Goal: Task Accomplishment & Management: Manage account settings

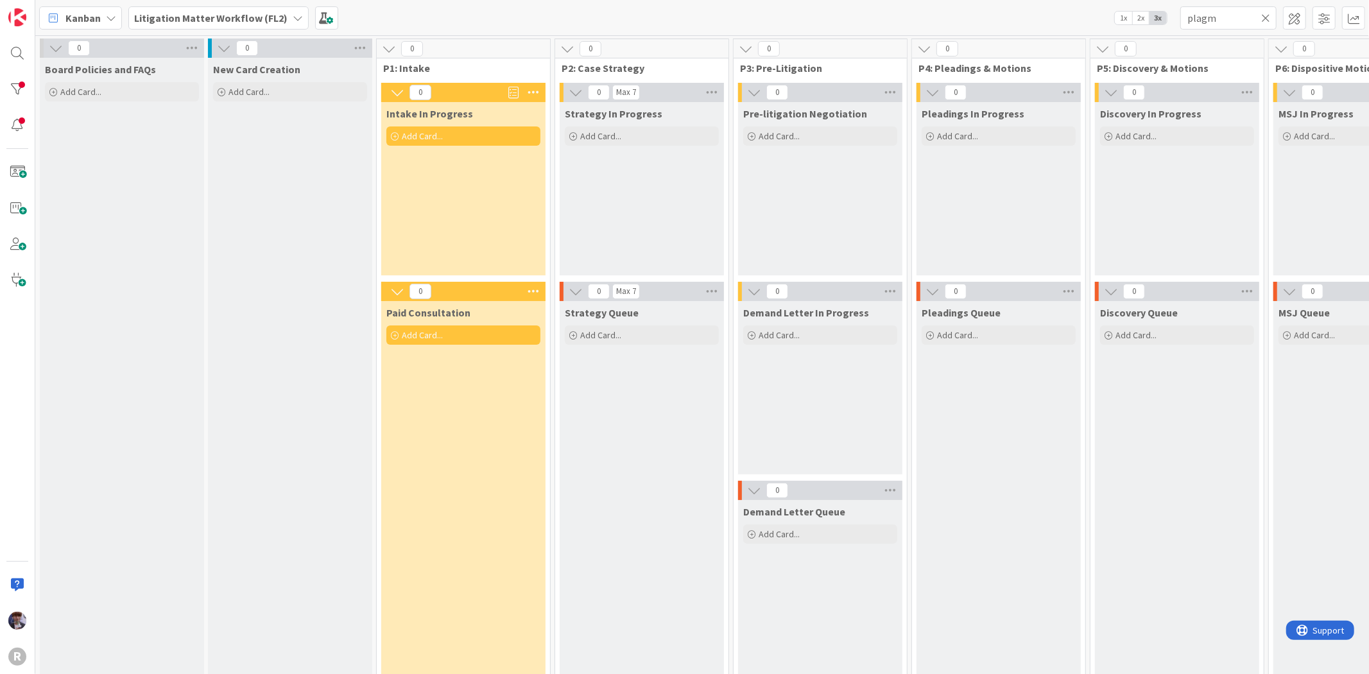
scroll to position [0, 630]
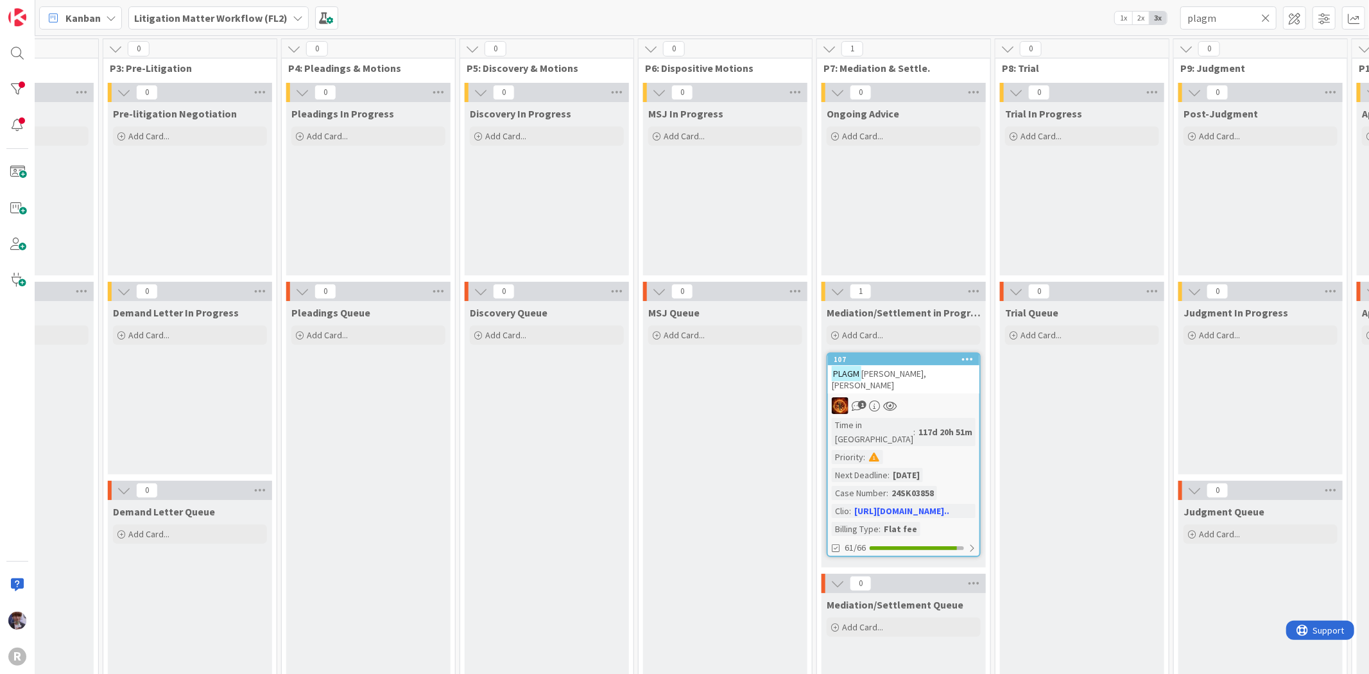
click at [216, 21] on b "Litigation Matter Workflow (FL2)" at bounding box center [210, 18] width 153 height 13
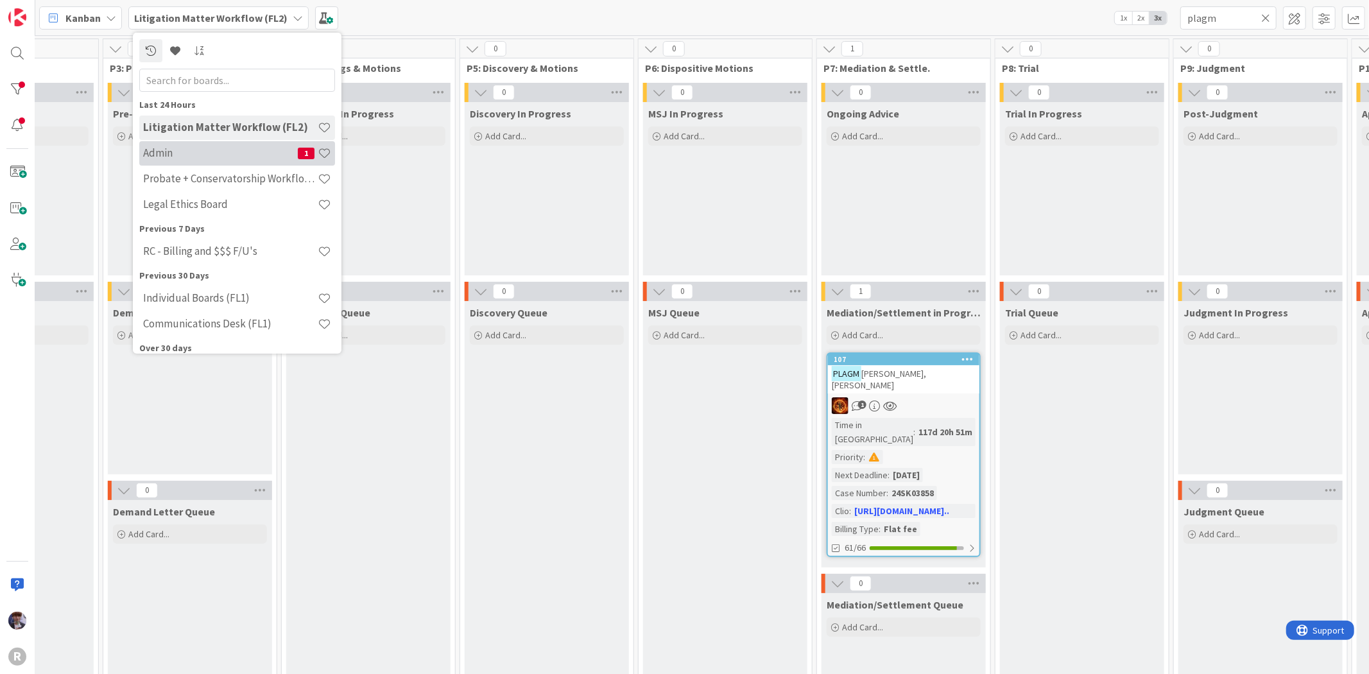
click at [203, 143] on div "Admin 1" at bounding box center [237, 153] width 196 height 24
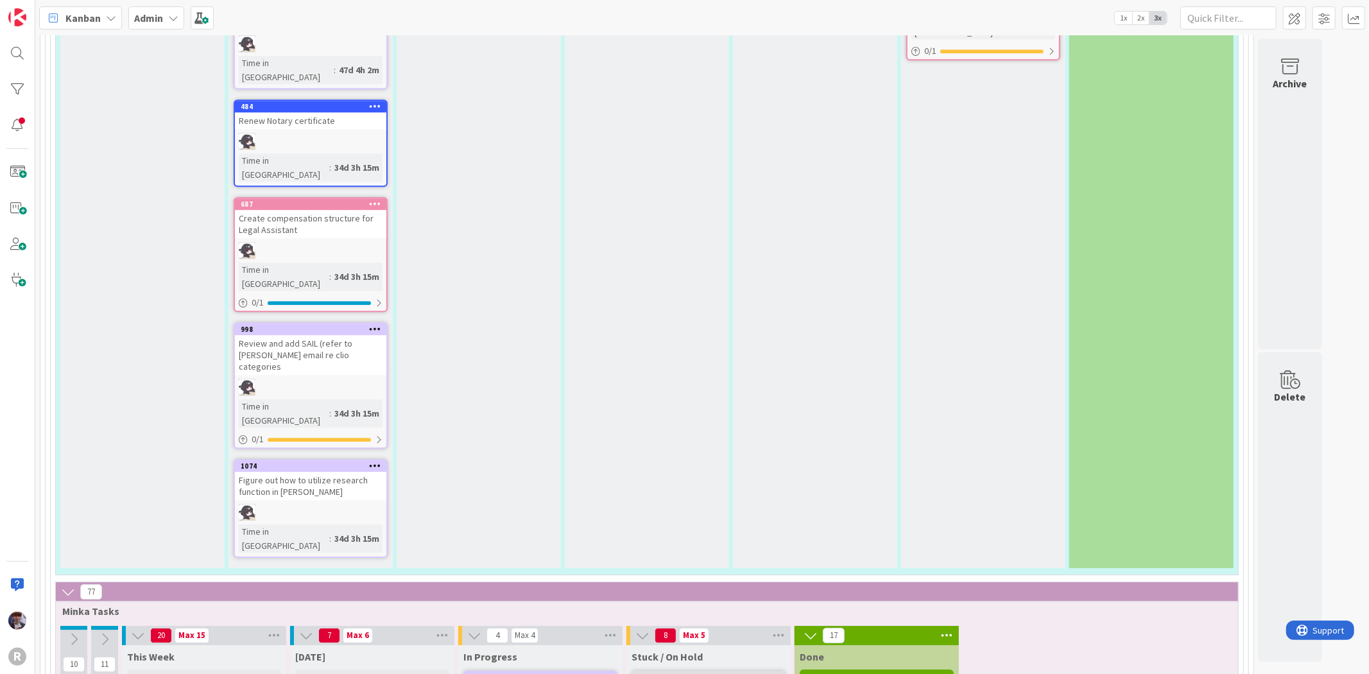
scroll to position [3066, 0]
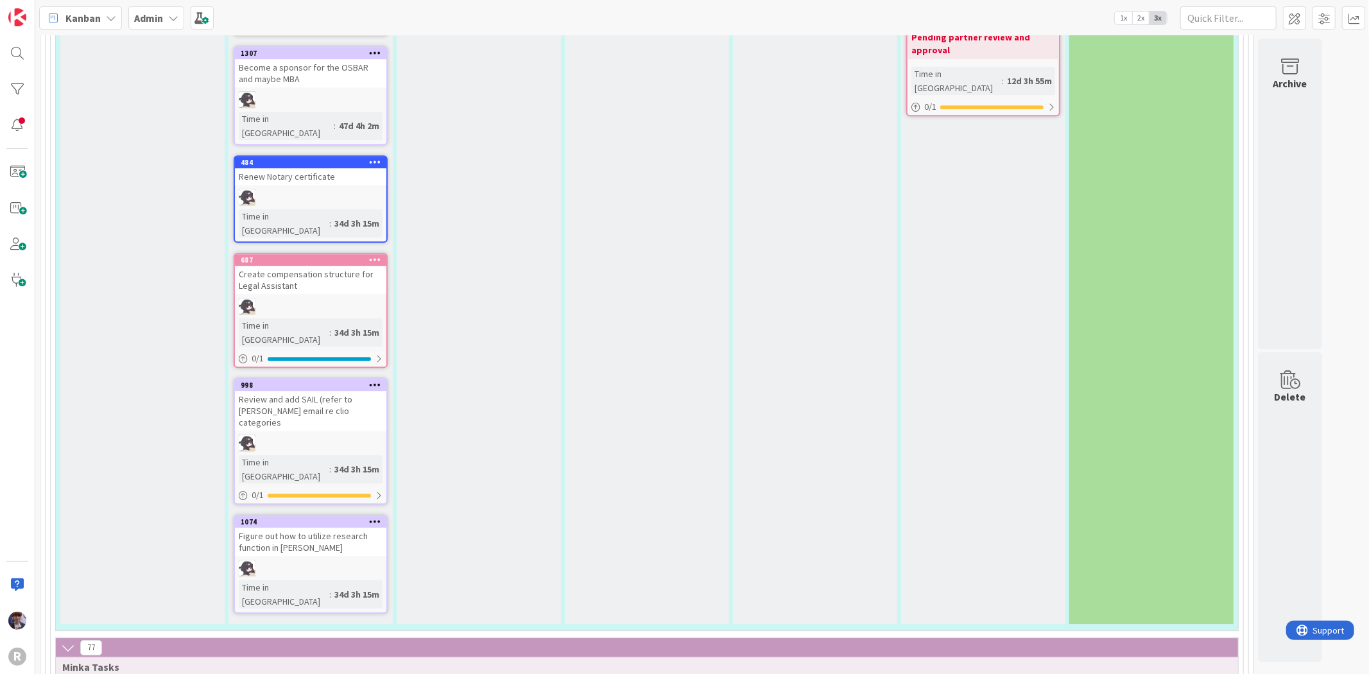
click at [137, 24] on span "Admin" at bounding box center [148, 17] width 29 height 15
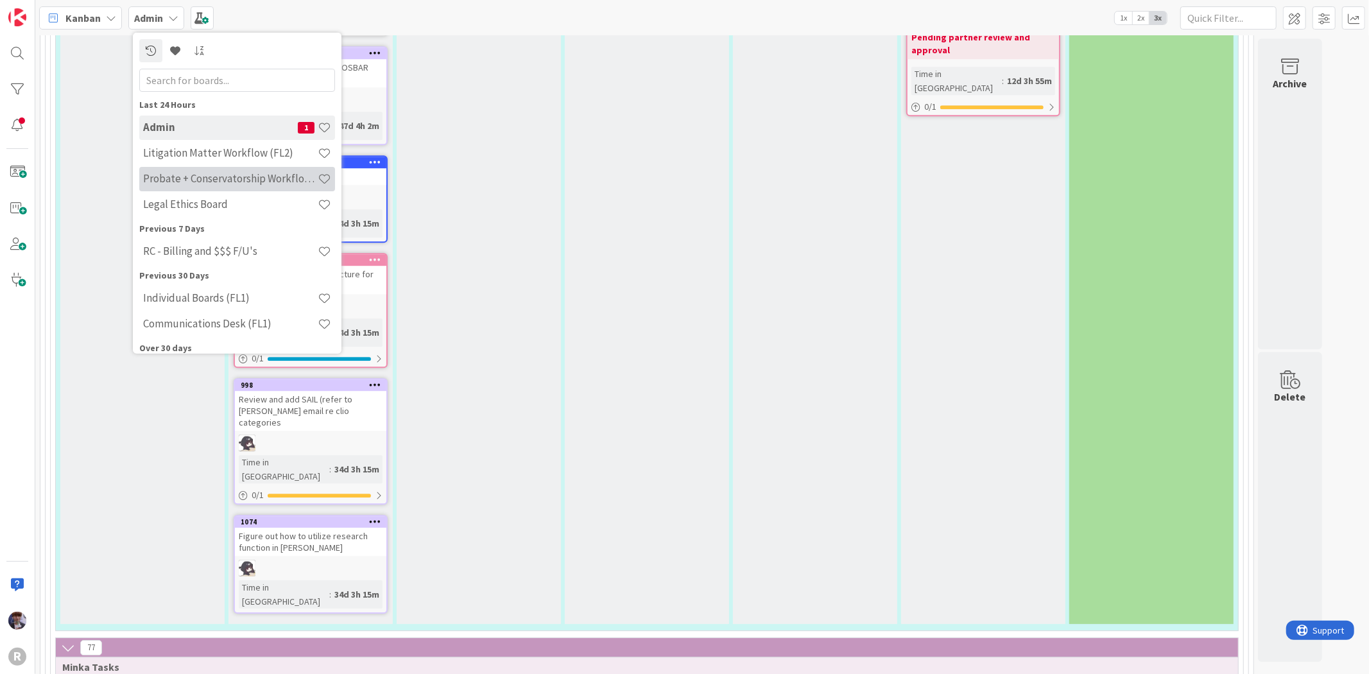
click at [171, 173] on h4 "Probate + Conservatorship Workflow (FL2)" at bounding box center [230, 178] width 175 height 13
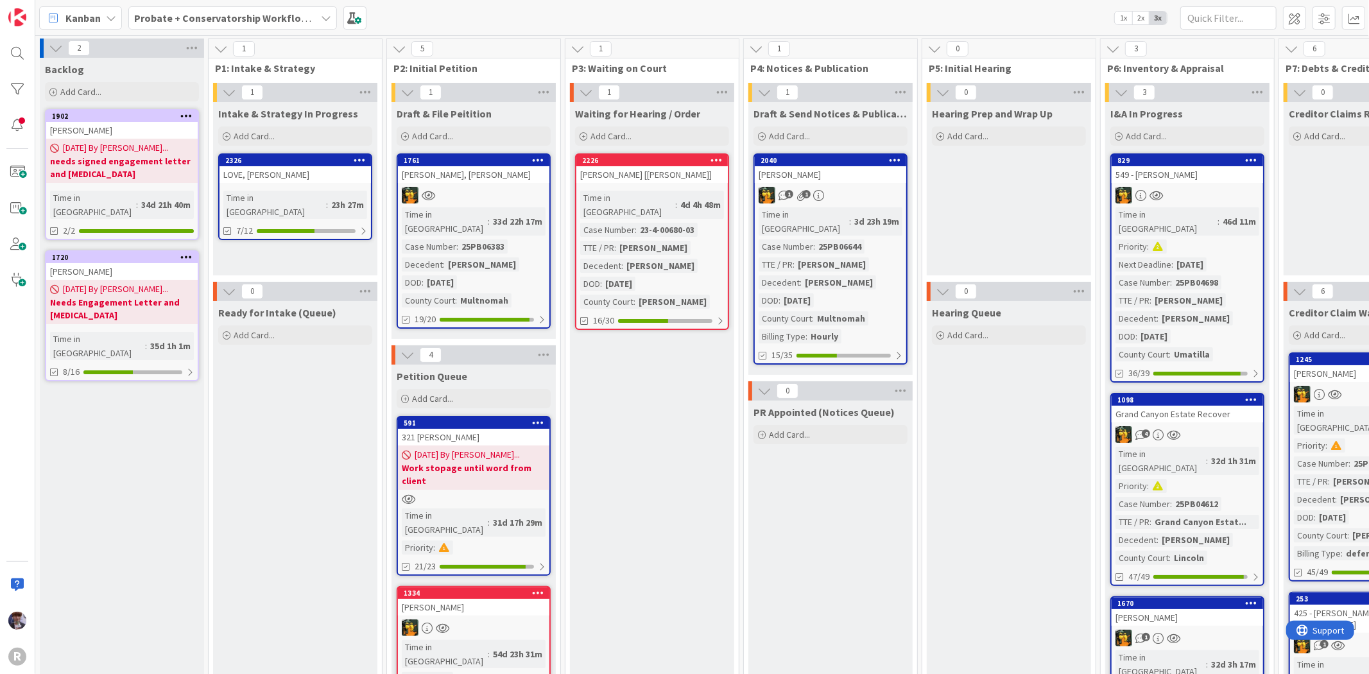
click at [279, 175] on div "LOVE, [PERSON_NAME]" at bounding box center [295, 174] width 151 height 17
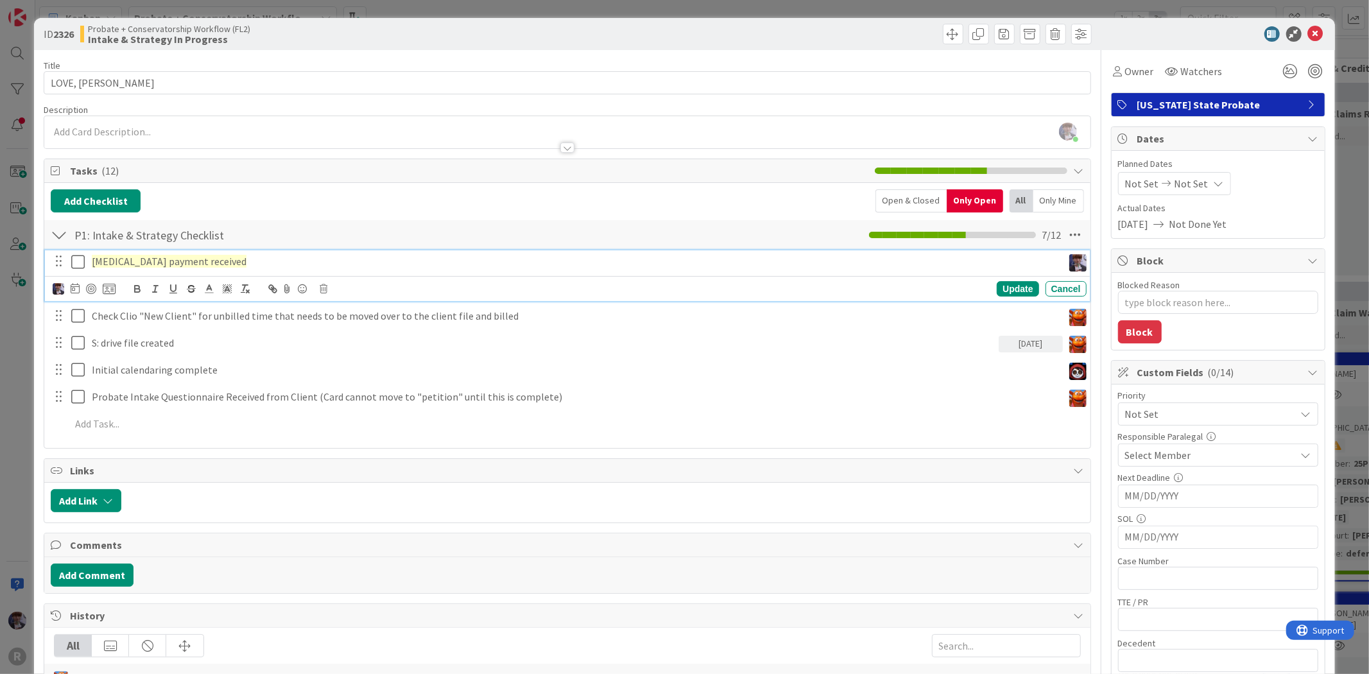
click at [76, 264] on icon at bounding box center [80, 261] width 19 height 15
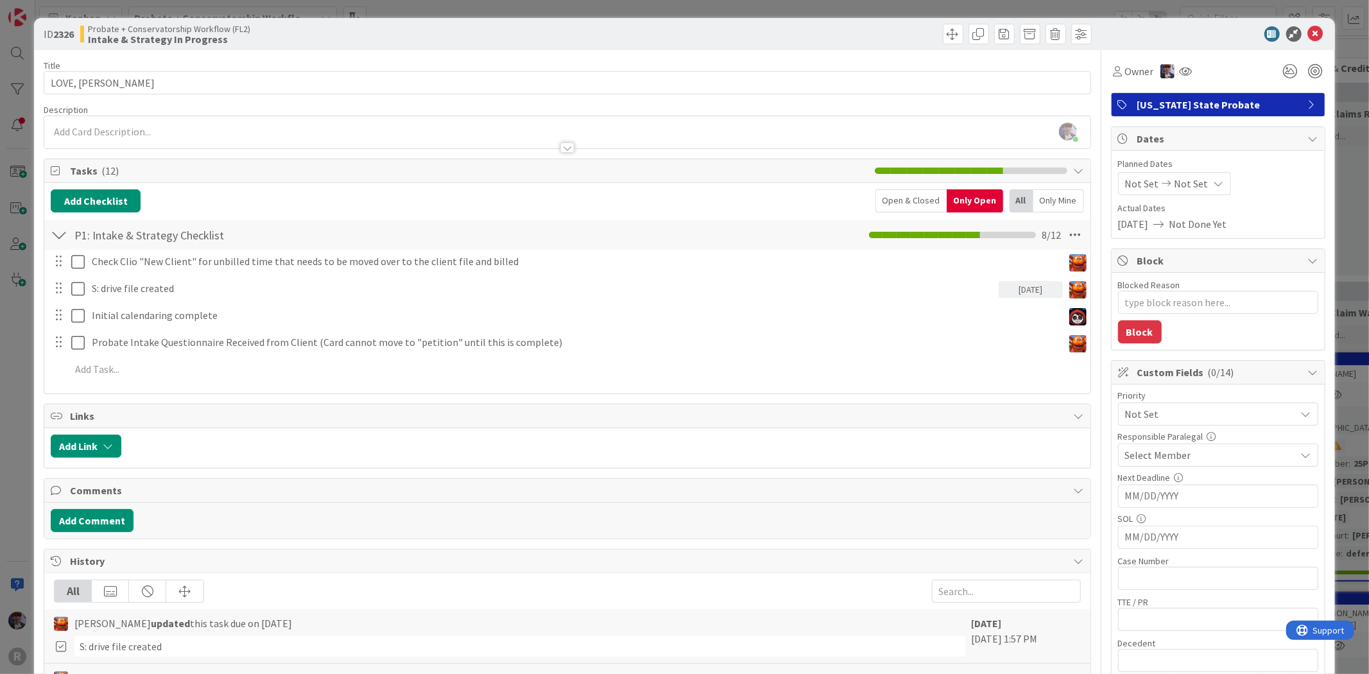
click at [11, 344] on div "ID 2326 Probate + Conservatorship Workflow (FL2) Intake & Strategy In Progress …" at bounding box center [684, 337] width 1369 height 674
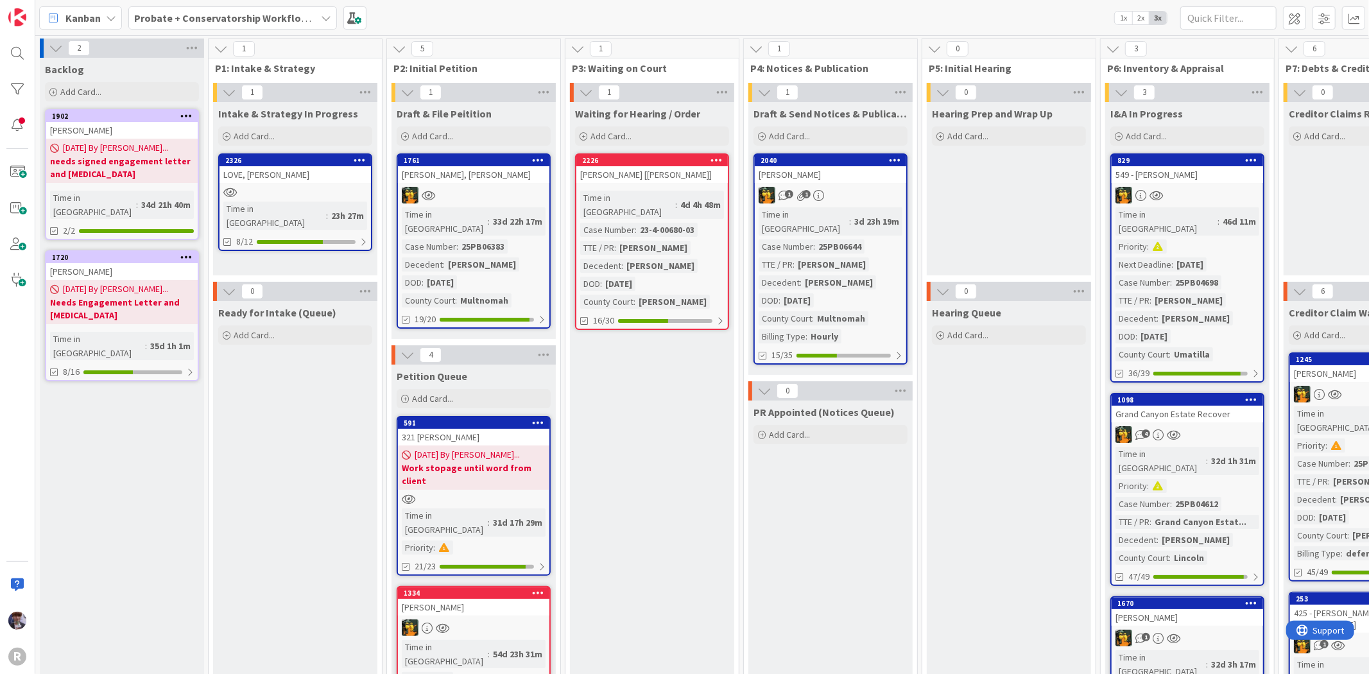
click at [282, 175] on div "LOVE, [PERSON_NAME]" at bounding box center [295, 174] width 151 height 17
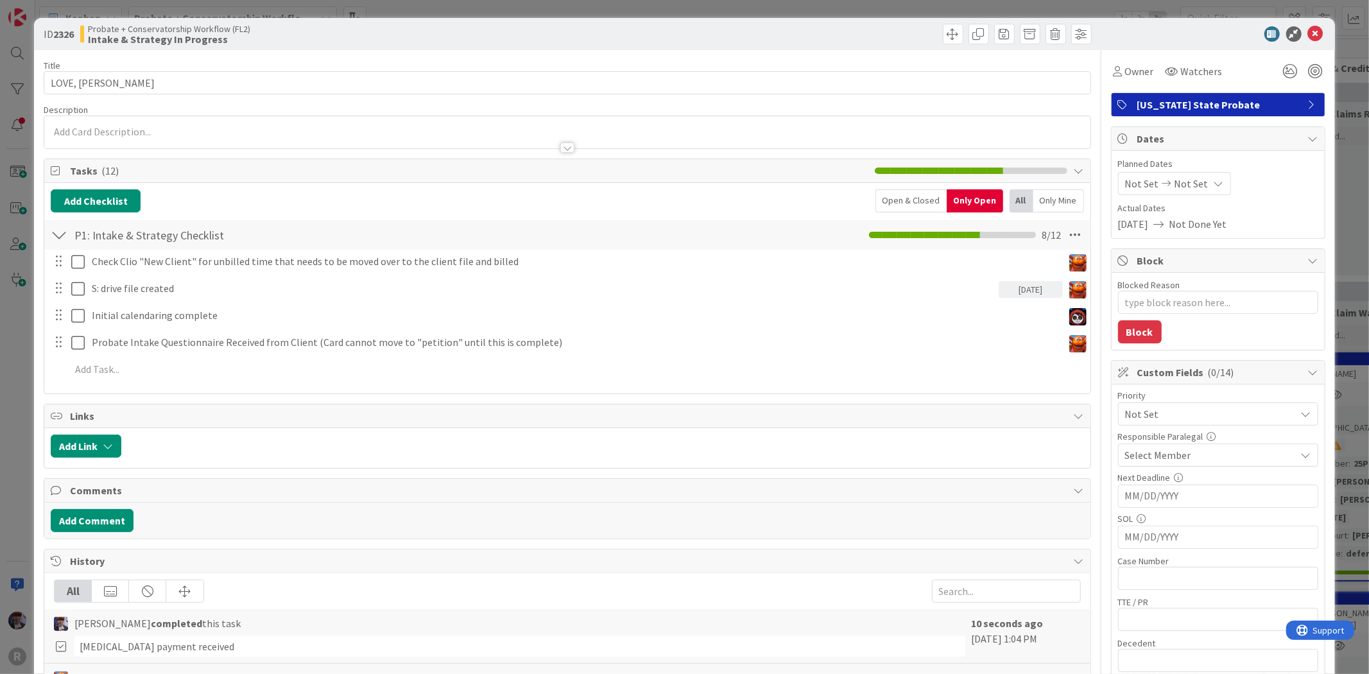
click at [28, 367] on div "ID 2326 Probate + Conservatorship Workflow (FL2) Intake & Strategy In Progress …" at bounding box center [684, 337] width 1369 height 674
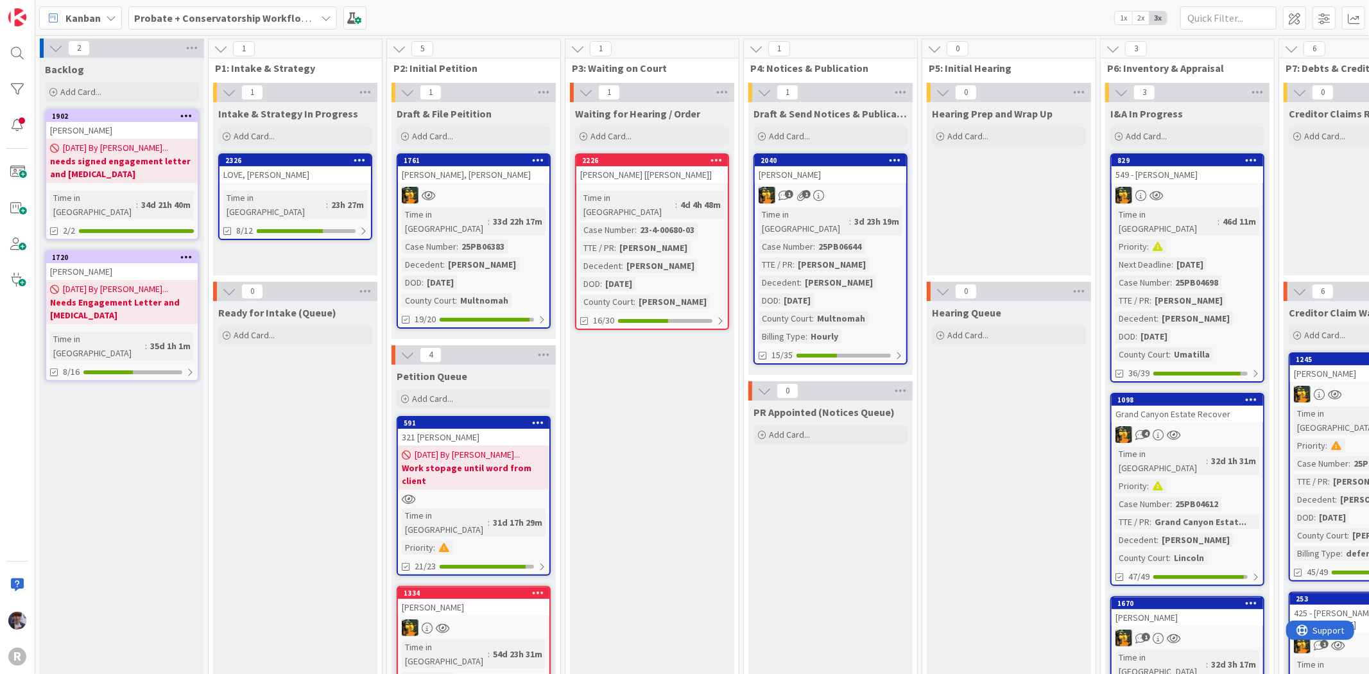
click at [249, 17] on b "Probate + Conservatorship Workflow (FL2)" at bounding box center [234, 18] width 200 height 13
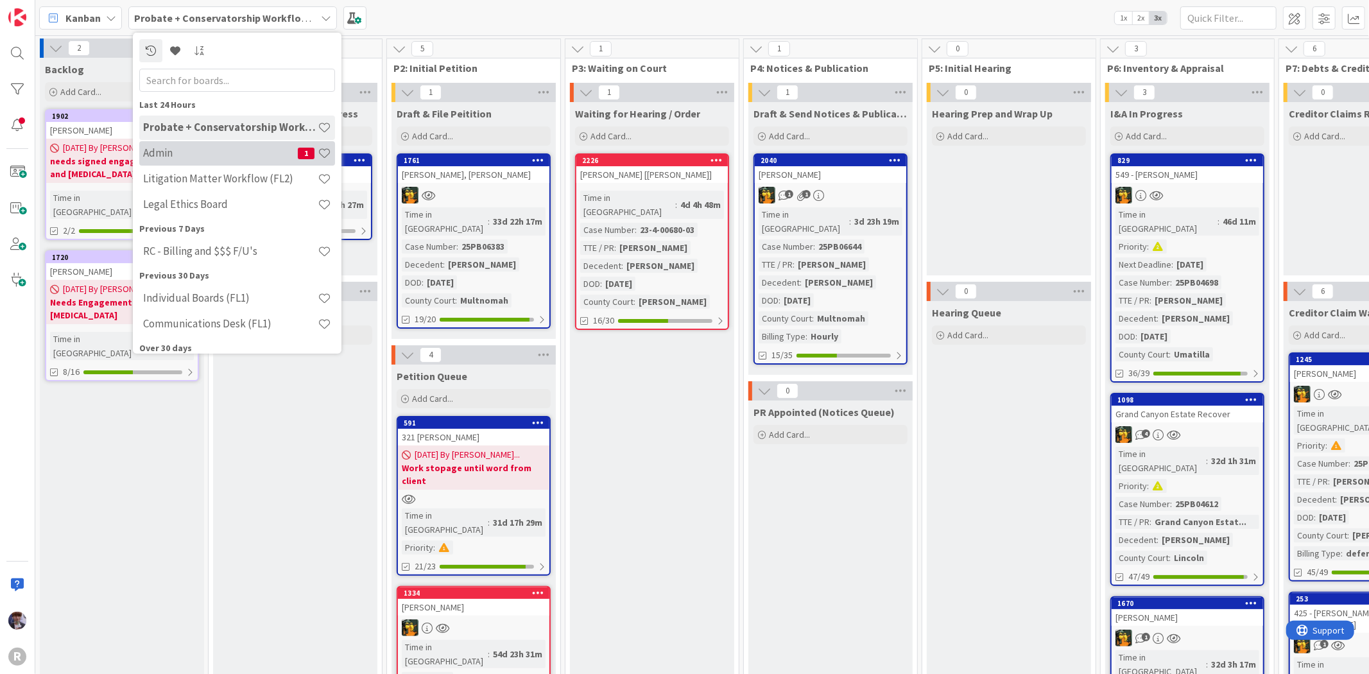
click at [195, 144] on div "Admin 1" at bounding box center [237, 153] width 196 height 24
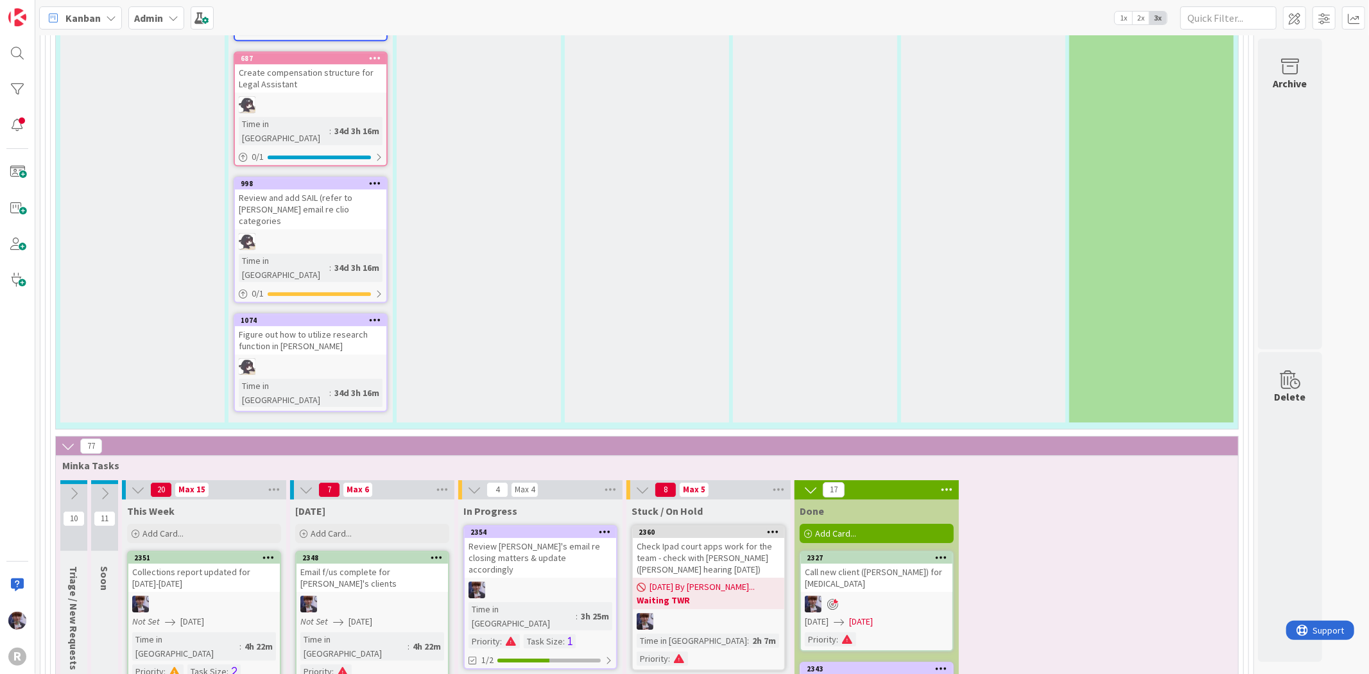
scroll to position [3210, 0]
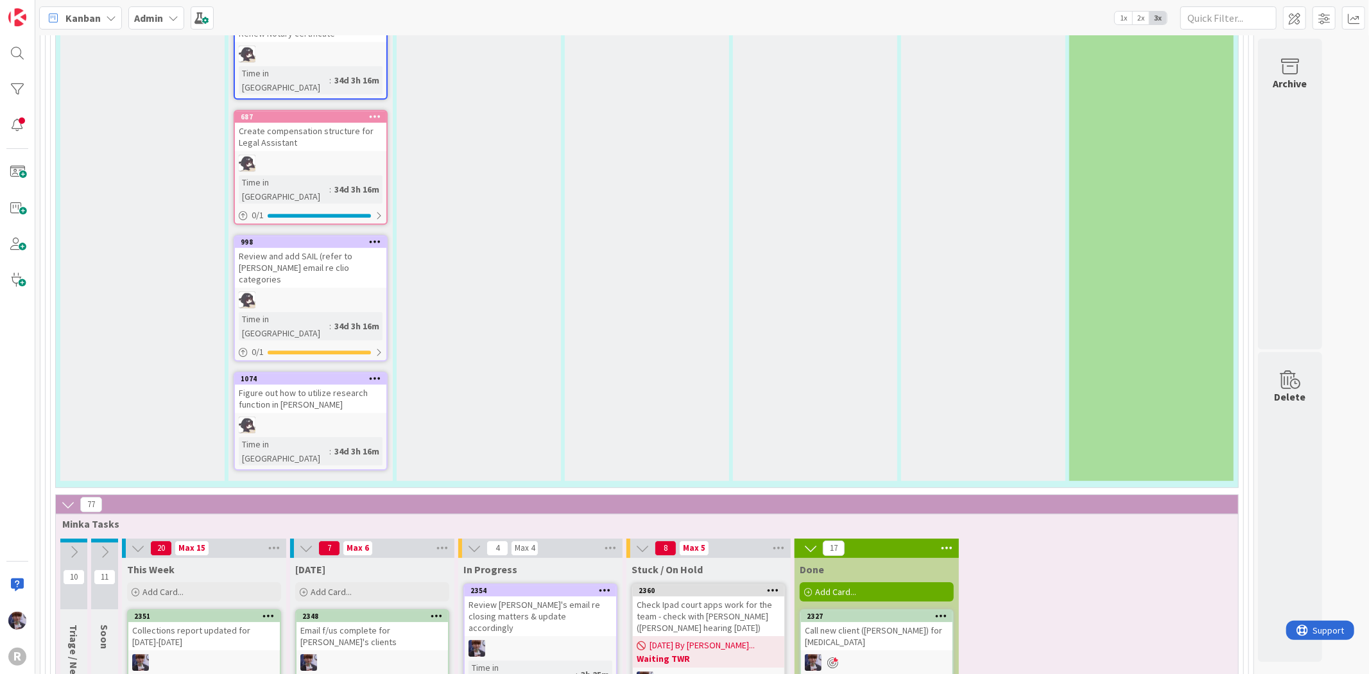
click at [564, 596] on div "Review [PERSON_NAME]'s email re closing matters & update accordingly" at bounding box center [540, 616] width 151 height 40
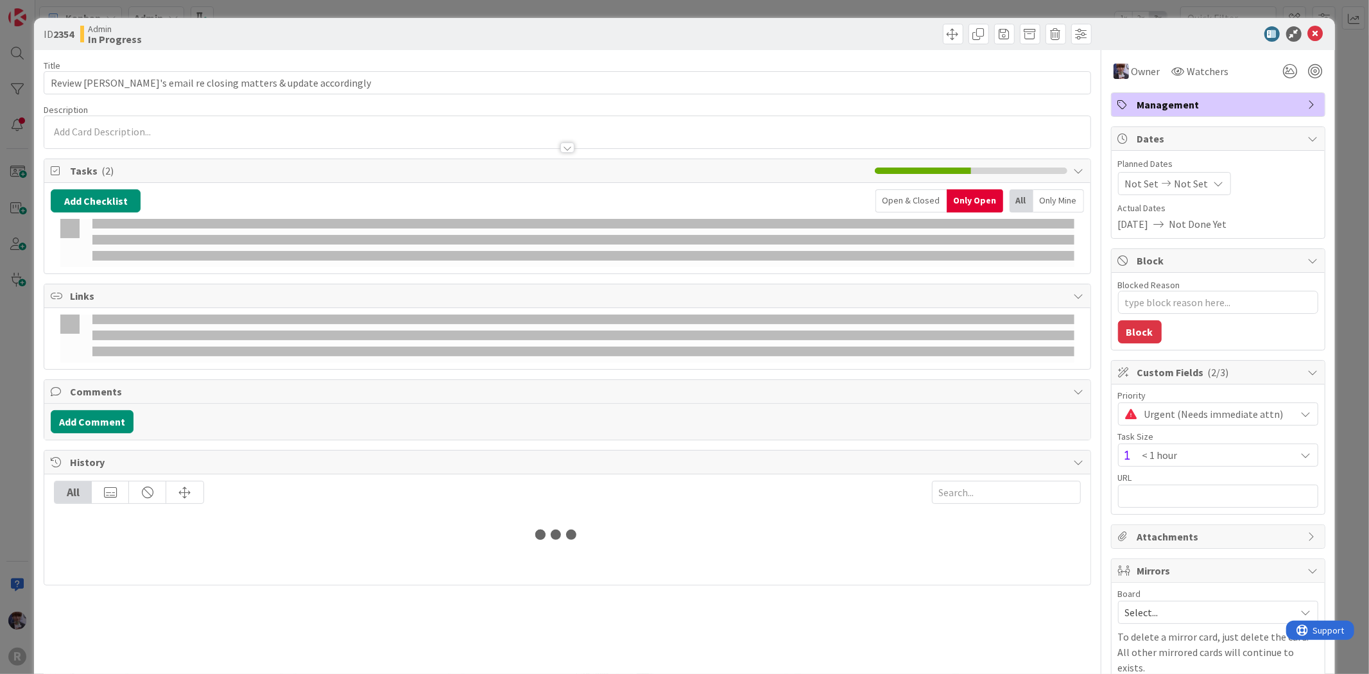
type textarea "x"
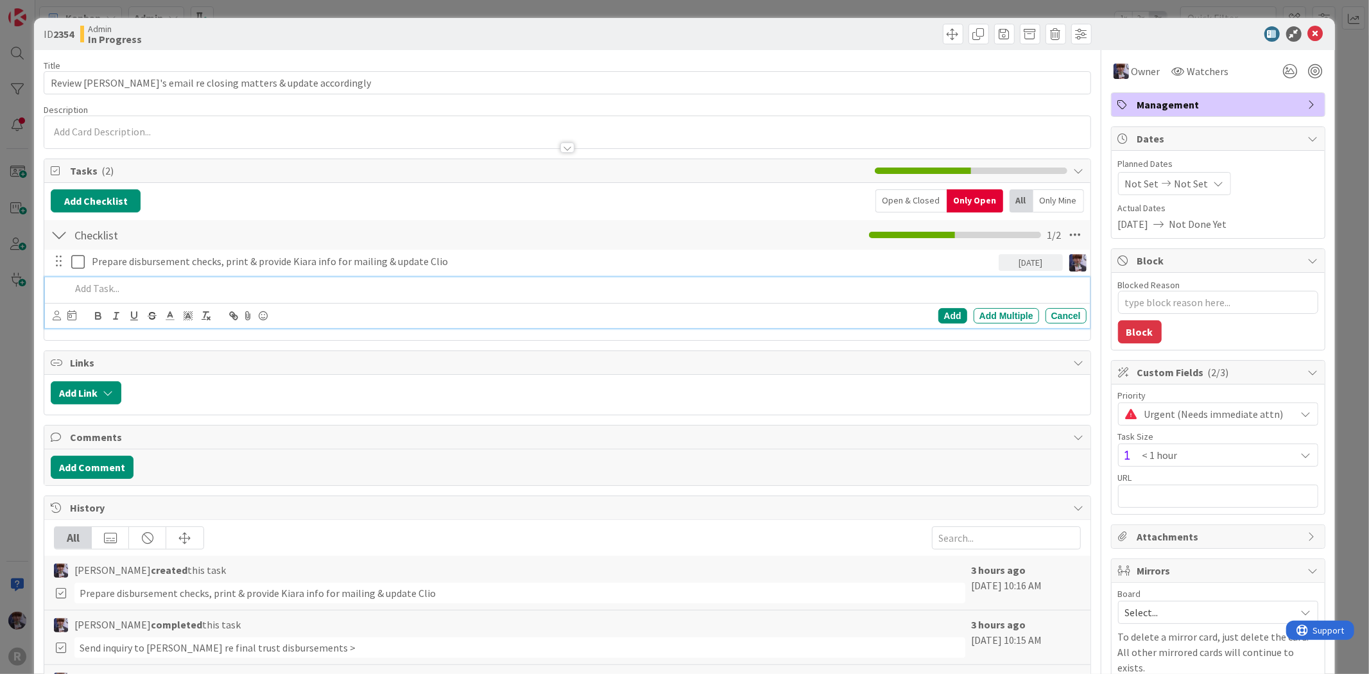
click at [91, 287] on p at bounding box center [576, 288] width 1010 height 15
click at [58, 319] on icon at bounding box center [57, 316] width 8 height 10
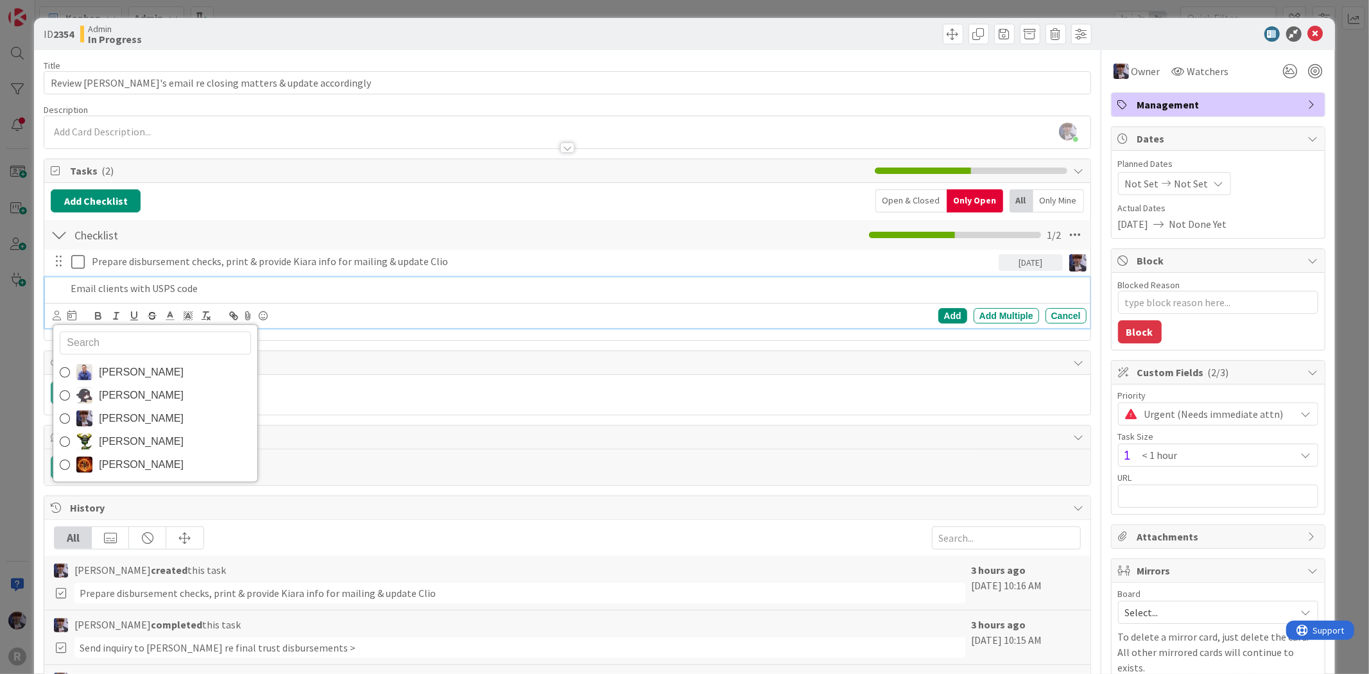
click at [171, 289] on p "Email clients with USPS code" at bounding box center [576, 288] width 1010 height 15
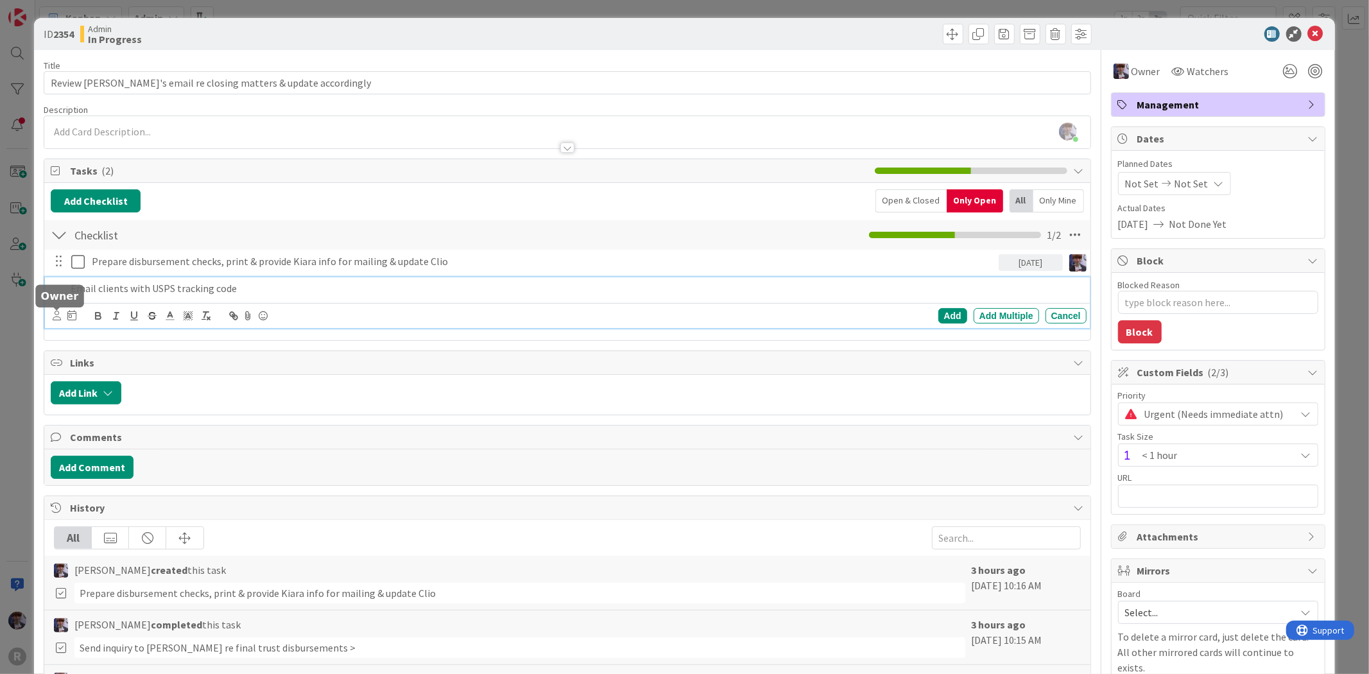
click at [53, 313] on icon at bounding box center [57, 316] width 8 height 10
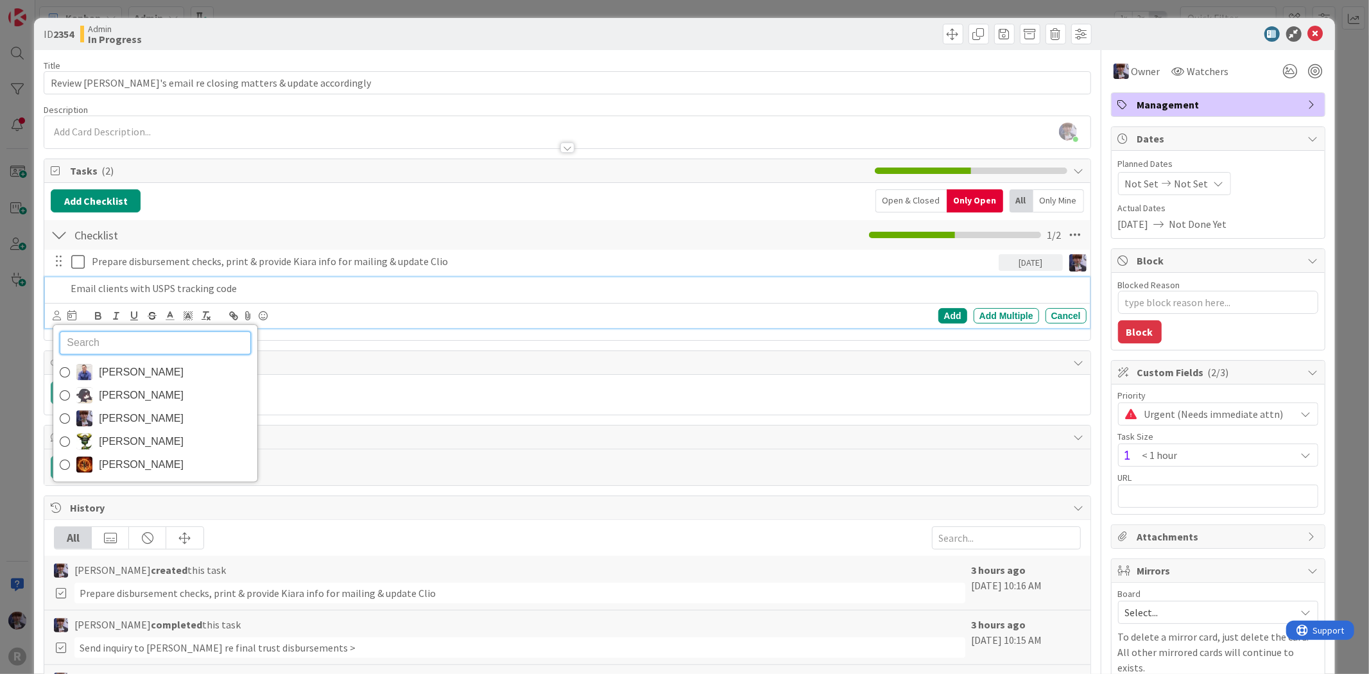
click at [135, 417] on span "[PERSON_NAME]" at bounding box center [141, 418] width 85 height 19
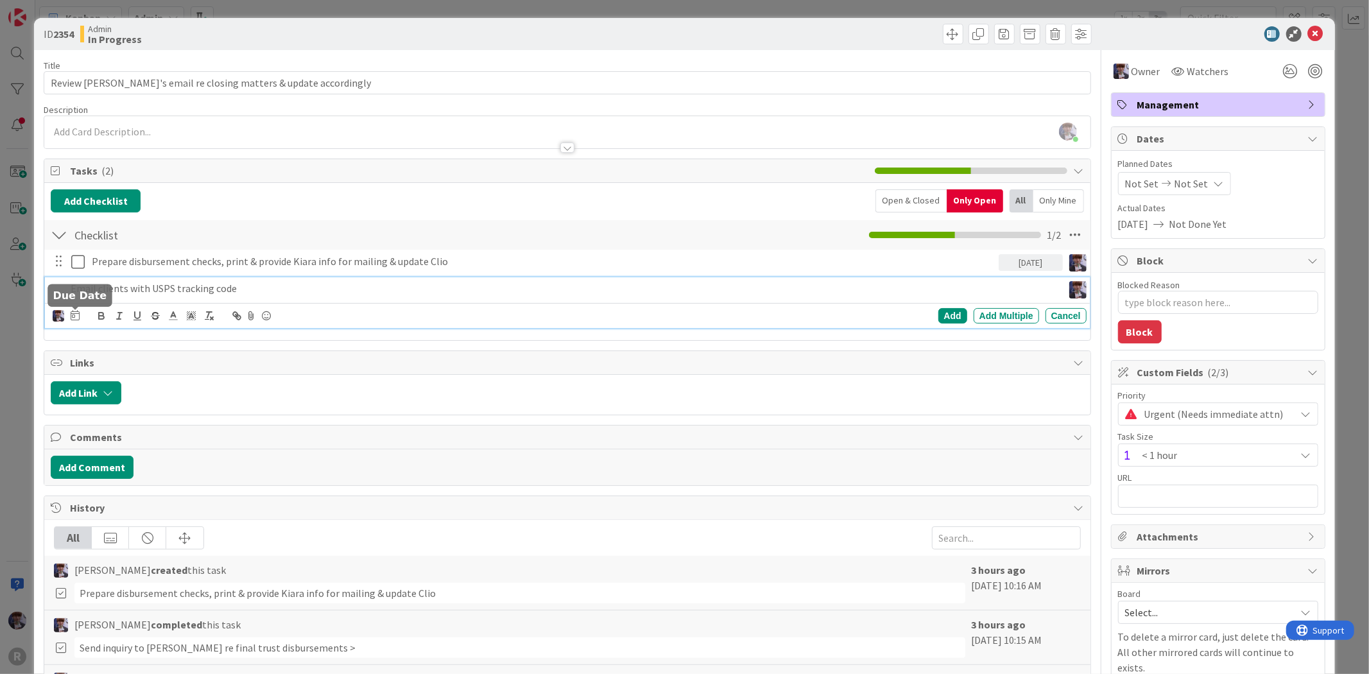
click at [74, 316] on icon at bounding box center [75, 315] width 9 height 10
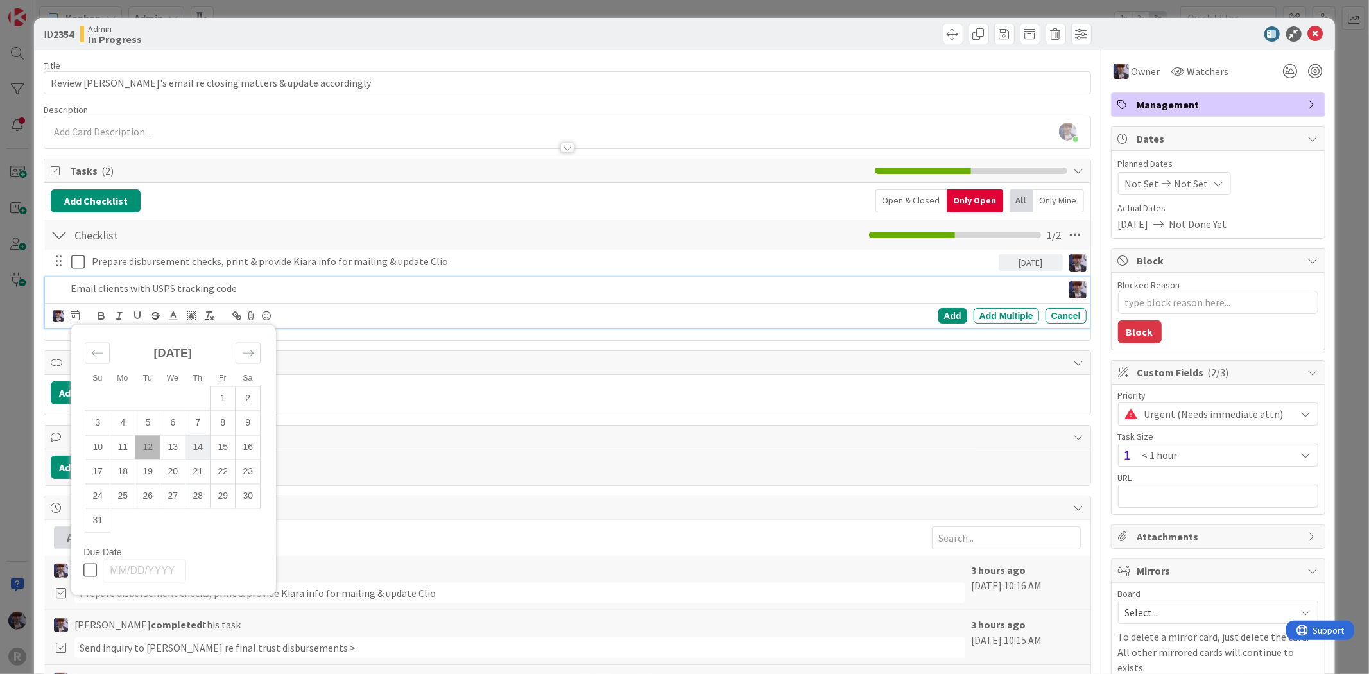
click at [196, 448] on td "14" at bounding box center [198, 447] width 25 height 24
click at [938, 322] on div "Add" at bounding box center [952, 315] width 29 height 15
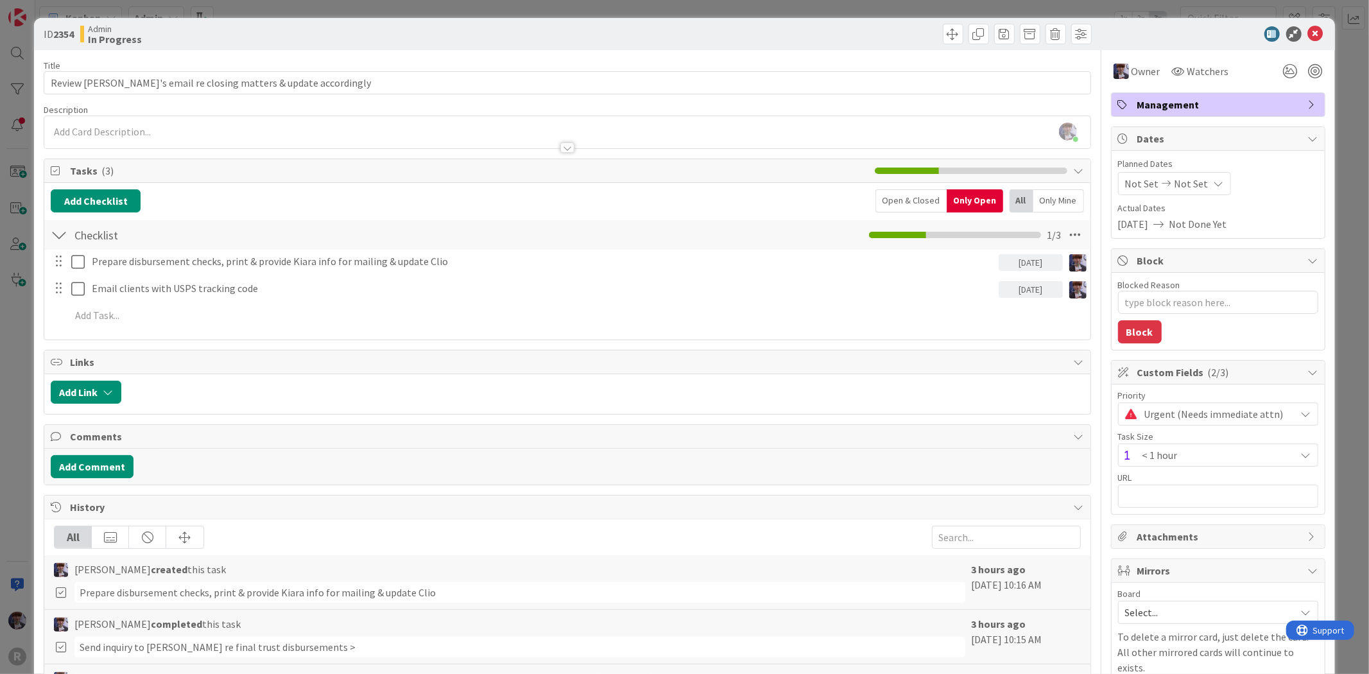
click at [1333, 203] on div "ID 2354 Admin In Progress Title 60 / 128 Review Kiara's email re closing matter…" at bounding box center [684, 337] width 1369 height 674
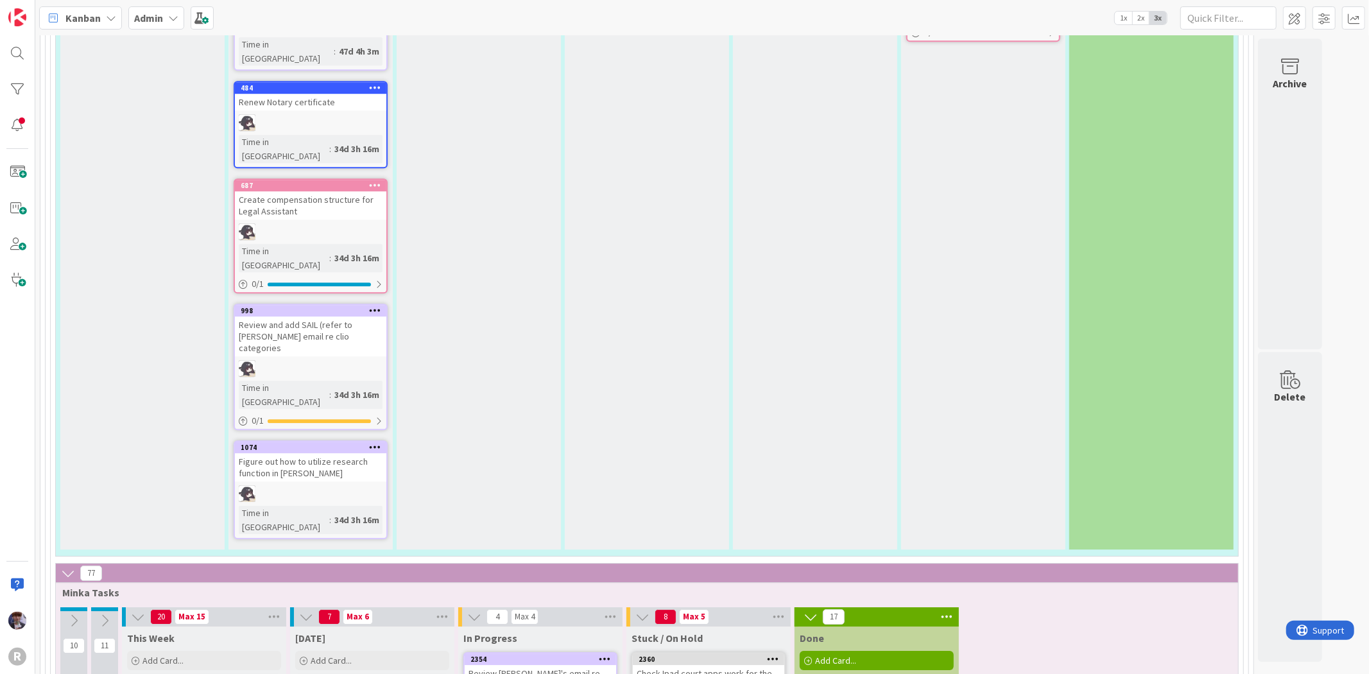
scroll to position [3138, 0]
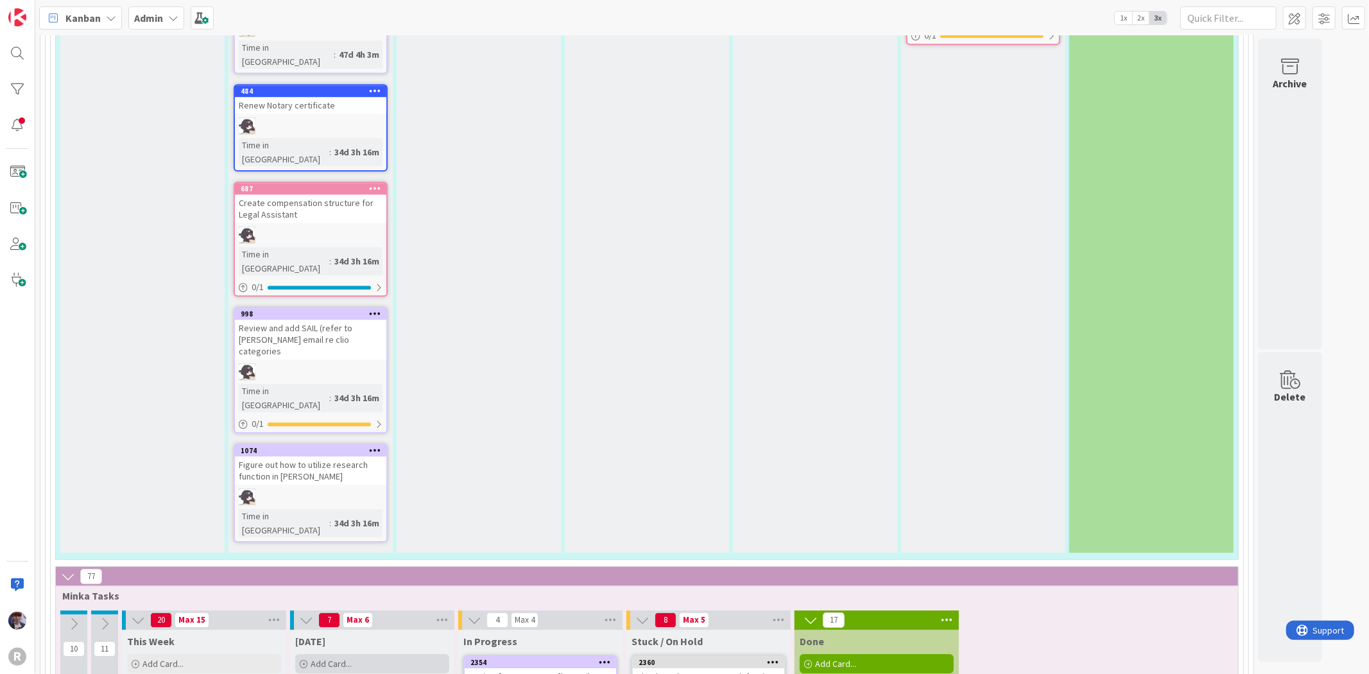
click at [390, 654] on div "Add Card..." at bounding box center [372, 663] width 154 height 19
type textarea "x"
type textarea "T"
type textarea "x"
type textarea "Ta"
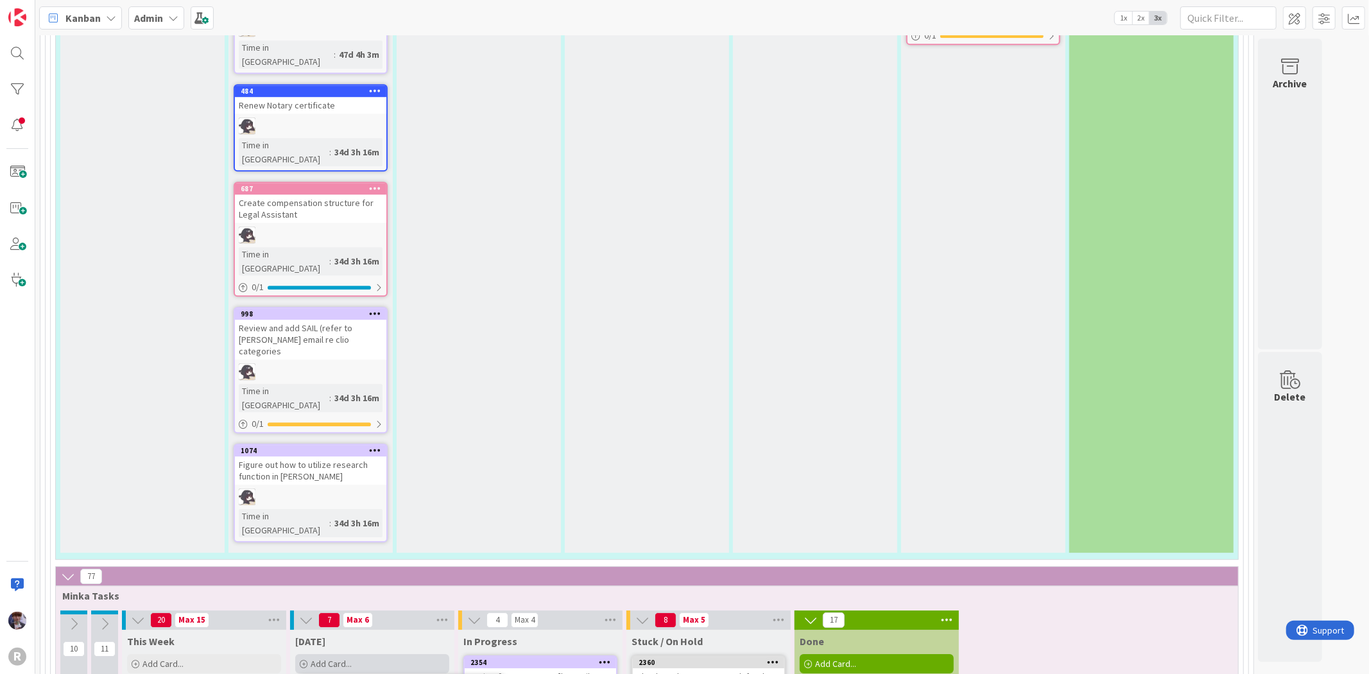
type textarea "x"
type textarea "Tak"
type textarea "x"
type textarea "Take"
type textarea "x"
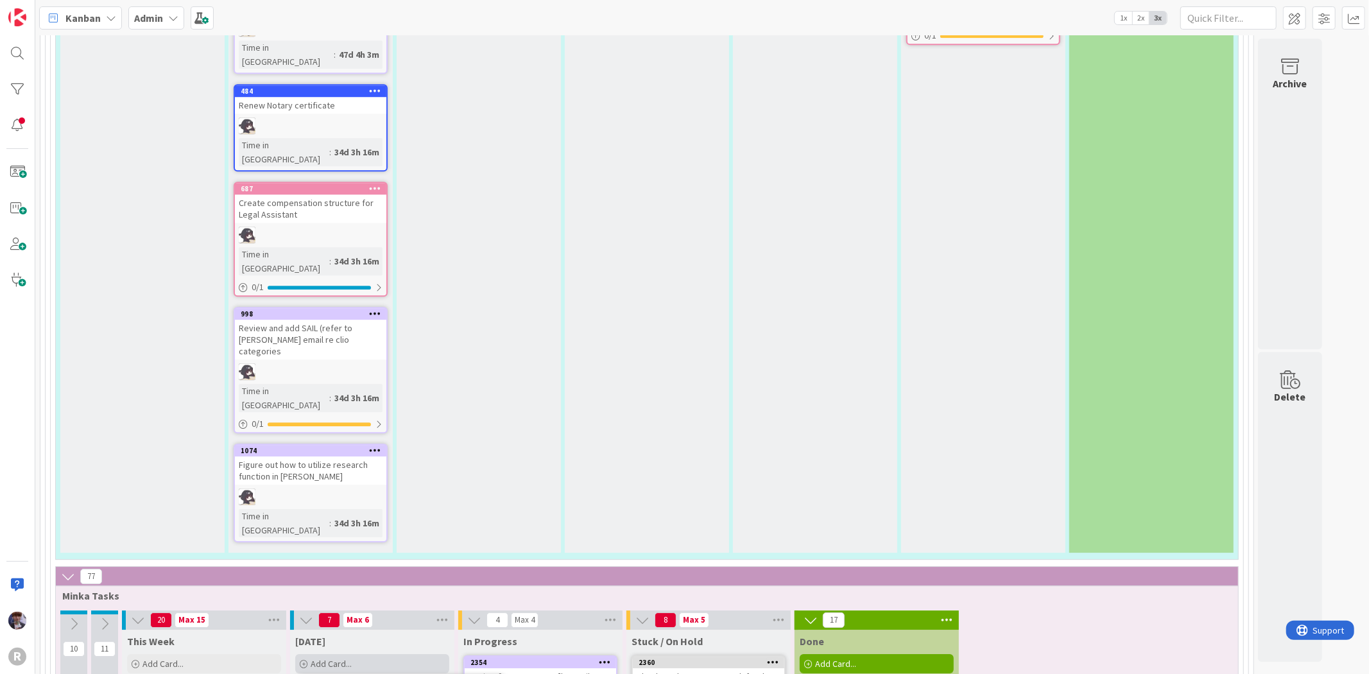
type textarea "Take E"
type textarea "x"
type textarea "Take Ea"
type textarea "x"
type textarea "Take Eas"
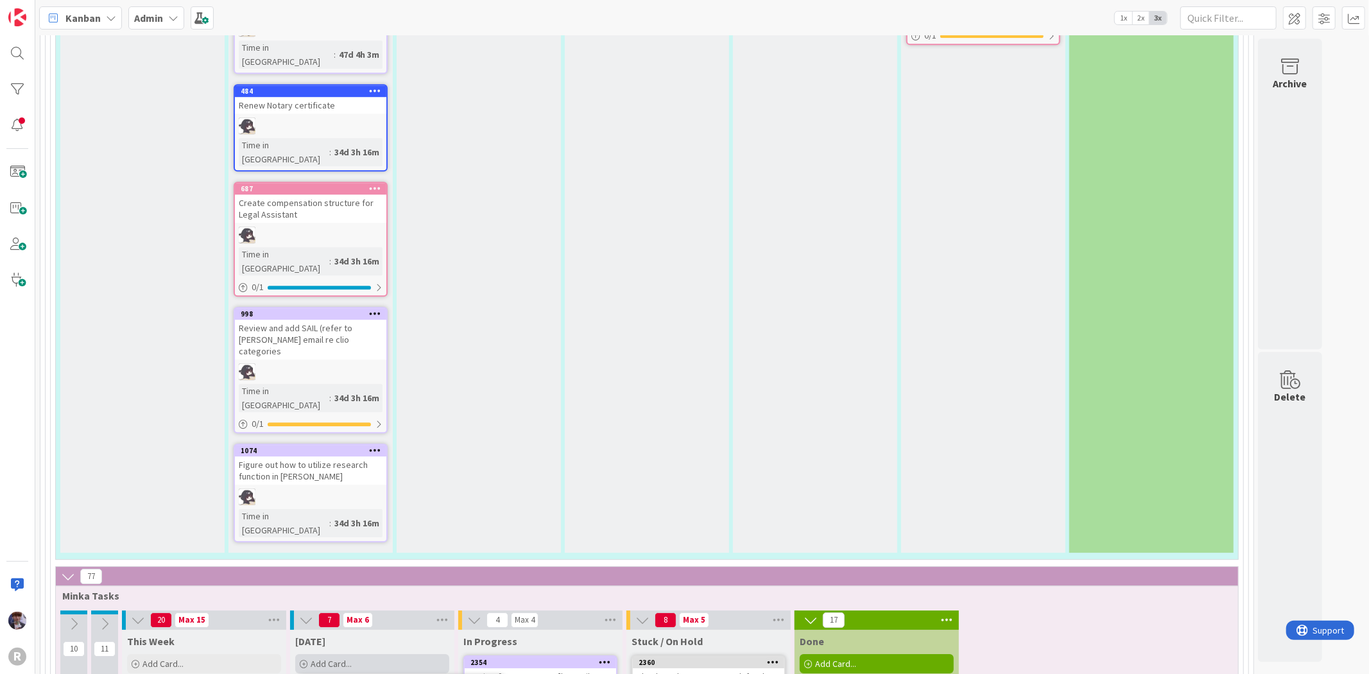
type textarea "x"
type textarea "Take East"
type textarea "x"
type textarea "Take Eastw"
type textarea "x"
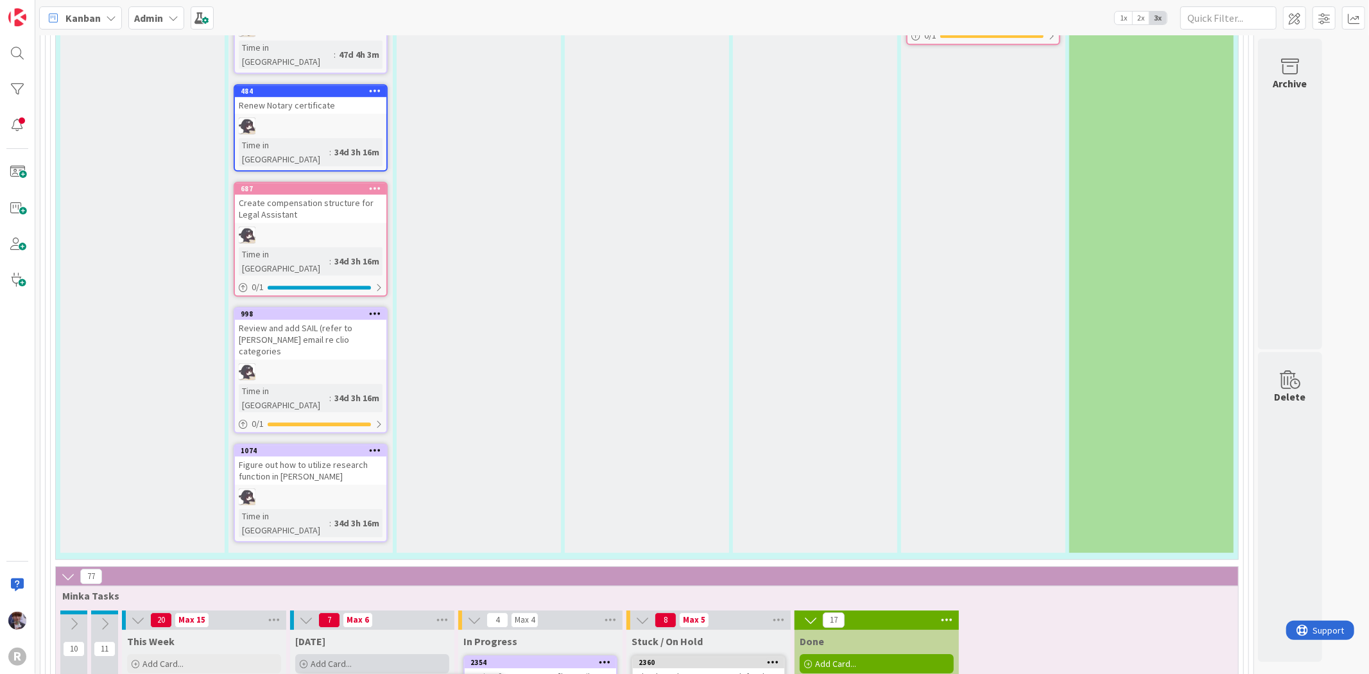
type textarea "Take Eastwo"
type textarea "x"
type textarea "Take Eastwoo"
type textarea "x"
type textarea "Take Eastwood"
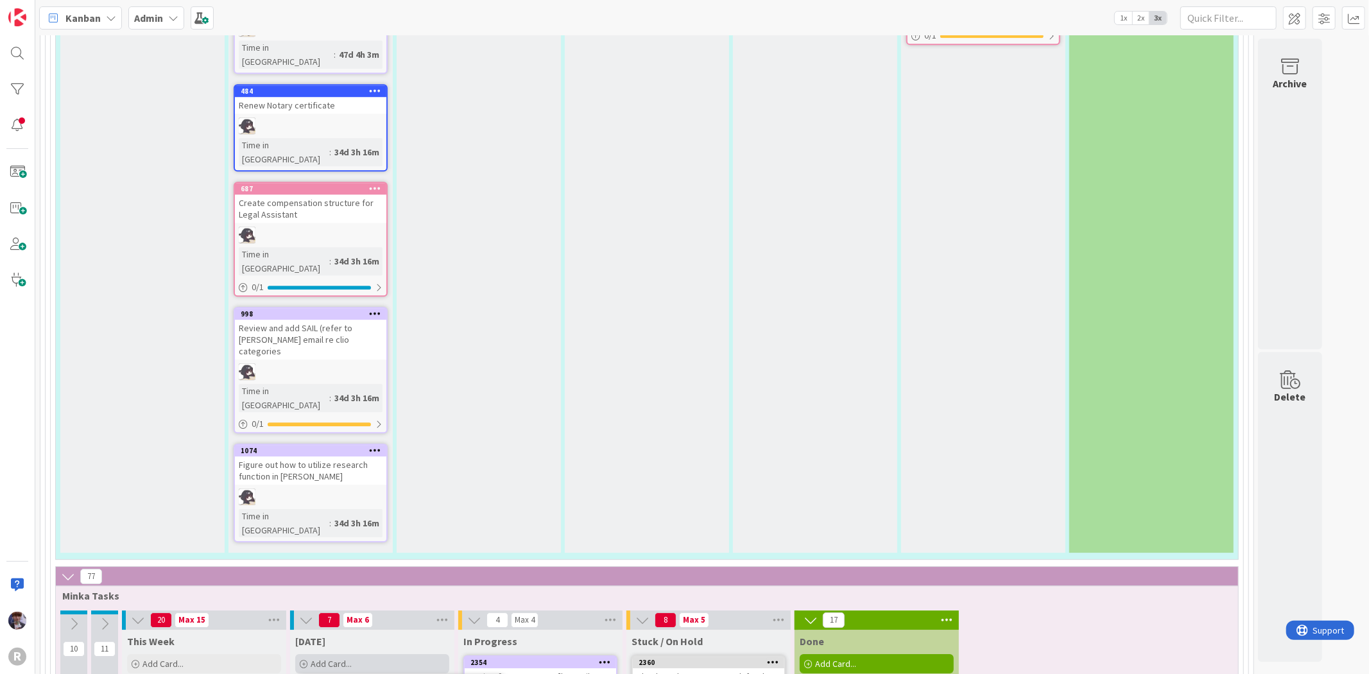
type textarea "x"
type textarea "Take Eastwood"
type textarea "x"
type textarea "Take Eastwood pa"
type textarea "x"
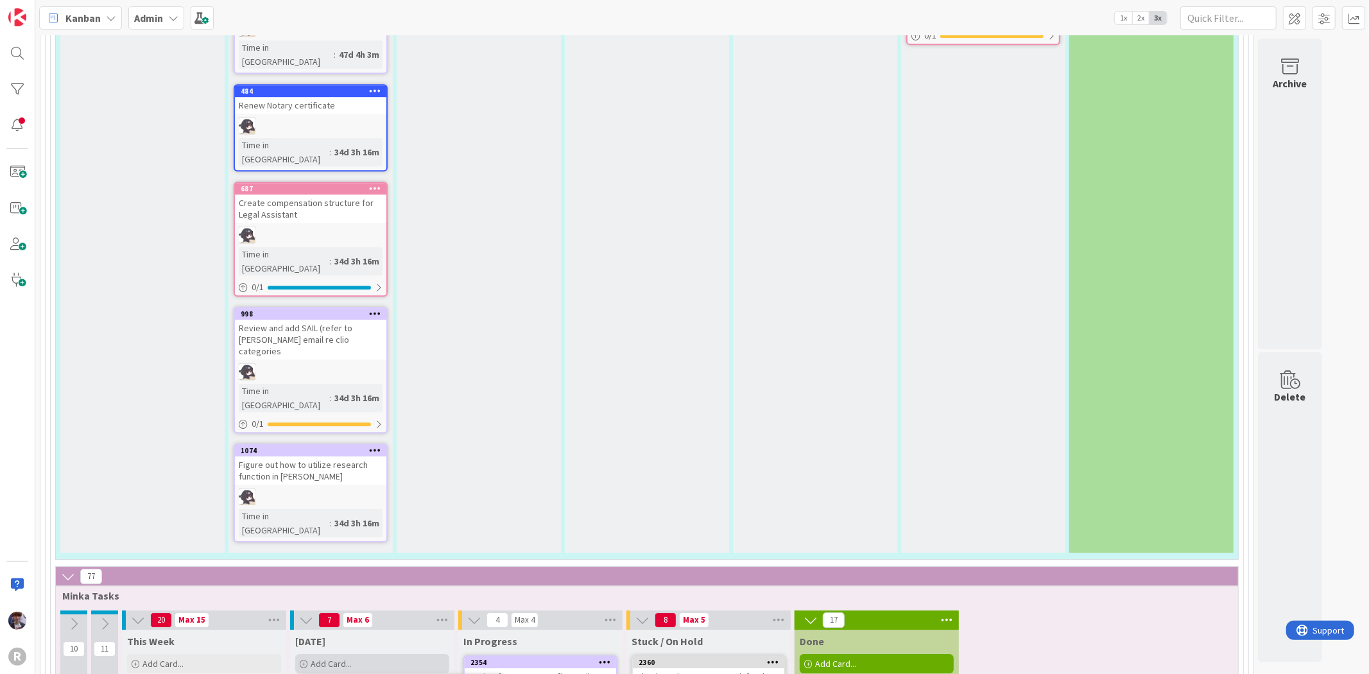
type textarea "Take Eastwood pay"
type textarea "x"
type textarea "Take Eastwood paym"
type textarea "x"
type textarea "Take Eastwood payme"
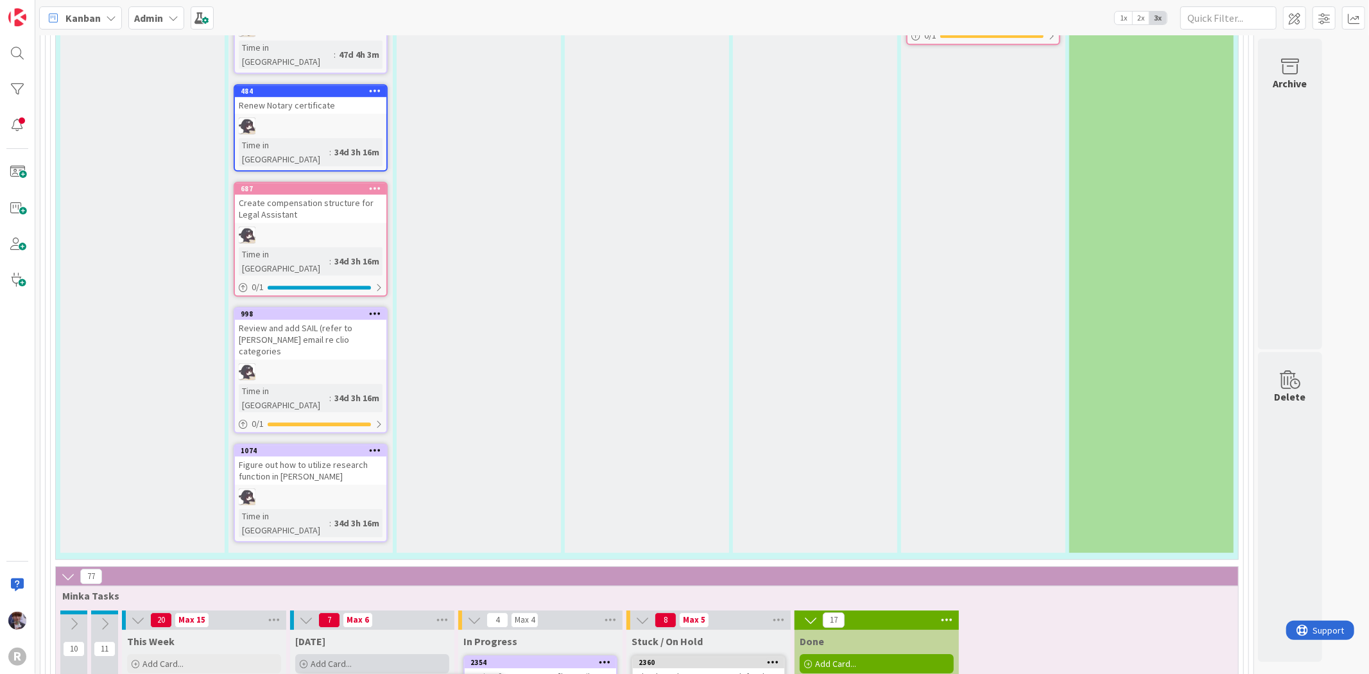
type textarea "x"
type textarea "Take Eastwood paymen"
type textarea "x"
type textarea "Take Eastwood payment"
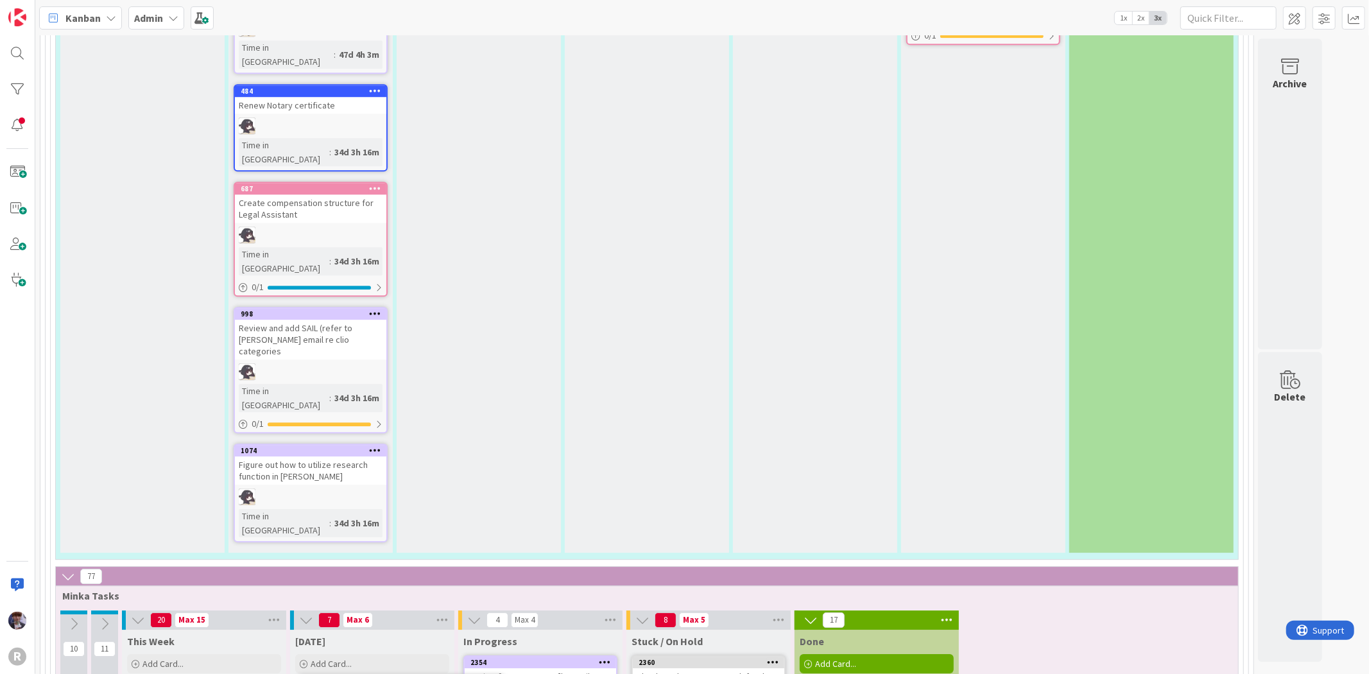
type textarea "x"
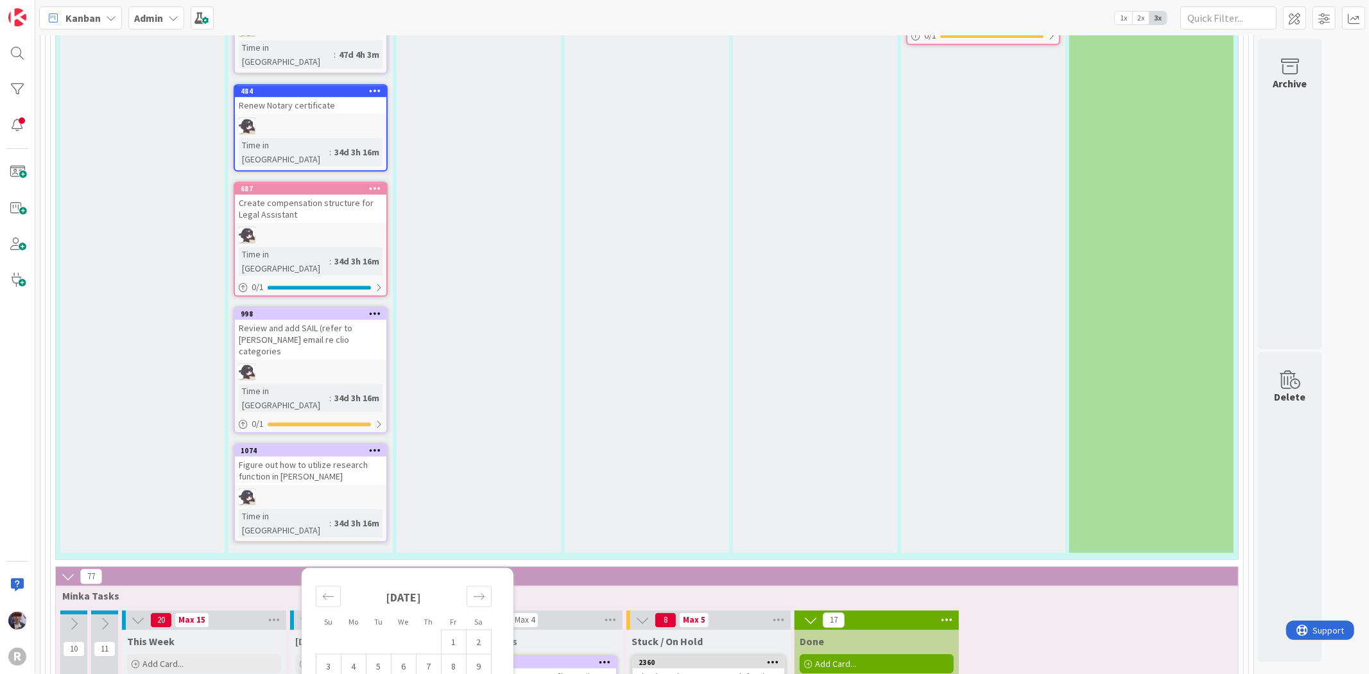
type input "[DATE]"
type textarea "x"
type input "[DATE]"
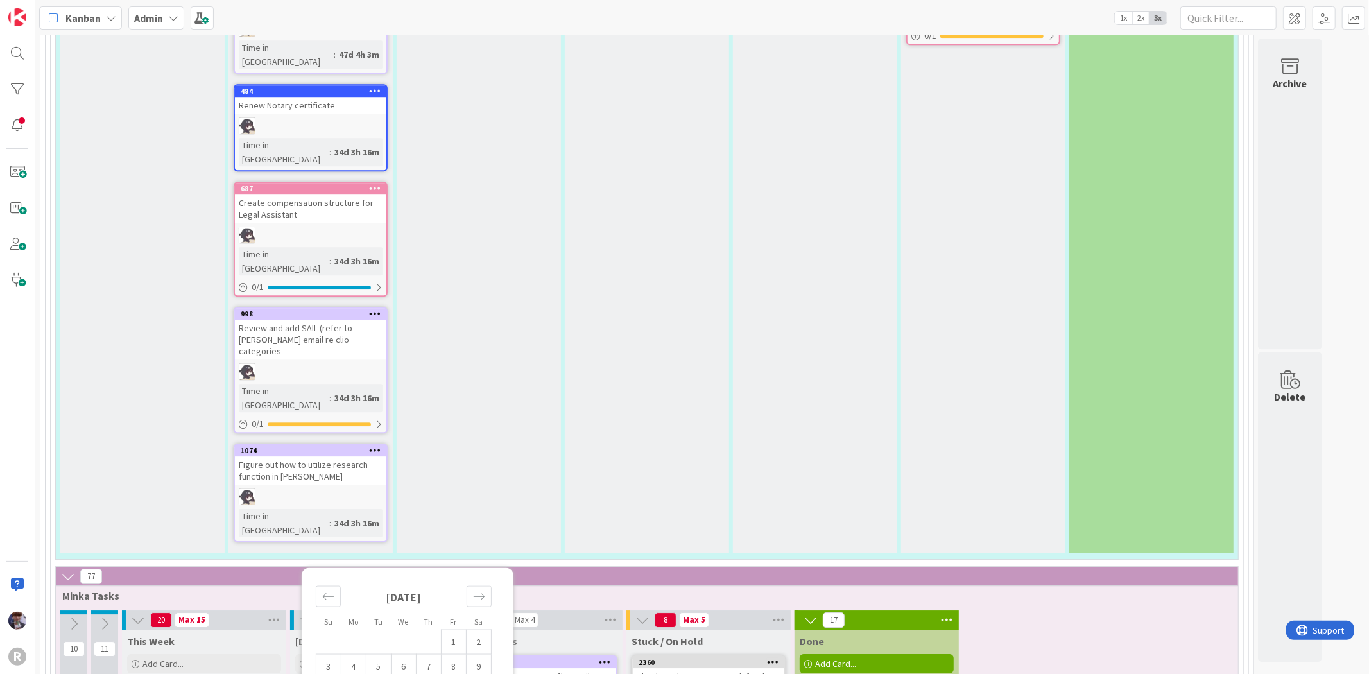
drag, startPoint x: 440, startPoint y: 527, endPoint x: 440, endPoint y: 520, distance: 7.1
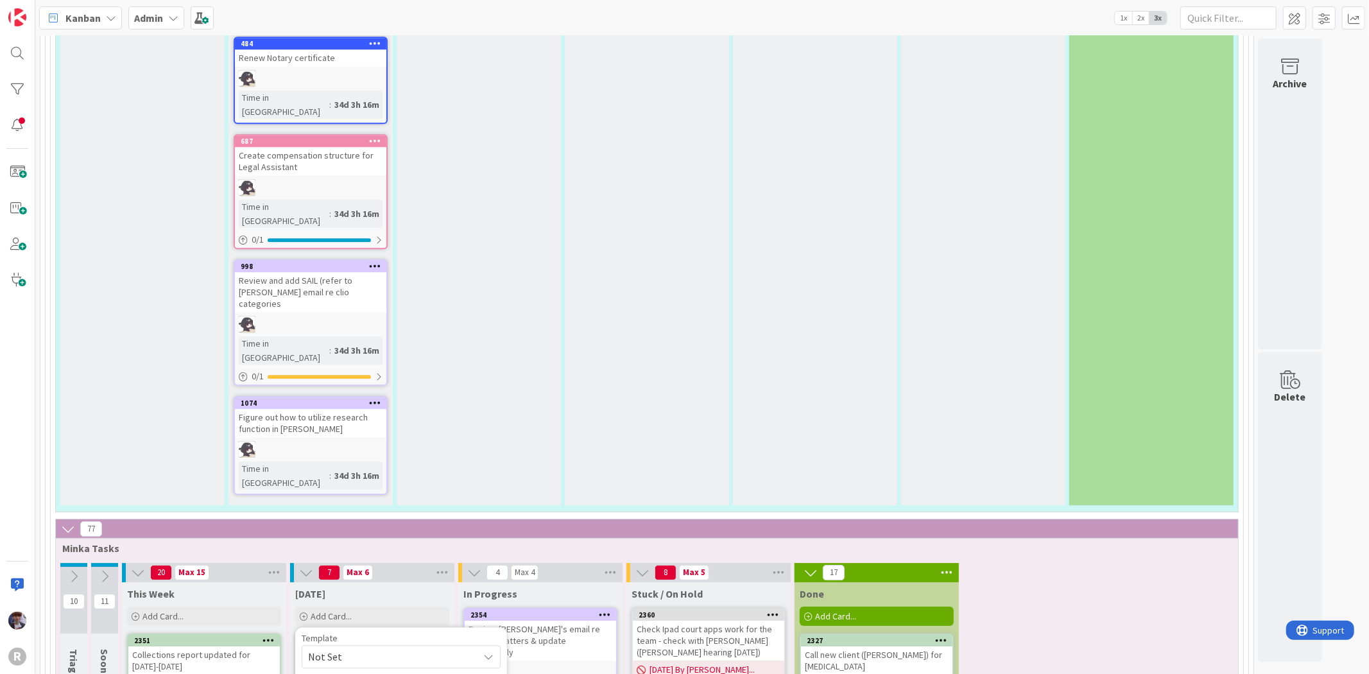
scroll to position [3210, 0]
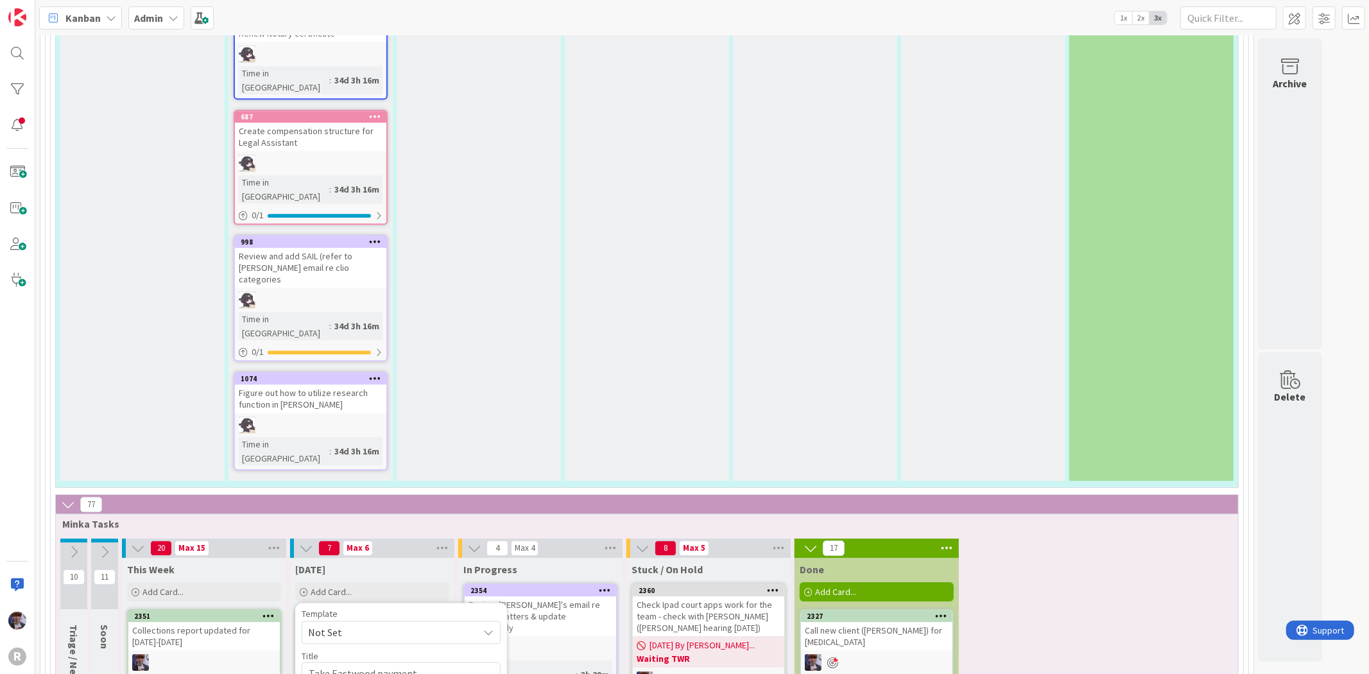
drag, startPoint x: 386, startPoint y: 514, endPoint x: 386, endPoint y: 530, distance: 16.0
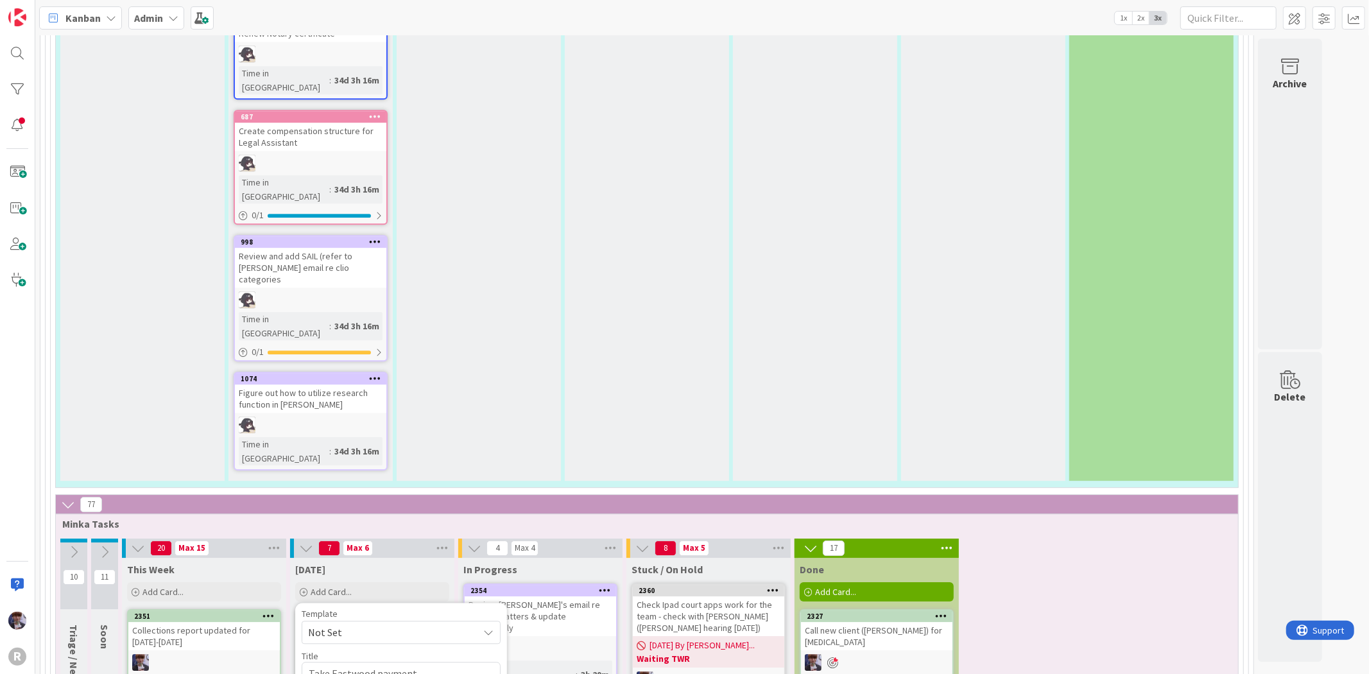
type textarea "x"
click at [348, 662] on div "Override WIP Limit" at bounding box center [353, 673] width 102 height 23
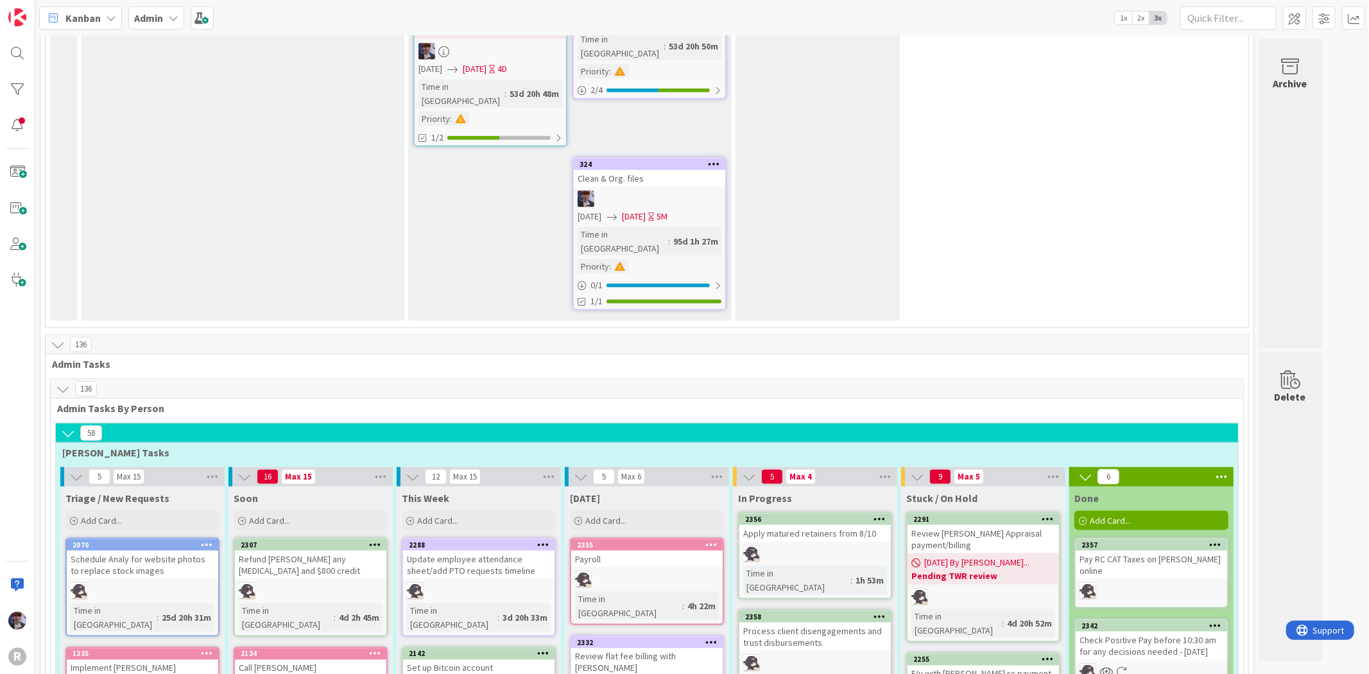
scroll to position [1412, 0]
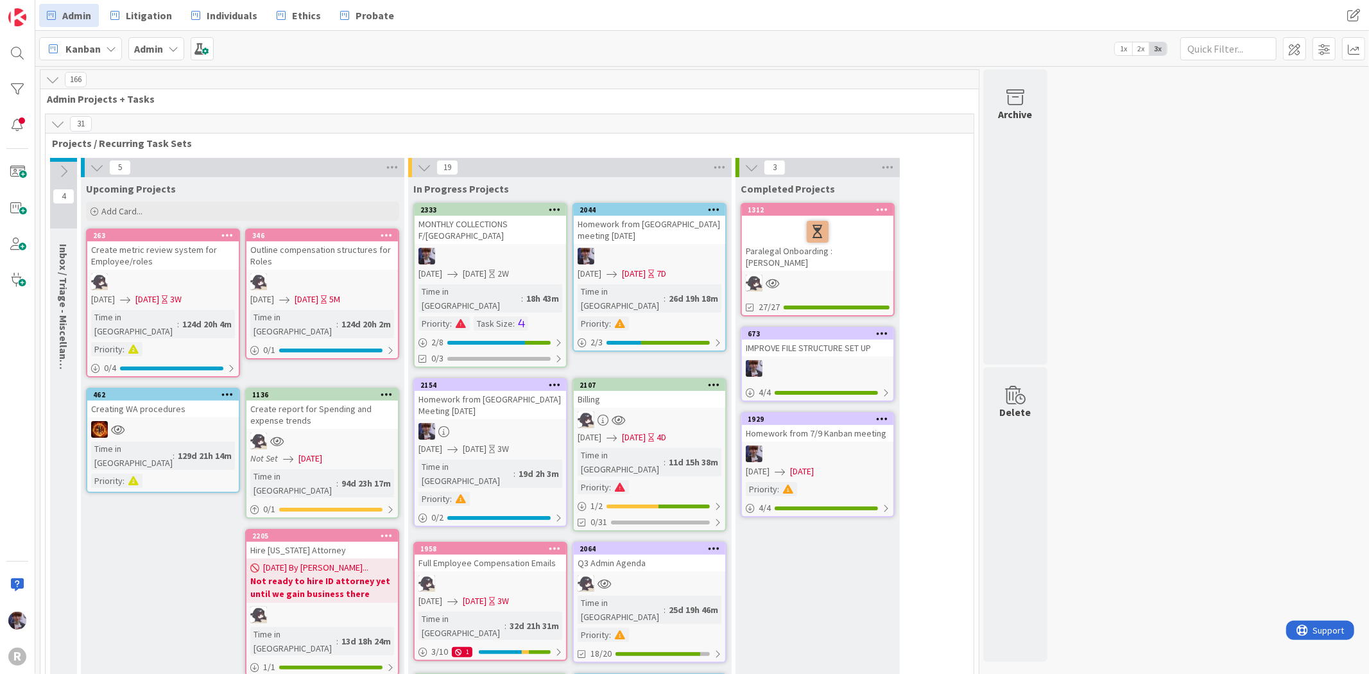
scroll to position [1724, 0]
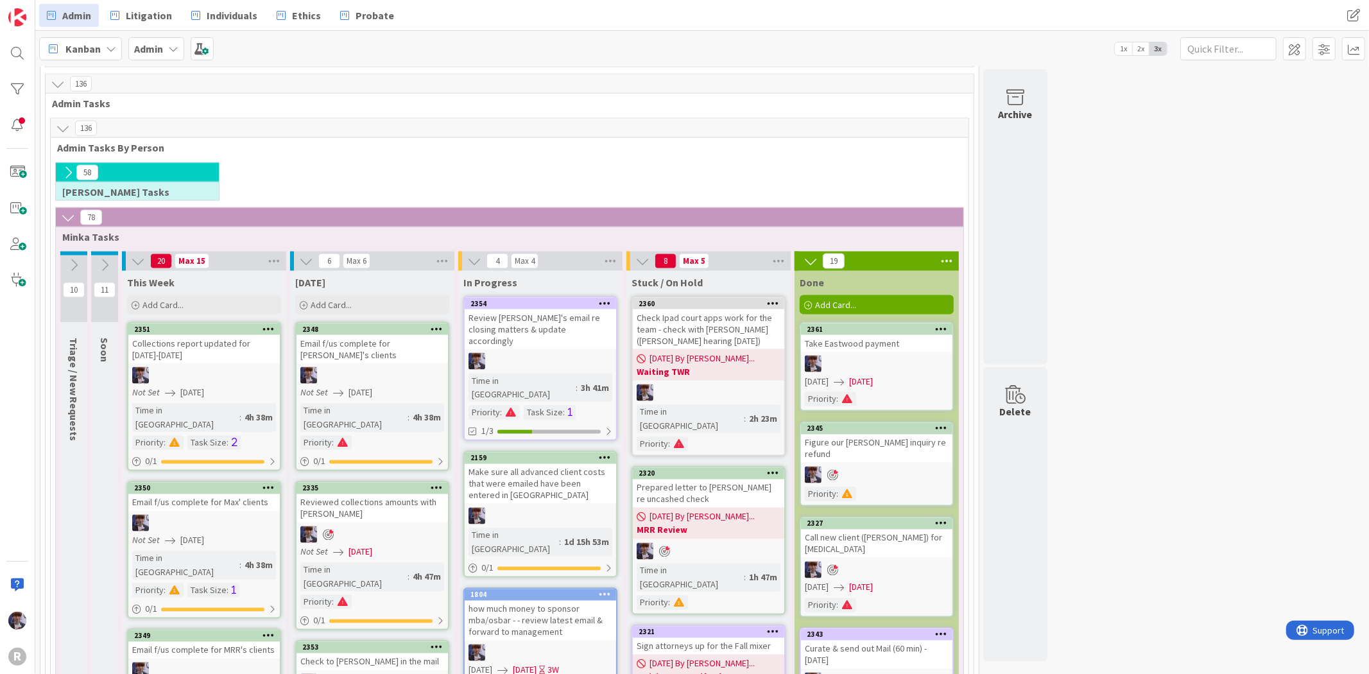
click at [144, 53] on b "Admin" at bounding box center [148, 48] width 29 height 13
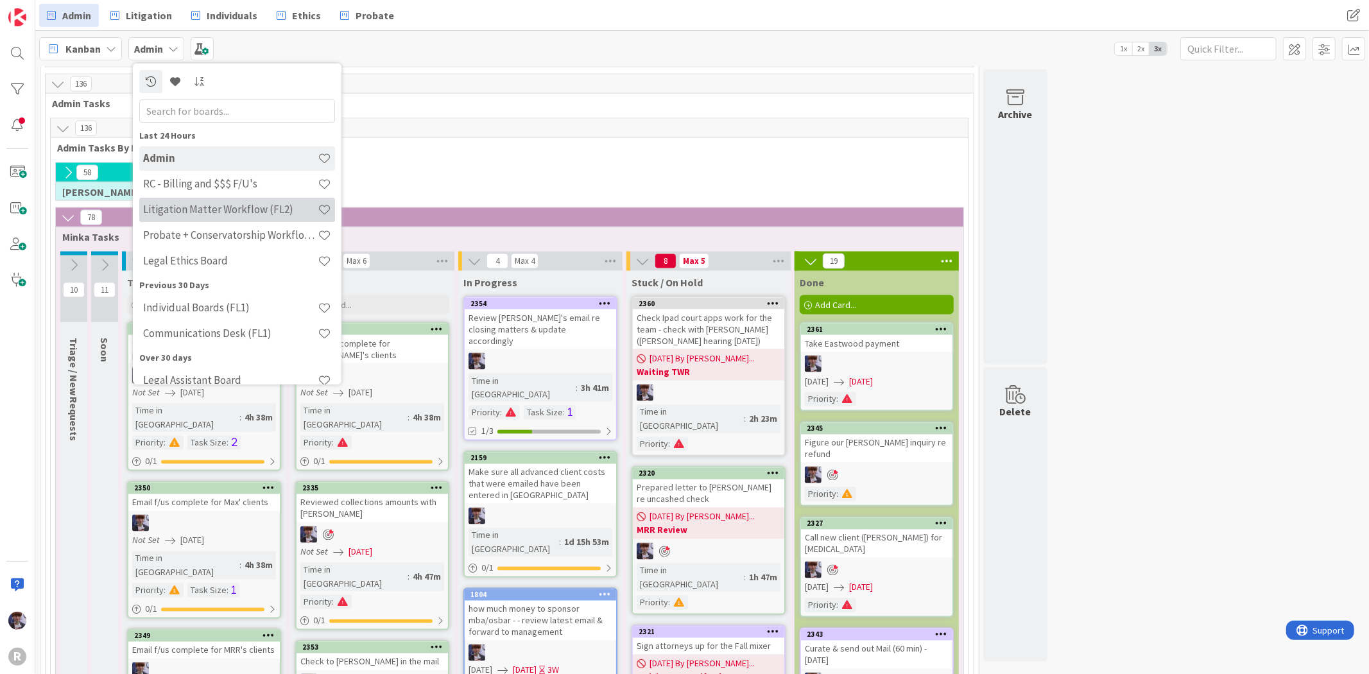
click at [212, 207] on h4 "Litigation Matter Workflow (FL2)" at bounding box center [230, 209] width 175 height 13
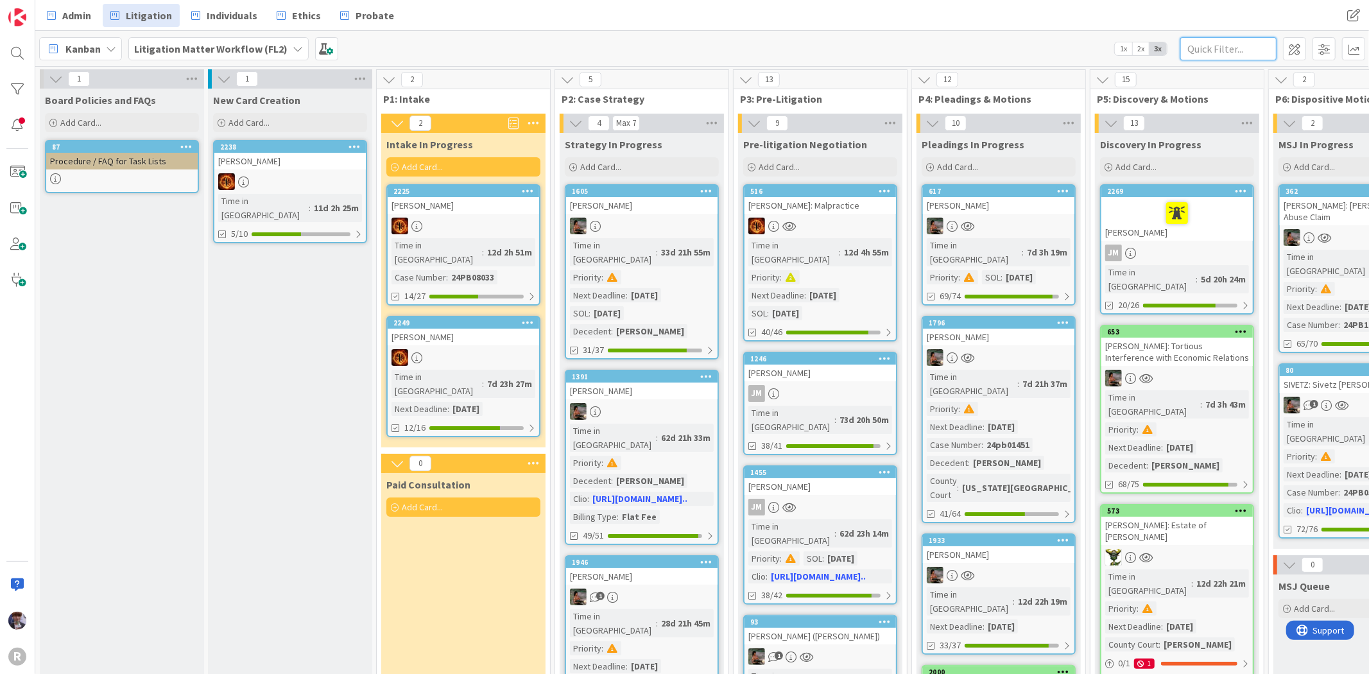
click at [1185, 54] on input "text" at bounding box center [1228, 48] width 96 height 23
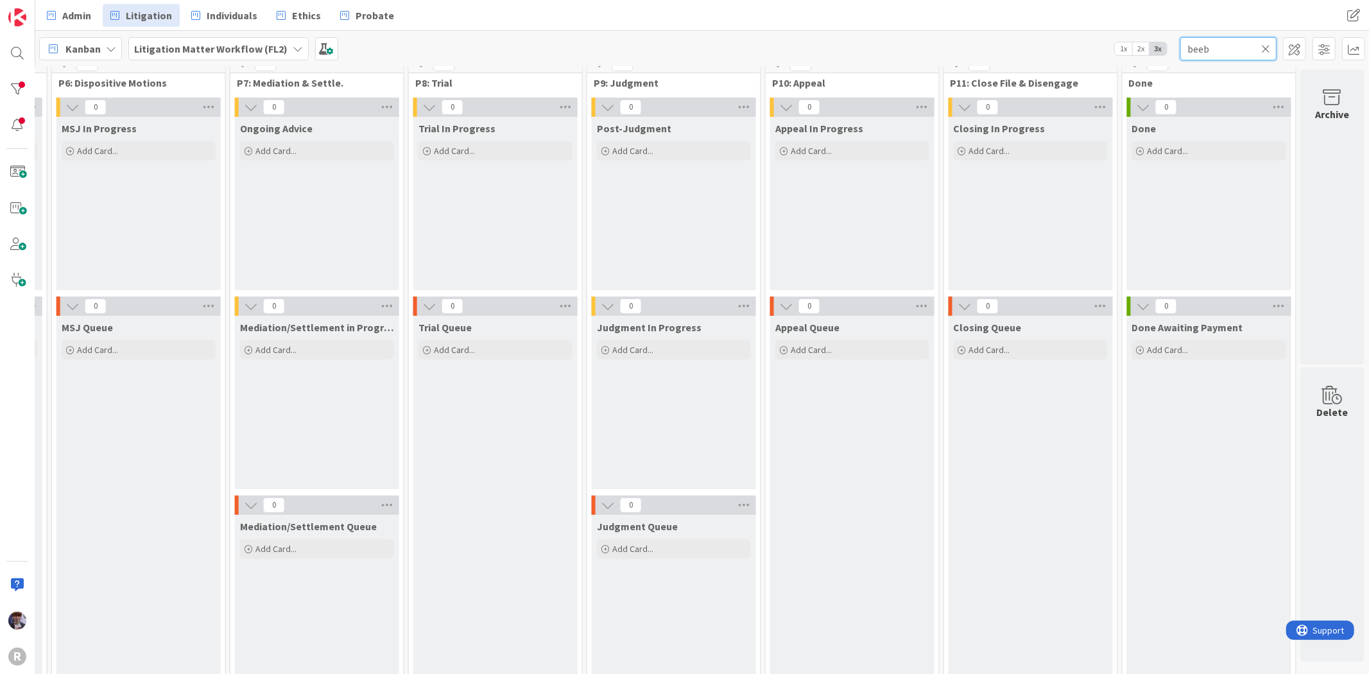
scroll to position [0, 1228]
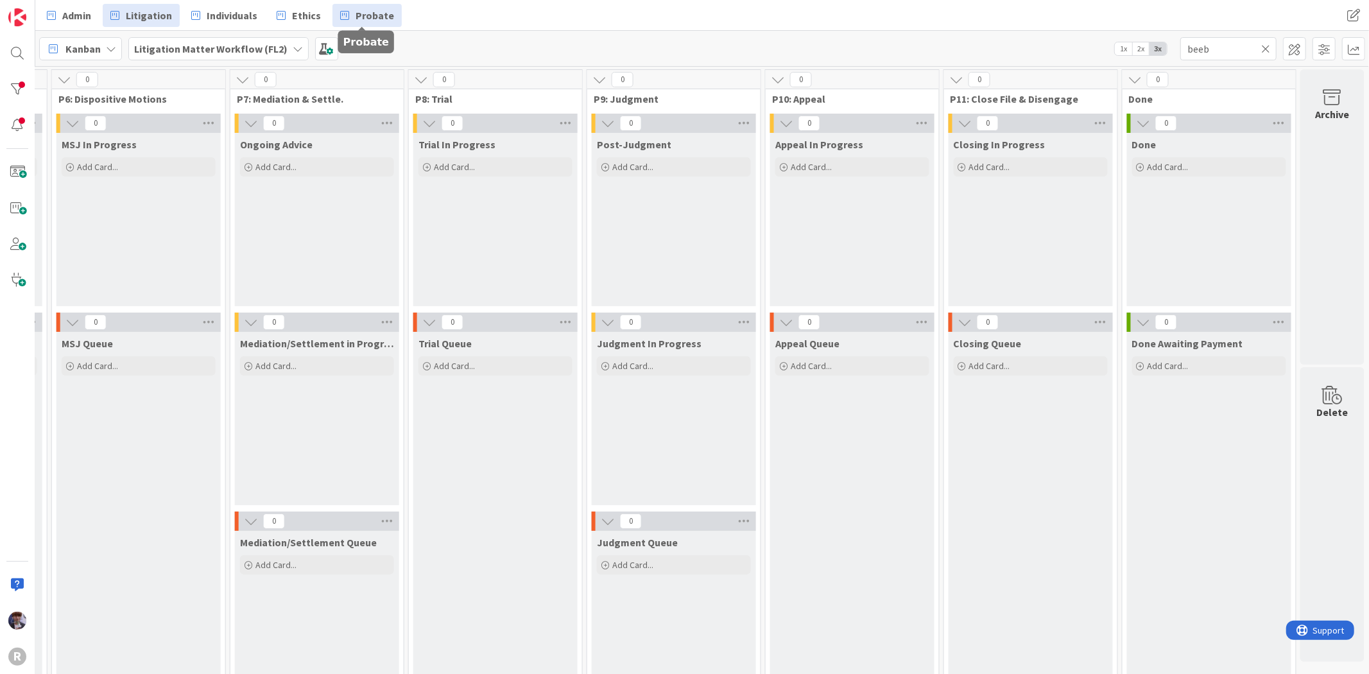
click at [384, 8] on span "Probate" at bounding box center [375, 15] width 39 height 15
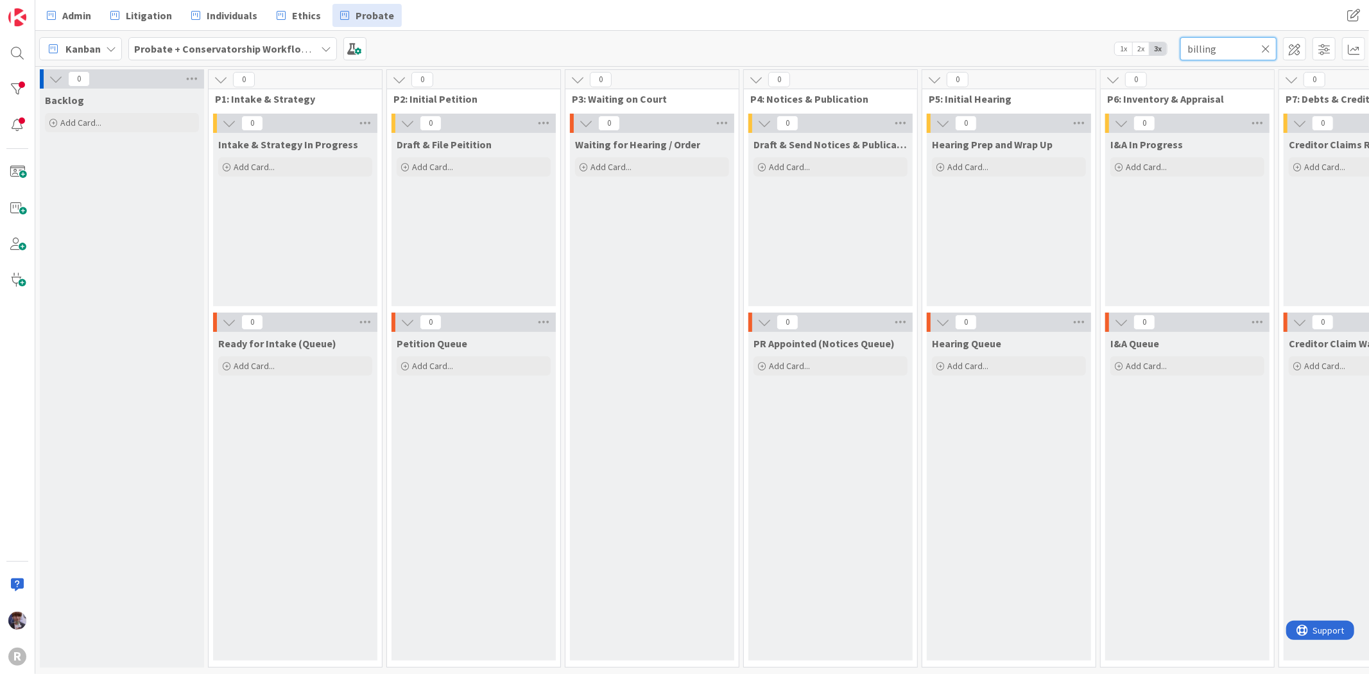
click at [1211, 53] on input "billing" at bounding box center [1228, 48] width 96 height 23
drag, startPoint x: 1217, startPoint y: 53, endPoint x: 1154, endPoint y: 60, distance: 63.3
click at [1154, 60] on div "Kanban Probate + Conservatorship Workflow (FL2) 1x 2x 3x billing" at bounding box center [702, 48] width 1334 height 35
type input "e"
type input "bee"
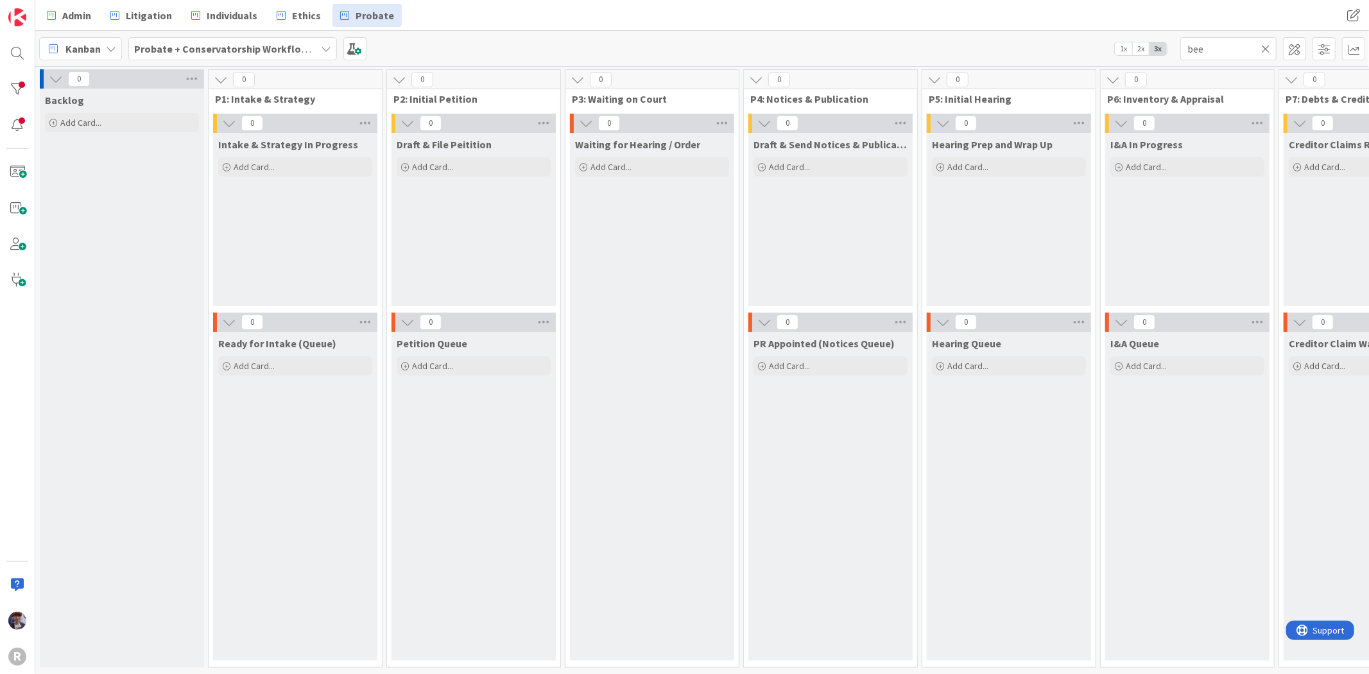
click at [1120, 662] on div "0 P6: Inventory & Appraisal 0 I&A In Progress Add Card... 0 I&A Queue Add Card.…" at bounding box center [1187, 371] width 178 height 605
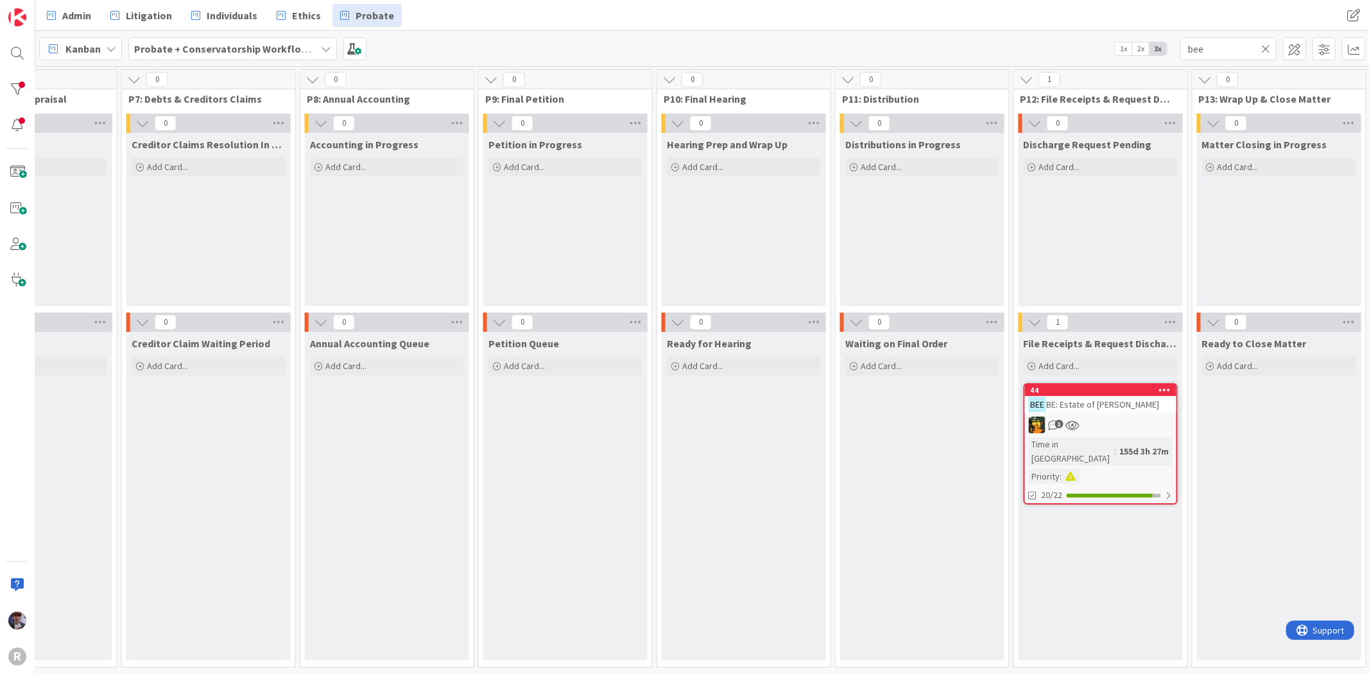
click at [1114, 420] on div "1" at bounding box center [1100, 425] width 151 height 17
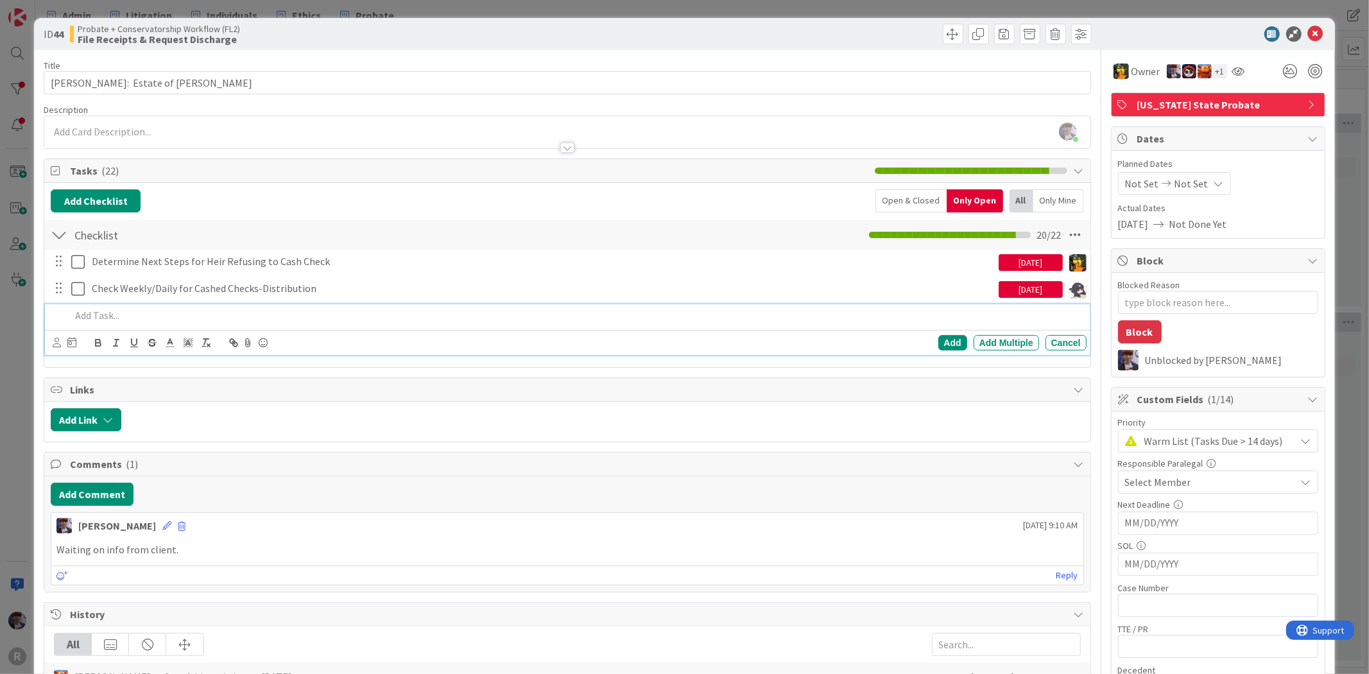
type textarea "x"
click at [136, 311] on p at bounding box center [576, 315] width 1010 height 15
click at [951, 341] on div "Add" at bounding box center [952, 342] width 29 height 15
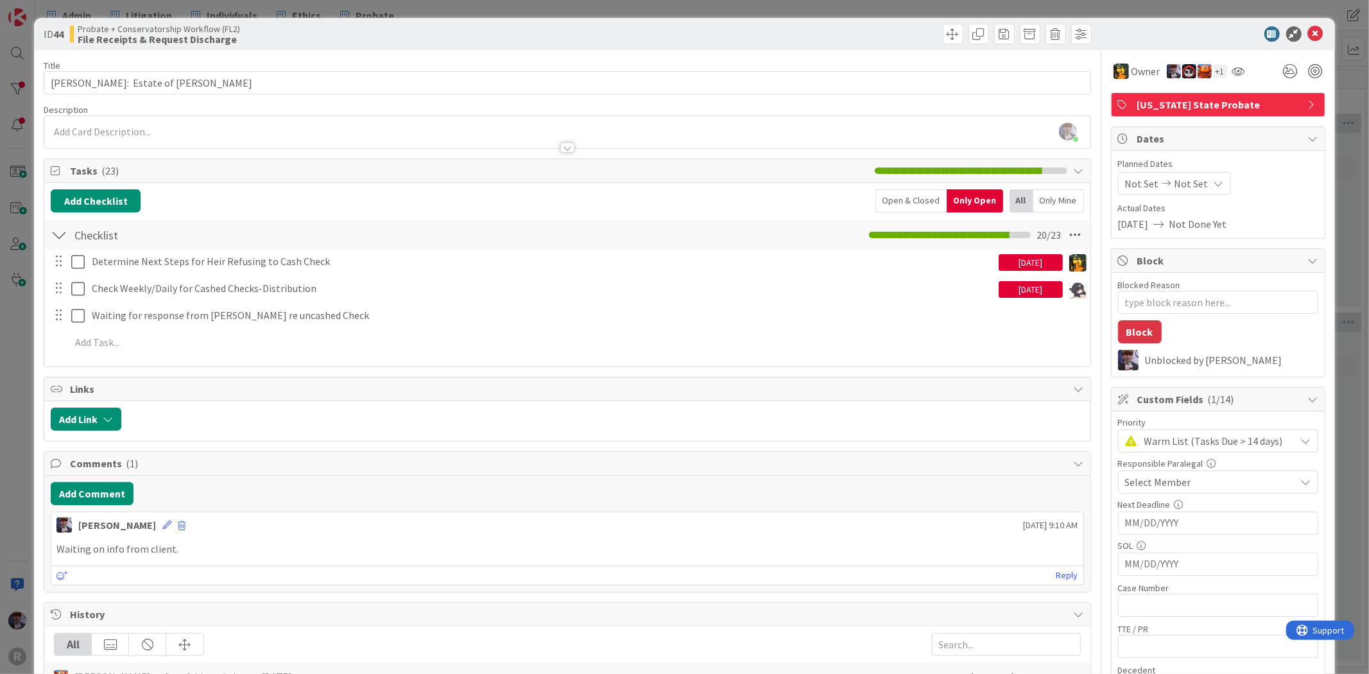
click at [164, 191] on div "Add Checklist Open & Closed Only Open All Only Mine" at bounding box center [567, 200] width 1033 height 23
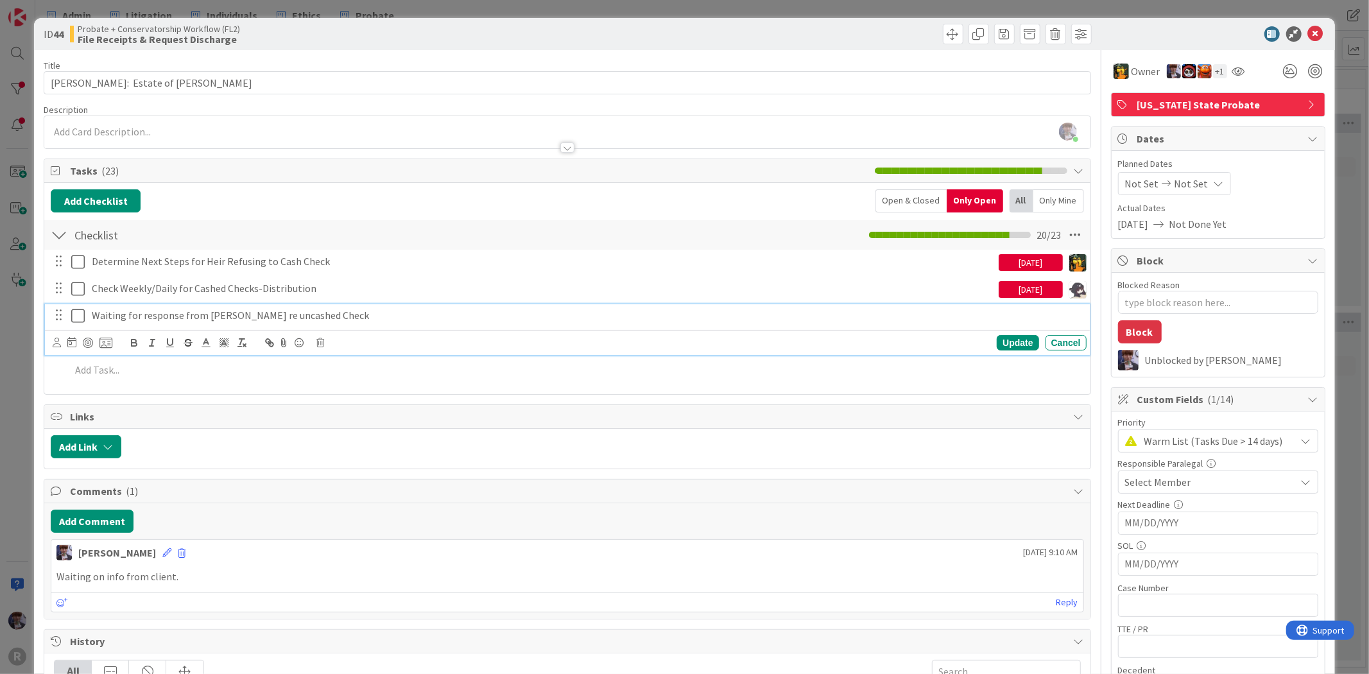
click at [148, 324] on div "Waiting for response from [PERSON_NAME] re uncashed Check" at bounding box center [587, 315] width 1000 height 22
click at [47, 344] on div "Update Cancel" at bounding box center [567, 342] width 1044 height 25
click at [55, 345] on icon at bounding box center [57, 343] width 8 height 10
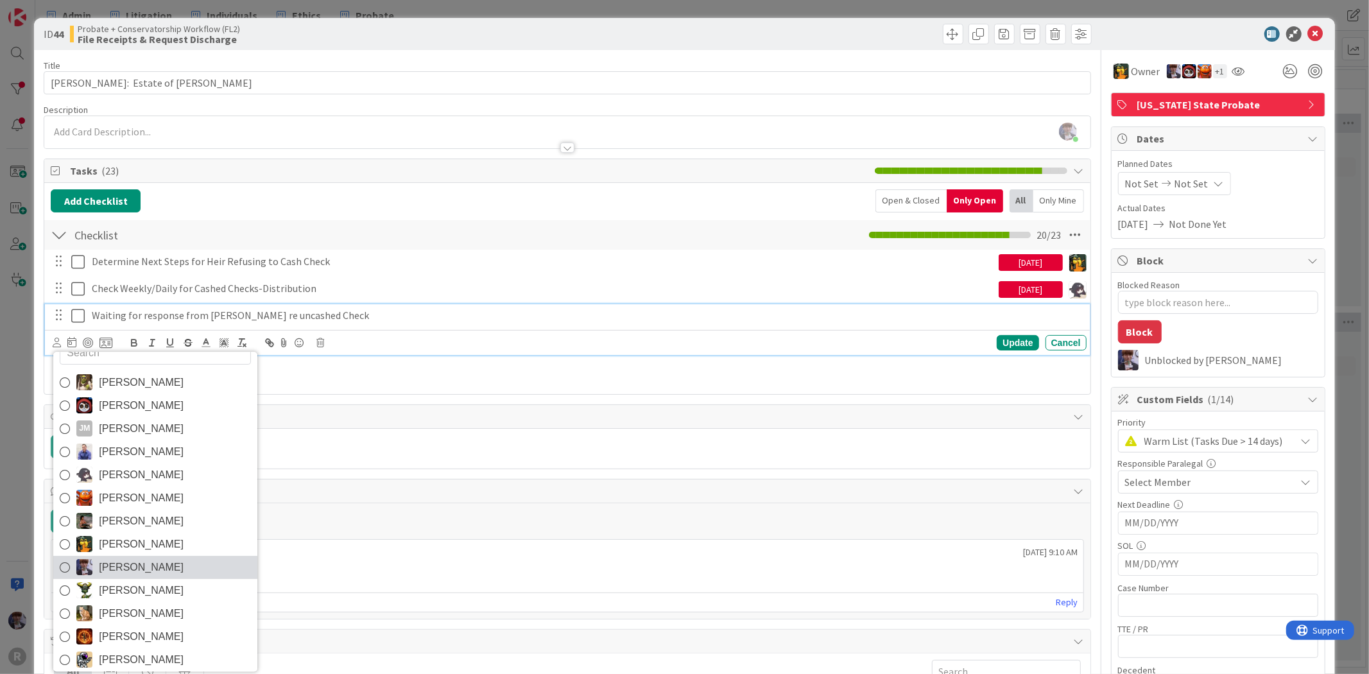
scroll to position [22, 0]
click at [133, 558] on span "[PERSON_NAME]" at bounding box center [141, 562] width 85 height 19
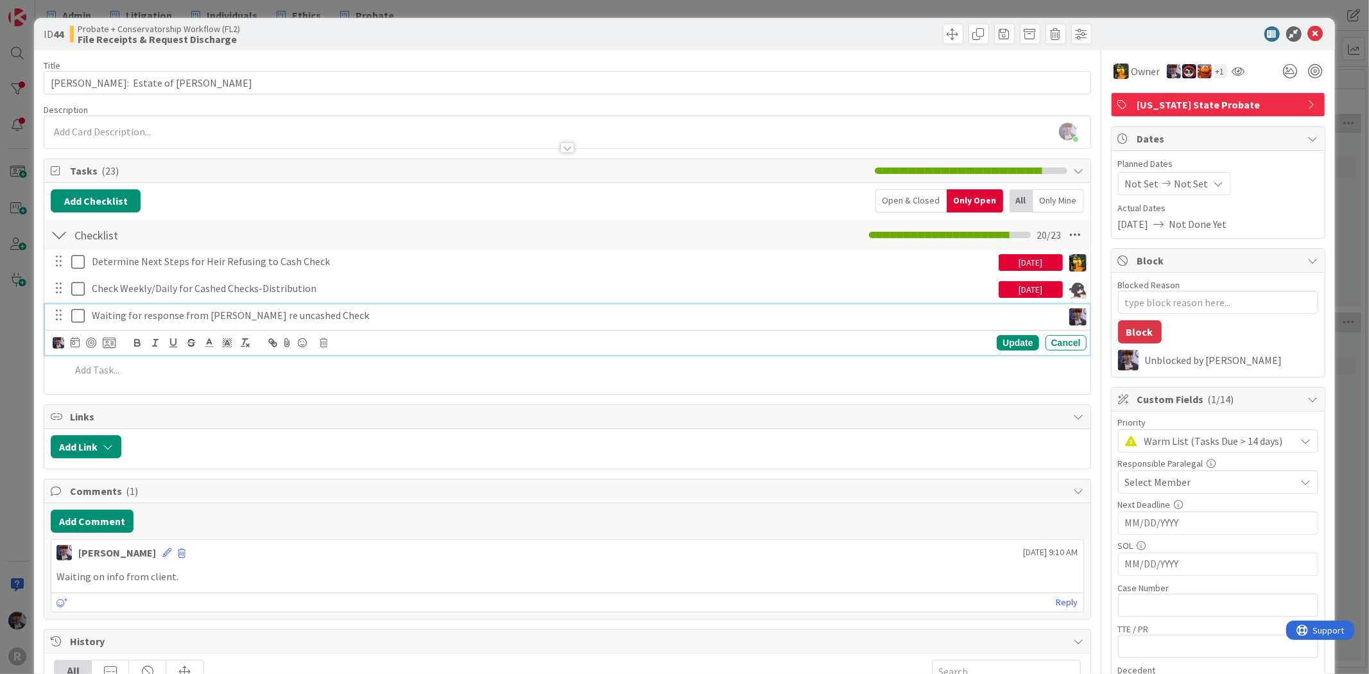
type textarea "x"
click at [71, 343] on icon at bounding box center [75, 342] width 9 height 10
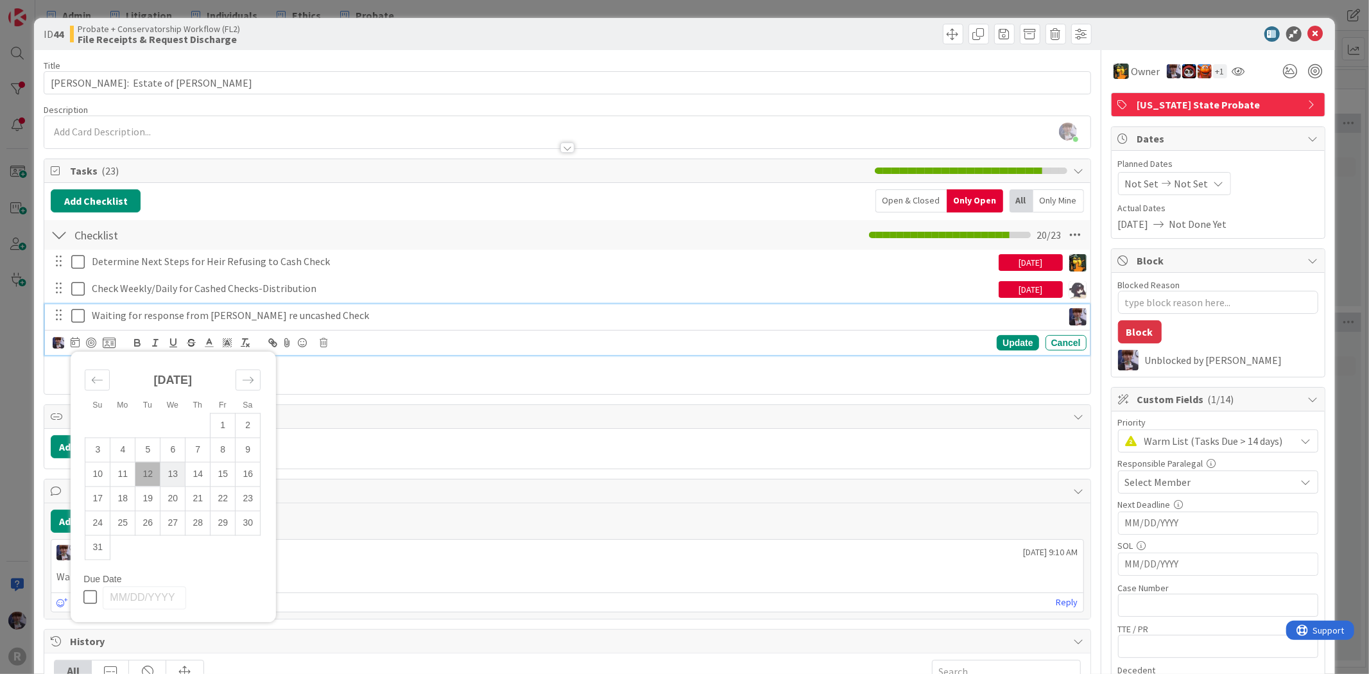
click at [175, 473] on td "13" at bounding box center [172, 474] width 25 height 24
type input "[DATE]"
click at [999, 339] on div "Update" at bounding box center [1018, 342] width 42 height 15
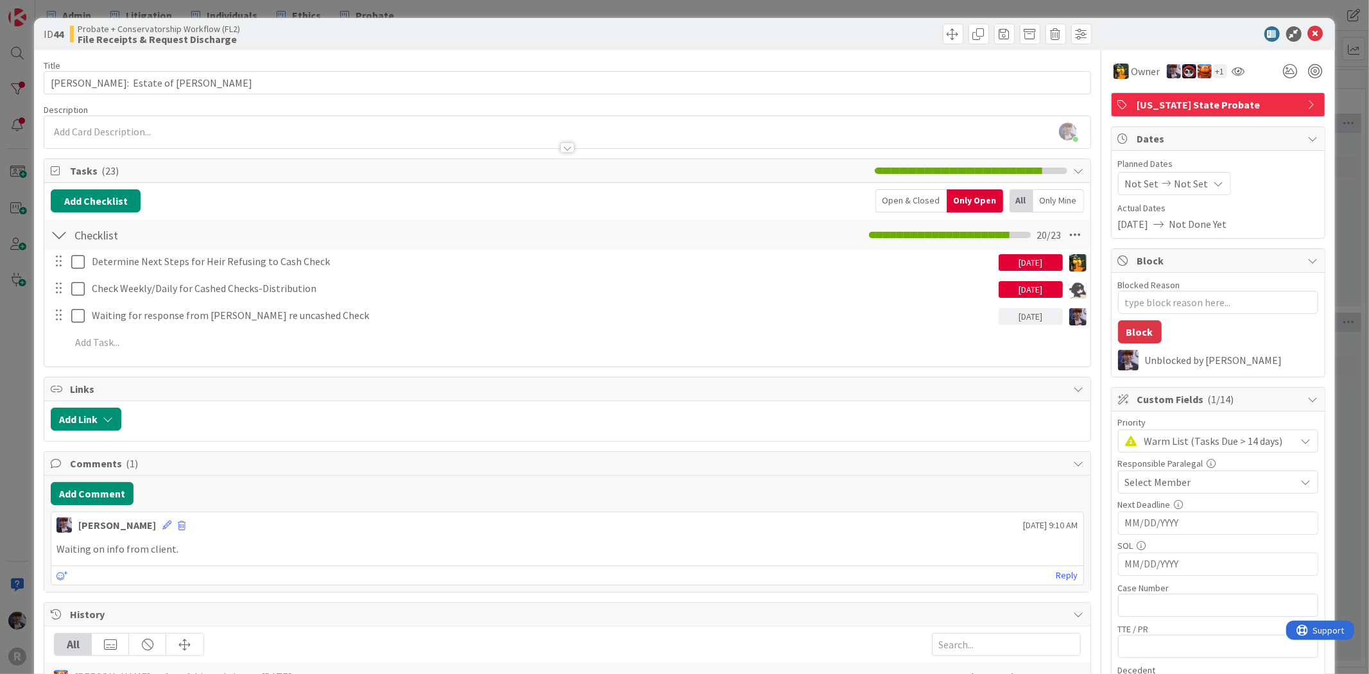
click at [1340, 297] on div "ID 44 Probate + Conservatorship Workflow (FL2) File Receipts & Request Discharg…" at bounding box center [684, 337] width 1369 height 674
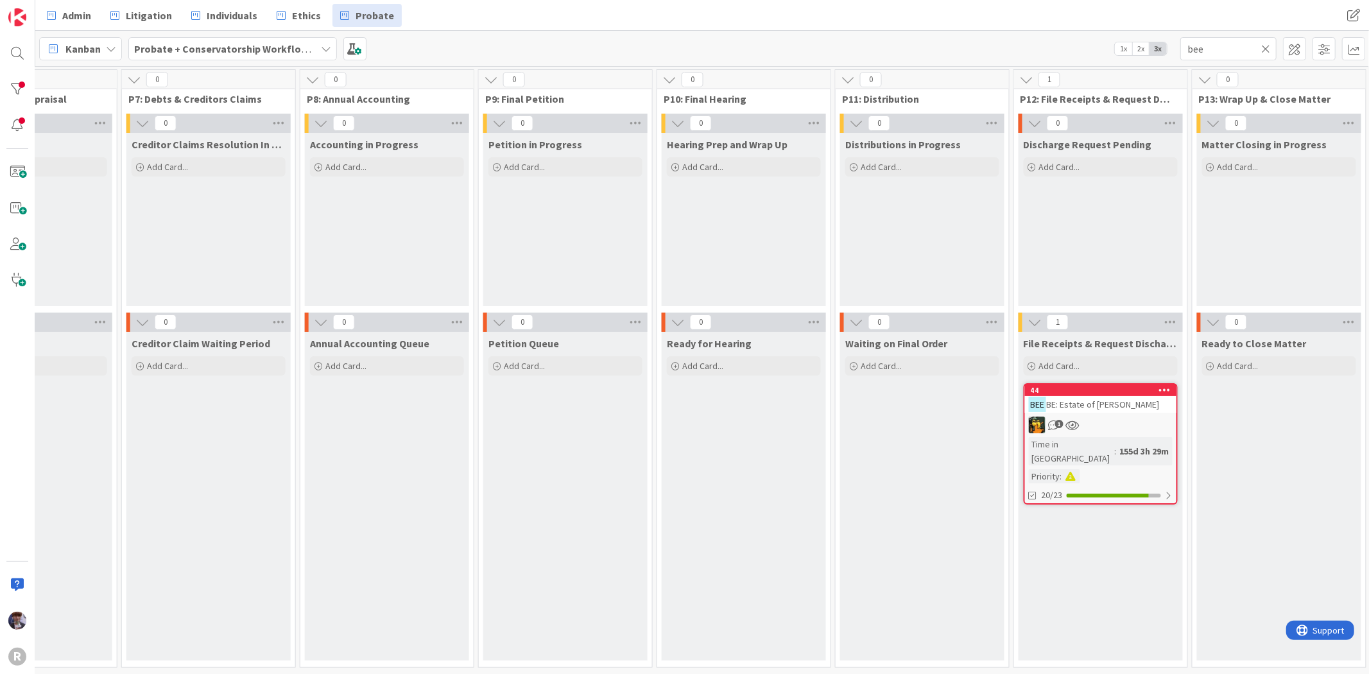
click at [1127, 419] on div "1" at bounding box center [1100, 425] width 151 height 17
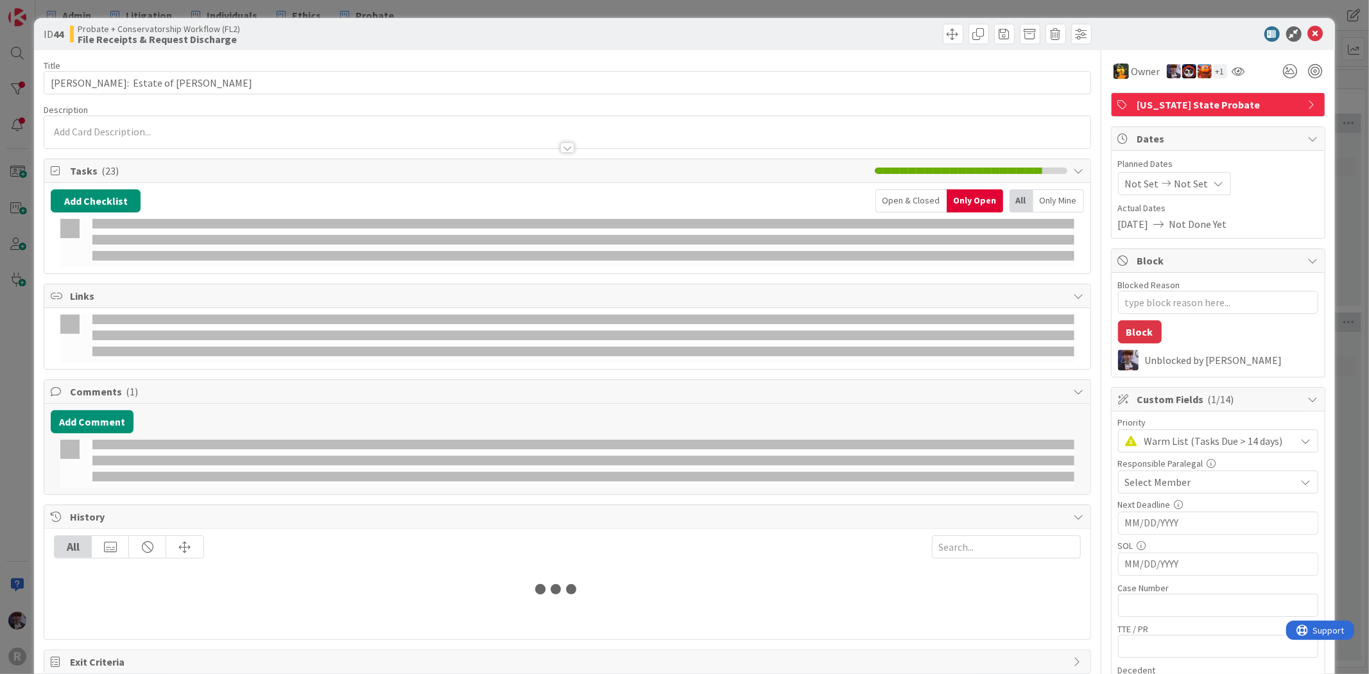
type textarea "x"
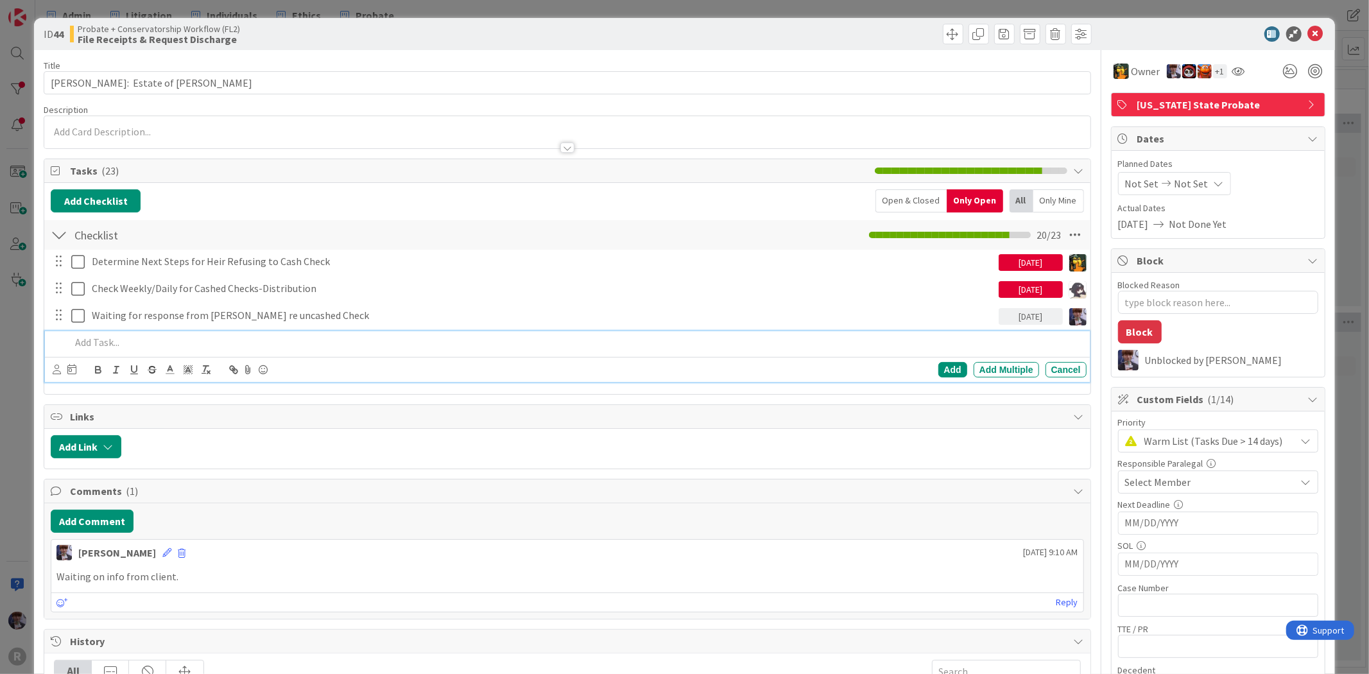
click at [138, 343] on p at bounding box center [576, 342] width 1010 height 15
click at [60, 372] on icon at bounding box center [57, 370] width 8 height 10
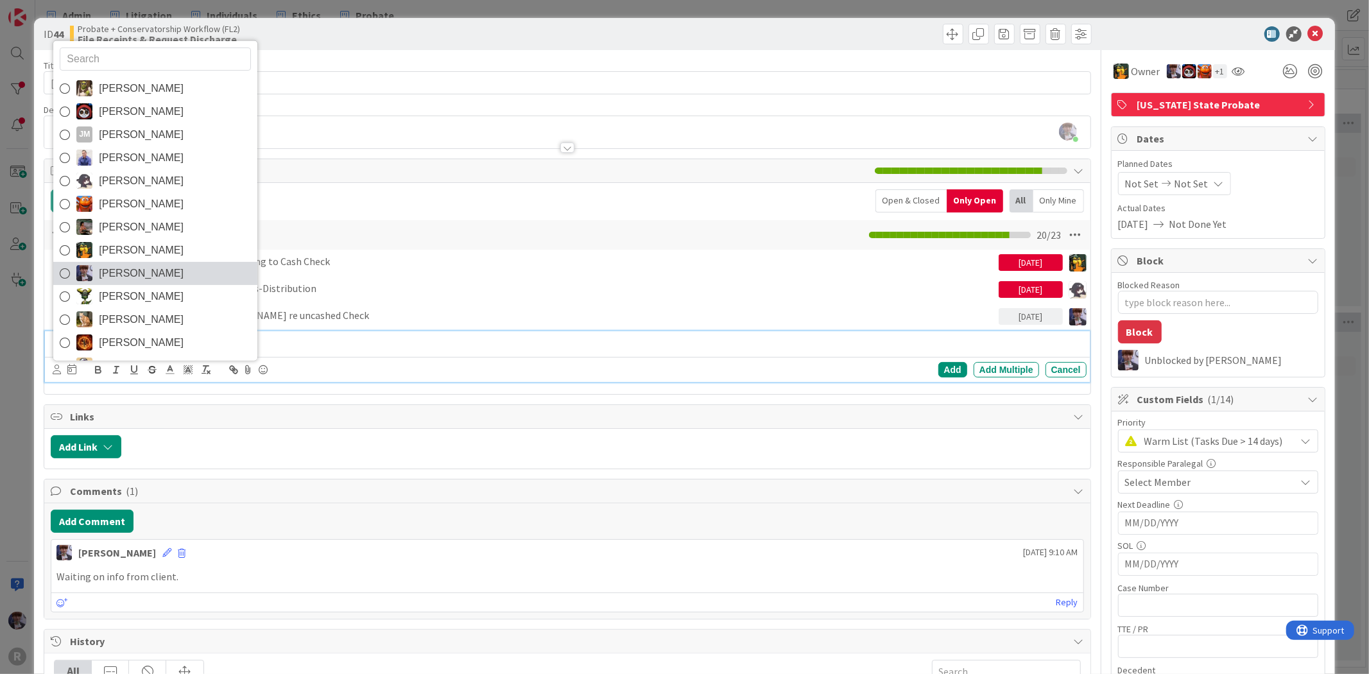
click at [123, 264] on span "[PERSON_NAME]" at bounding box center [141, 272] width 85 height 19
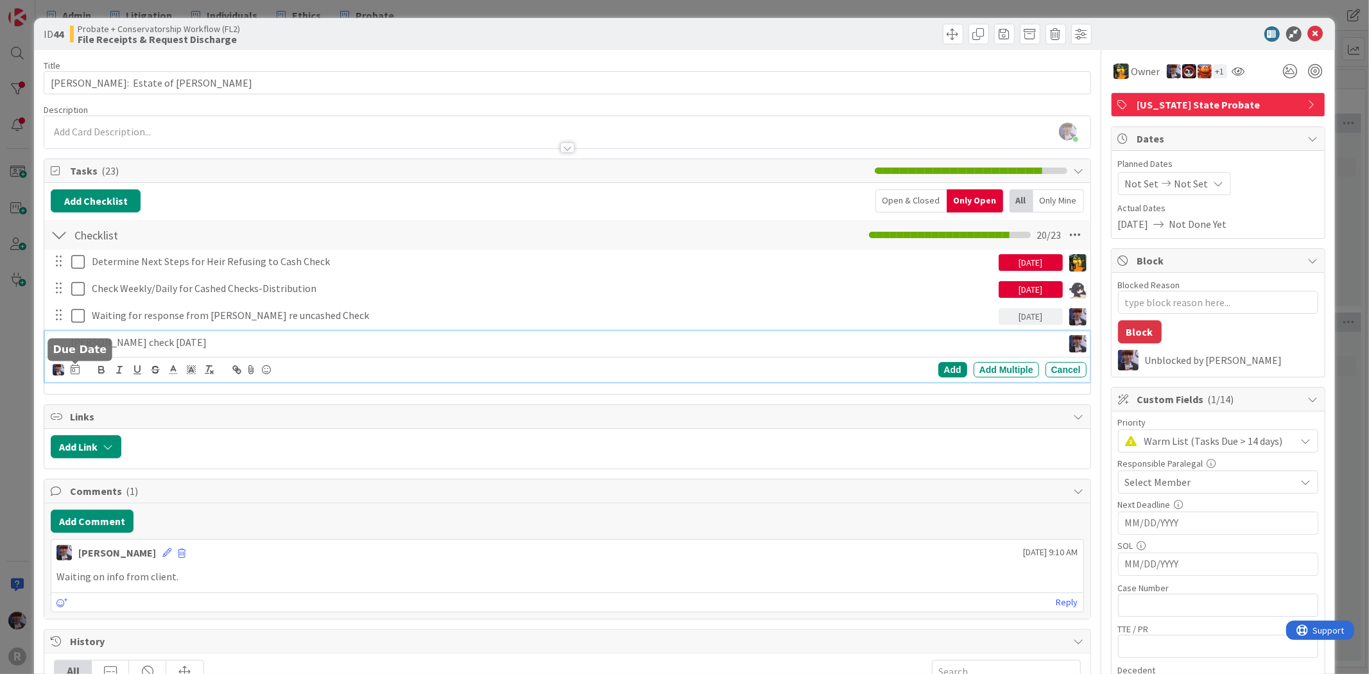
click at [78, 373] on icon at bounding box center [75, 369] width 9 height 10
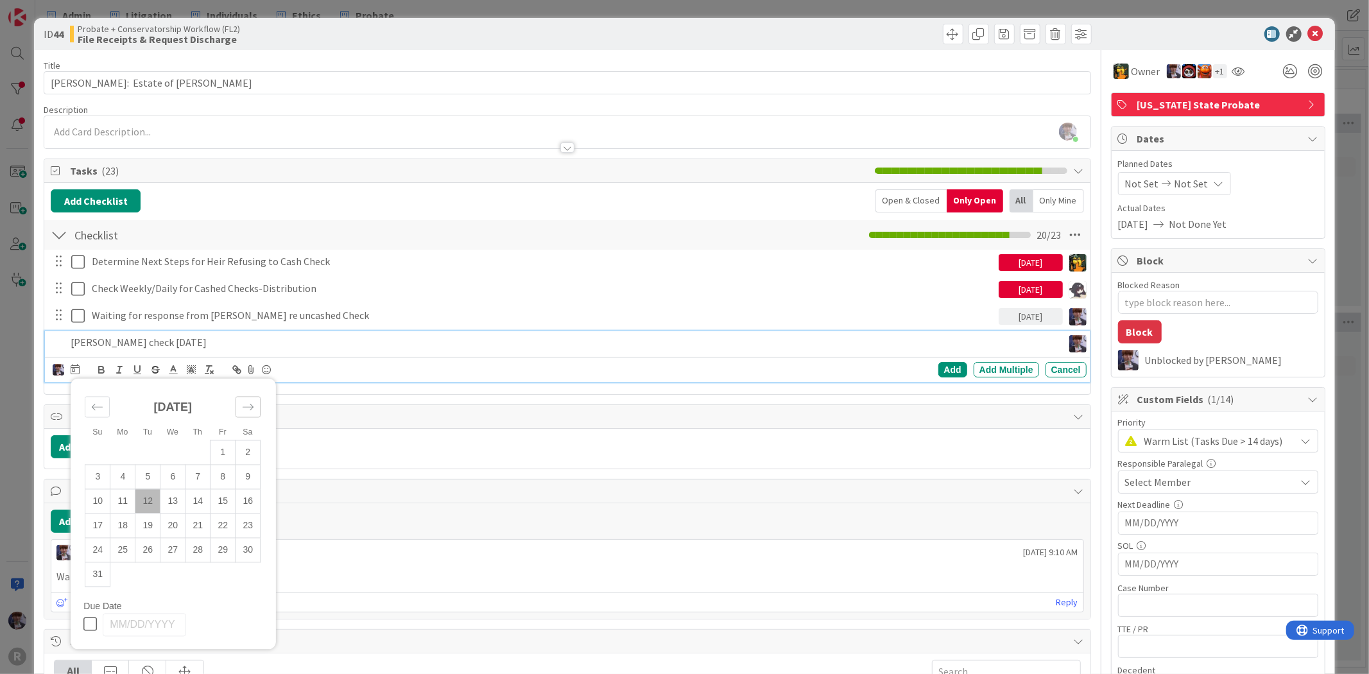
click at [241, 413] on div "Move forward to switch to the next month." at bounding box center [248, 406] width 25 height 21
click at [151, 453] on td "2" at bounding box center [147, 452] width 25 height 24
click at [946, 370] on div "Add" at bounding box center [952, 369] width 29 height 15
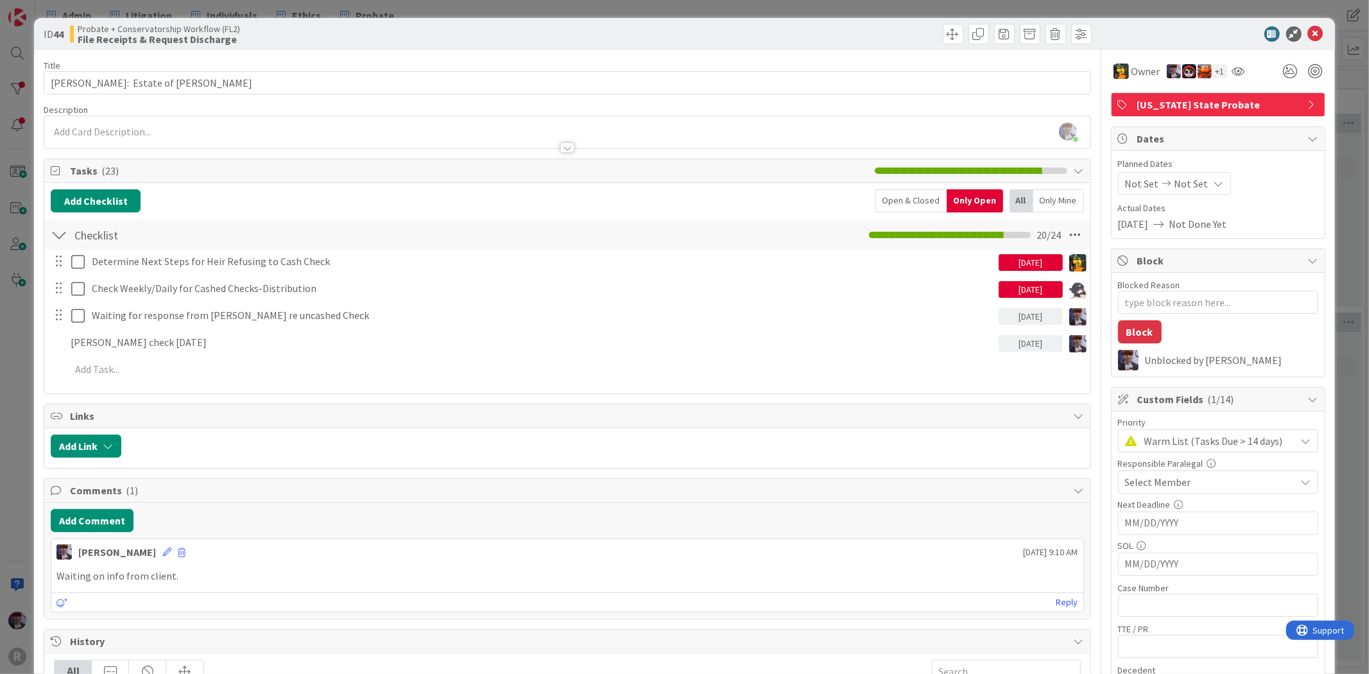
type textarea "x"
click at [13, 341] on div "ID 44 Probate + Conservatorship Workflow (FL2) File Receipts & Request Discharg…" at bounding box center [684, 337] width 1369 height 674
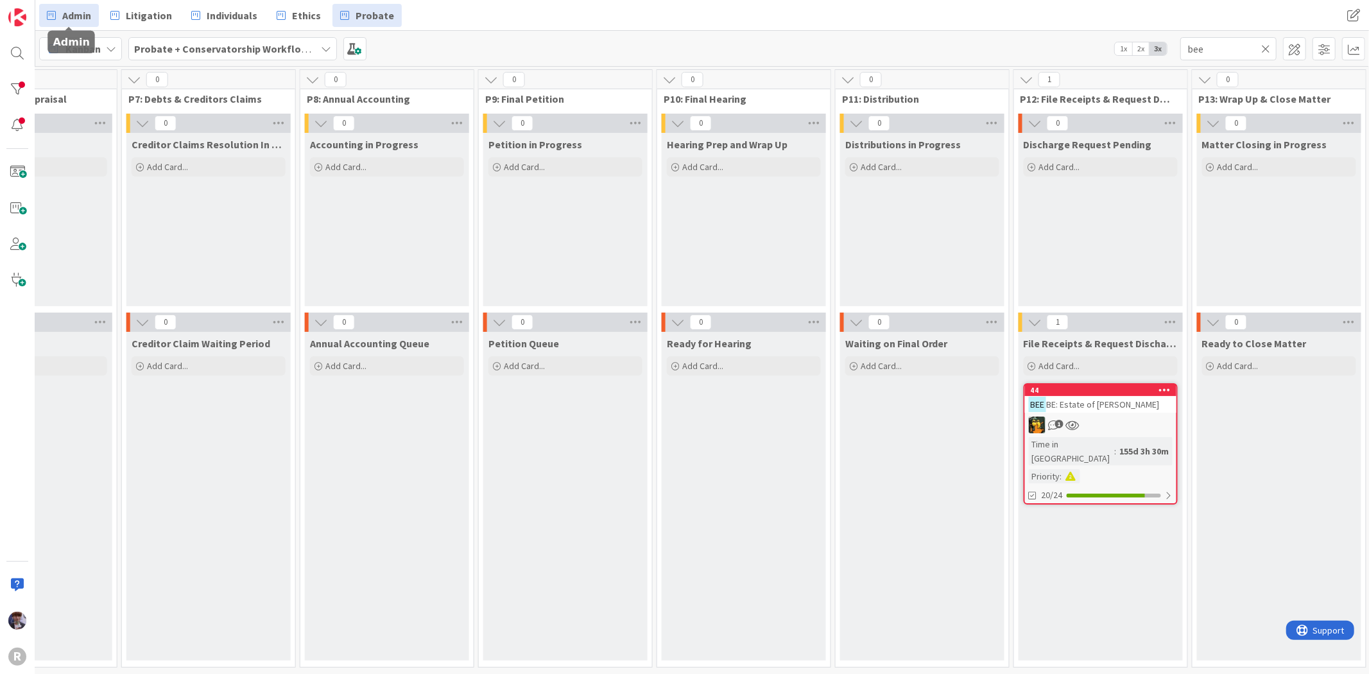
click at [81, 22] on link "Admin" at bounding box center [69, 15] width 60 height 23
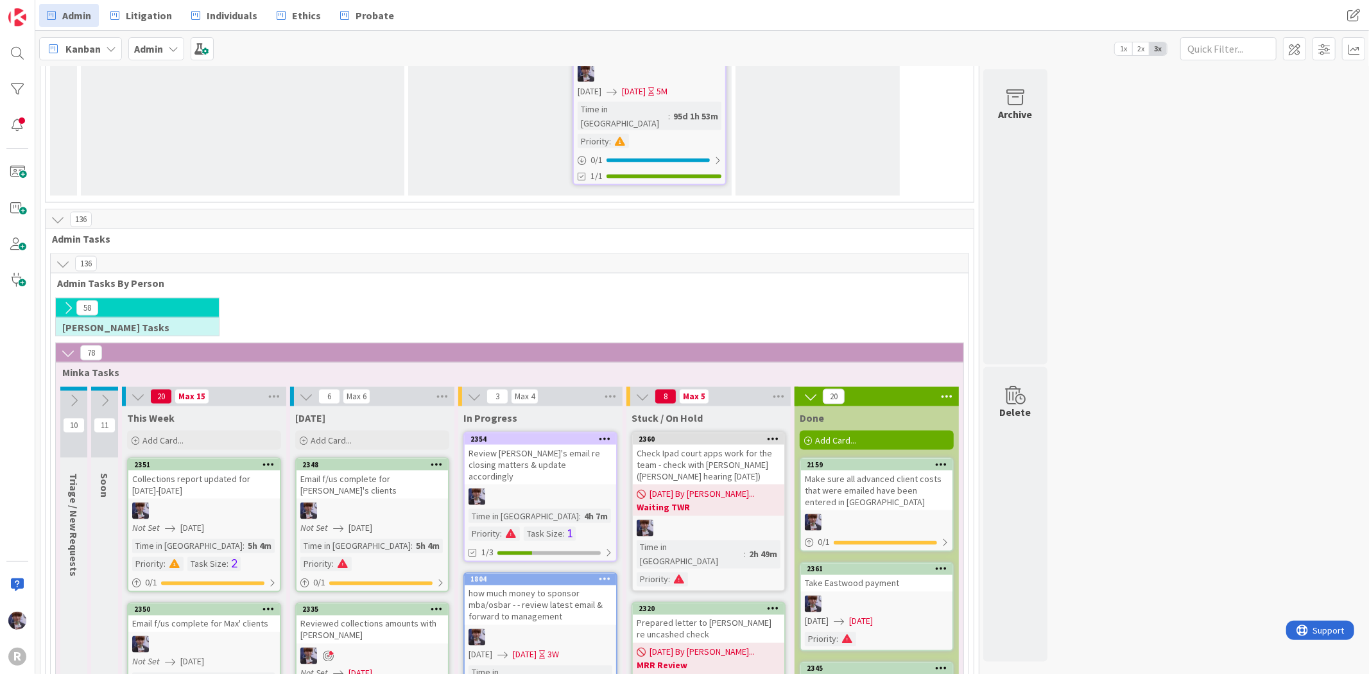
scroll to position [1569, 0]
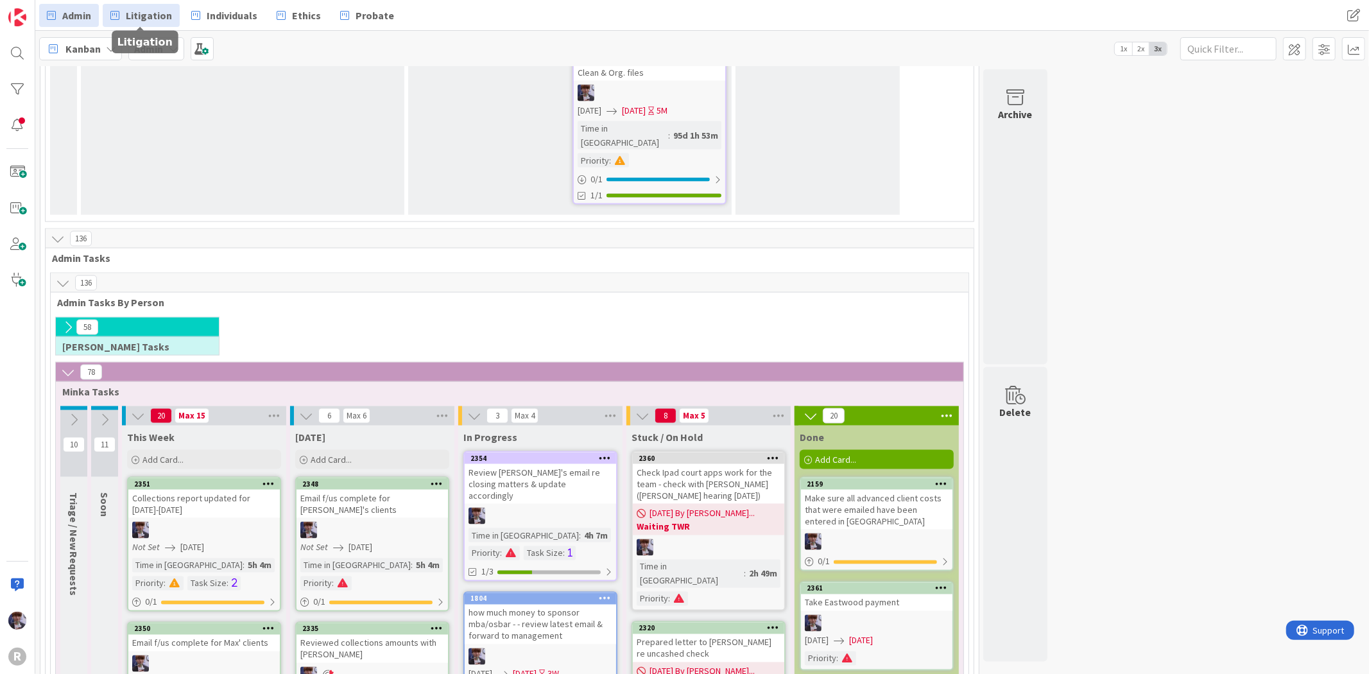
click at [123, 20] on link "Litigation" at bounding box center [141, 15] width 77 height 23
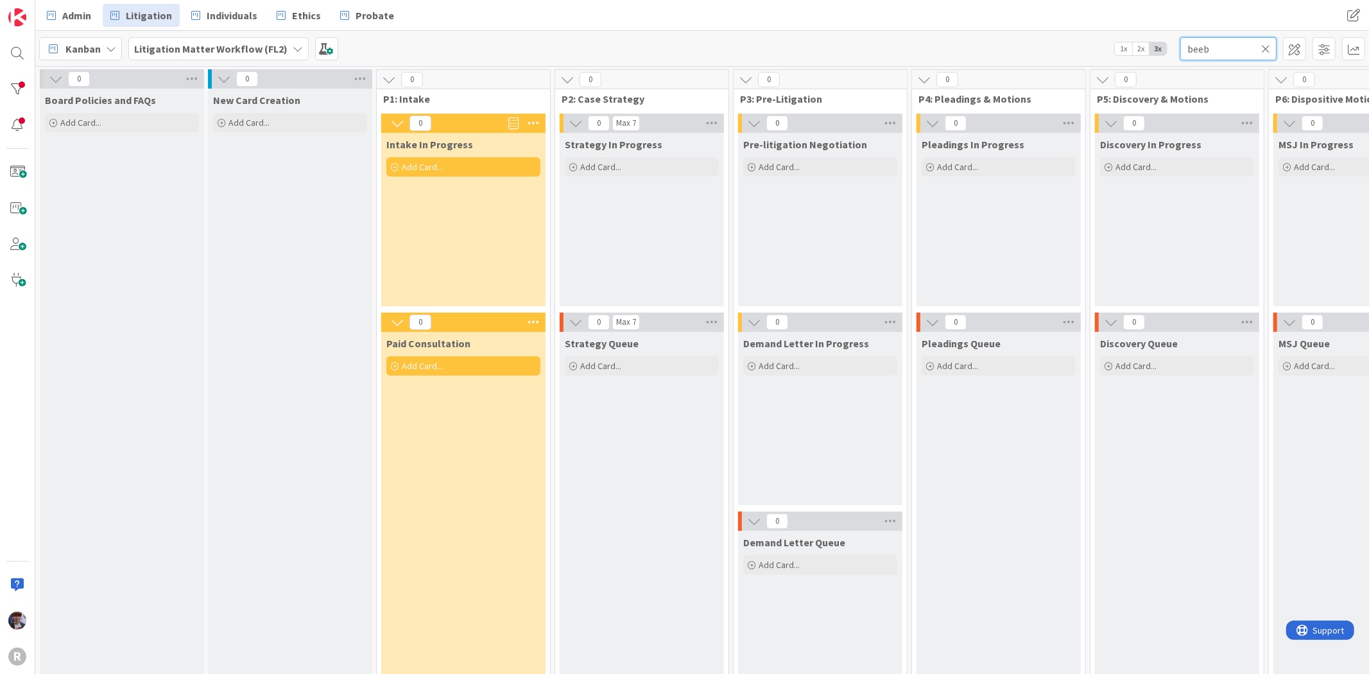
drag, startPoint x: 1226, startPoint y: 46, endPoint x: 1159, endPoint y: 52, distance: 67.1
click at [1159, 52] on div "Kanban Litigation Matter Workflow (FL2) 1x 2x 3x beeb" at bounding box center [702, 48] width 1334 height 35
type input "brown"
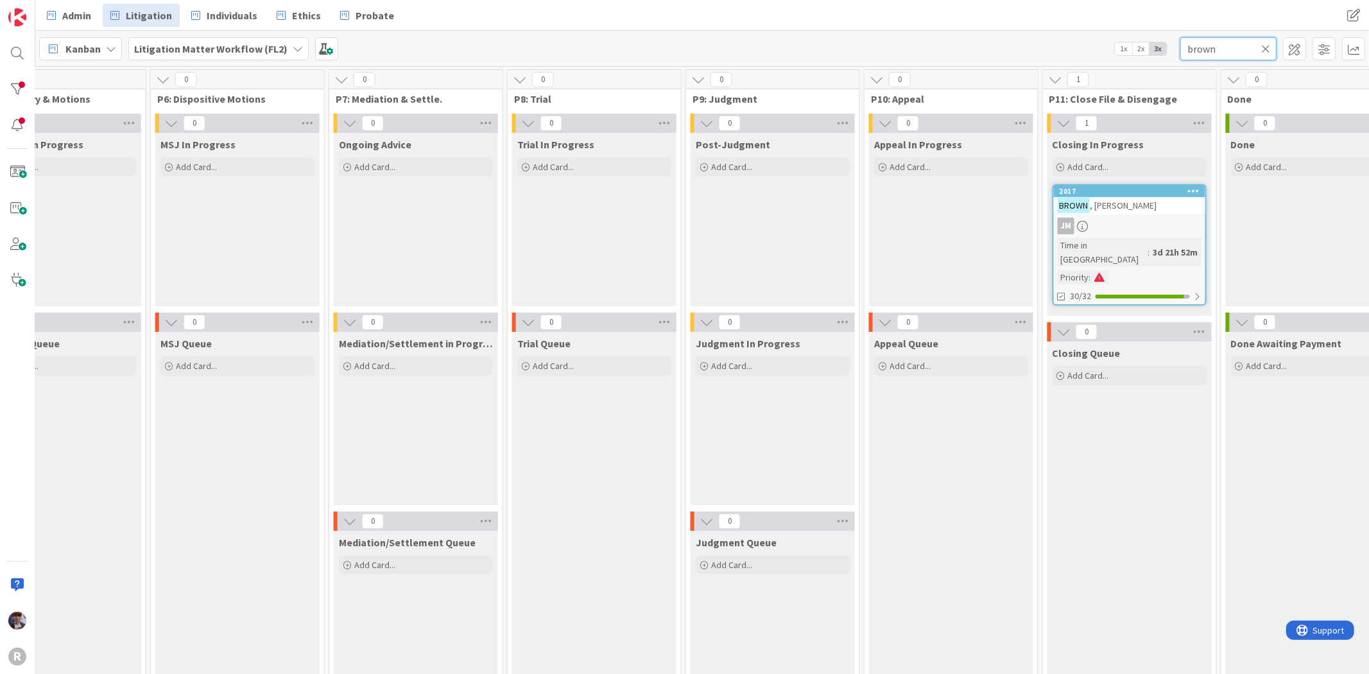
scroll to position [0, 1169]
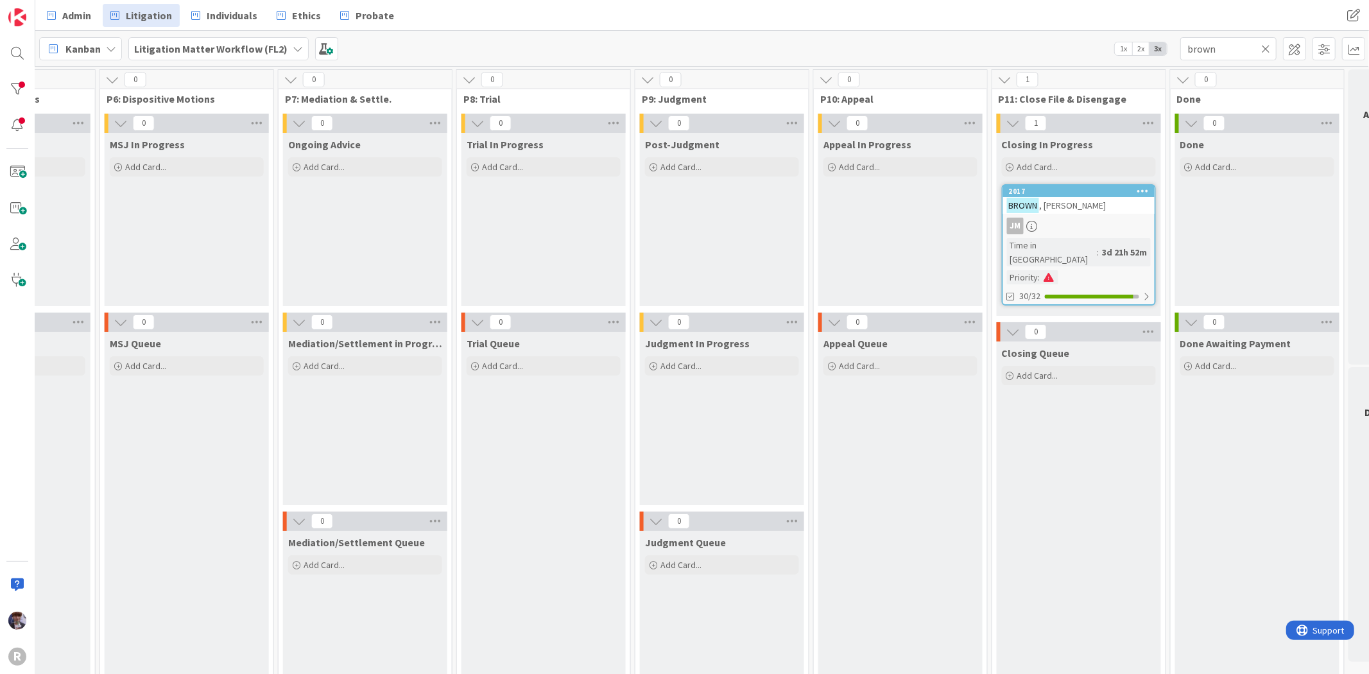
click at [1100, 220] on div "JM" at bounding box center [1078, 226] width 151 height 17
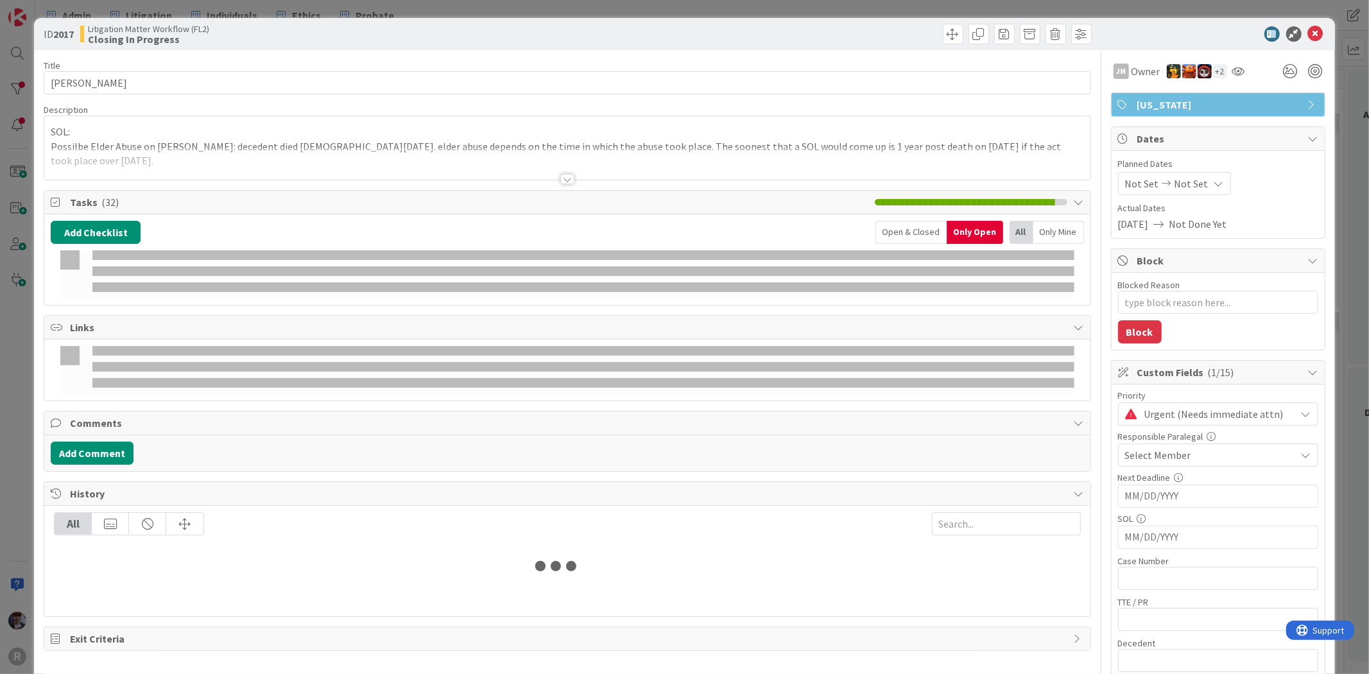
type textarea "x"
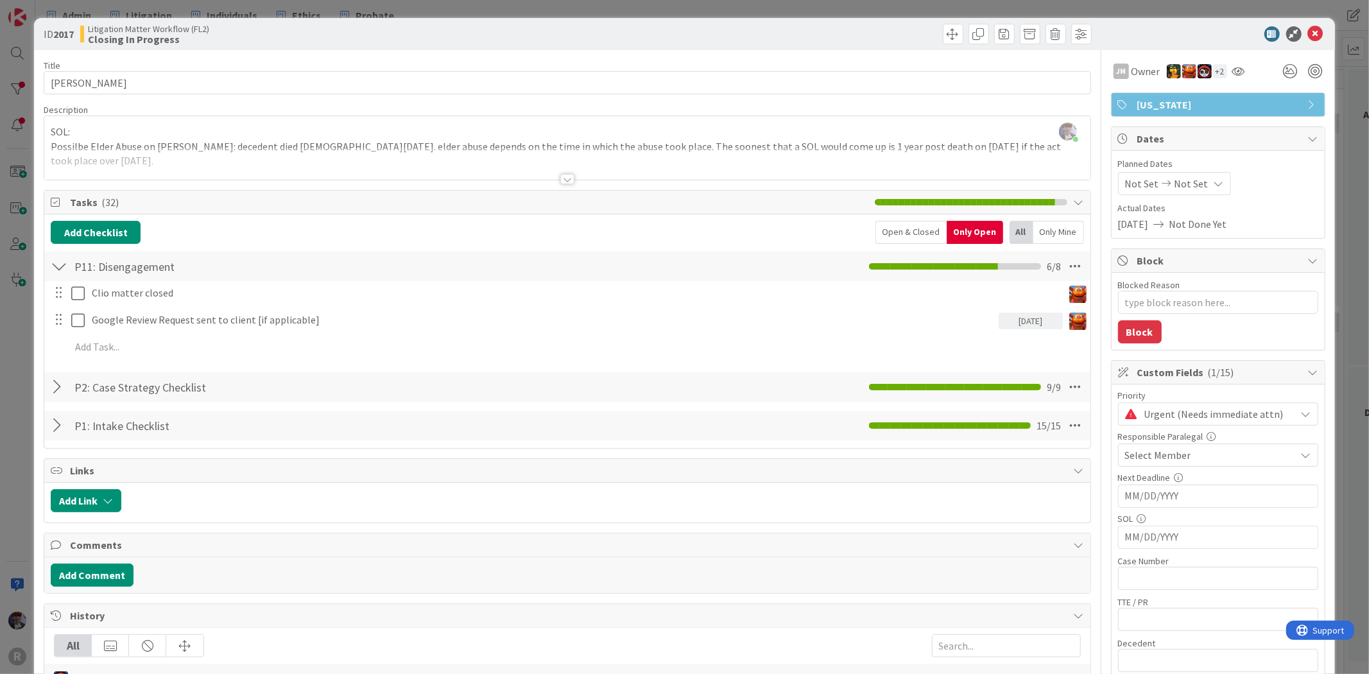
click at [903, 228] on div "Open & Closed" at bounding box center [911, 232] width 71 height 23
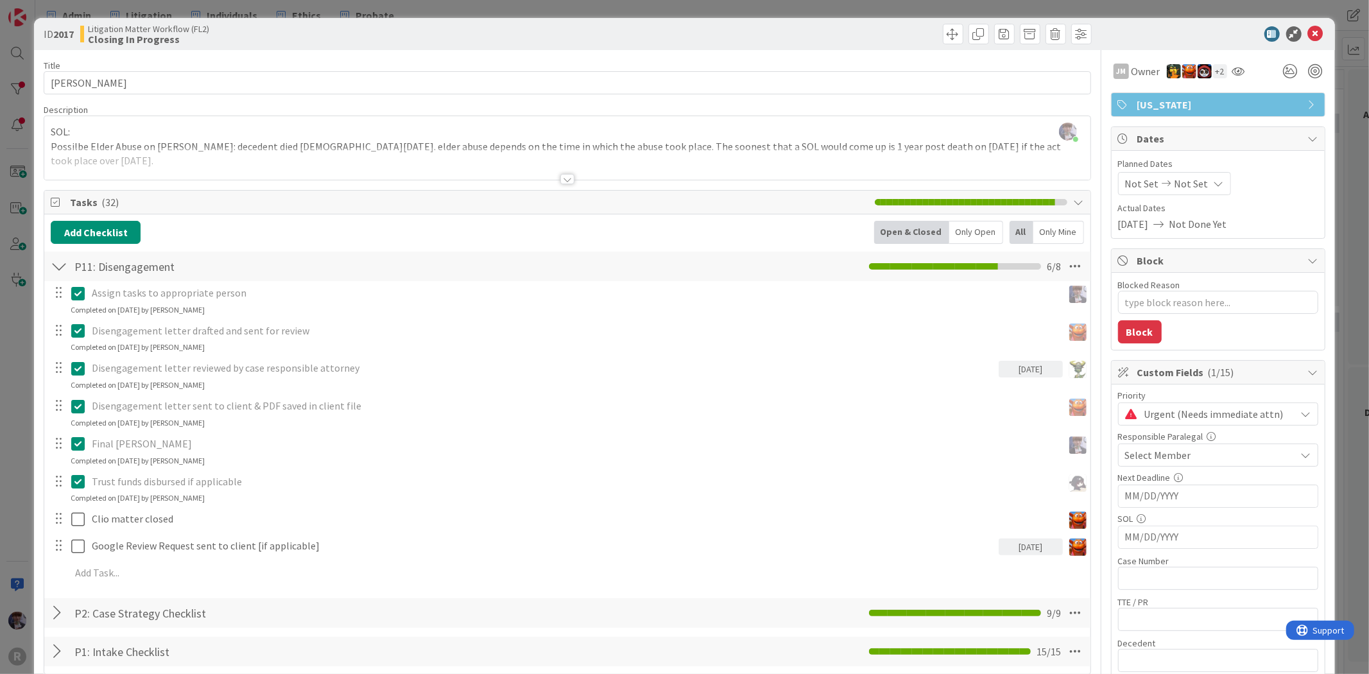
click at [26, 451] on div "ID 2017 Litigation Matter Workflow (FL2) Closing In Progress Title 10 / 128 [PE…" at bounding box center [684, 337] width 1369 height 674
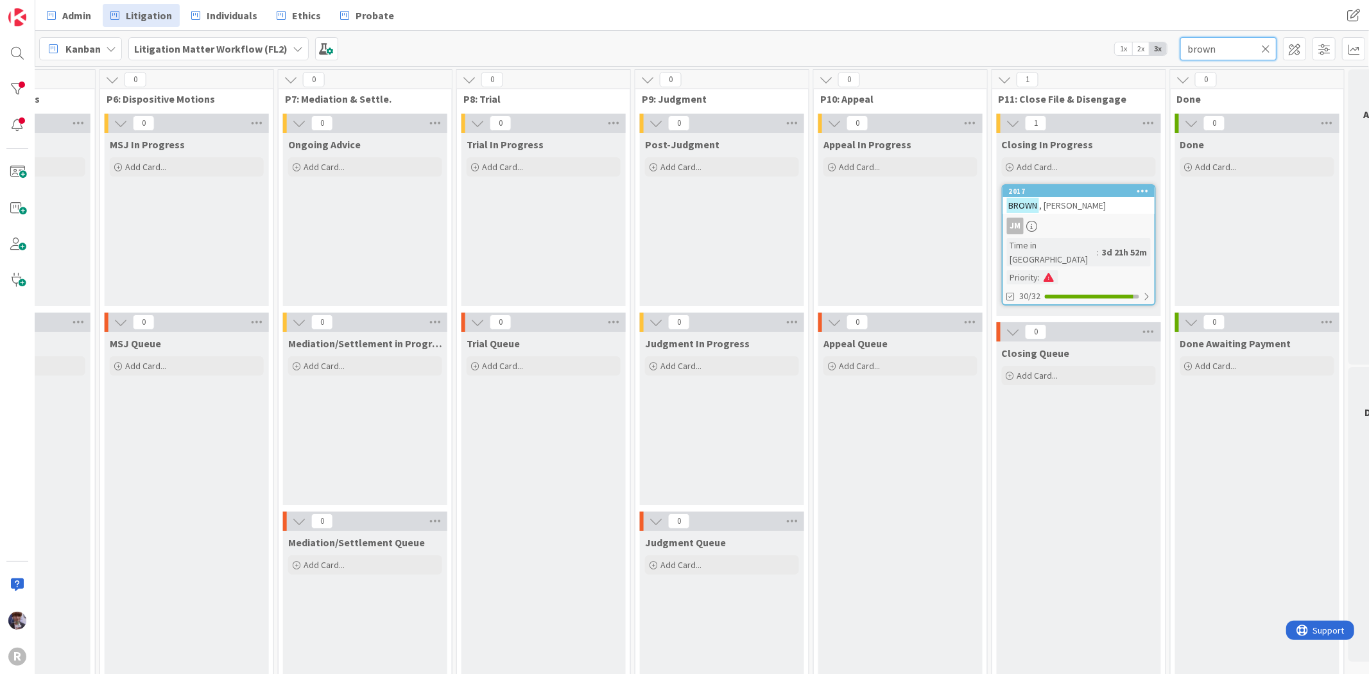
drag, startPoint x: 704, startPoint y: 168, endPoint x: 1222, endPoint y: 39, distance: 534.0
click at [1222, 39] on input "brown" at bounding box center [1228, 48] width 96 height 23
drag, startPoint x: 1231, startPoint y: 47, endPoint x: 1163, endPoint y: 55, distance: 68.5
click at [1163, 55] on div "Kanban Litigation Matter Workflow (FL2) 1x 2x 3x brown" at bounding box center [702, 48] width 1334 height 35
click at [1021, 21] on div "Admin Litigation Individuals Ethics Probate Admin Litigation Individuals Ethics…" at bounding box center [702, 15] width 1334 height 31
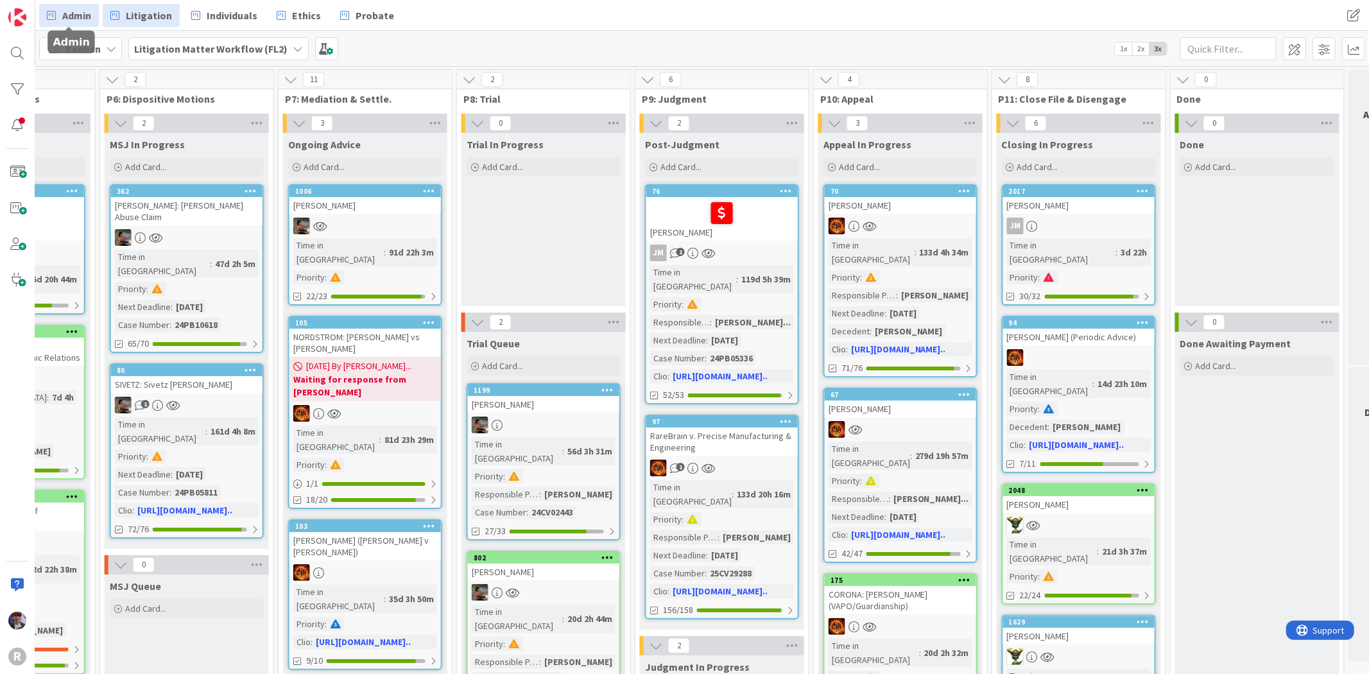
click at [77, 10] on span "Admin" at bounding box center [76, 15] width 29 height 15
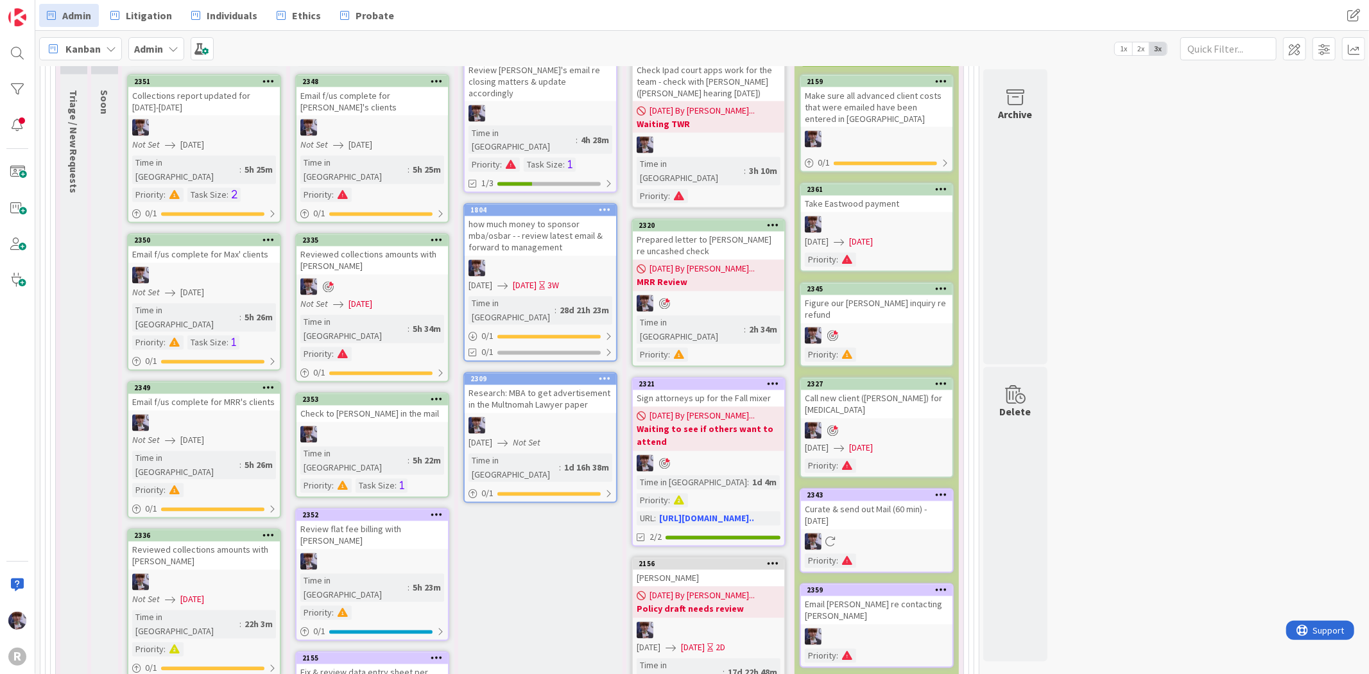
scroll to position [1997, 0]
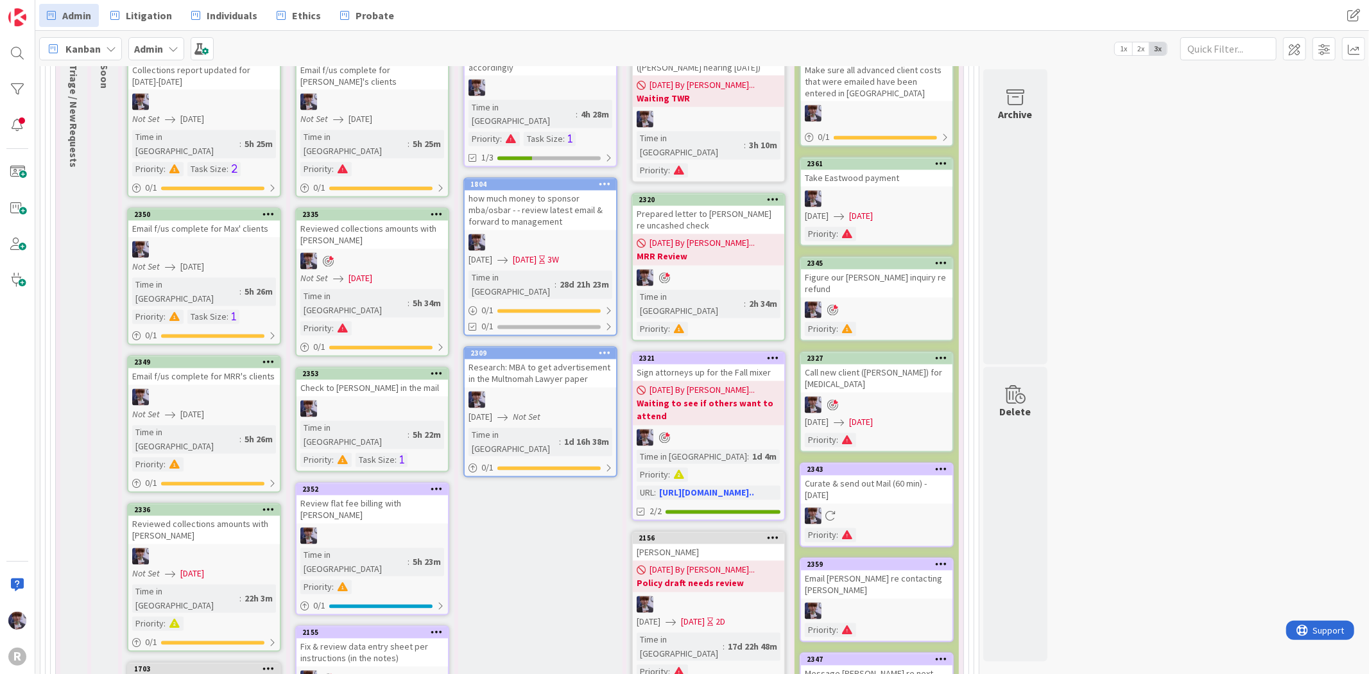
click at [698, 577] on b "Policy draft needs review" at bounding box center [709, 583] width 144 height 13
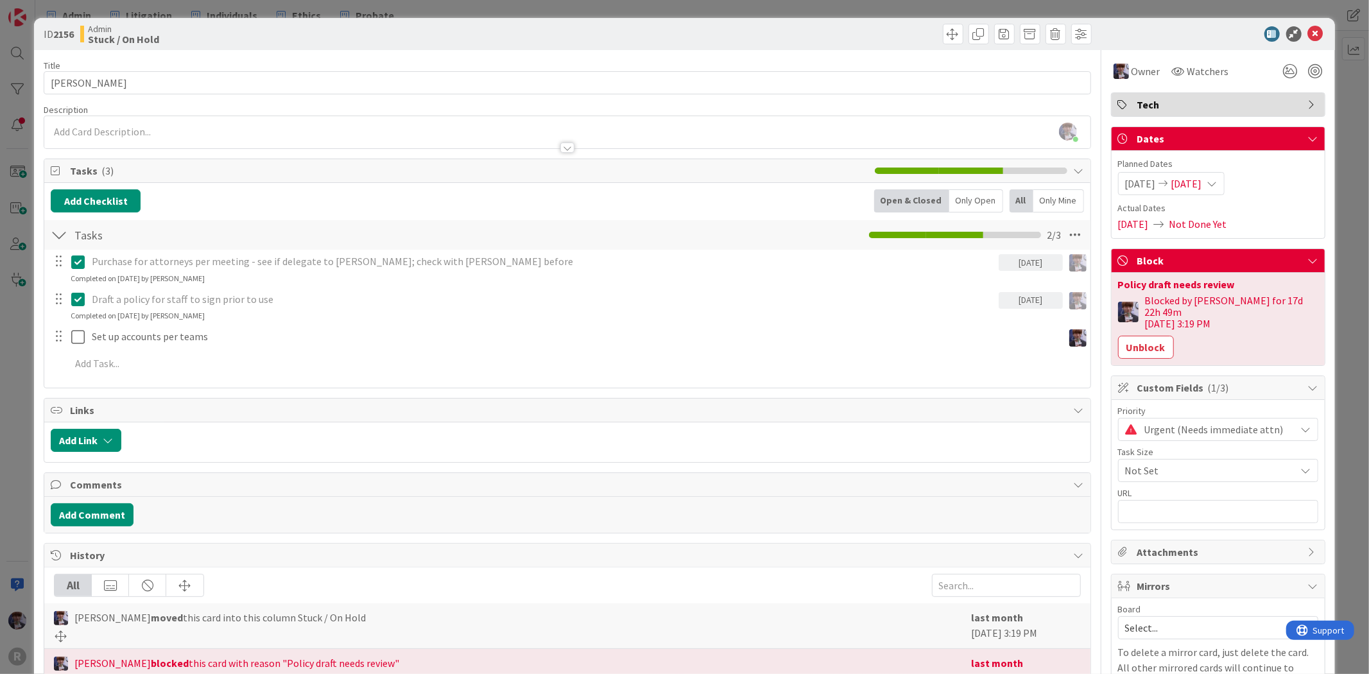
click at [1334, 221] on div "ID 2156 Admin Stuck / On Hold Title 6 / 128 [PERSON_NAME] Description [PERSON_N…" at bounding box center [684, 337] width 1369 height 674
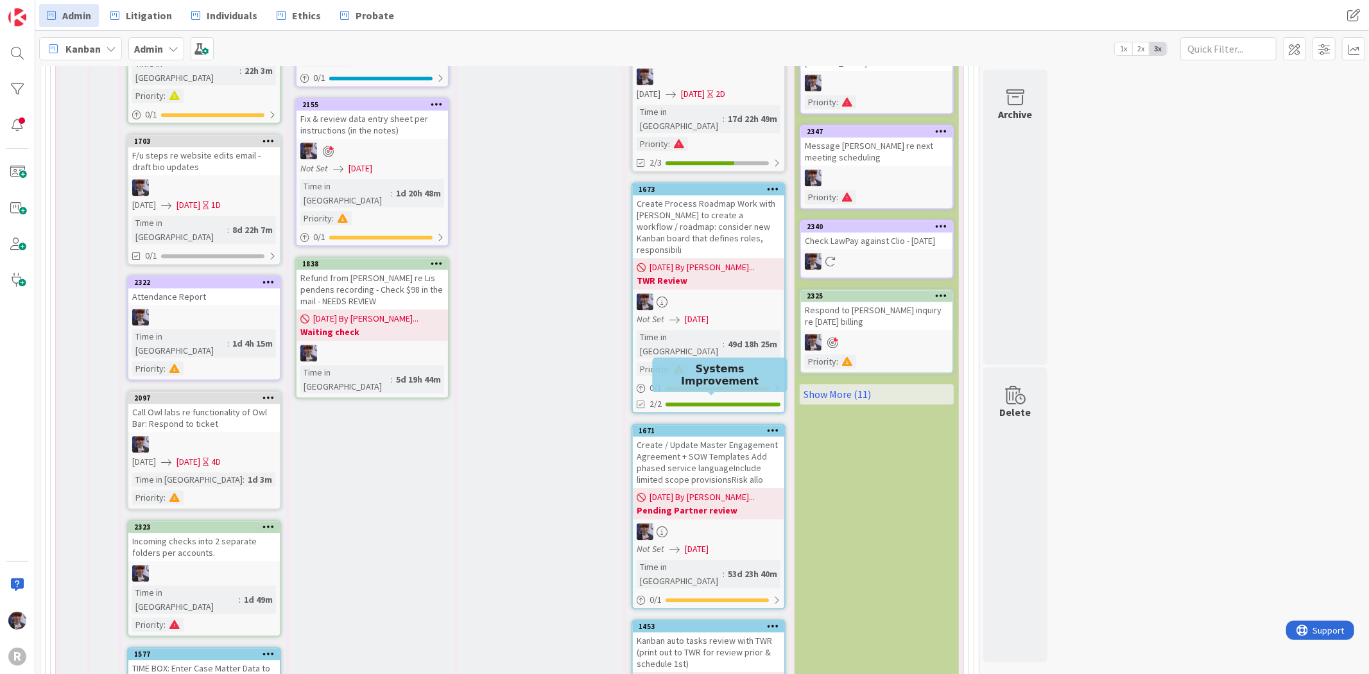
scroll to position [2539, 0]
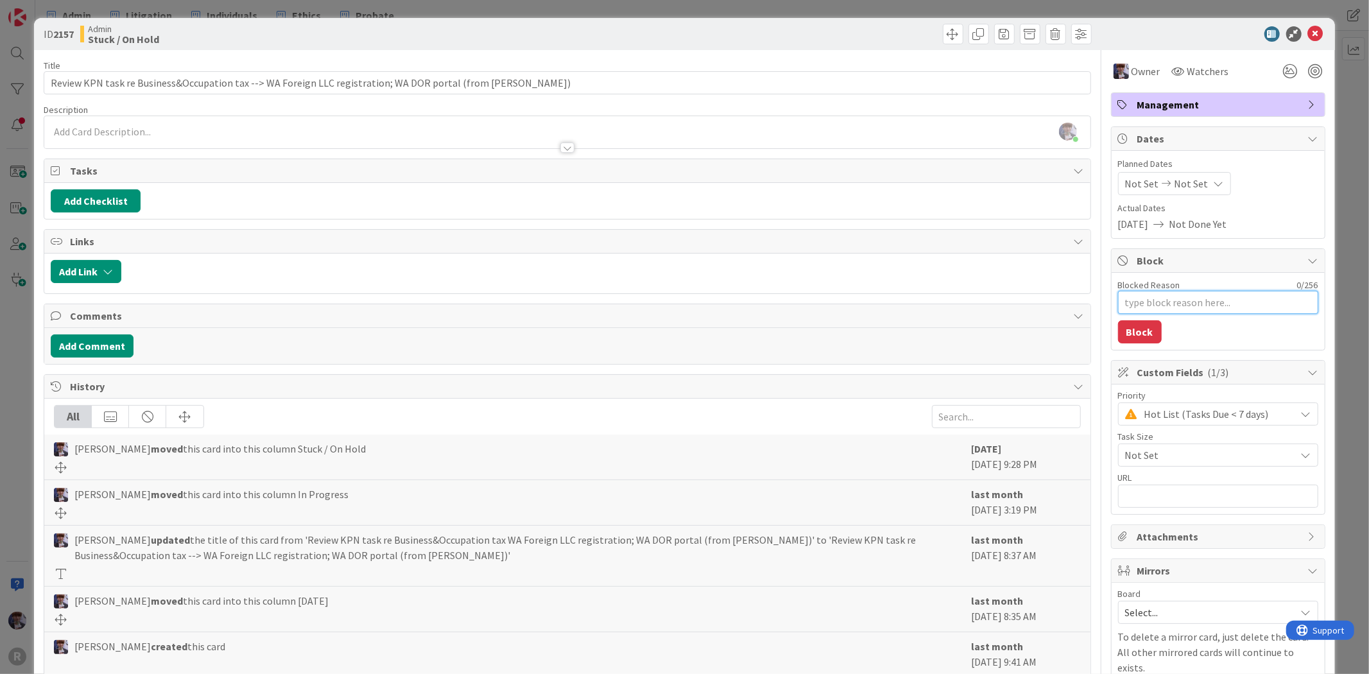
click at [1154, 308] on textarea "Blocked Reason" at bounding box center [1218, 302] width 200 height 23
type textarea "x"
type textarea "W"
type textarea "x"
type textarea "Wa"
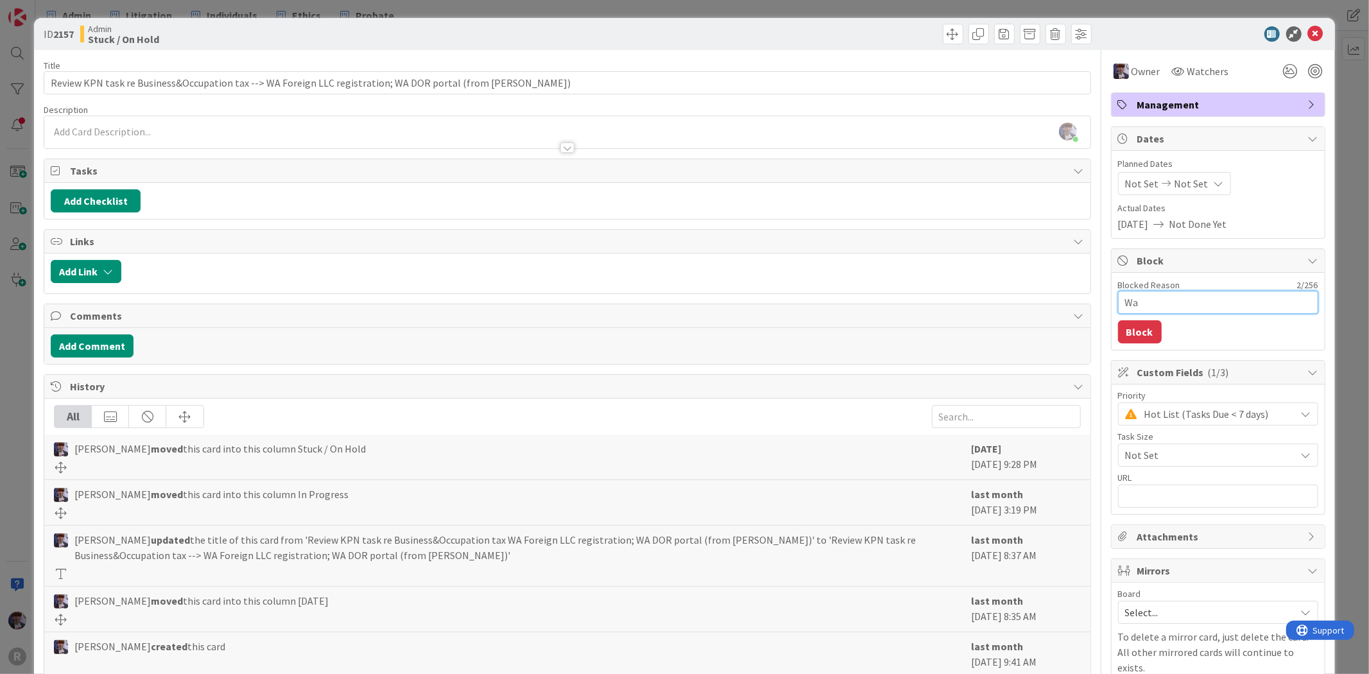
type textarea "x"
type textarea "Wai"
type textarea "x"
type textarea "Wait"
type textarea "x"
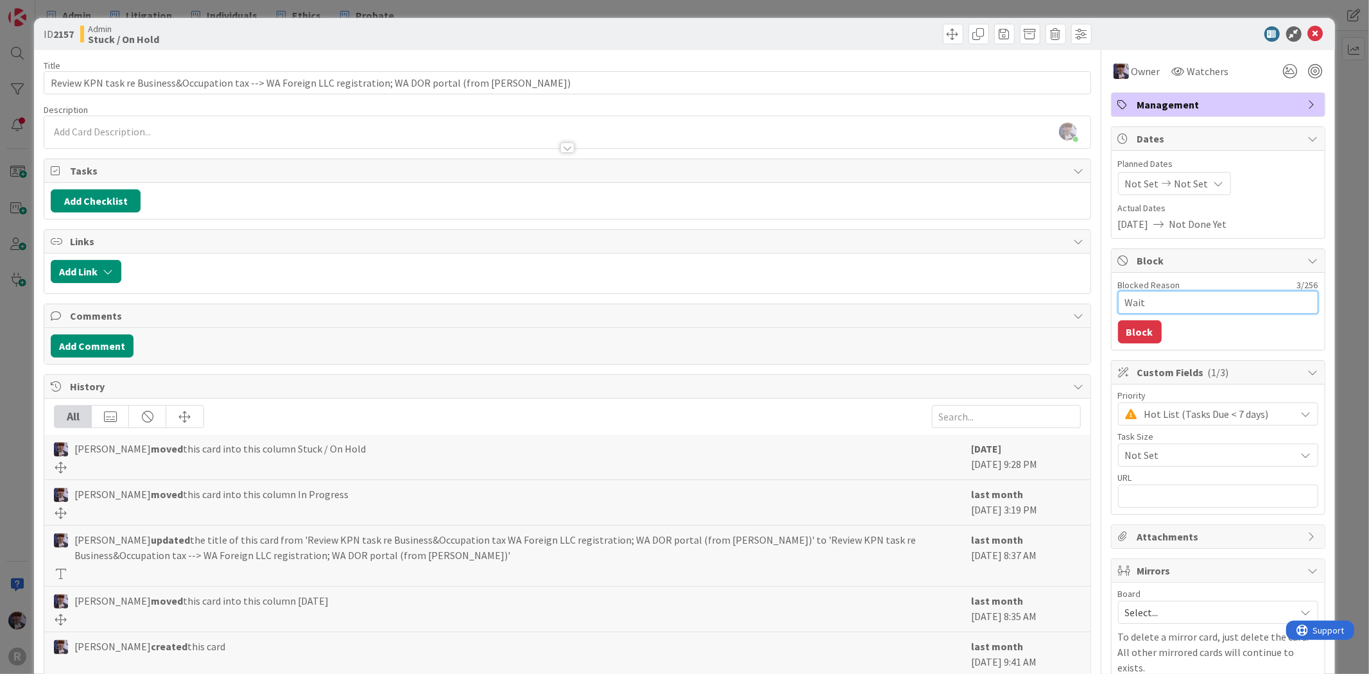
type textarea "Waiti"
type textarea "x"
type textarea "Waitin"
type textarea "x"
type textarea "Waiting"
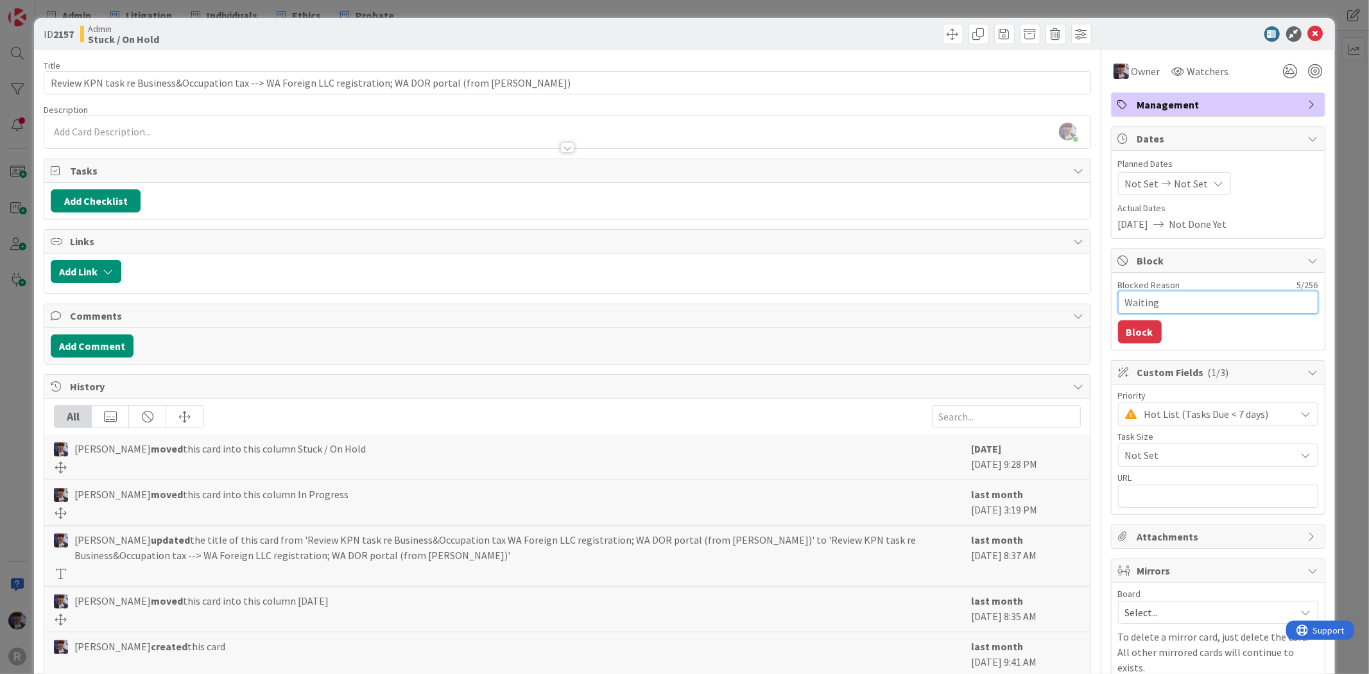
type textarea "x"
type textarea "Waiting"
type textarea "x"
type textarea "Waiting"
type textarea "x"
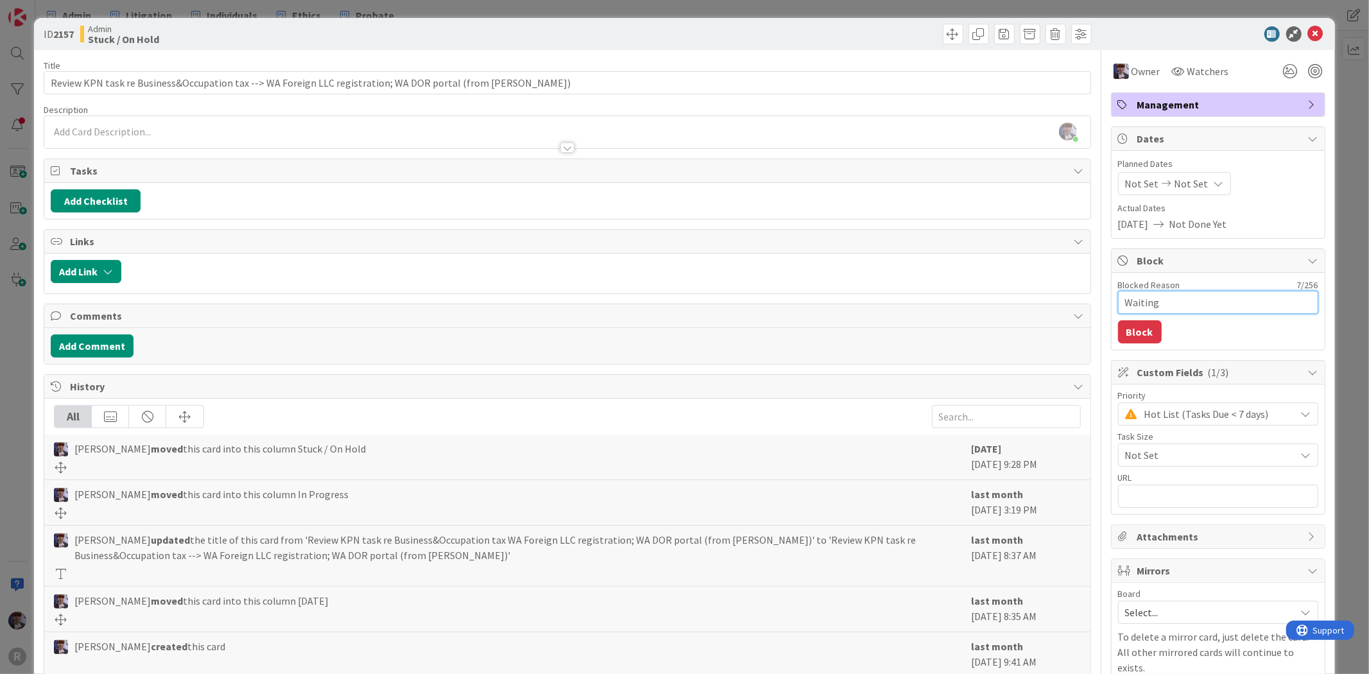
type textarea "Waitin"
type textarea "x"
type textarea "Waiti"
type textarea "x"
type textarea "Wait"
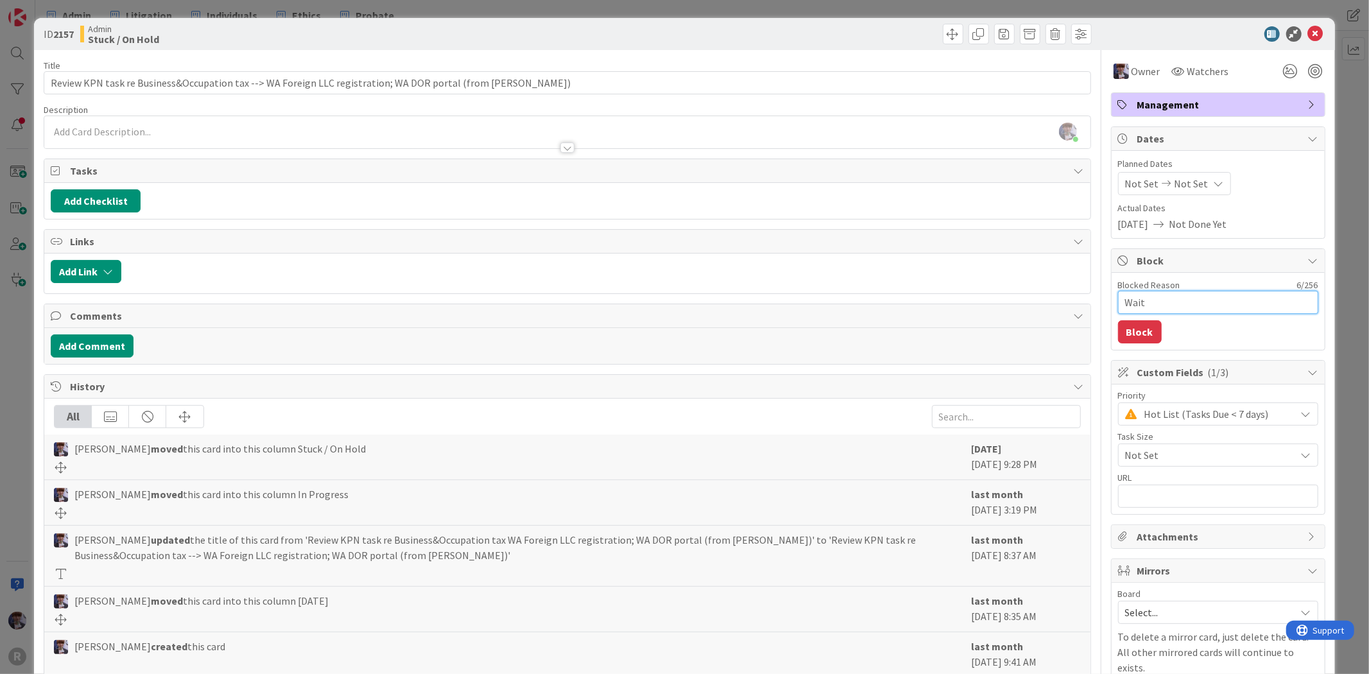
type textarea "x"
type textarea "Wai"
type textarea "x"
type textarea "Wa"
type textarea "x"
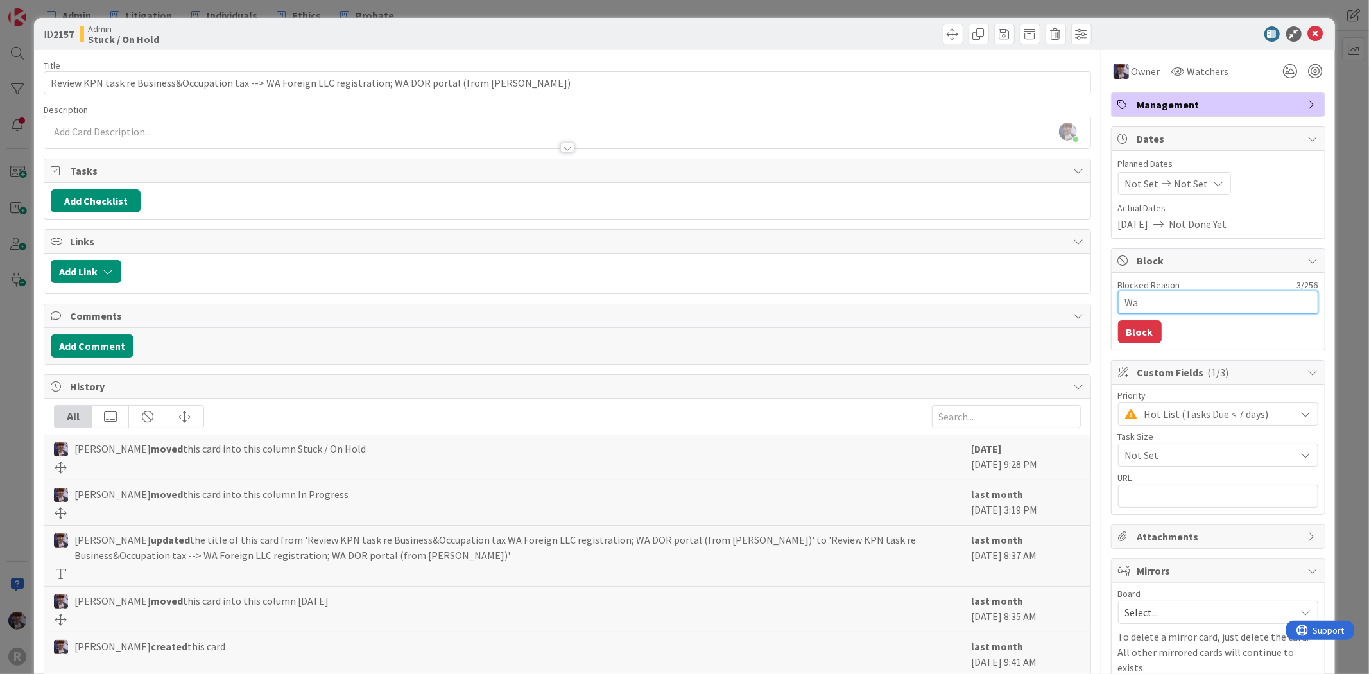
type textarea "W"
type textarea "x"
type textarea "H"
type textarea "x"
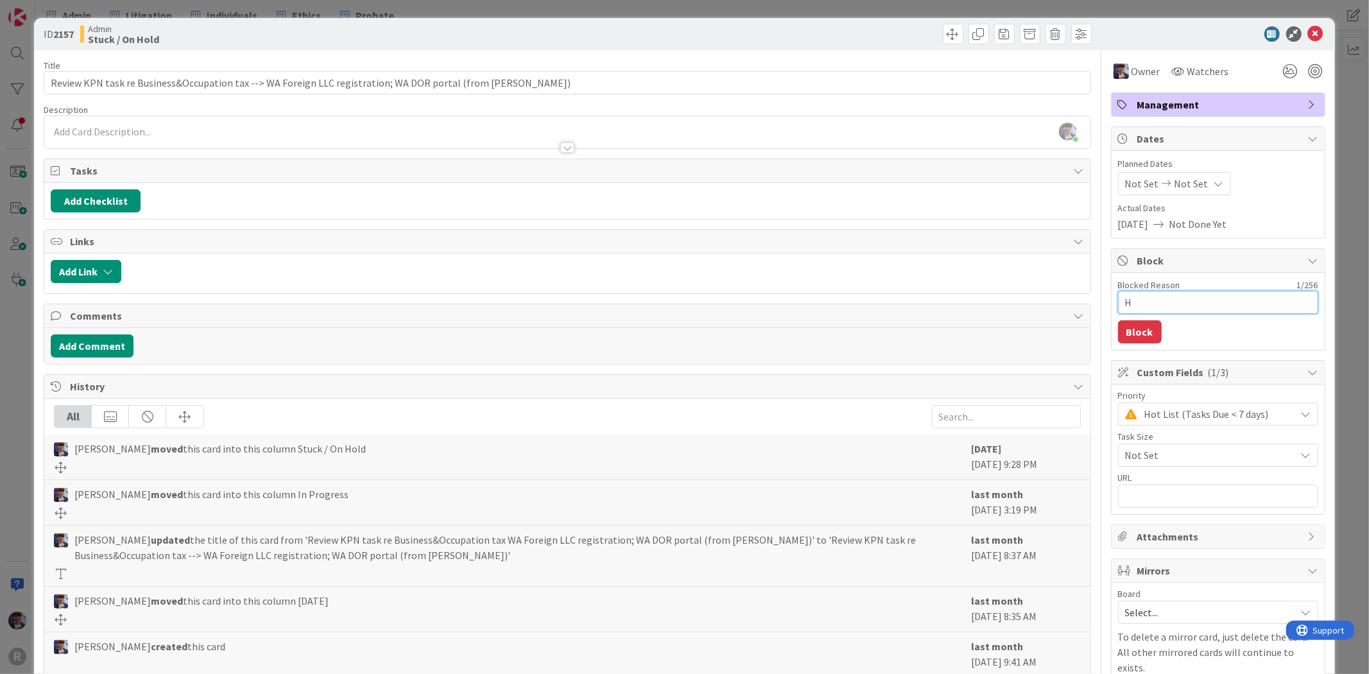
type textarea "HA"
type textarea "x"
type textarea "HAL"
type textarea "x"
type textarea "HALT"
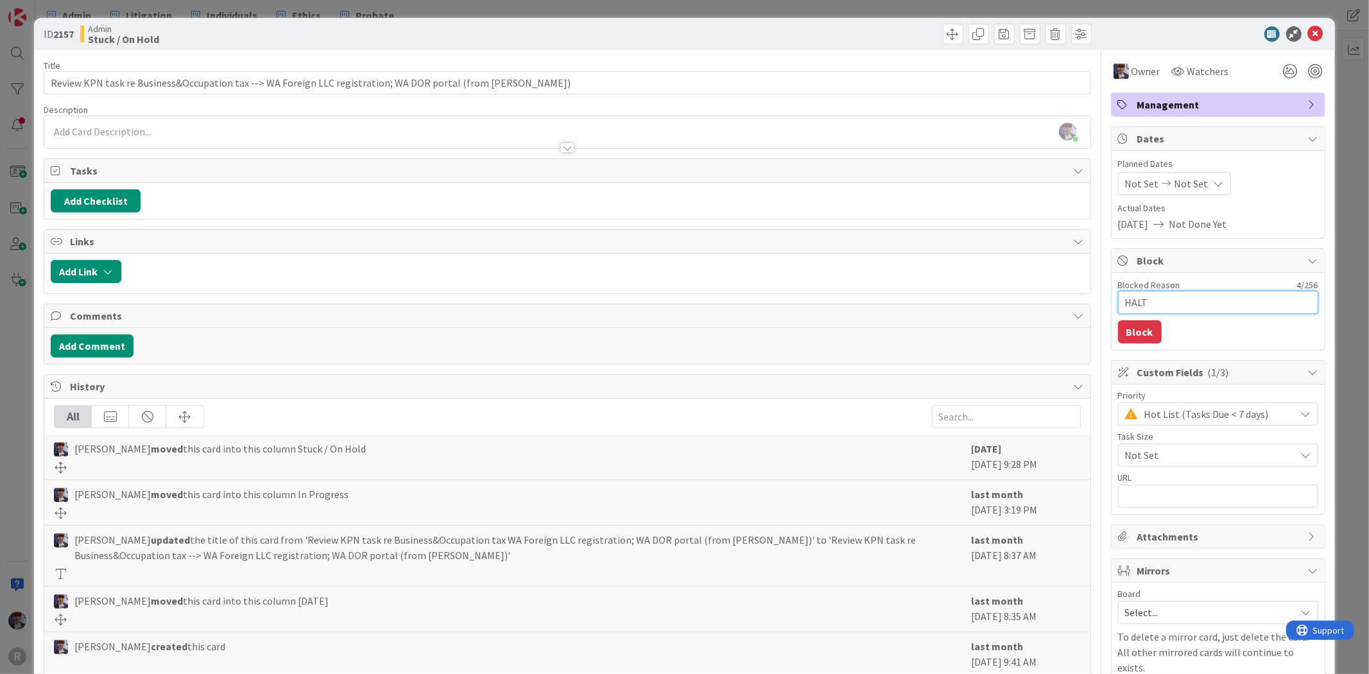
type textarea "x"
type textarea "HALT"
type textarea "x"
type textarea "HALT"
type textarea "x"
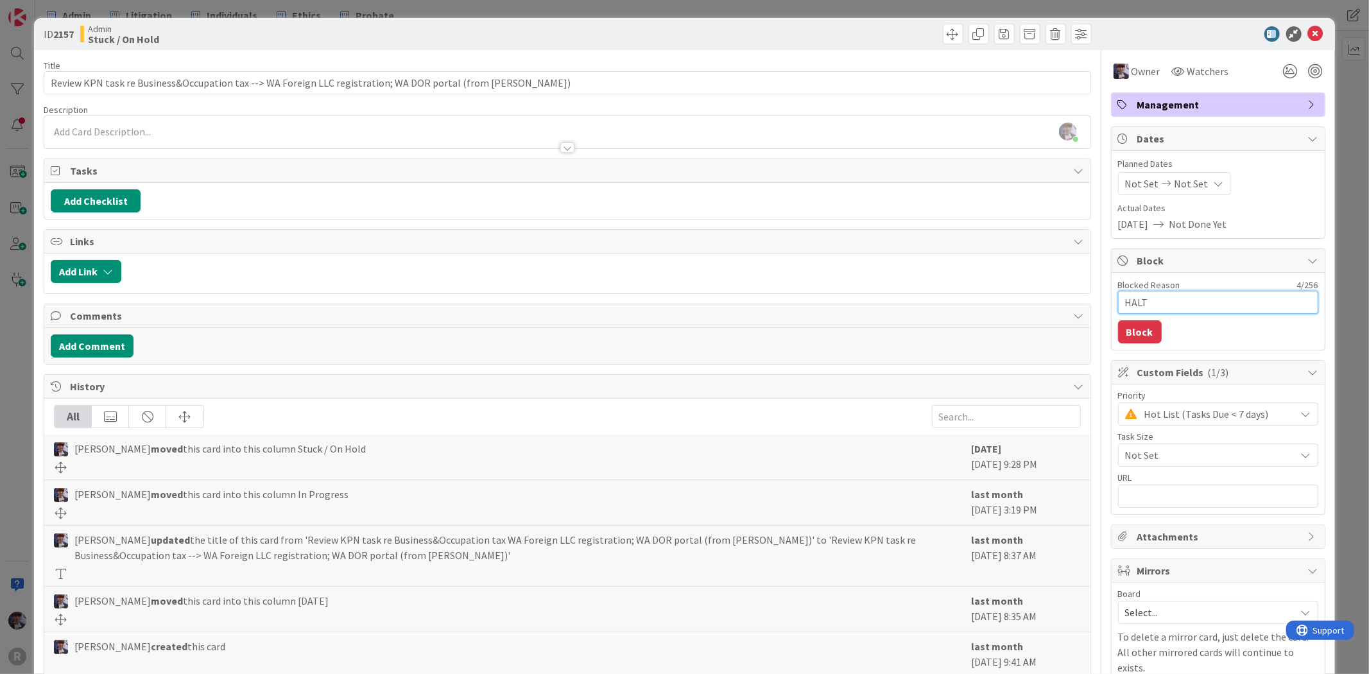
type textarea "HAL"
type textarea "x"
type textarea "HA"
type textarea "x"
type textarea "H"
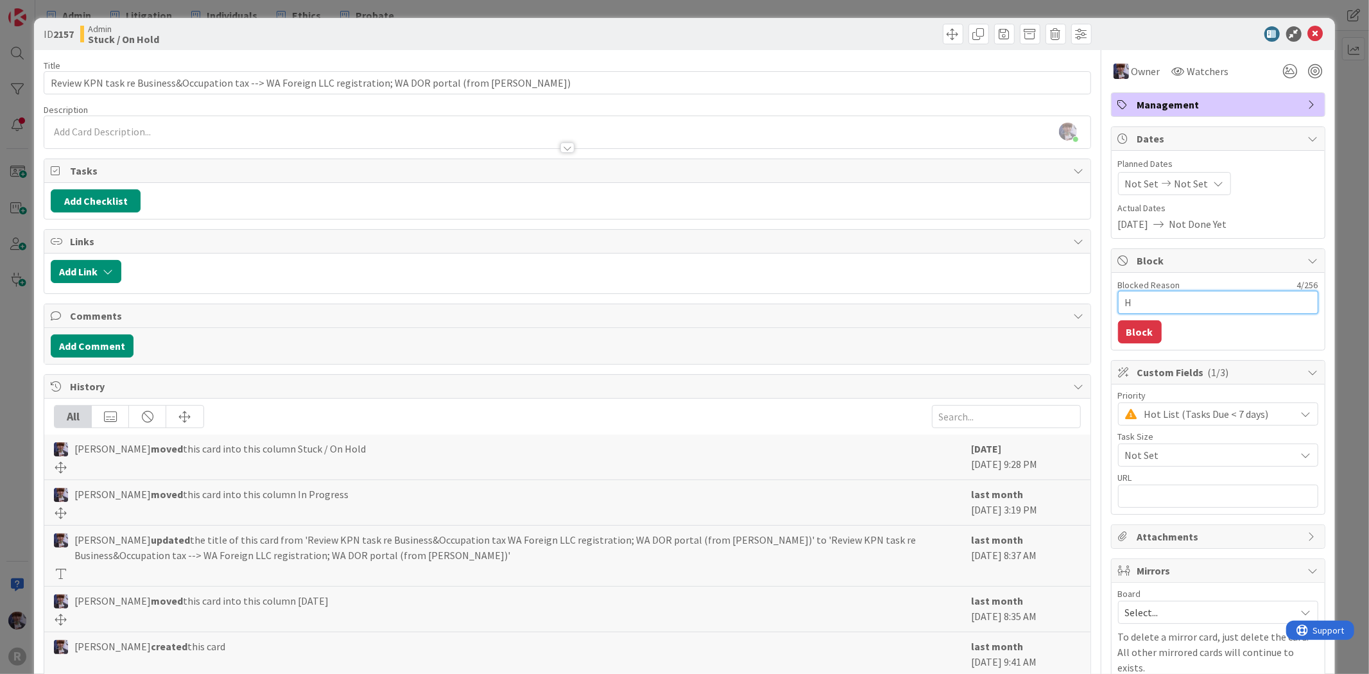
type textarea "x"
type textarea "p"
type textarea "x"
type textarea "pe"
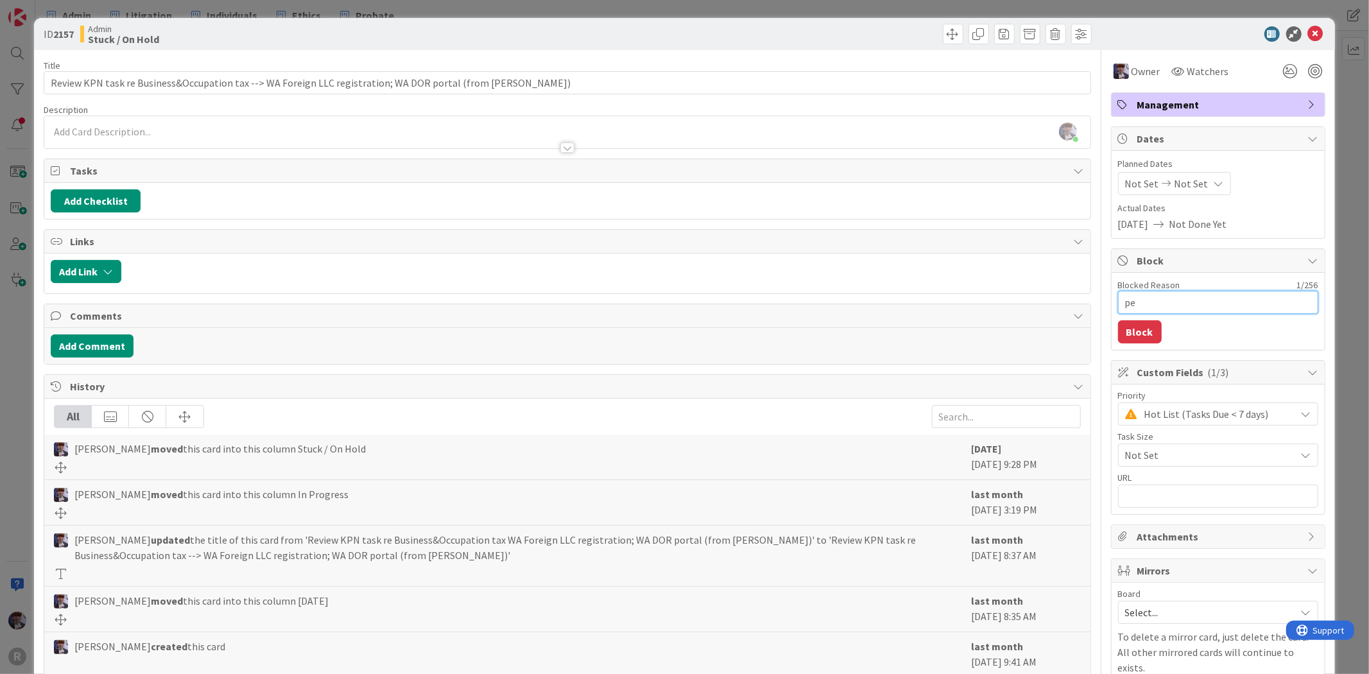
type textarea "x"
type textarea "pen"
type textarea "x"
type textarea "pend"
type textarea "x"
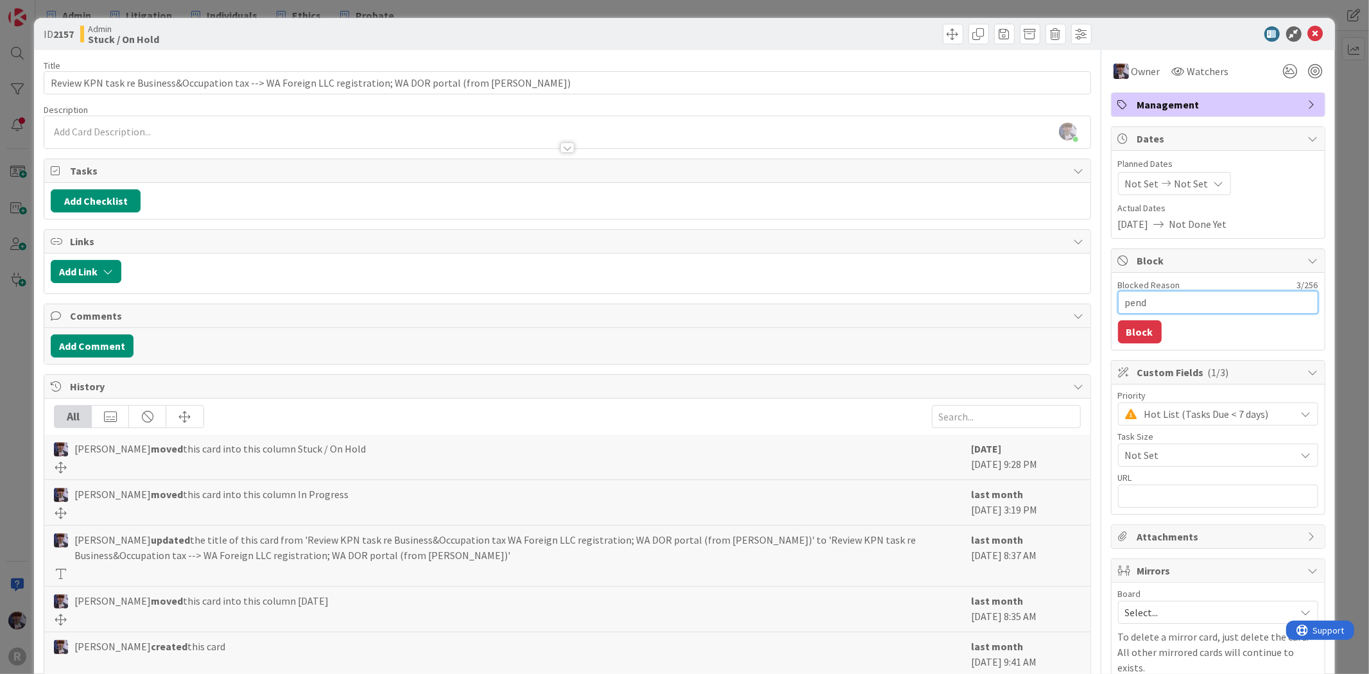
type textarea "pendi"
type textarea "x"
type textarea "pendin"
type textarea "x"
type textarea "pending"
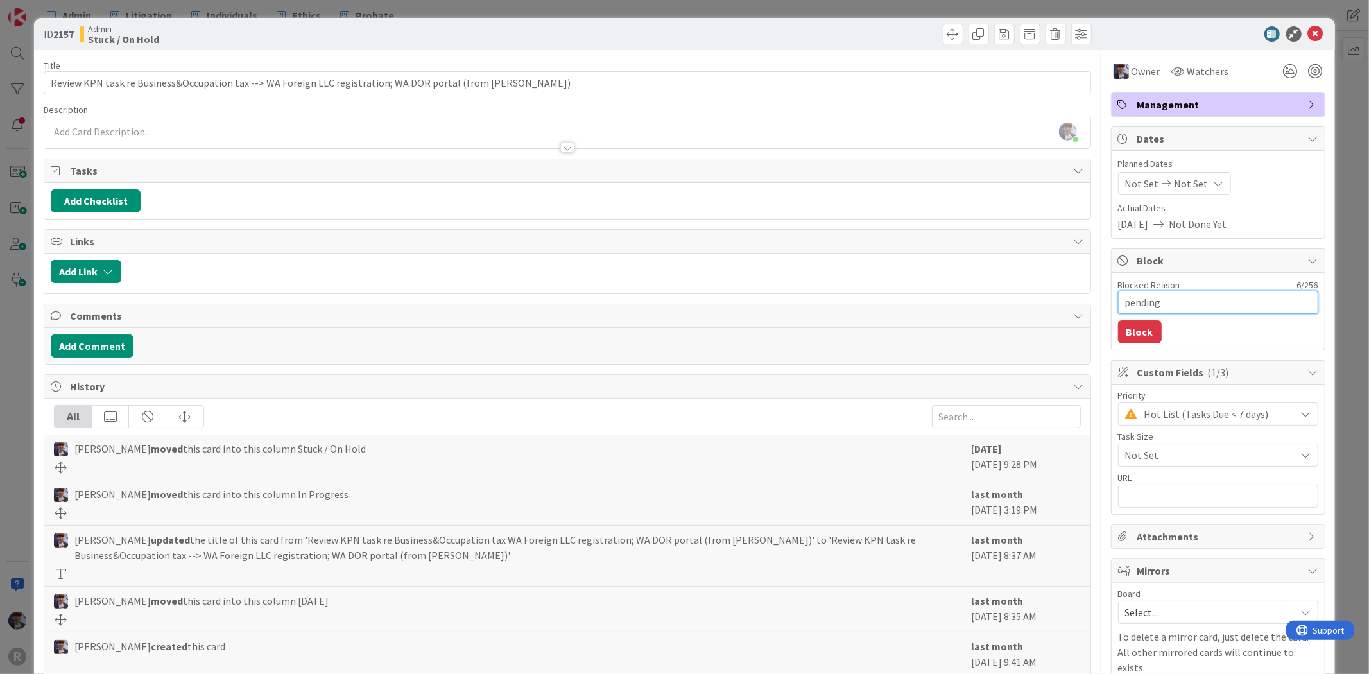
type textarea "x"
type textarea "pending"
type textarea "x"
type textarea "pending O"
type textarea "x"
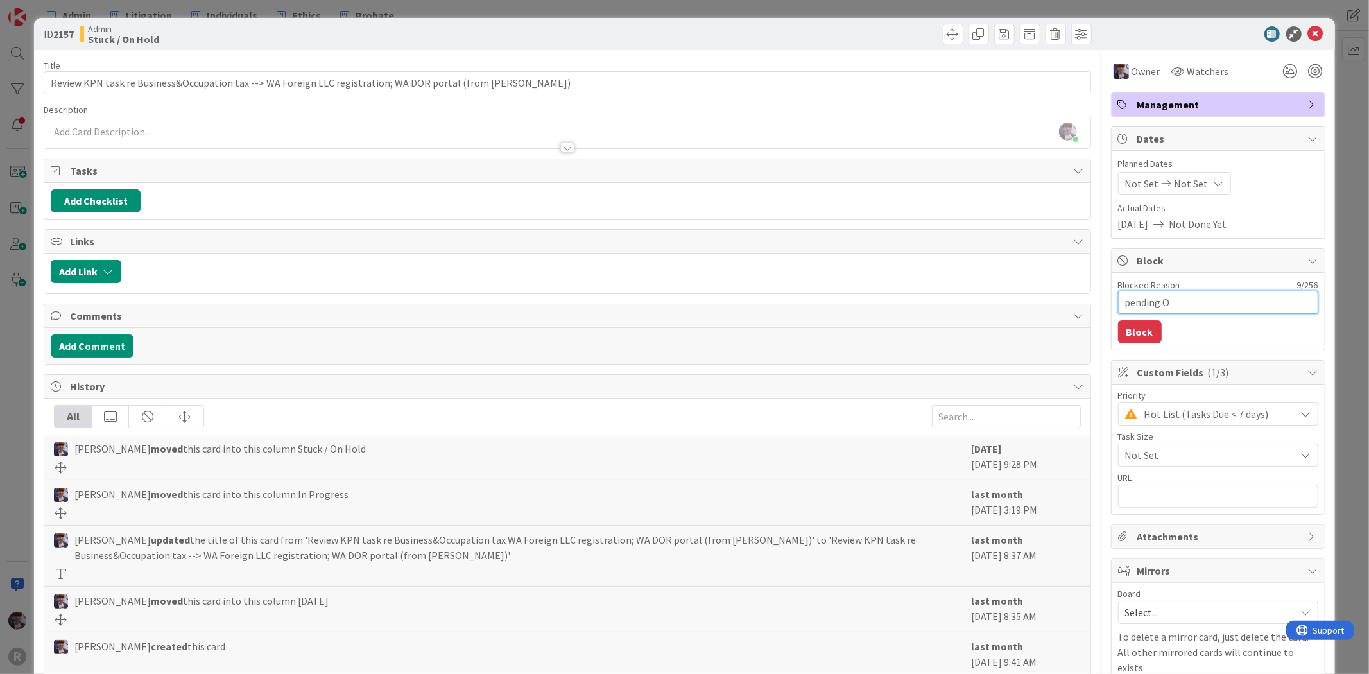
type textarea "pending Of"
type textarea "x"
type textarea "pending Off"
type textarea "x"
type textarea "pending Offic"
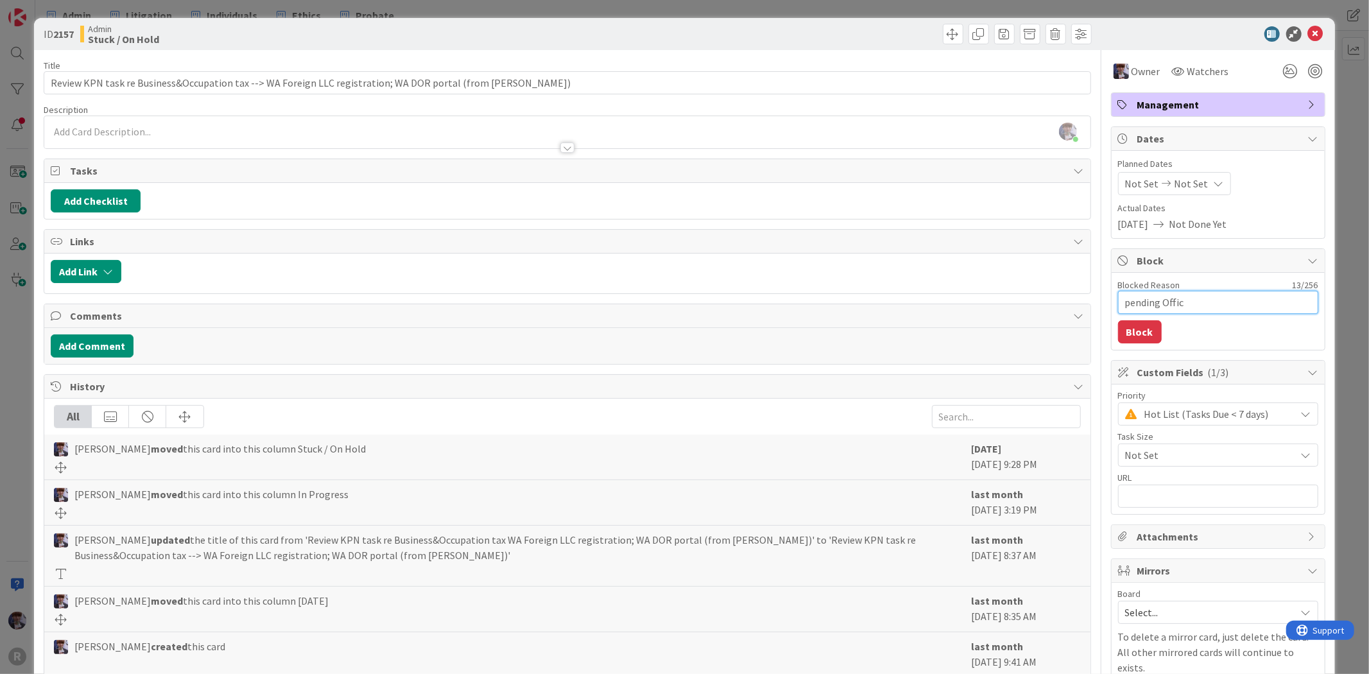
type textarea "x"
type textarea "pending Office"
type textarea "x"
type textarea "pending Office"
type textarea "x"
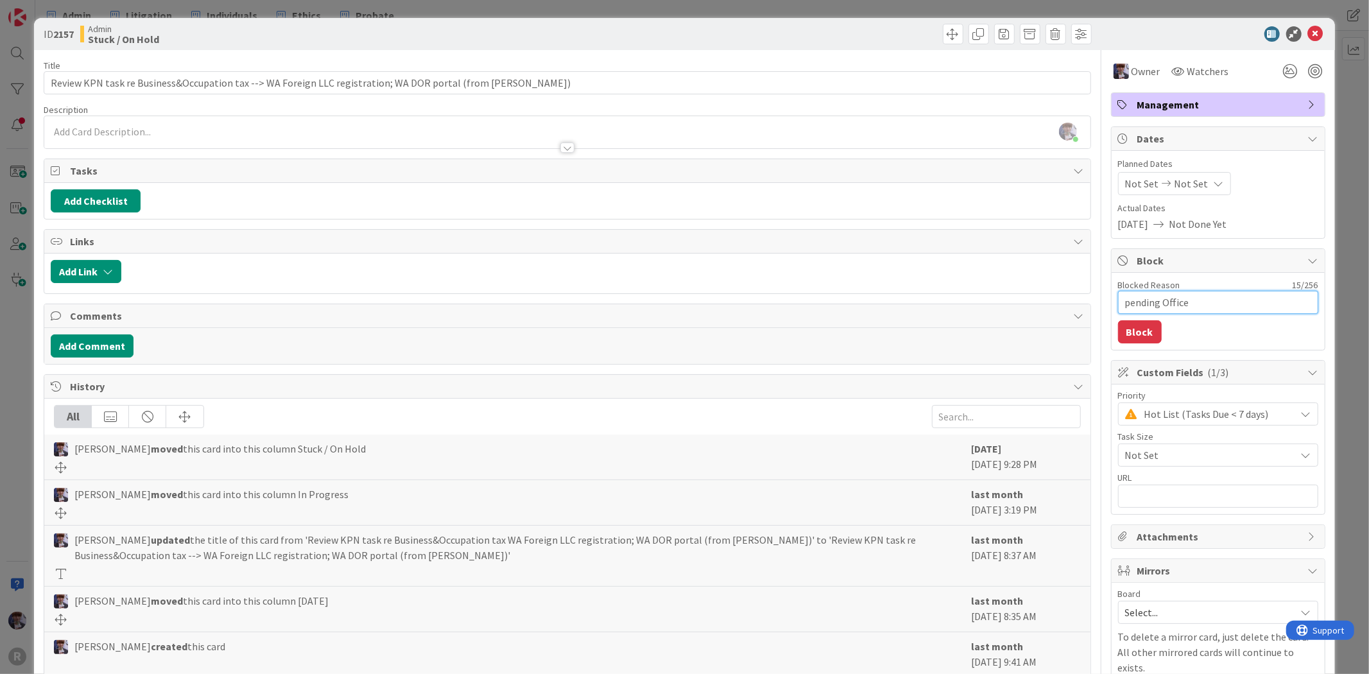
type textarea "pending Office i"
type textarea "x"
type textarea "pending Office in"
type textarea "x"
type textarea "pending Office in"
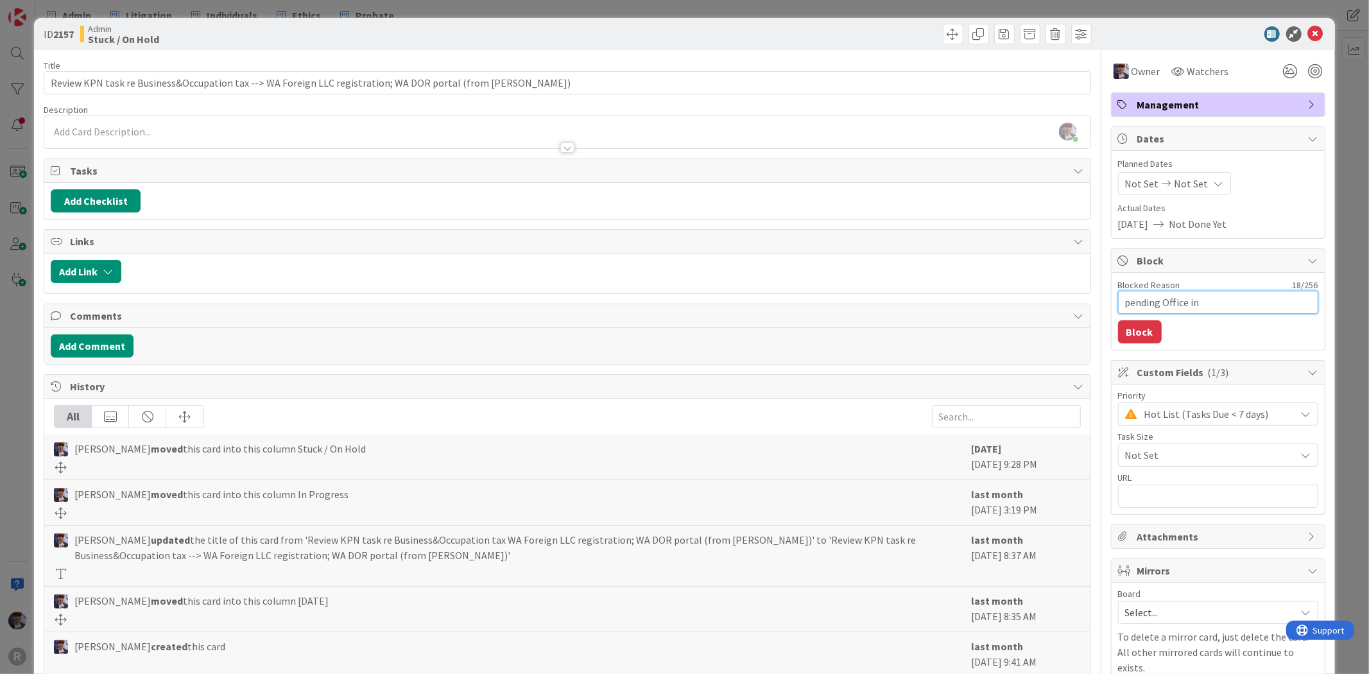
type textarea "x"
type textarea "pending Office in W"
type textarea "x"
type textarea "pending Office in [GEOGRAPHIC_DATA]"
click at [1127, 332] on button "Block" at bounding box center [1140, 331] width 44 height 23
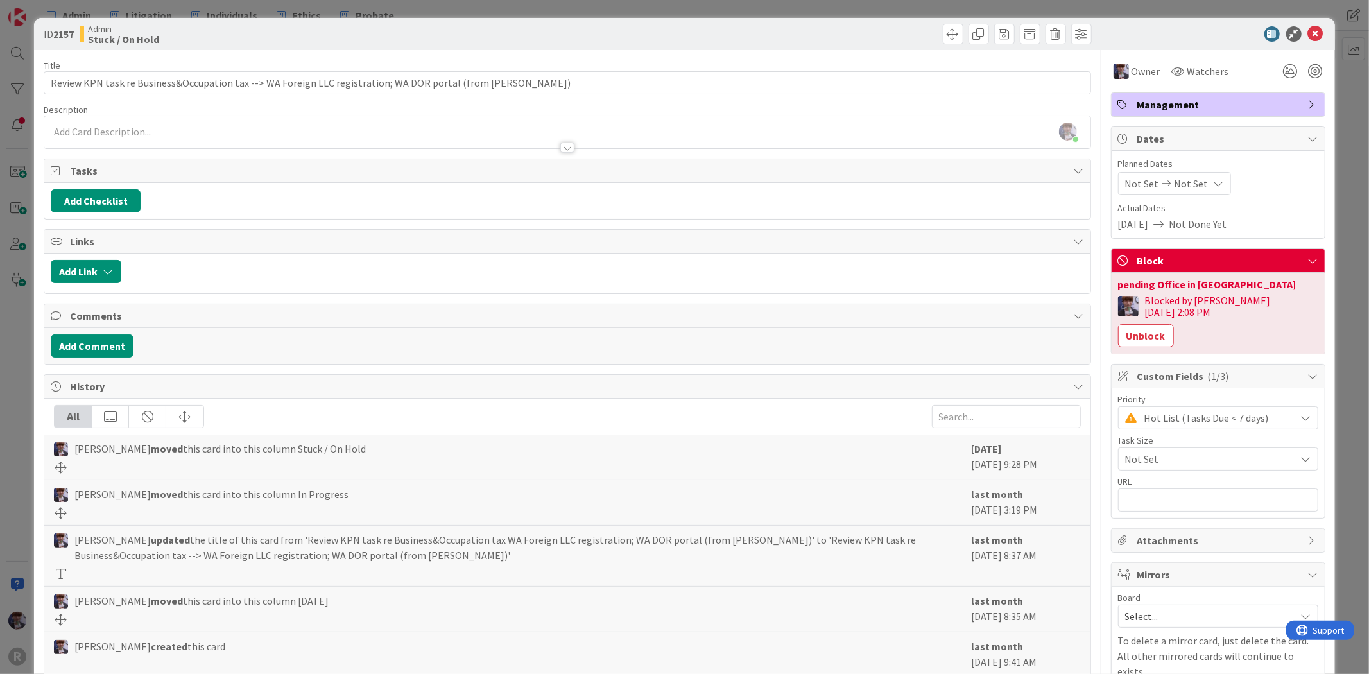
click at [1340, 254] on div "ID 2157 Admin Stuck / On Hold Title 110 / 128 Review KPN task re Business&Occup…" at bounding box center [684, 337] width 1369 height 674
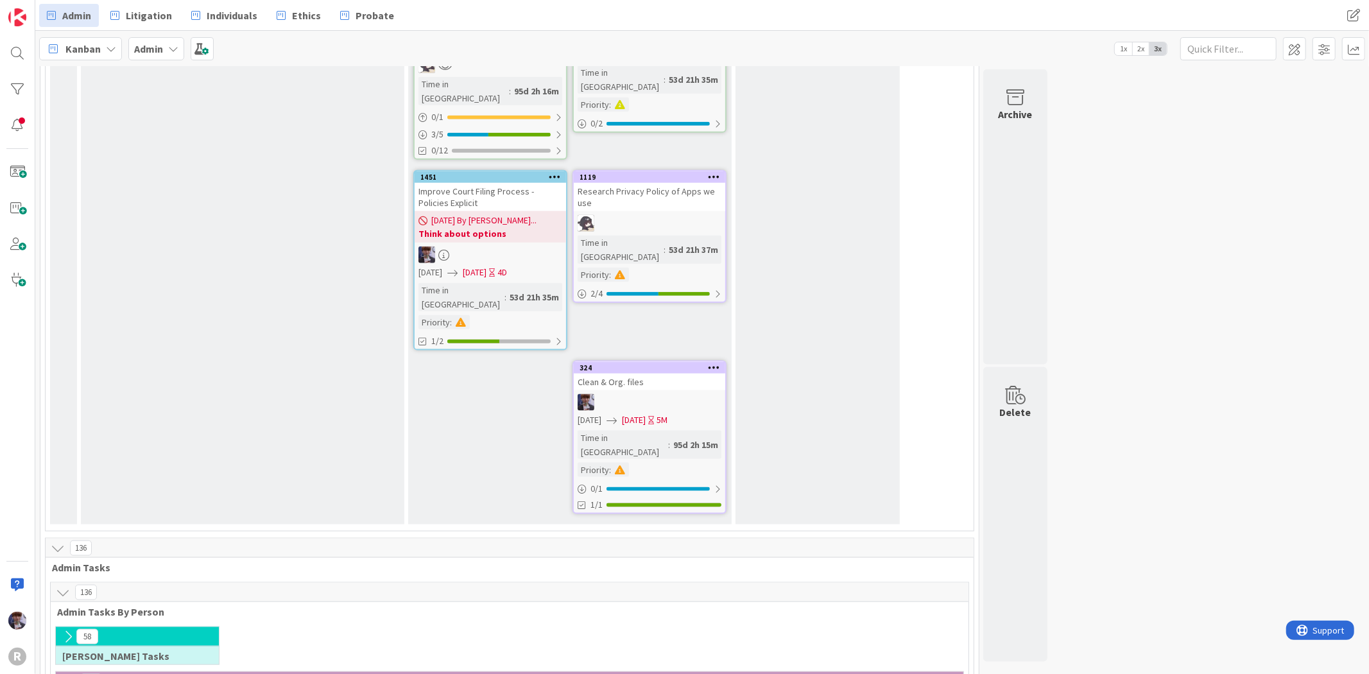
scroll to position [1284, 0]
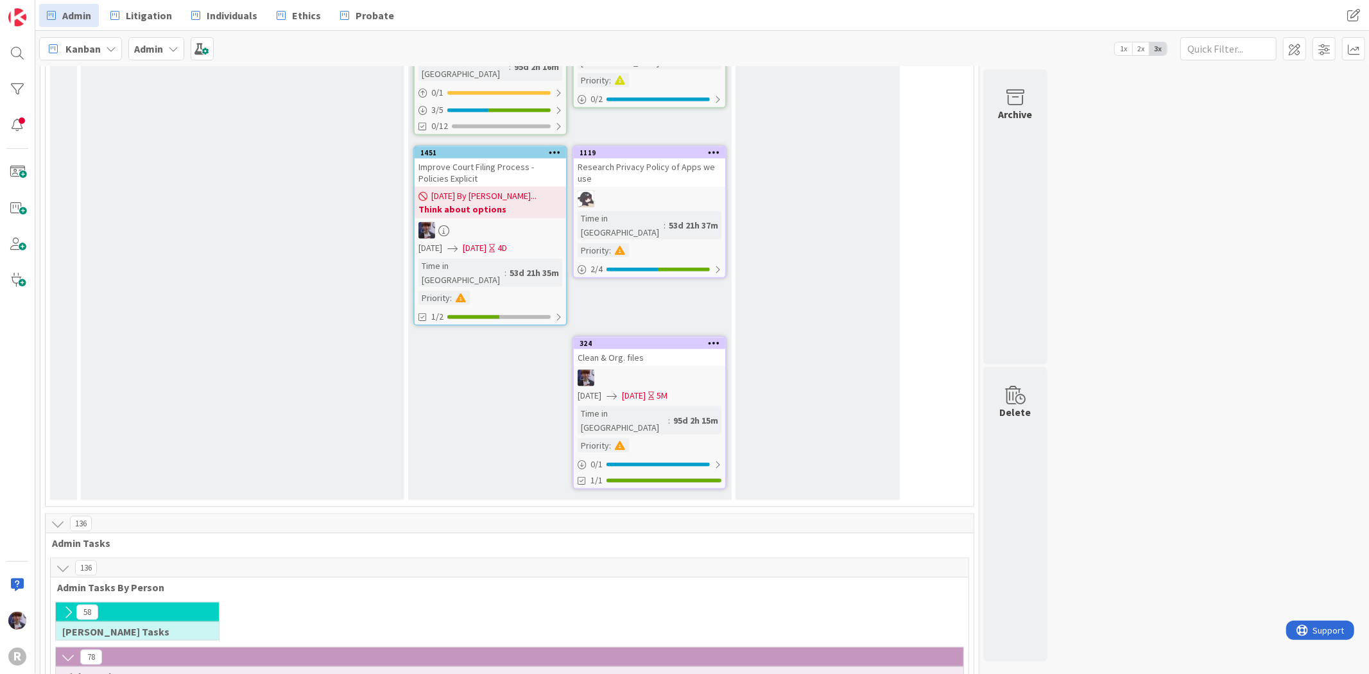
click at [69, 605] on icon at bounding box center [68, 612] width 14 height 14
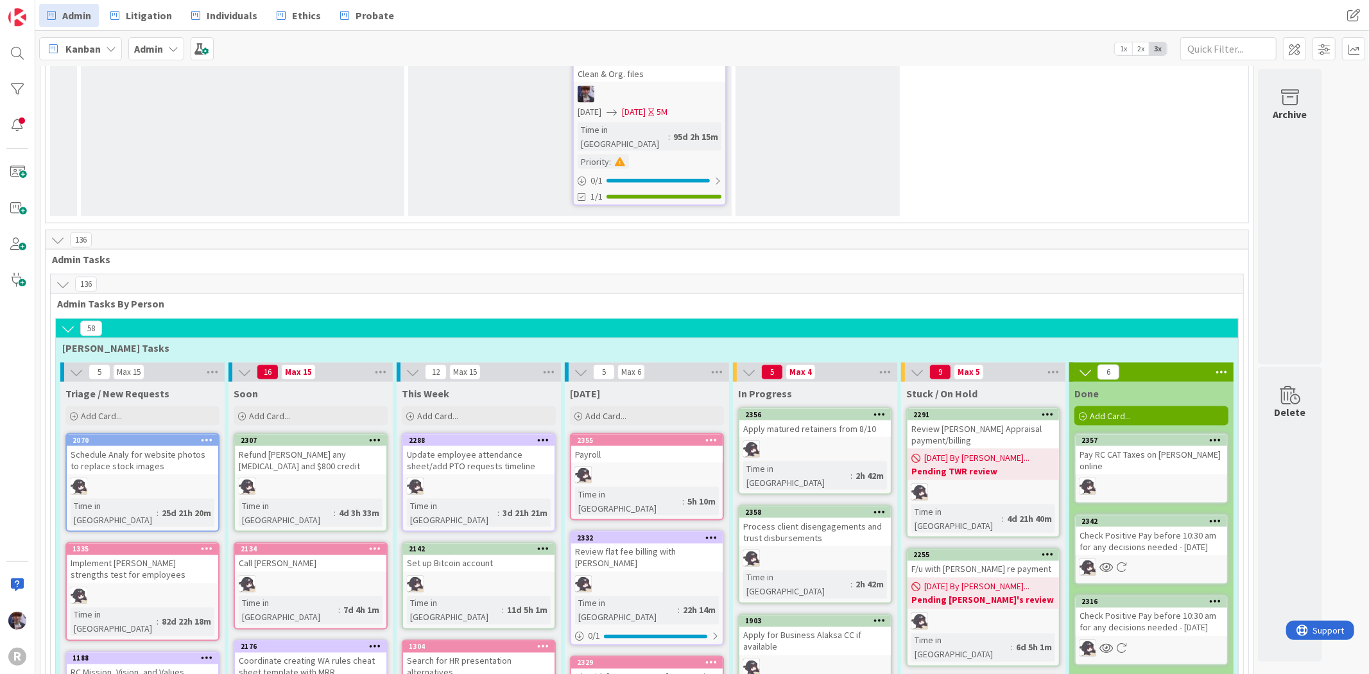
scroll to position [1569, 0]
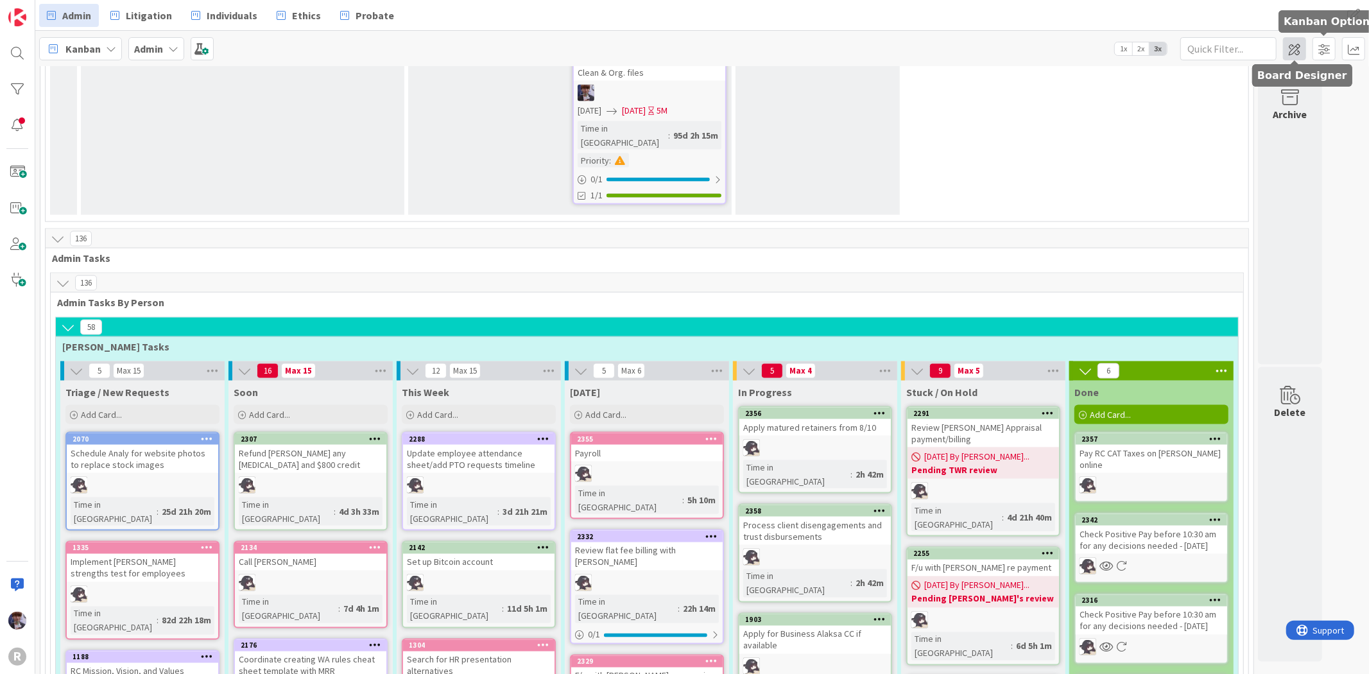
click at [1295, 53] on span at bounding box center [1294, 48] width 23 height 23
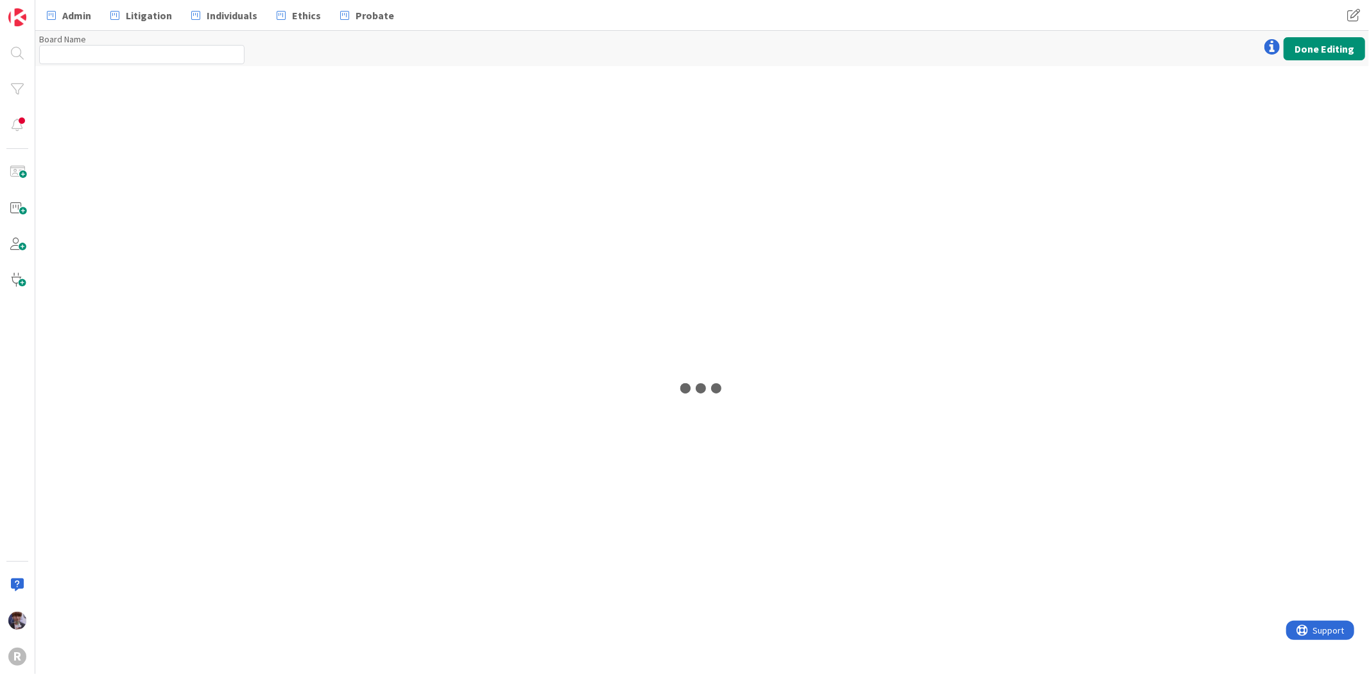
type input "Admin"
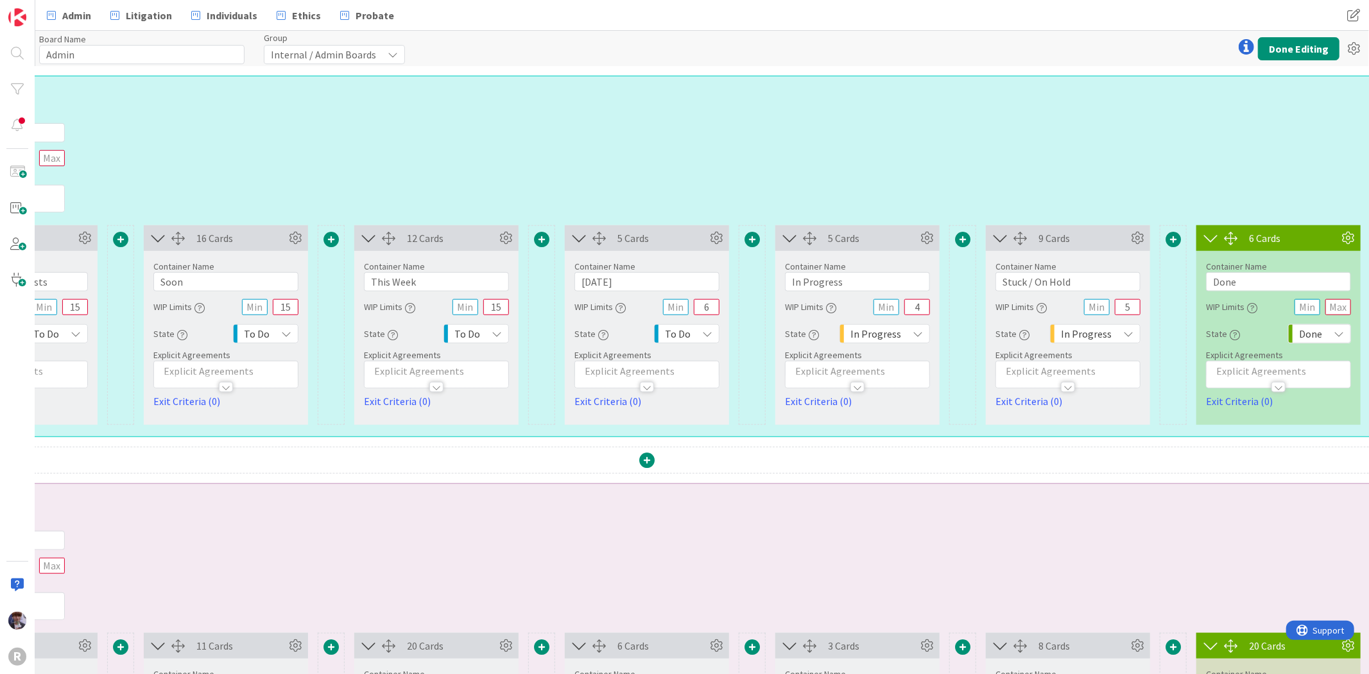
scroll to position [927, 419]
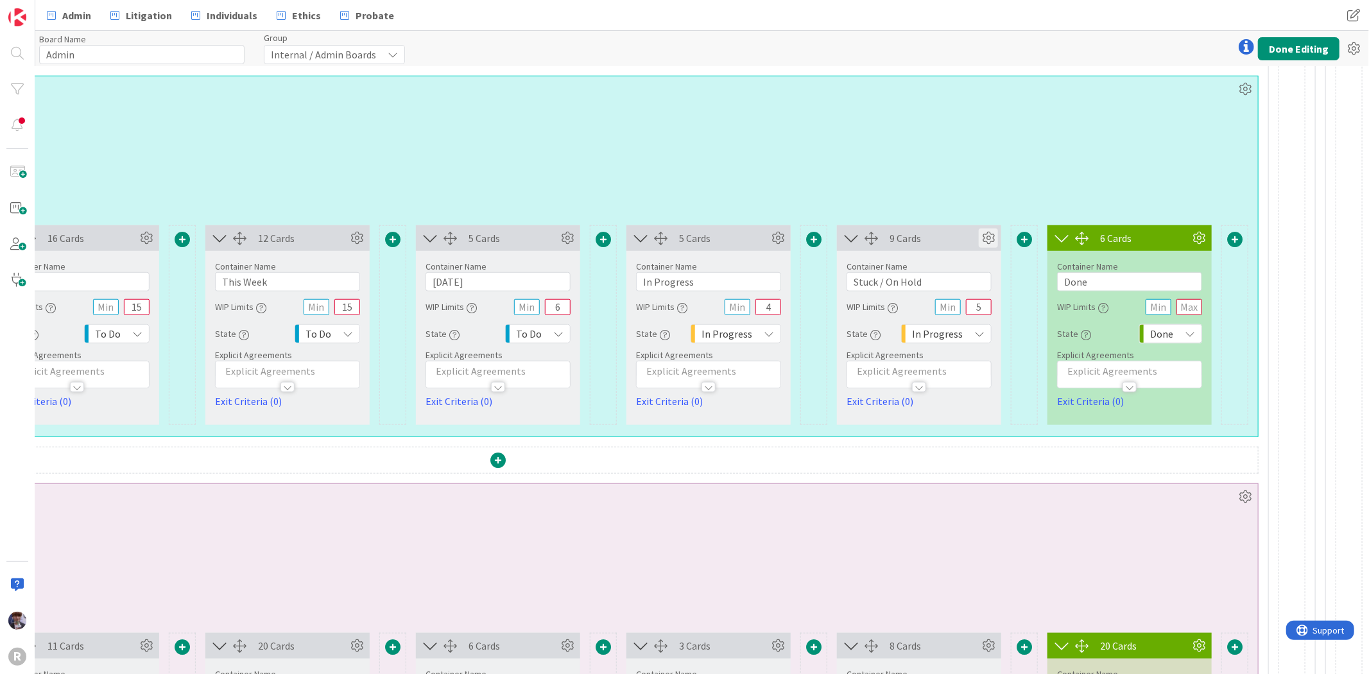
click at [983, 235] on icon at bounding box center [988, 238] width 19 height 19
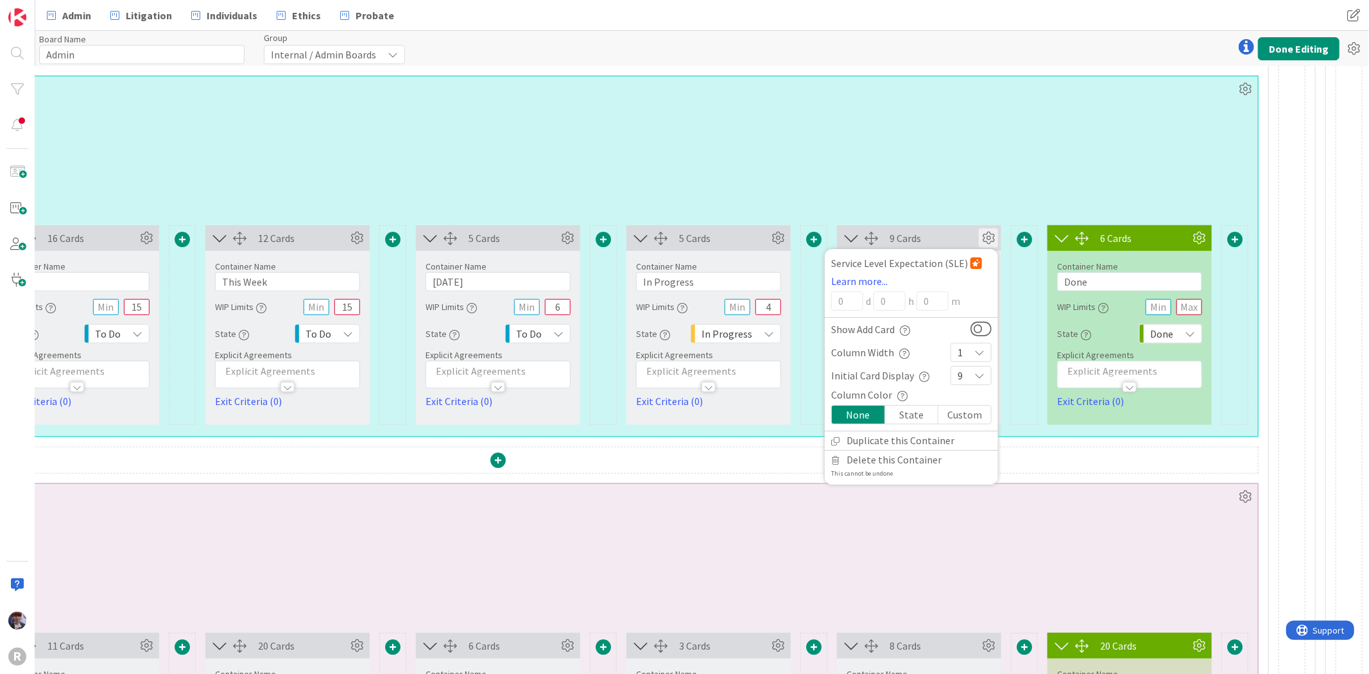
click at [980, 234] on icon at bounding box center [988, 238] width 19 height 19
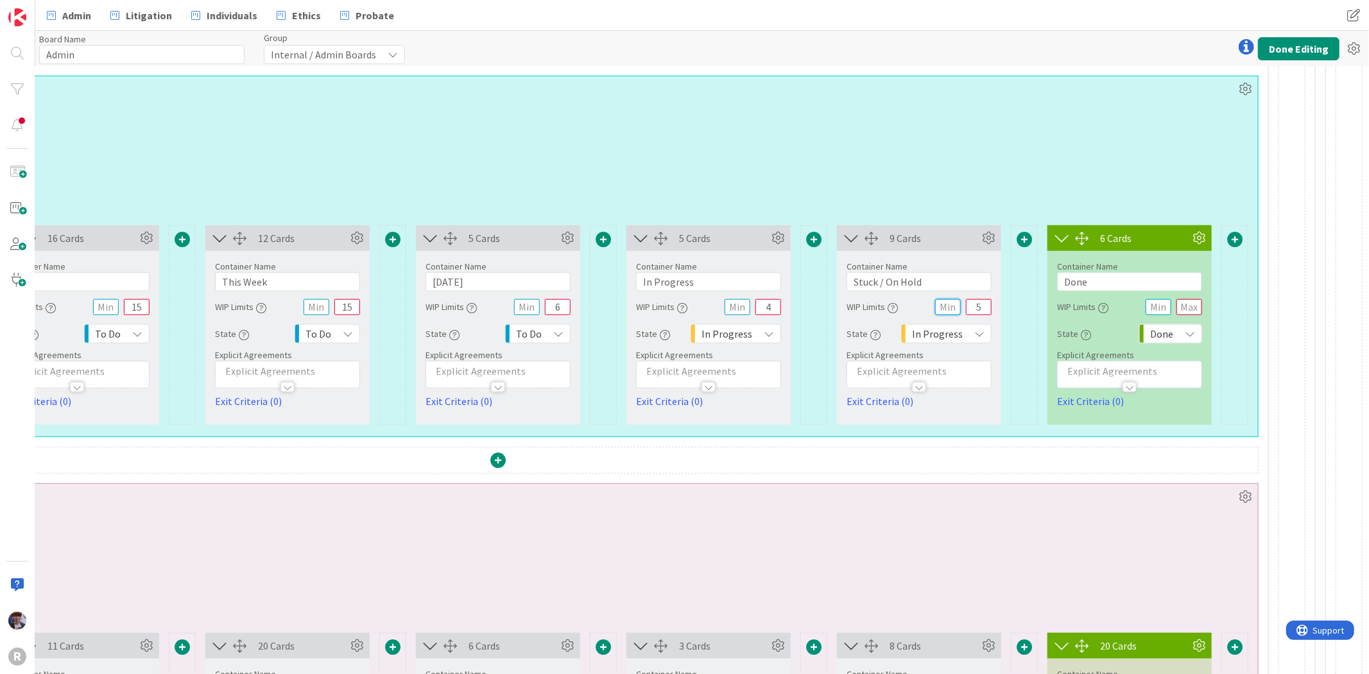
click at [947, 306] on input "text" at bounding box center [948, 307] width 26 height 16
click at [967, 308] on input "5" at bounding box center [979, 307] width 26 height 16
drag, startPoint x: 971, startPoint y: 308, endPoint x: 953, endPoint y: 309, distance: 18.6
click at [953, 309] on div "WIP Limits 5" at bounding box center [919, 306] width 145 height 23
type input "8"
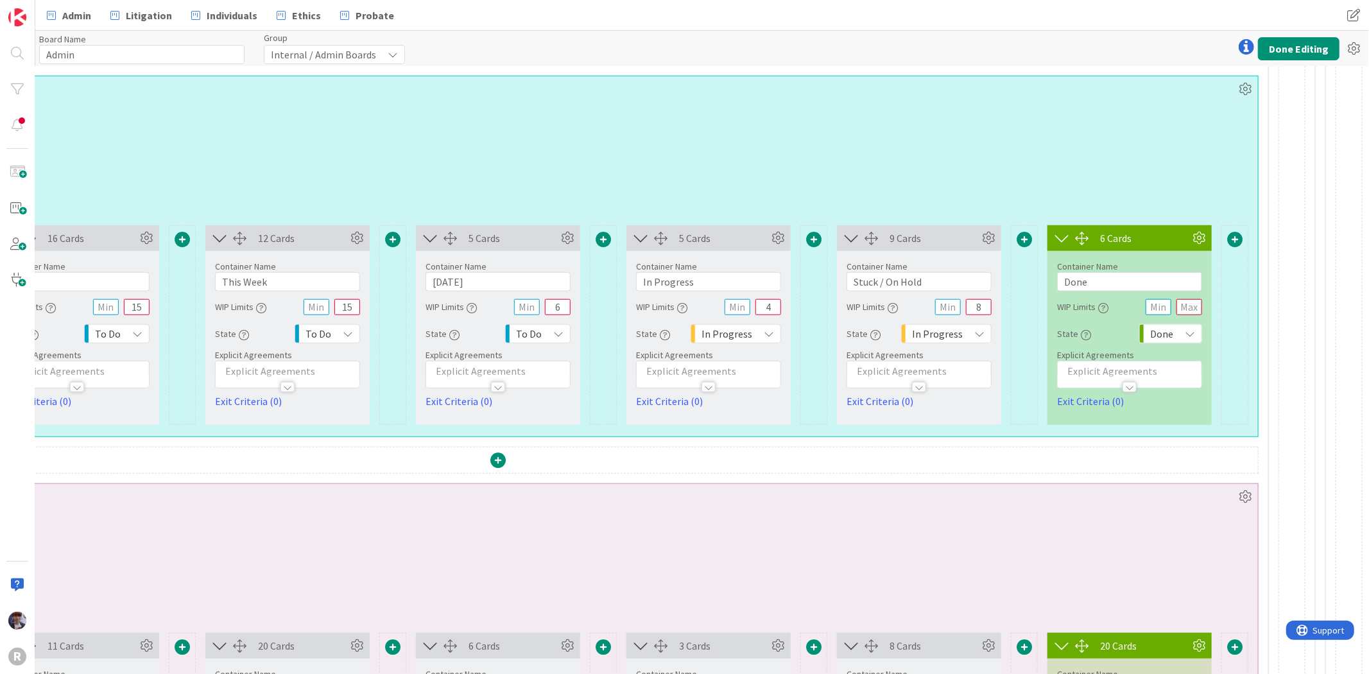
click at [951, 426] on div "5 Cards Container Name 21 / 64 Triage / New Requests WIP Limits 15 State To Do …" at bounding box center [498, 330] width 1520 height 211
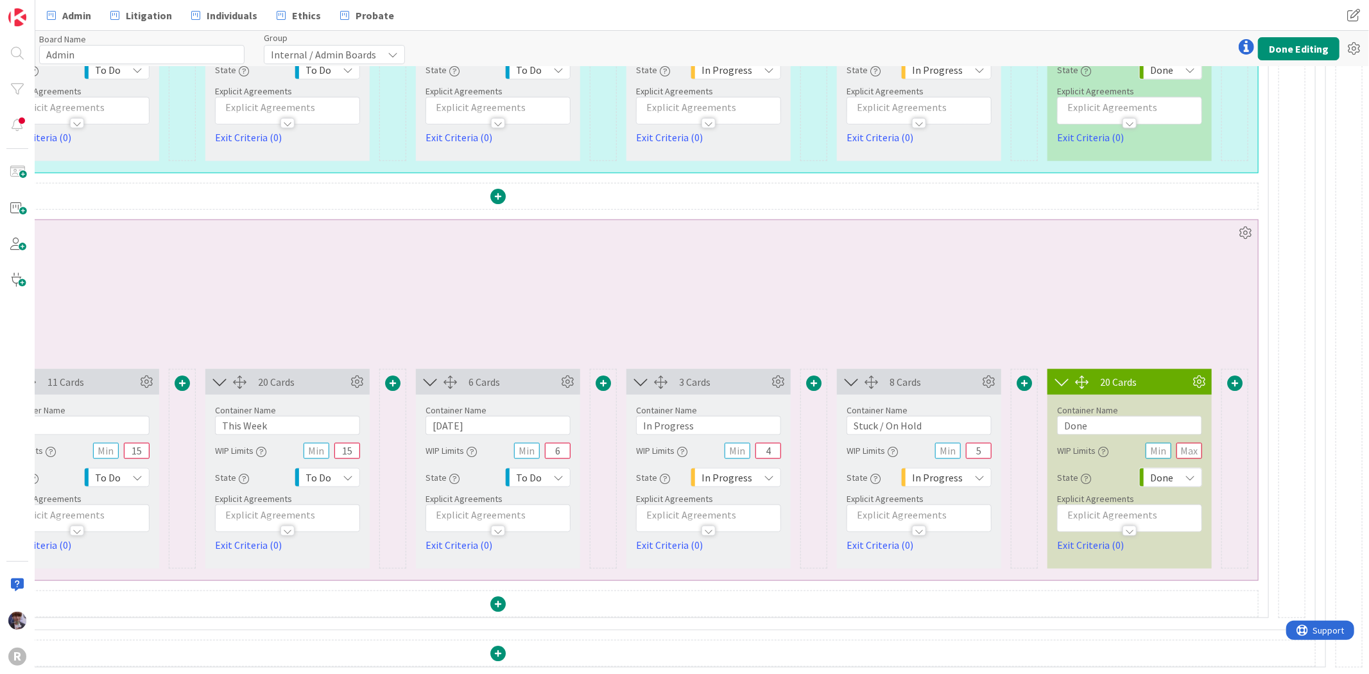
scroll to position [1203, 419]
drag, startPoint x: 963, startPoint y: 439, endPoint x: 986, endPoint y: 440, distance: 23.1
click at [986, 440] on div "Container Name 15 / 64 Stuck / On Hold WIP Limits 5 State In Progress Explicit …" at bounding box center [919, 474] width 164 height 158
type input "8"
click at [989, 298] on div "Container Name 11 / 64 Minka Tasks WIP Limits Explicit Agreements" at bounding box center [498, 301] width 1520 height 110
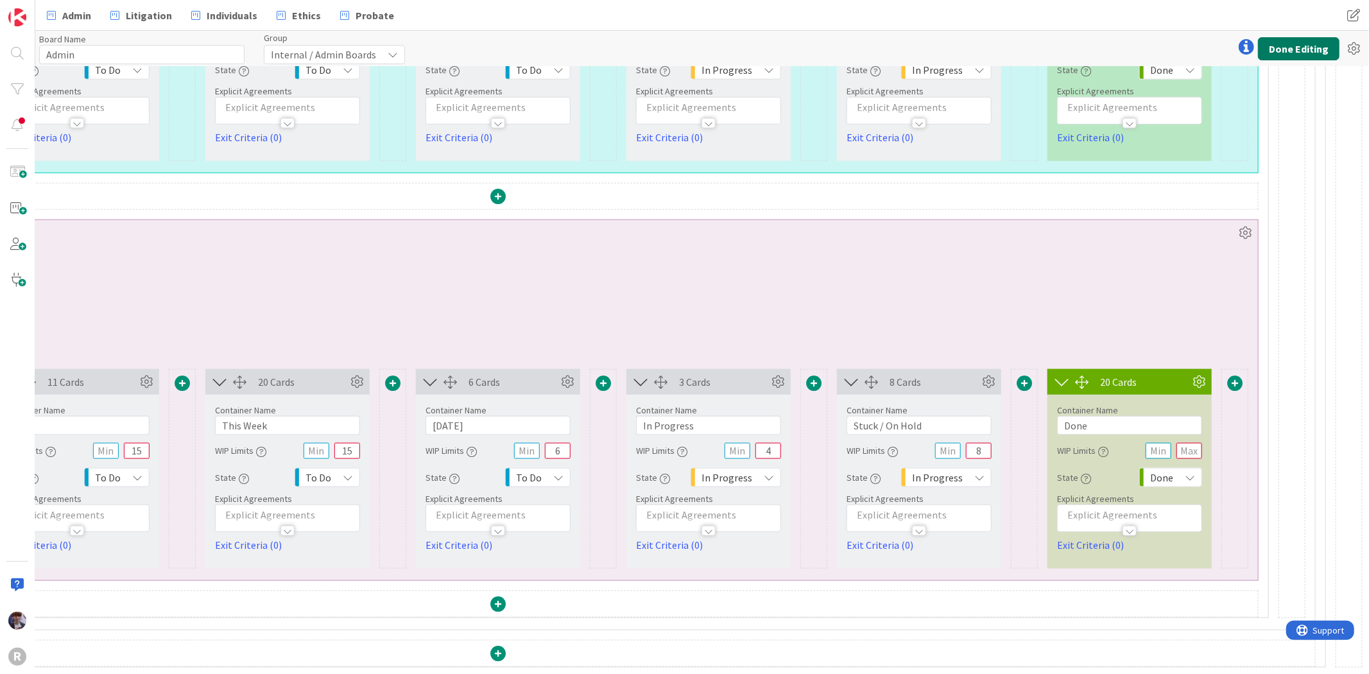
click at [1318, 47] on button "Done Editing" at bounding box center [1299, 48] width 82 height 23
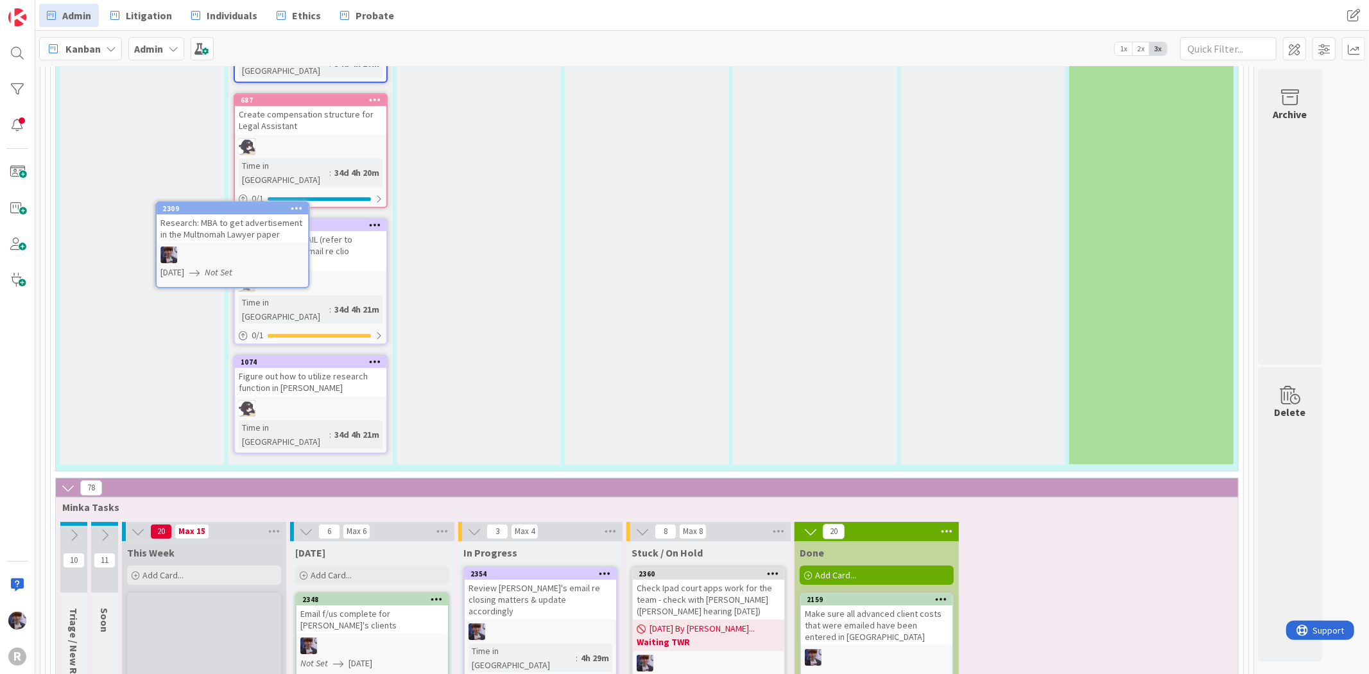
scroll to position [3249, 0]
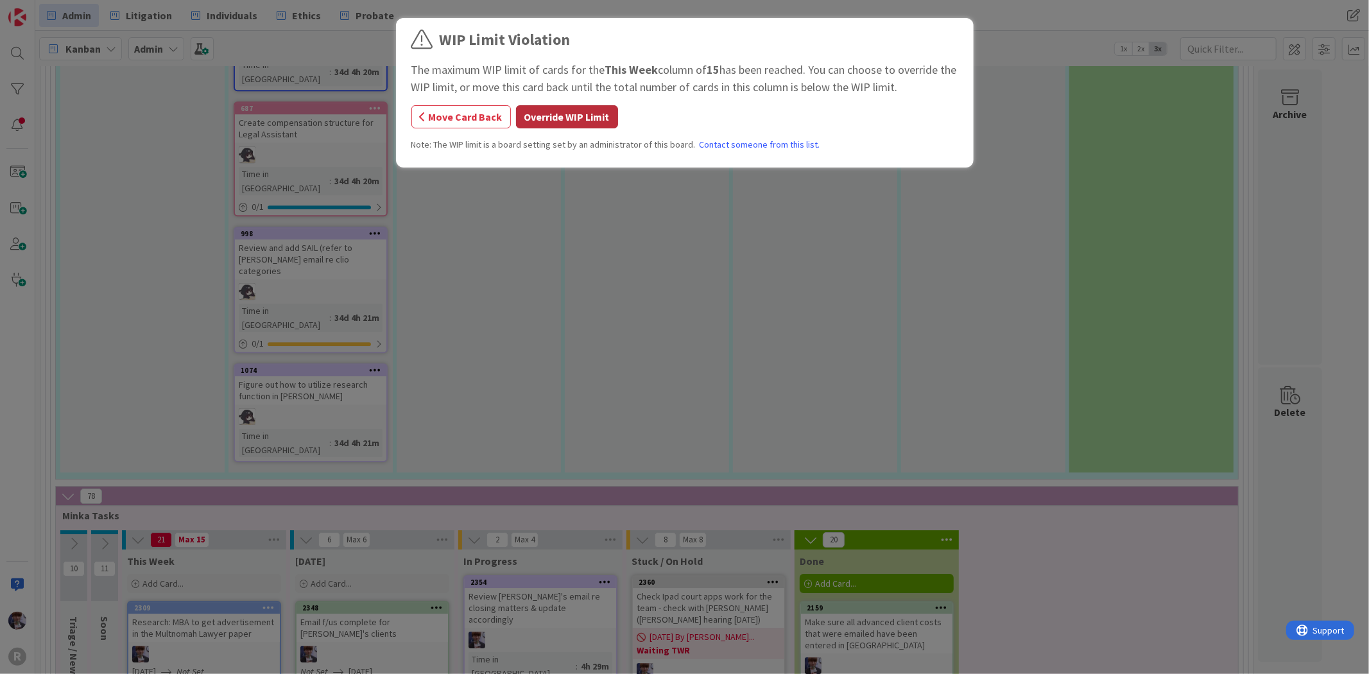
click at [556, 117] on button "Override WIP Limit" at bounding box center [567, 116] width 102 height 23
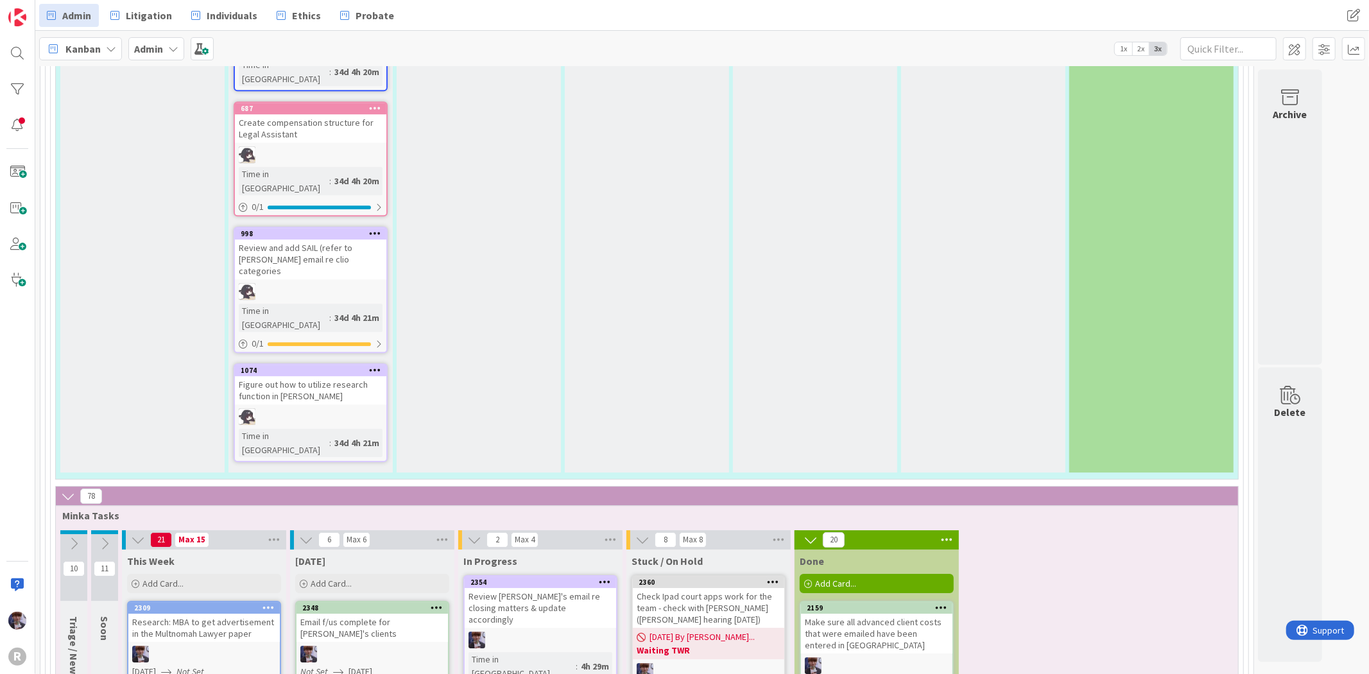
click at [99, 49] on span "Kanban" at bounding box center [82, 48] width 35 height 15
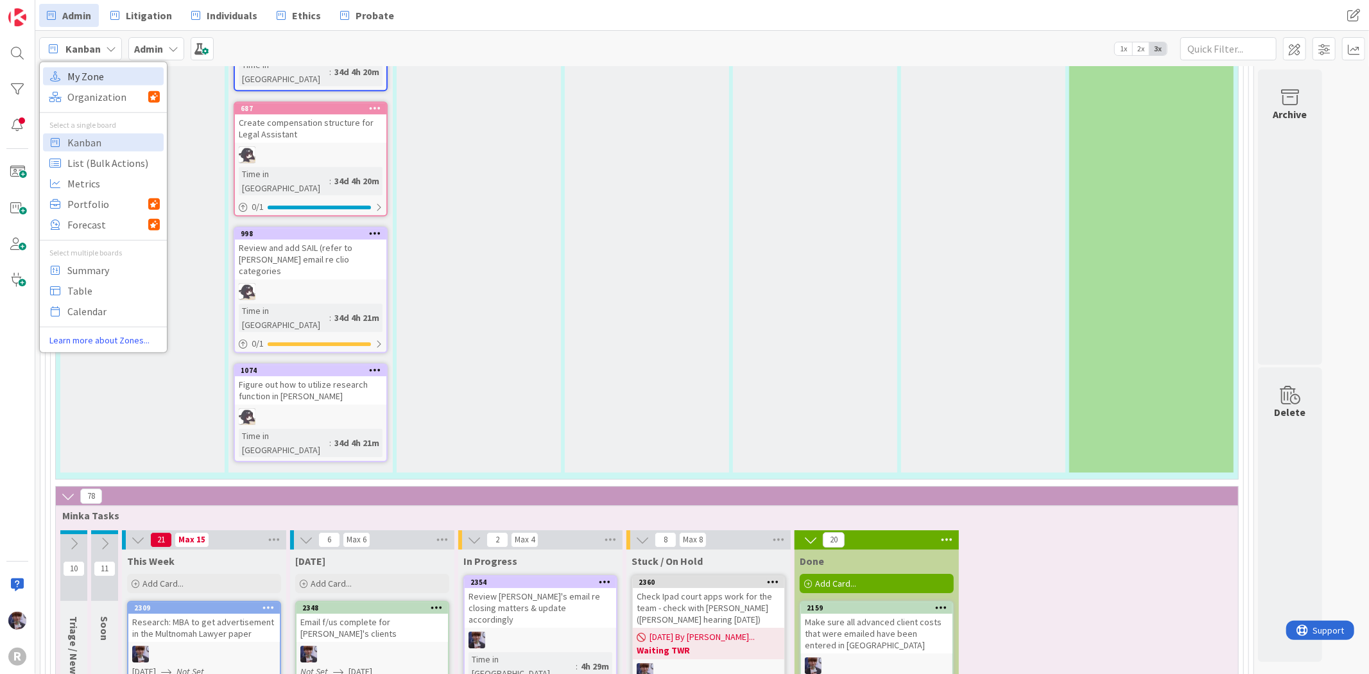
click at [103, 69] on span "My Zone" at bounding box center [113, 75] width 92 height 19
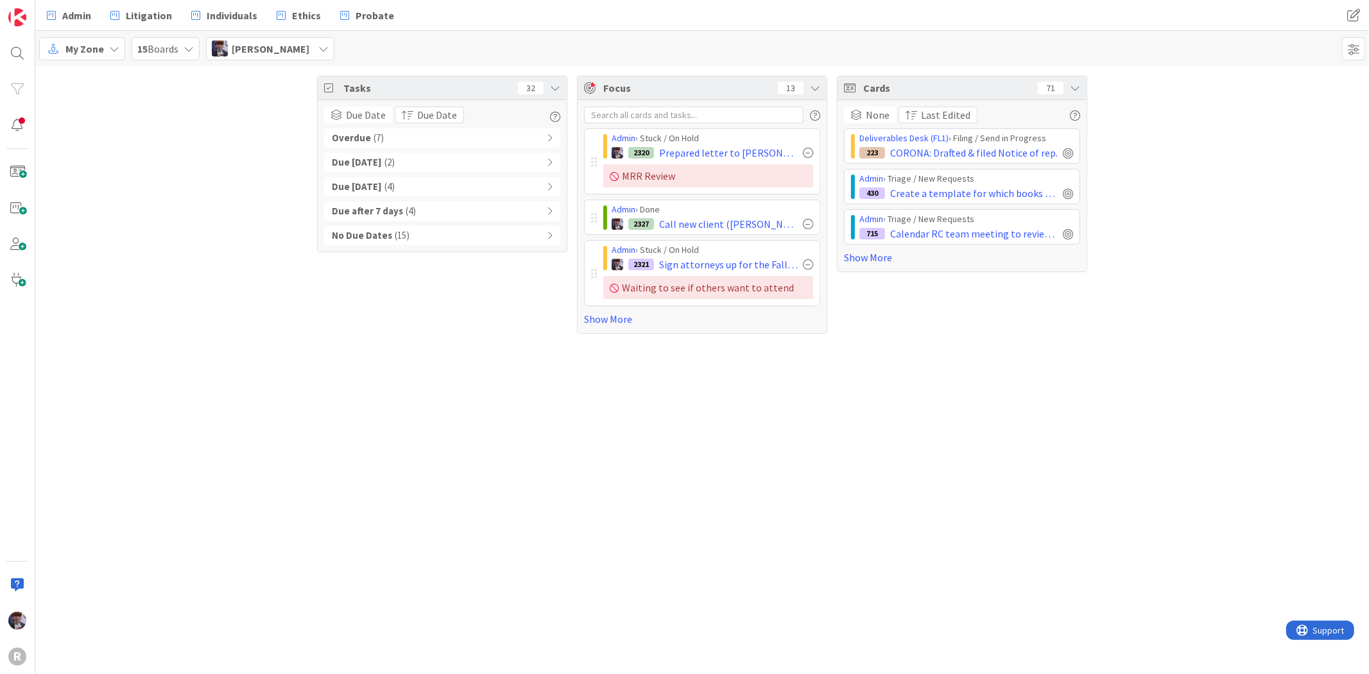
click at [390, 133] on div "Overdue ( 7 )" at bounding box center [442, 137] width 236 height 19
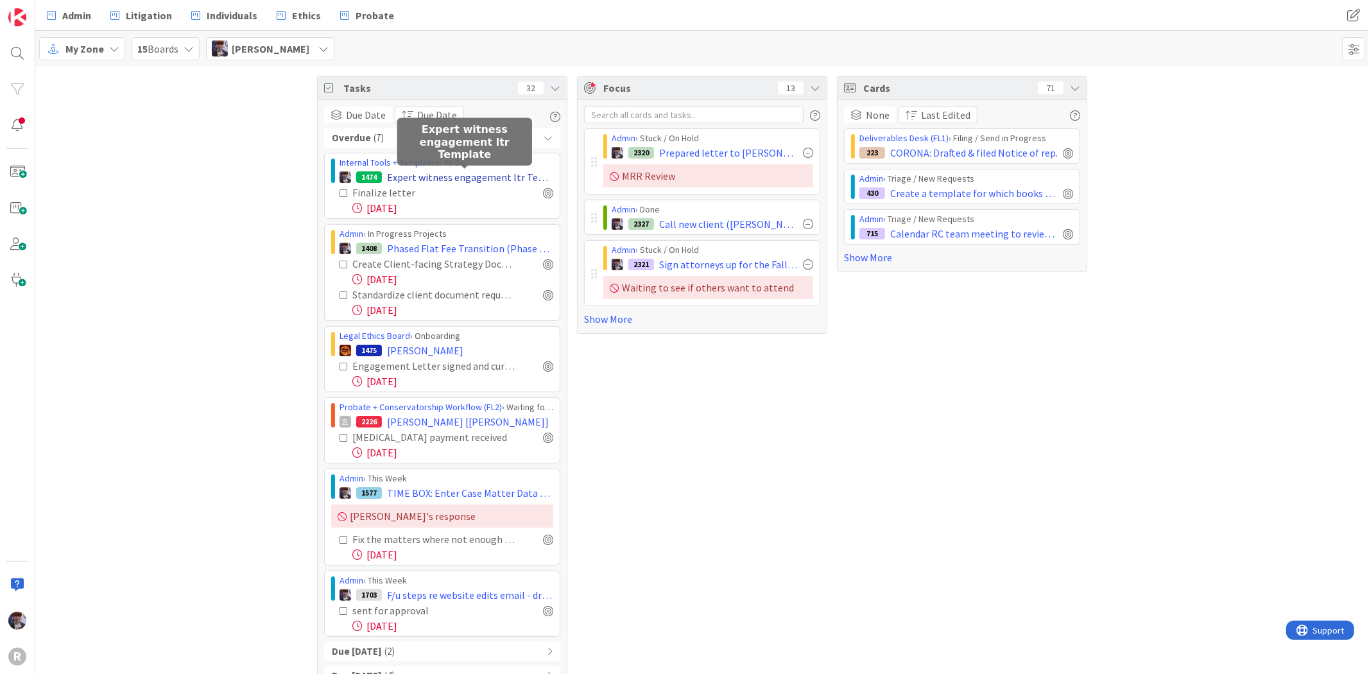
click at [456, 177] on span "Expert witness engagement ltr Template" at bounding box center [470, 176] width 166 height 15
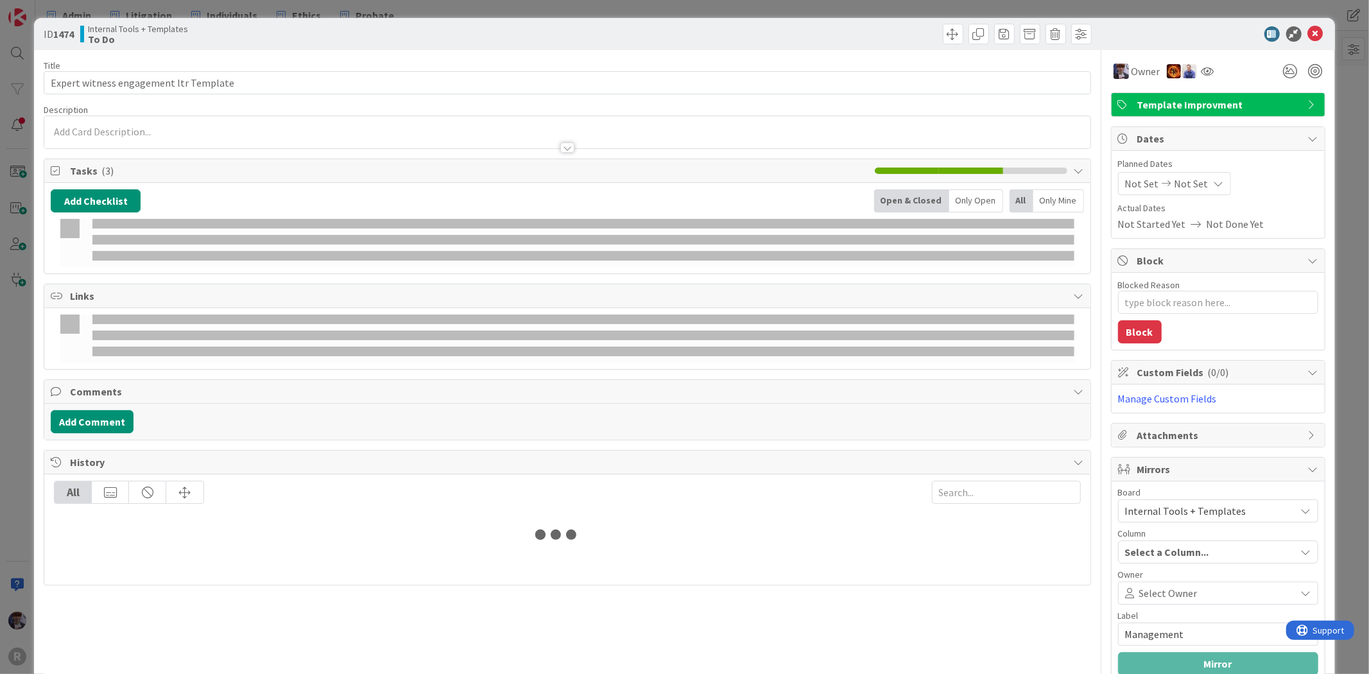
type textarea "x"
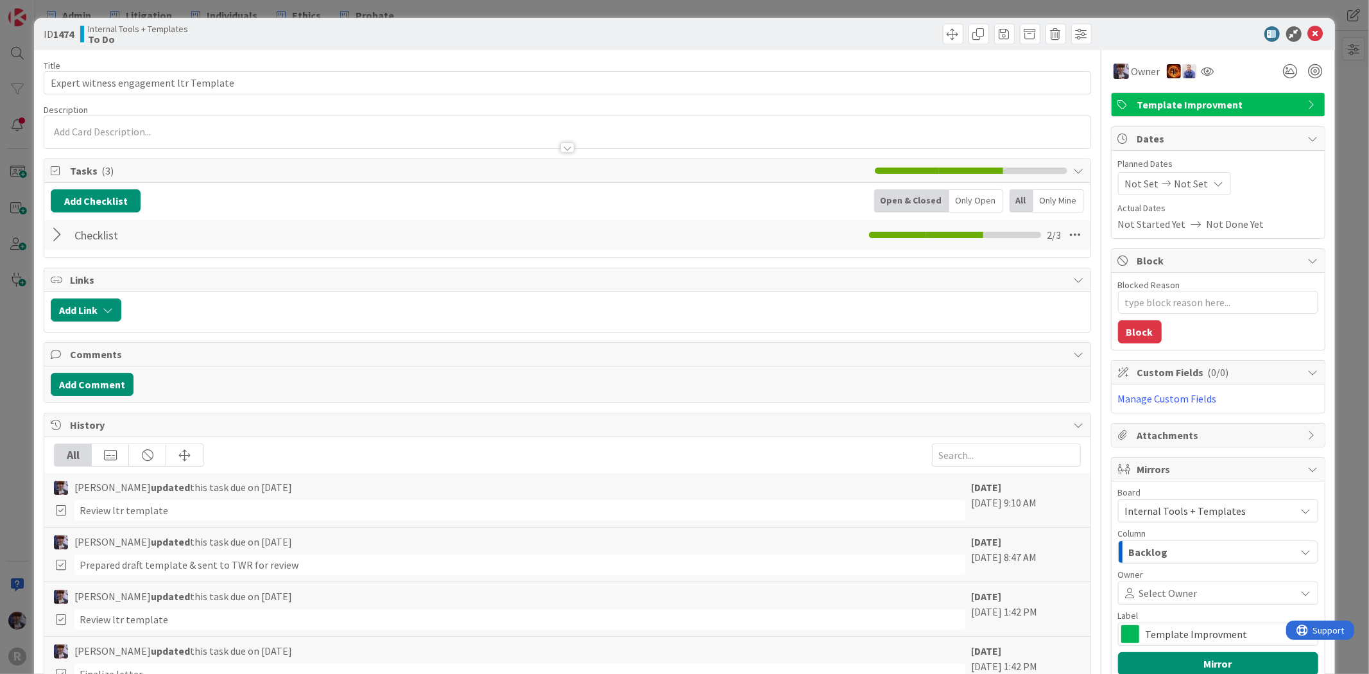
click at [67, 241] on div "Checklist Checklist Name 9 / 64 Checklist 2 / 3" at bounding box center [567, 235] width 1046 height 30
click at [58, 239] on div at bounding box center [59, 234] width 17 height 23
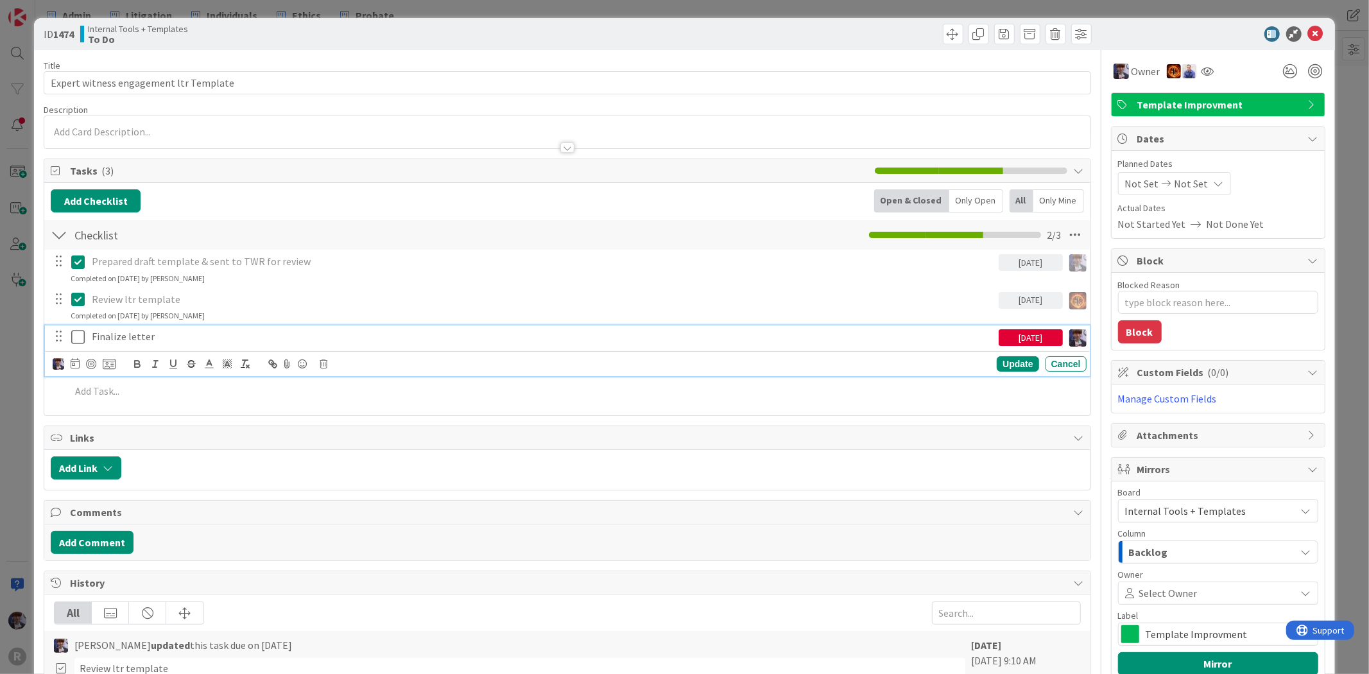
click at [135, 342] on p "Finalize letter" at bounding box center [543, 336] width 902 height 15
click at [73, 361] on icon at bounding box center [75, 363] width 9 height 10
click at [218, 496] on td "15" at bounding box center [223, 495] width 25 height 24
type input "[DATE]"
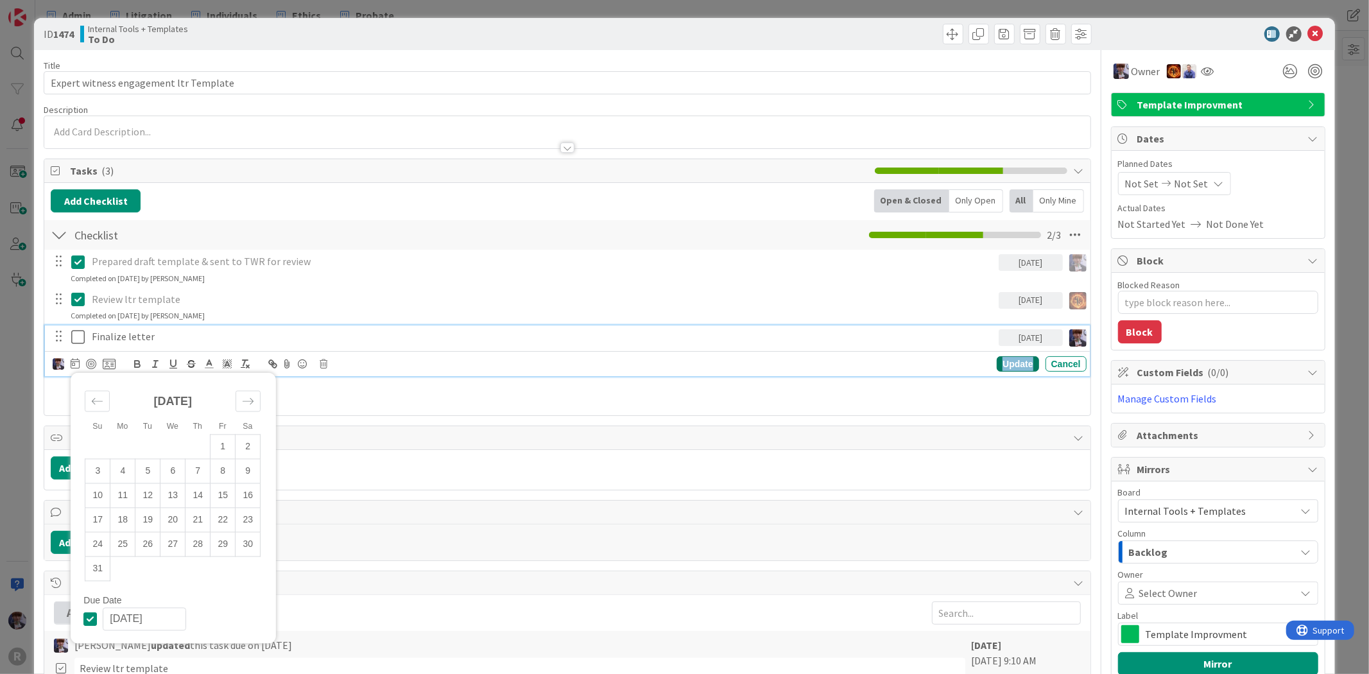
click at [1025, 364] on div "Update" at bounding box center [1018, 363] width 42 height 15
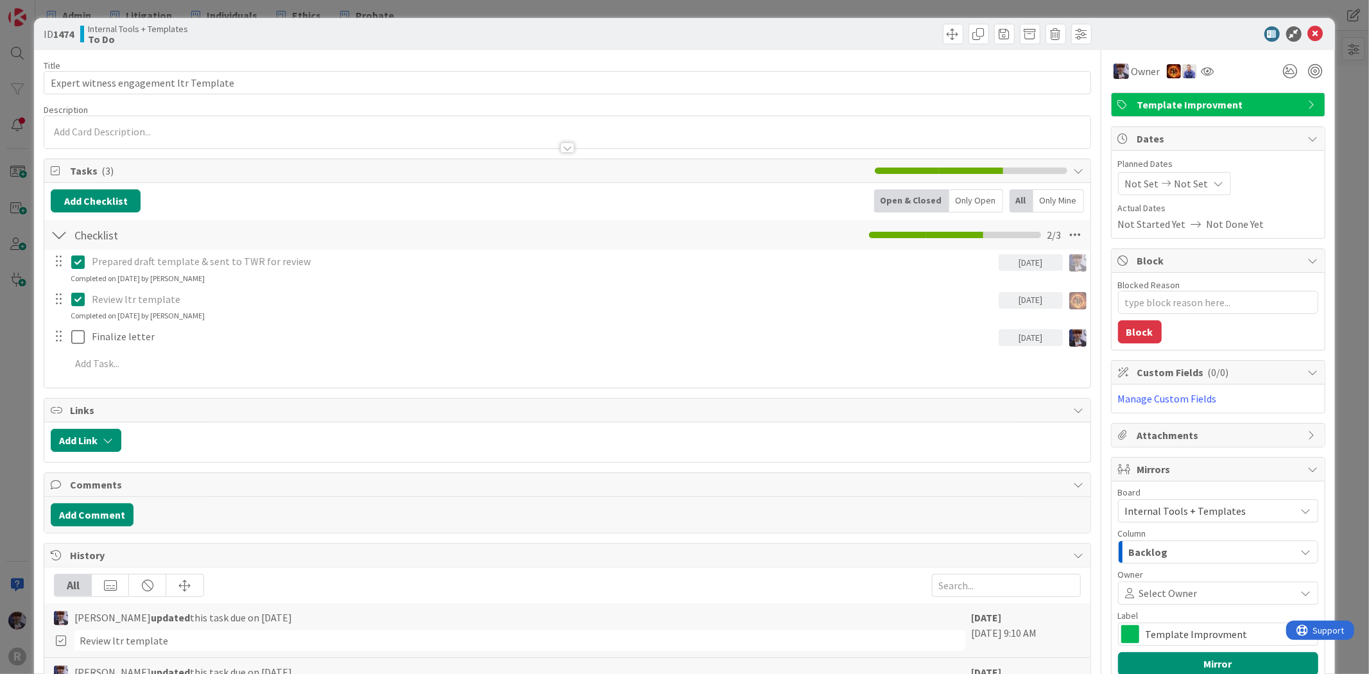
click at [1324, 180] on div "ID 1474 Internal Tools + Templates To Do Title 38 / 128 Expert witness engageme…" at bounding box center [684, 466] width 1301 height 896
click at [26, 337] on div "ID 1474 Internal Tools + Templates To Do Title 38 / 128 Expert witness engageme…" at bounding box center [684, 337] width 1369 height 674
click at [20, 43] on div "ID 1474 Internal Tools + Templates To Do Title 38 / 128 Expert witness engageme…" at bounding box center [684, 337] width 1369 height 674
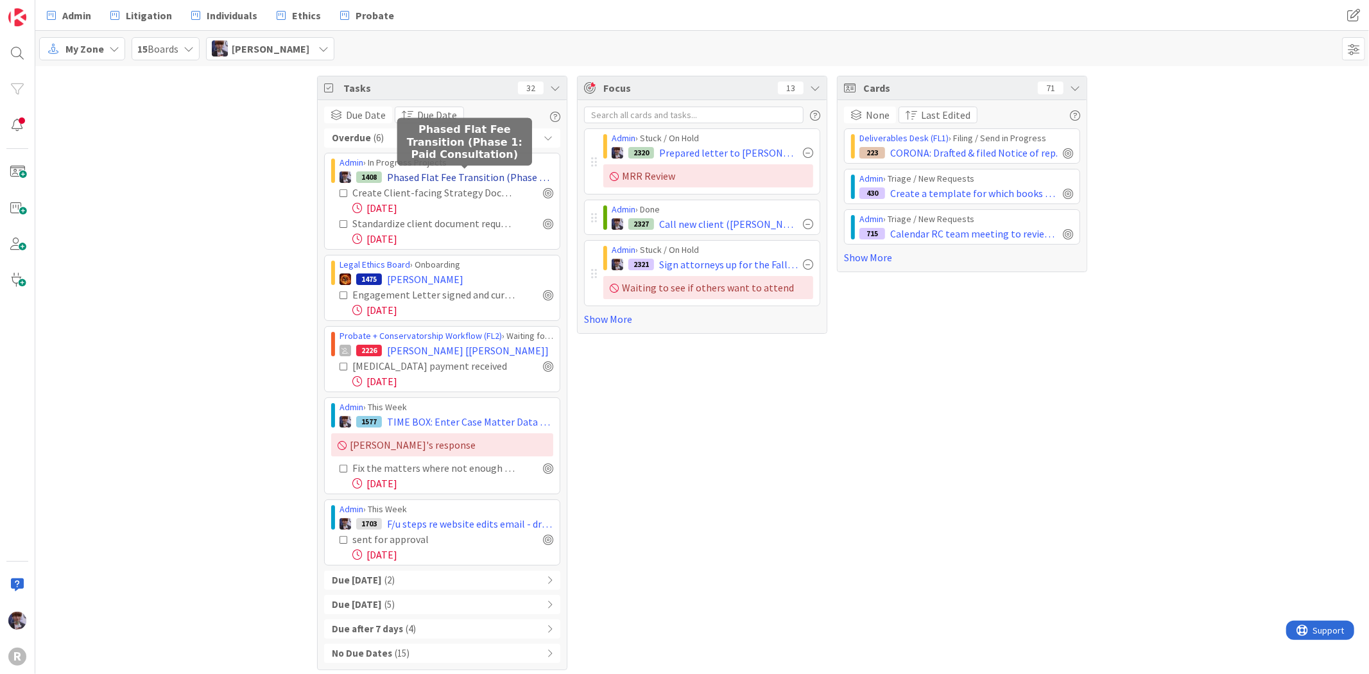
click at [438, 177] on span "Phased Flat Fee Transition (Phase 1: Paid Consultation)" at bounding box center [470, 176] width 166 height 15
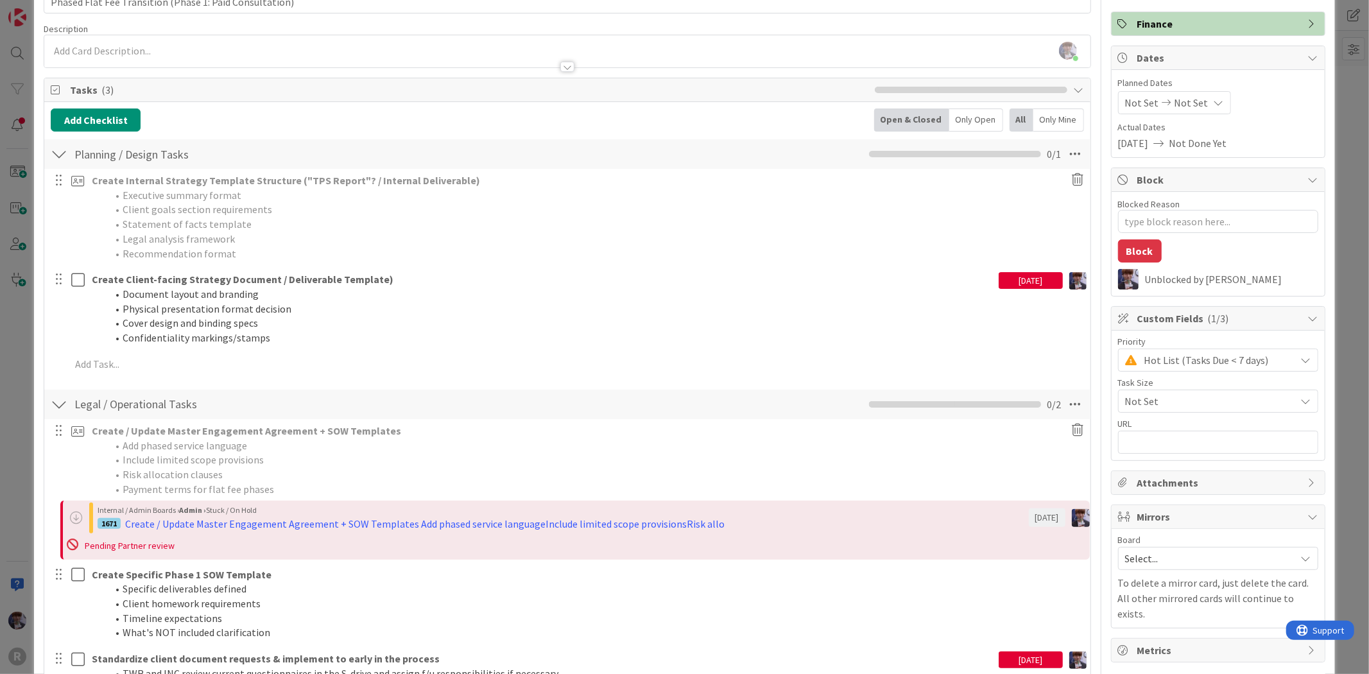
scroll to position [214, 0]
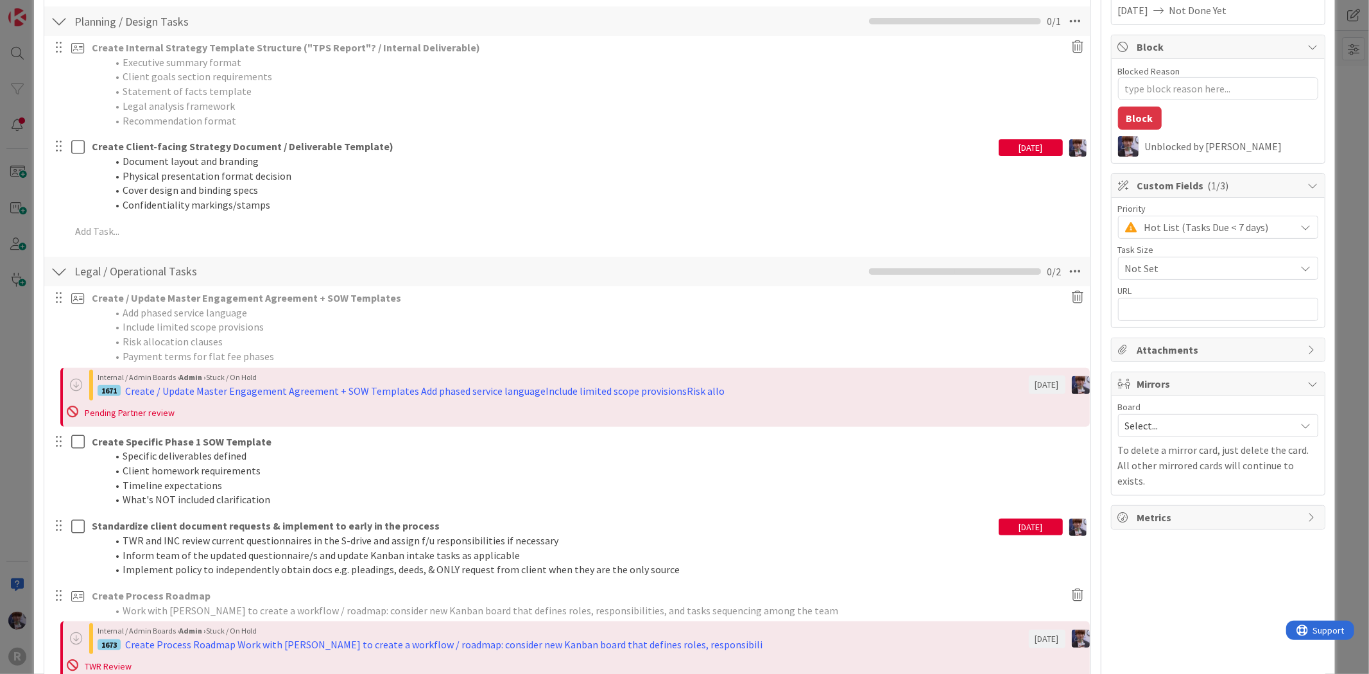
type textarea "x"
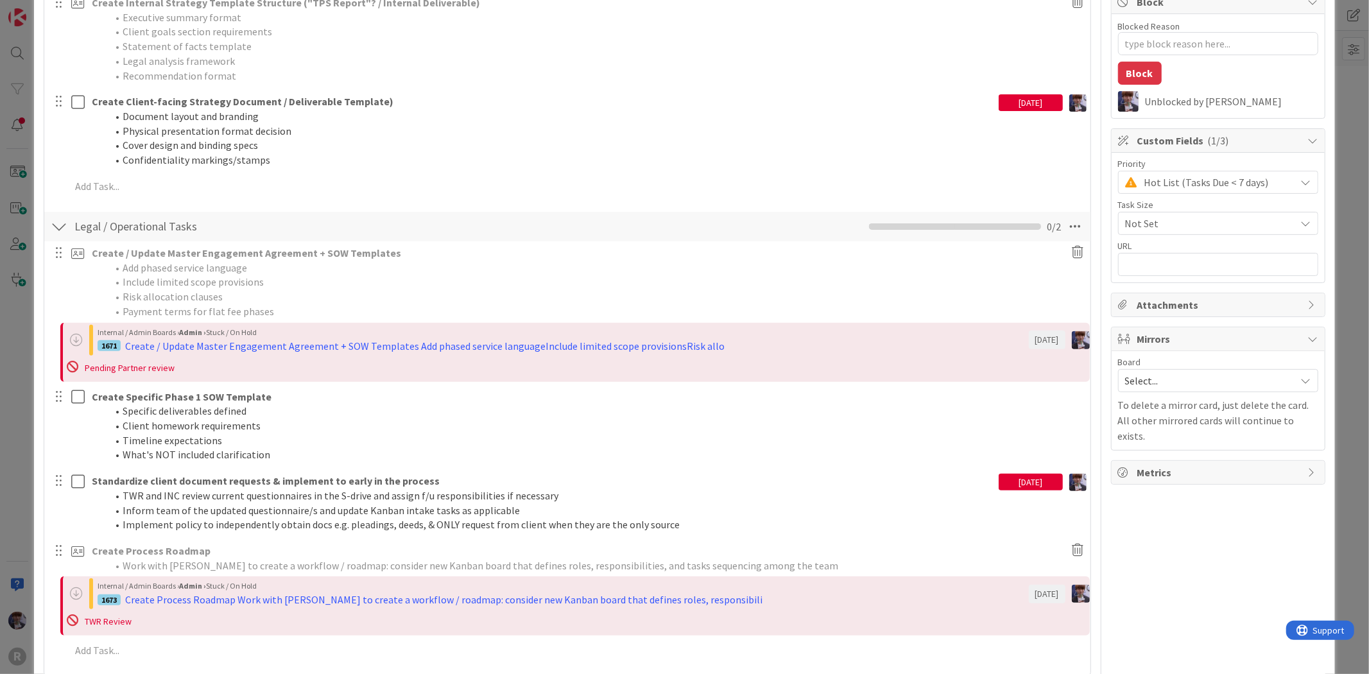
scroll to position [356, 0]
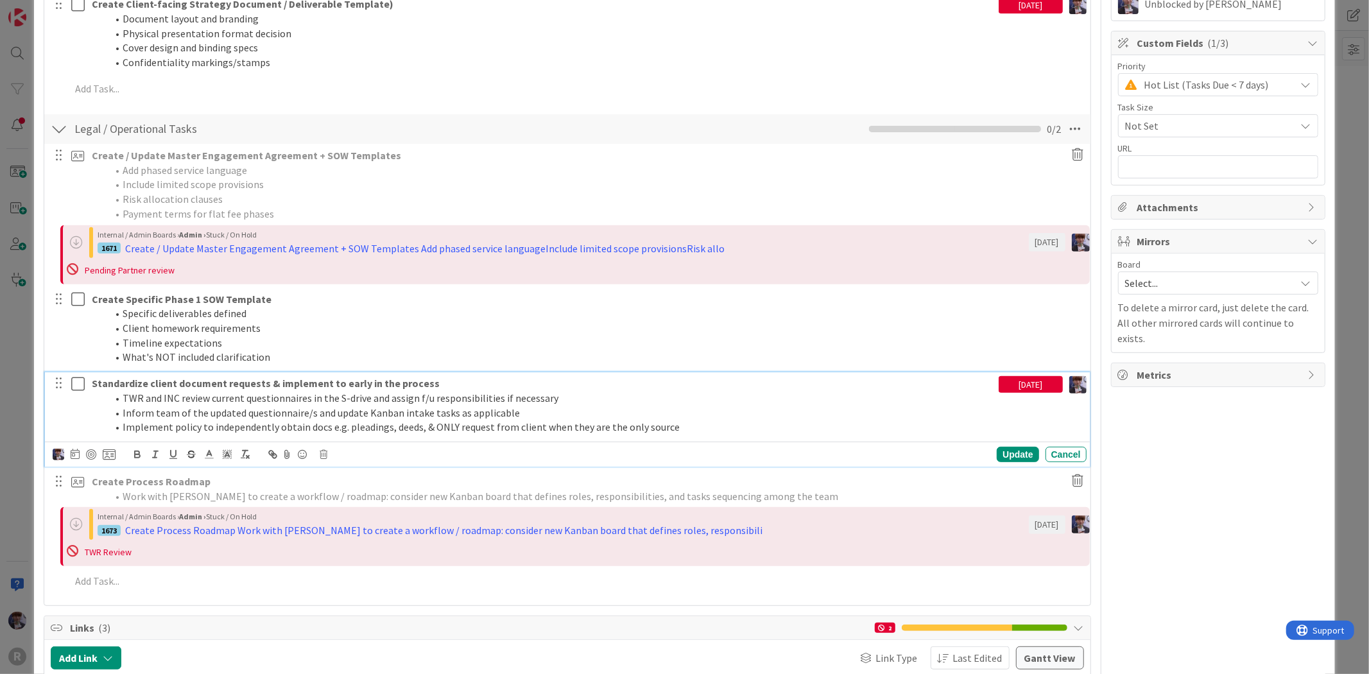
click at [485, 396] on li "TWR and INC review current questionnaires in the S-drive and assign f/u respons…" at bounding box center [550, 398] width 886 height 15
click at [79, 456] on icon at bounding box center [75, 454] width 9 height 10
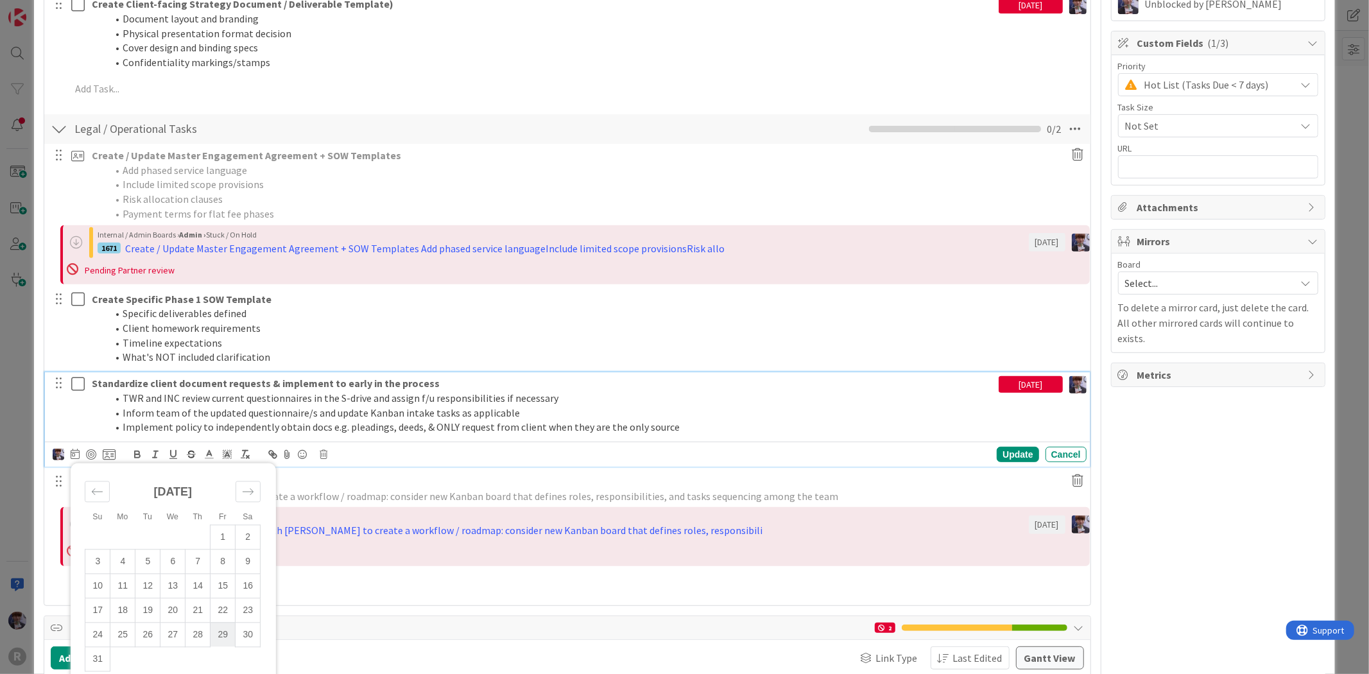
click at [226, 636] on td "29" at bounding box center [223, 635] width 25 height 24
type input "[DATE]"
click at [997, 460] on div "Update" at bounding box center [1018, 454] width 42 height 15
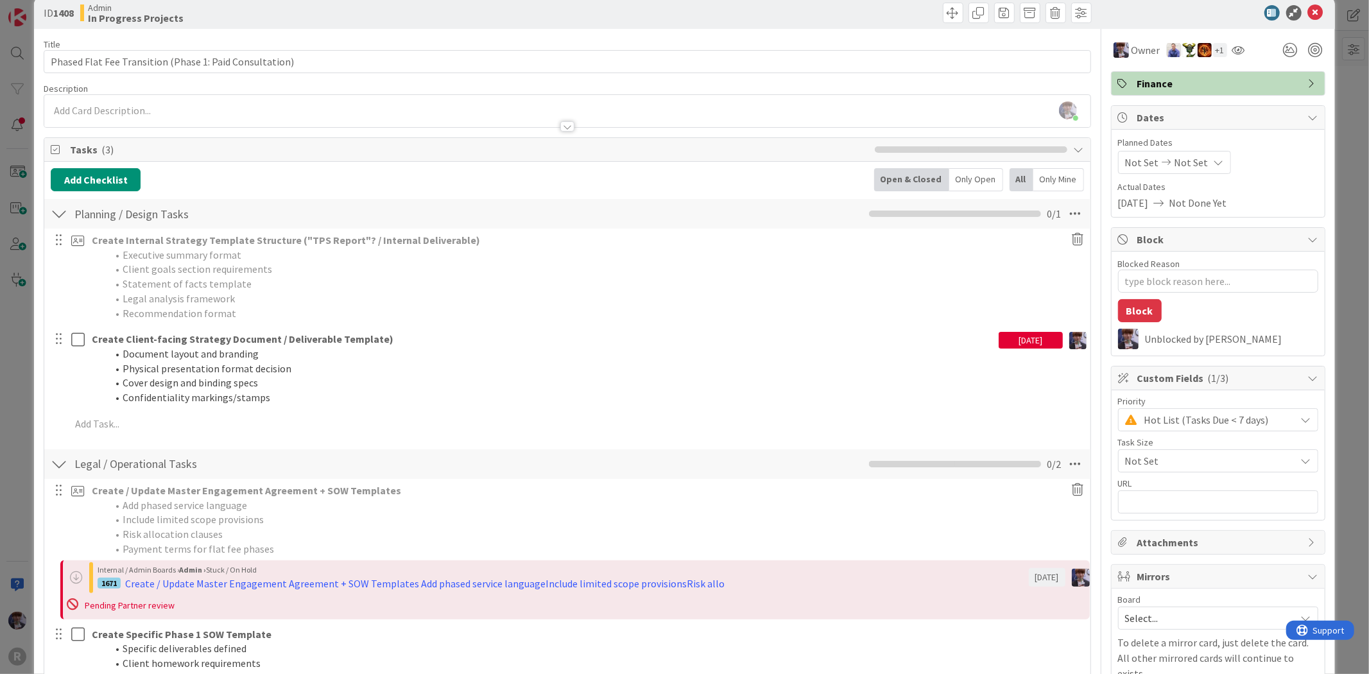
scroll to position [0, 0]
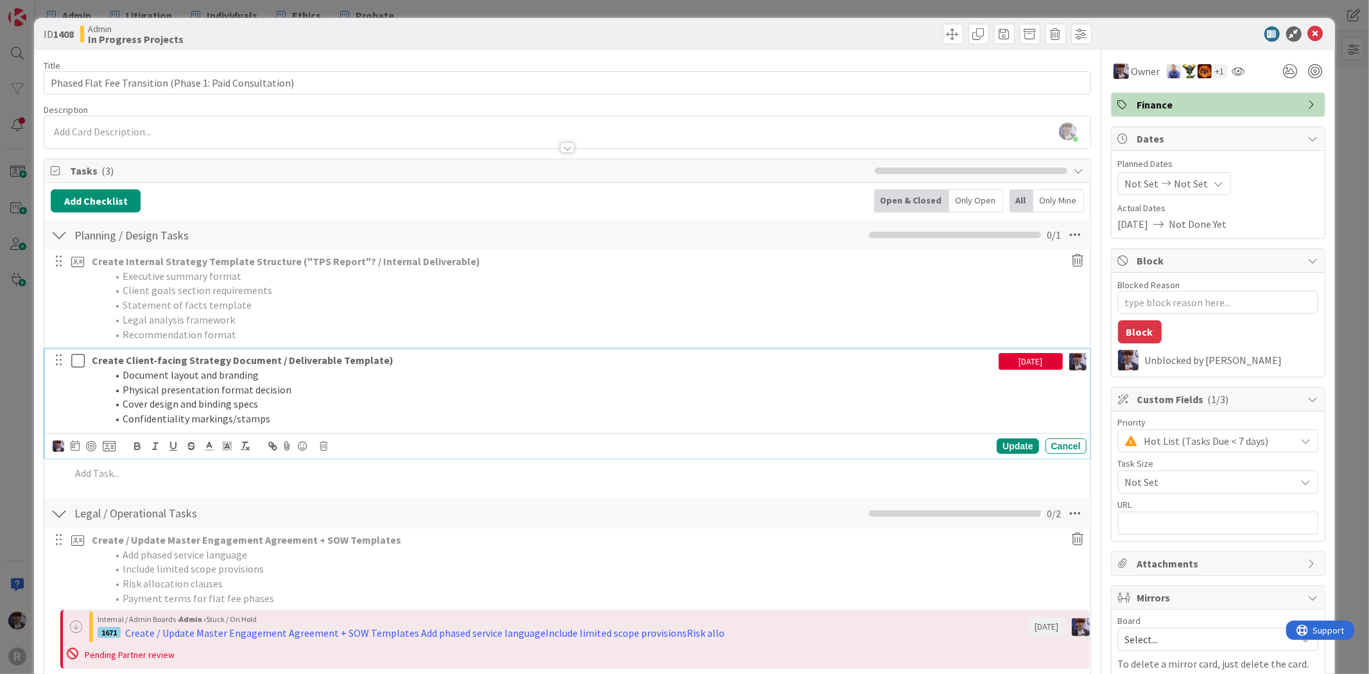
click at [198, 356] on strong "Create Client-facing Strategy Document / Deliverable Template)" at bounding box center [243, 360] width 302 height 13
click at [78, 361] on icon at bounding box center [80, 360] width 19 height 15
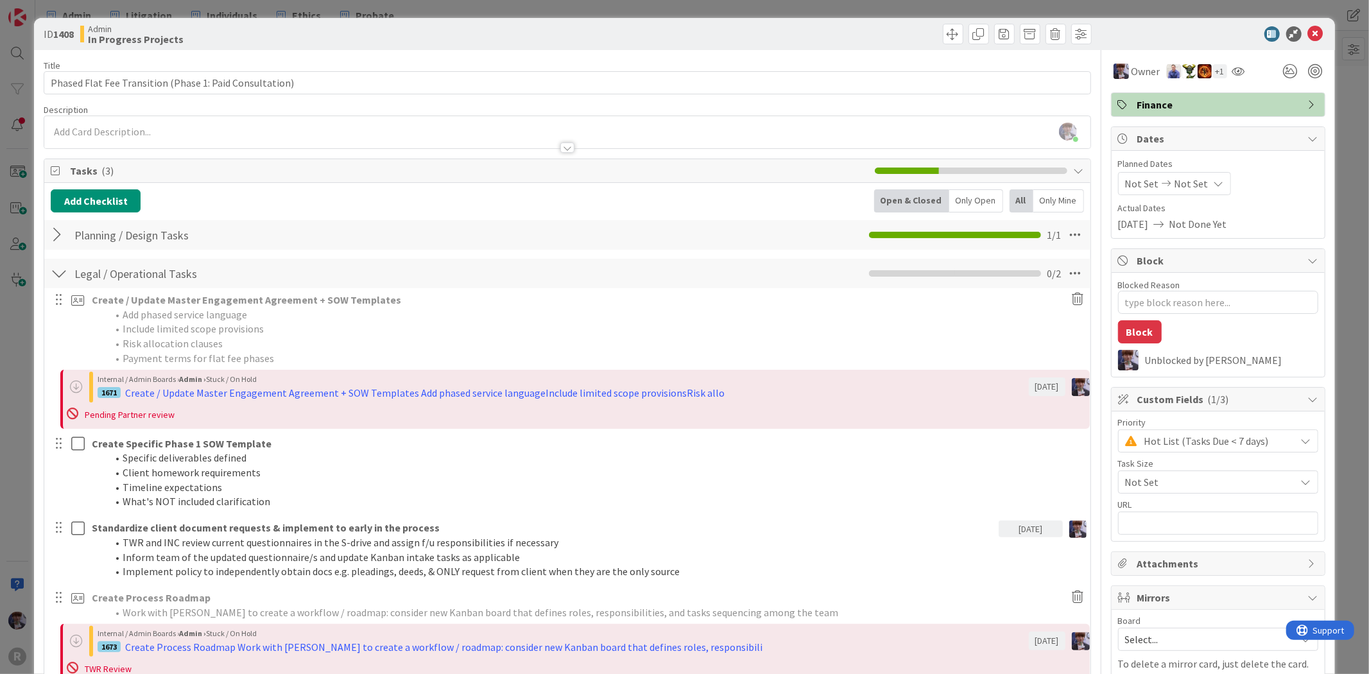
click at [29, 358] on div "ID 1408 Admin In Progress Projects Title 55 / 128 Phased Flat Fee Transition (P…" at bounding box center [684, 337] width 1369 height 674
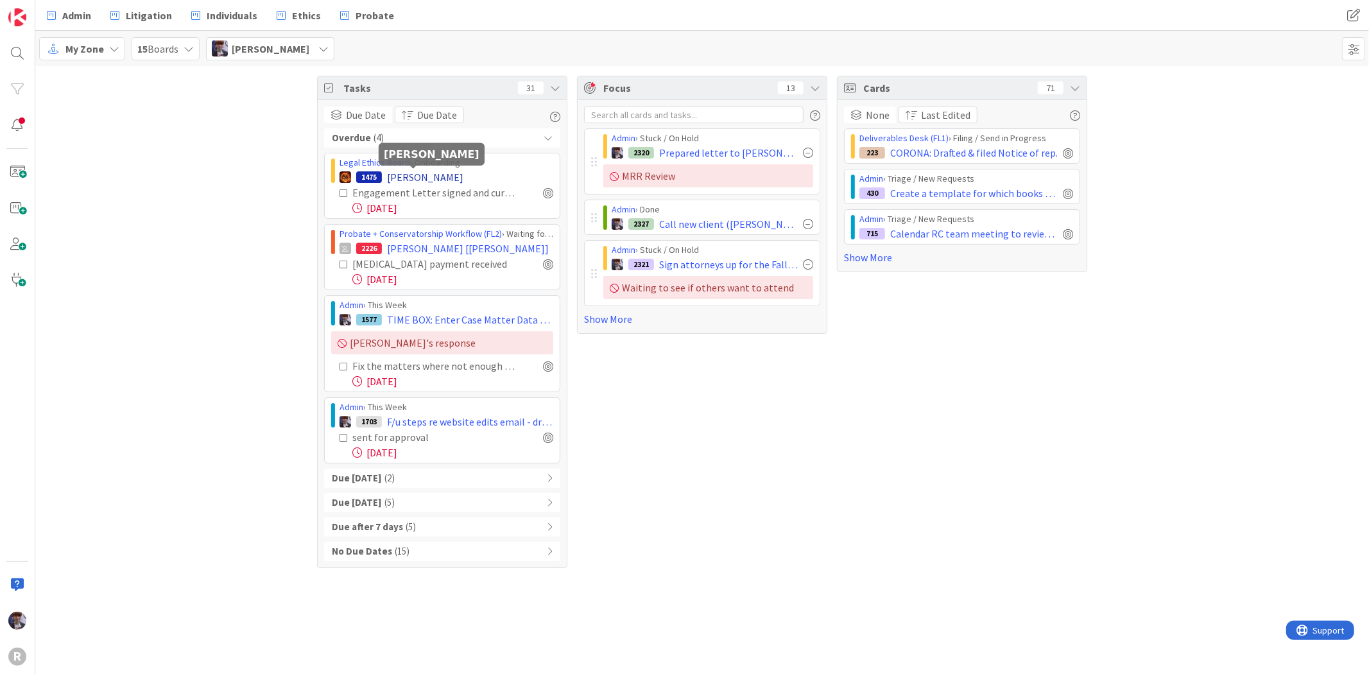
click at [428, 184] on span "[PERSON_NAME]" at bounding box center [425, 176] width 76 height 15
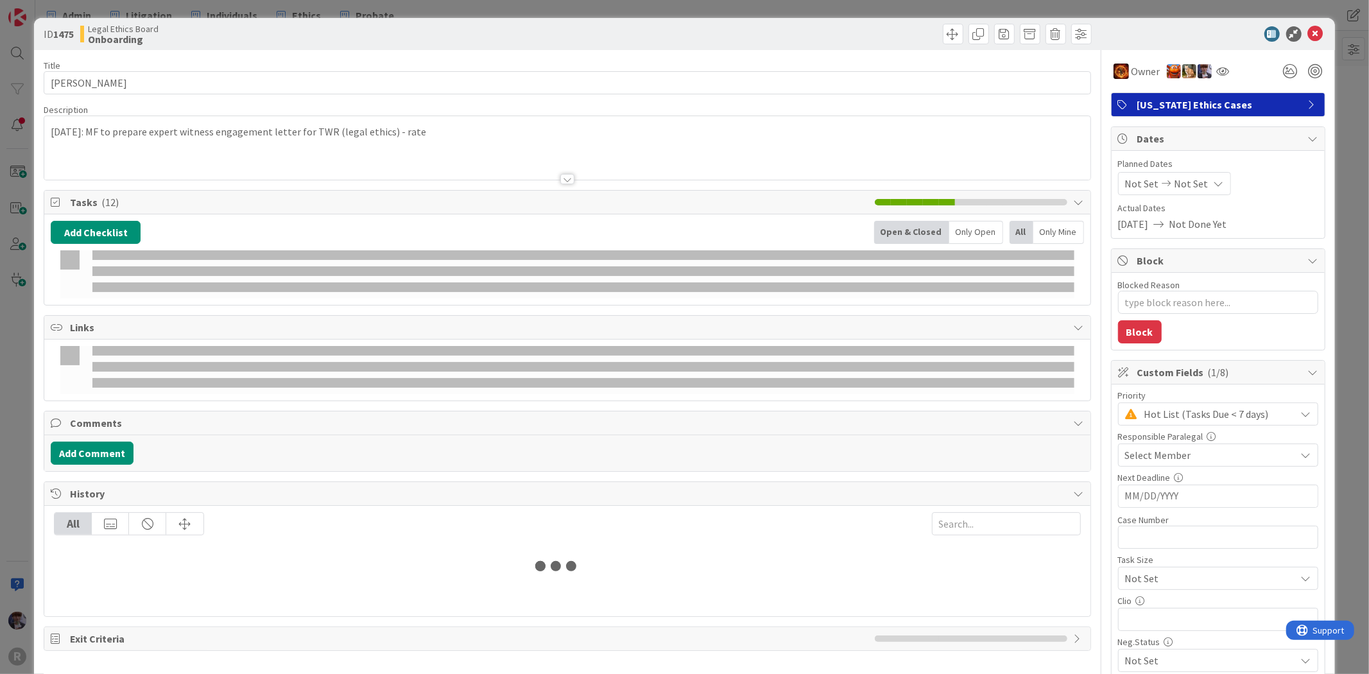
type textarea "x"
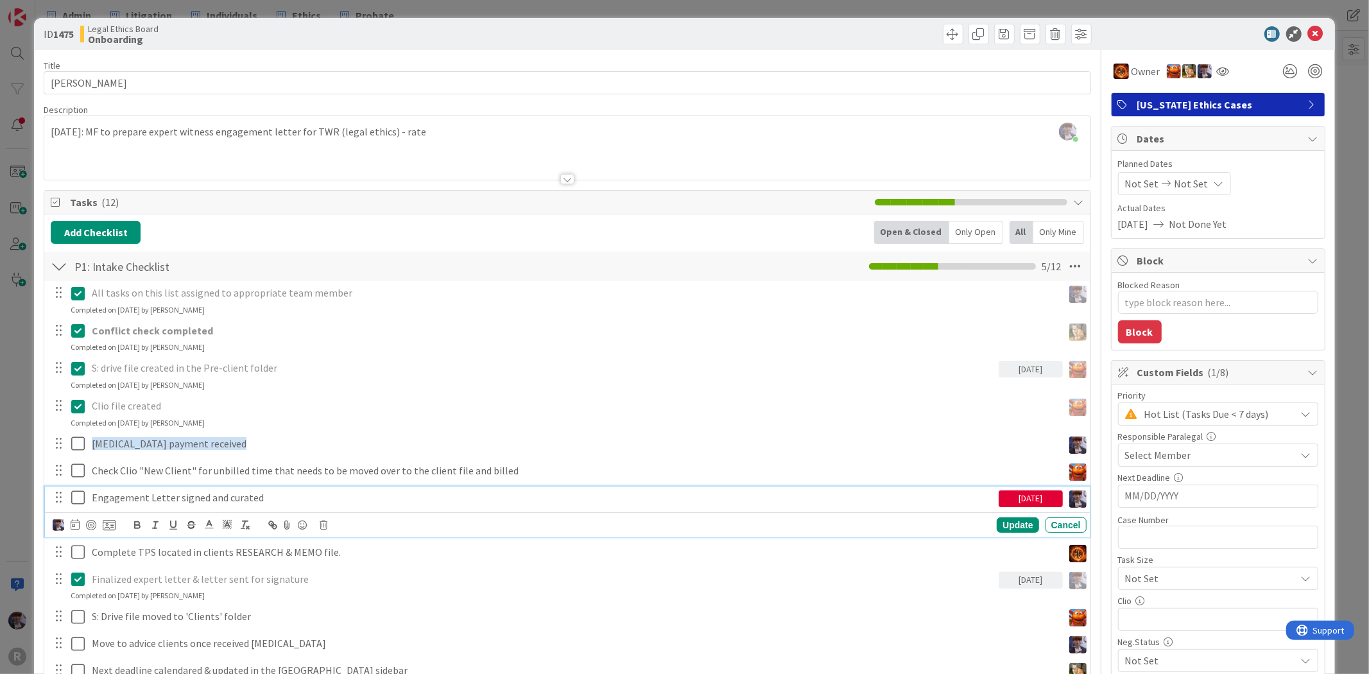
click at [190, 497] on p "Engagement Letter signed and curated" at bounding box center [543, 497] width 902 height 15
click at [72, 530] on div at bounding box center [75, 524] width 9 height 15
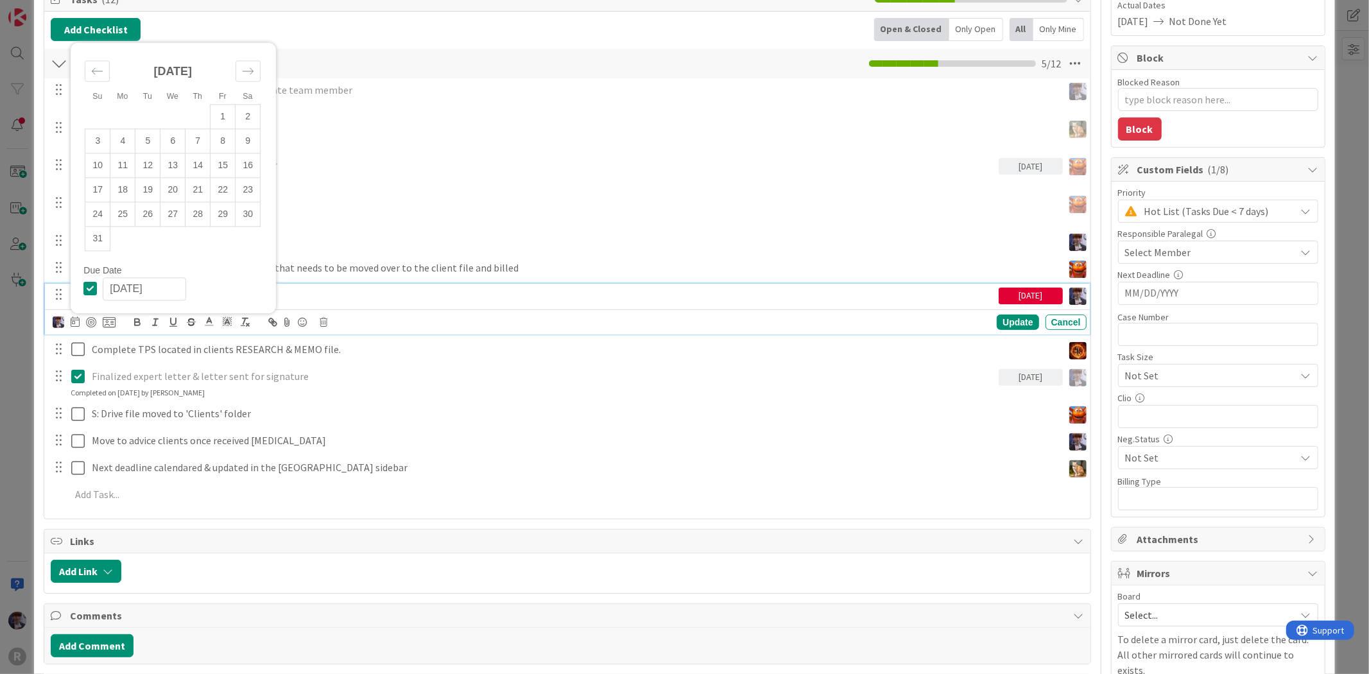
scroll to position [214, 0]
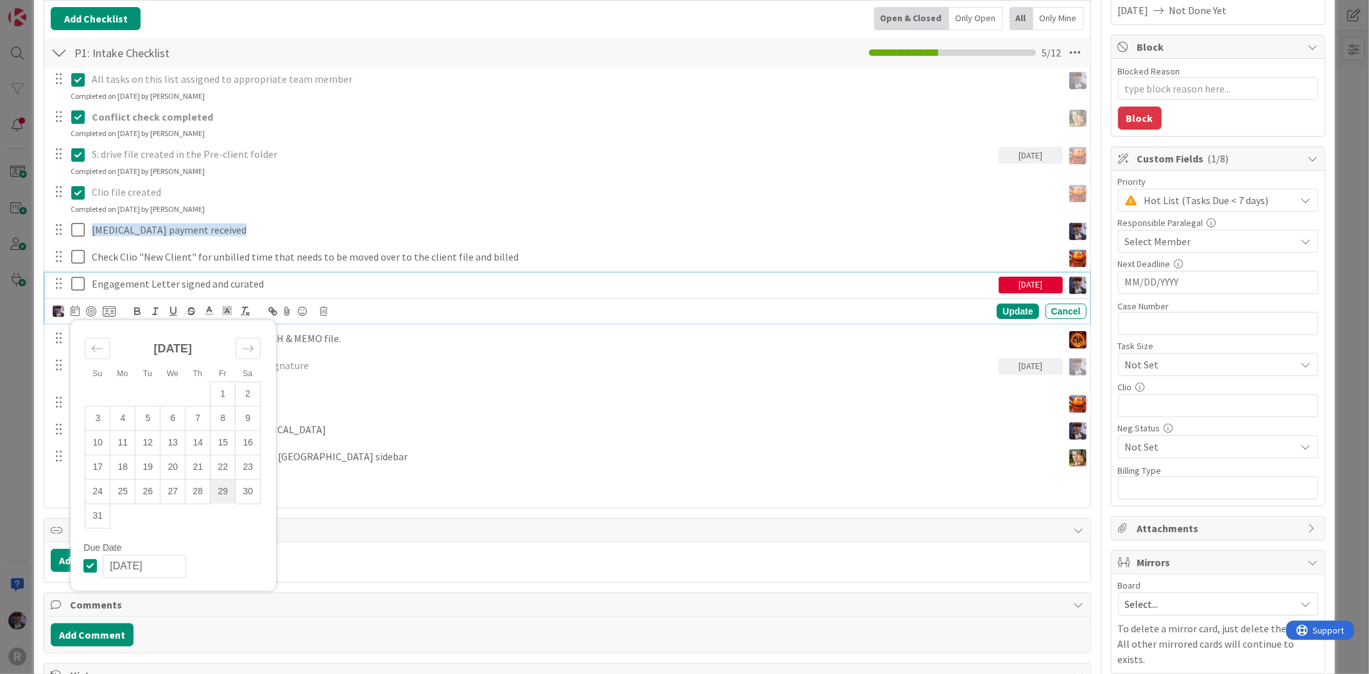
click at [225, 492] on td "29" at bounding box center [223, 492] width 25 height 24
type input "[DATE]"
click at [997, 312] on div "Update" at bounding box center [1018, 311] width 42 height 15
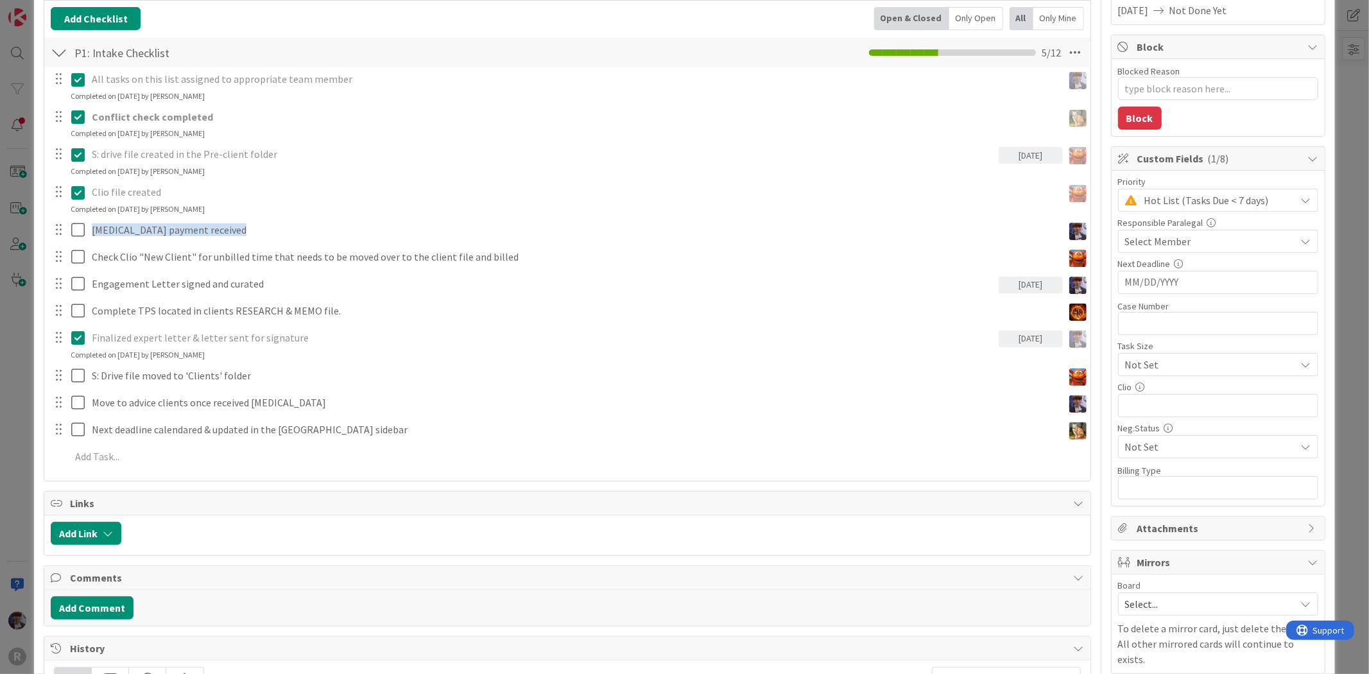
click at [1331, 203] on div "ID 1475 Legal Ethics Board Onboarding Title 10 / 128 [PERSON_NAME] Description …" at bounding box center [684, 337] width 1369 height 674
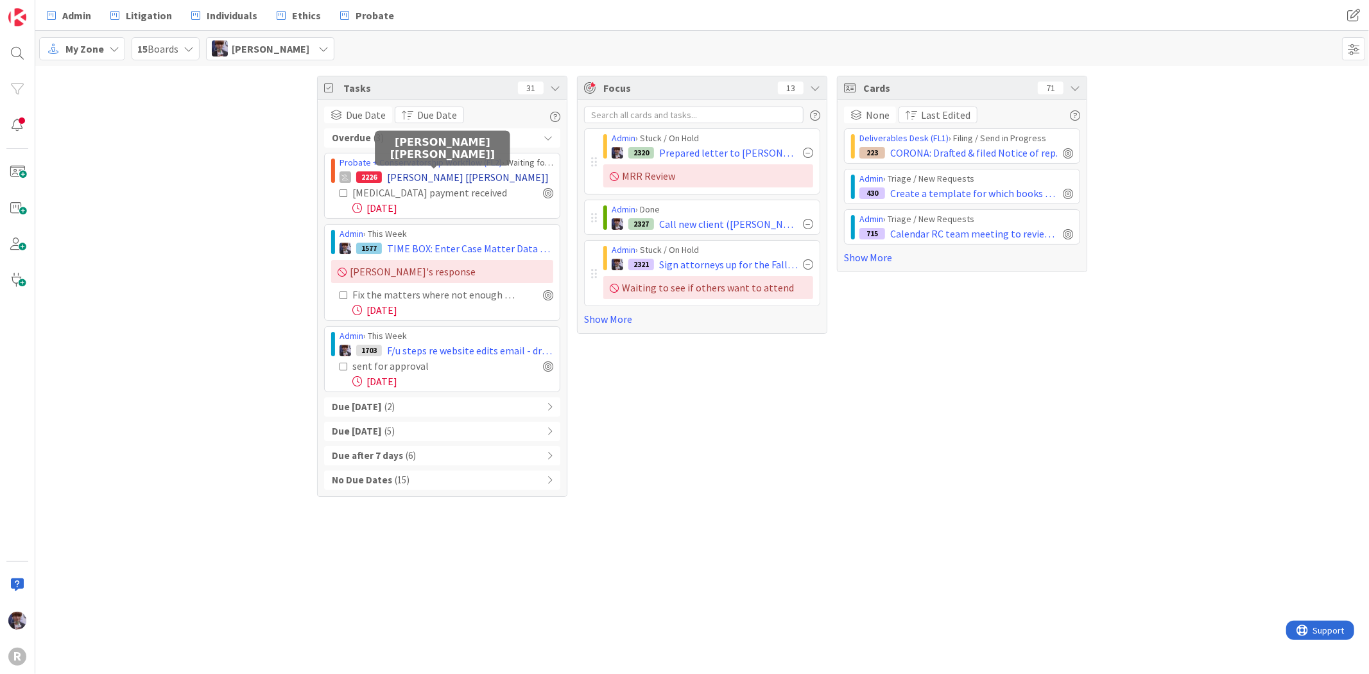
click at [424, 180] on span "[PERSON_NAME] [[PERSON_NAME]]" at bounding box center [468, 176] width 162 height 15
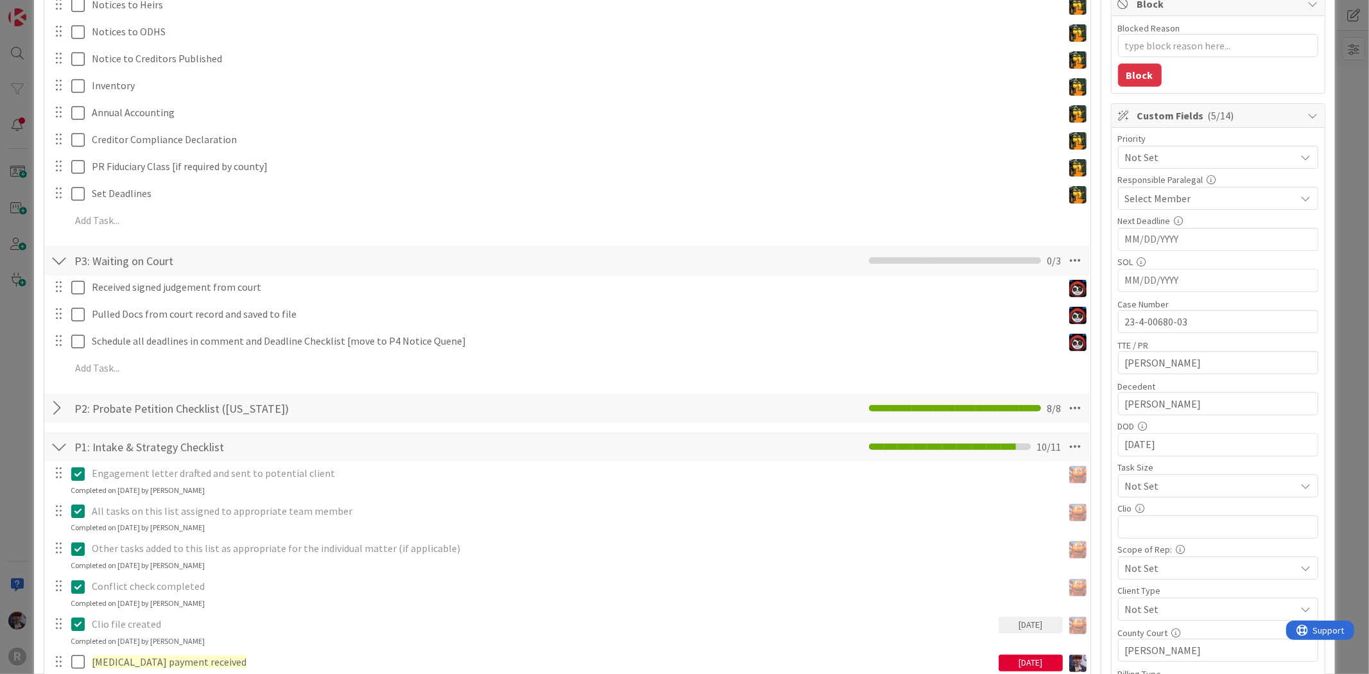
scroll to position [356, 0]
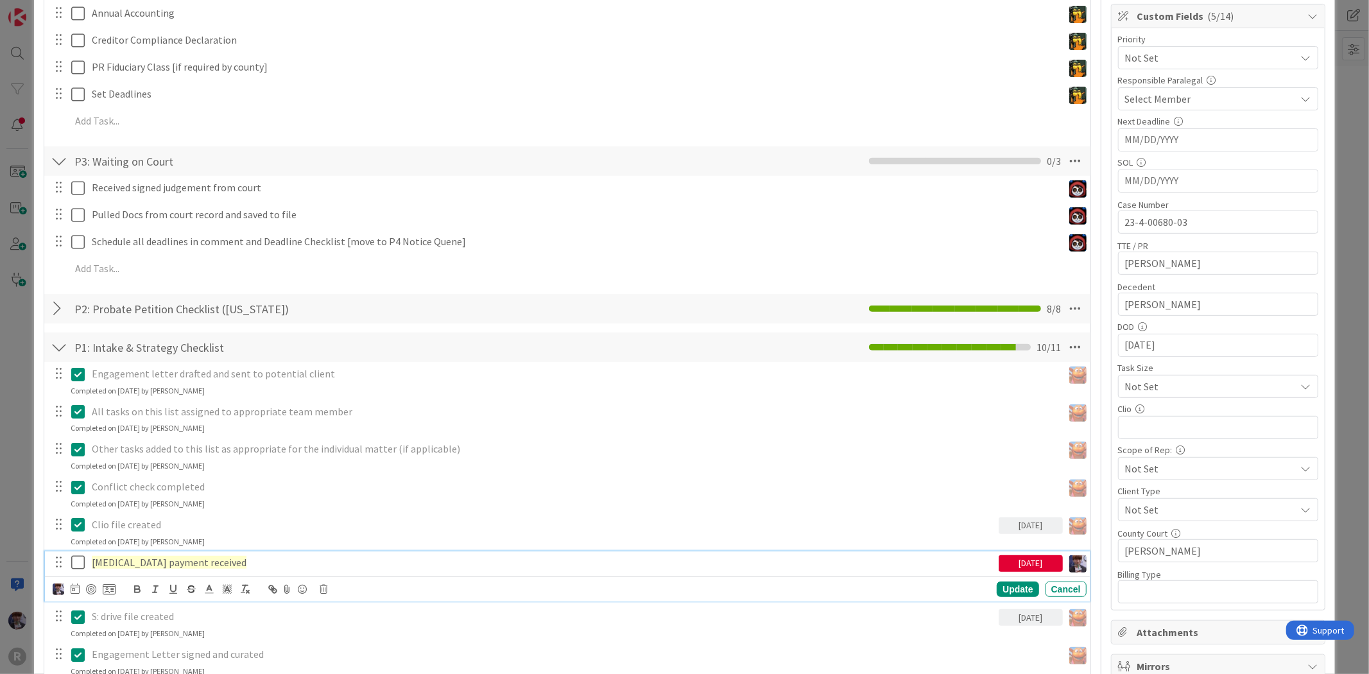
click at [155, 569] on div "[MEDICAL_DATA] payment received" at bounding box center [543, 562] width 912 height 22
click at [325, 589] on icon at bounding box center [324, 589] width 8 height 9
click at [356, 644] on div "Delete" at bounding box center [357, 643] width 48 height 23
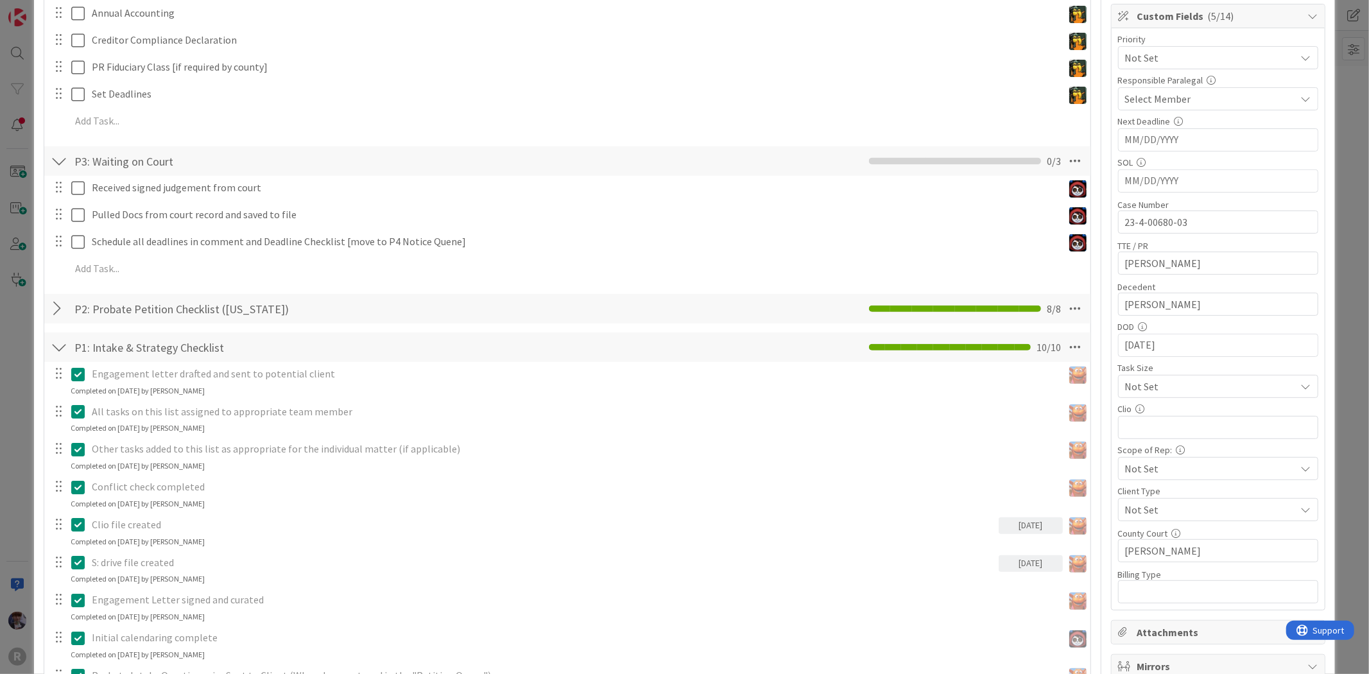
click at [13, 458] on div "ID 2226 Probate + Conservatorship Workflow (FL2) Waiting for Hearing / Order Ti…" at bounding box center [684, 337] width 1369 height 674
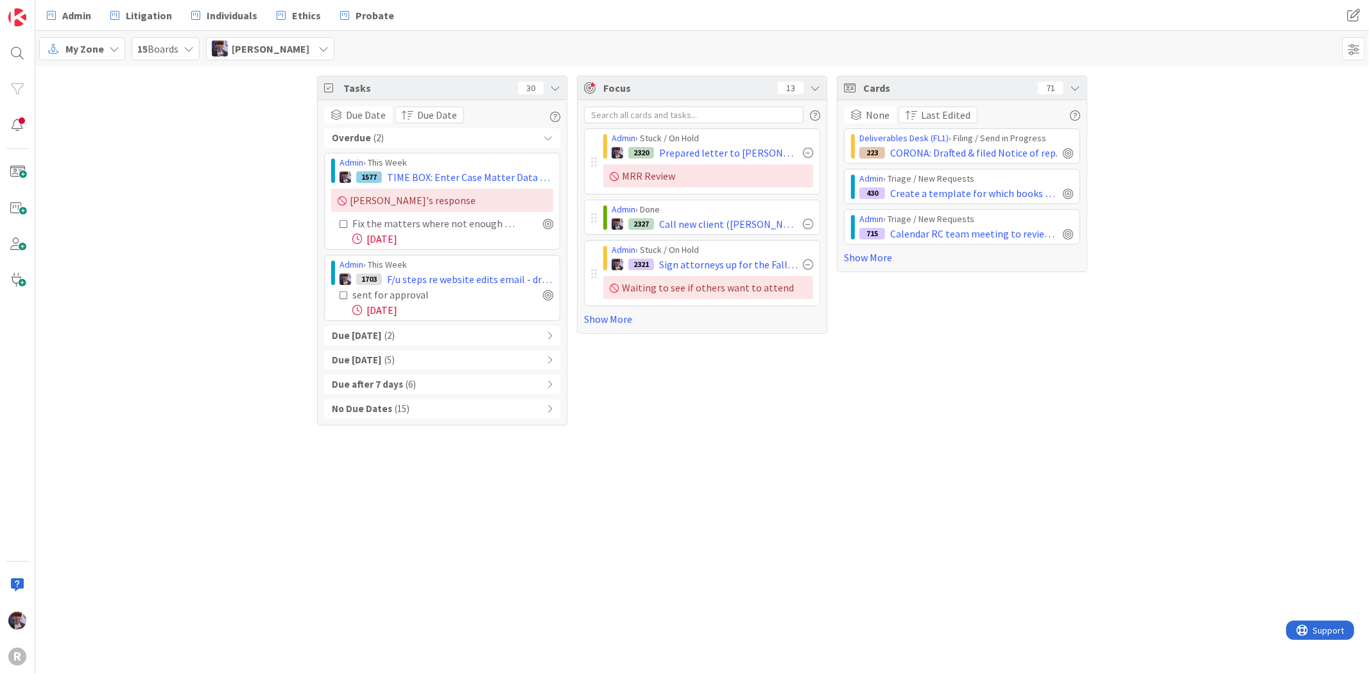
click at [277, 41] on span "[PERSON_NAME]" at bounding box center [271, 48] width 78 height 15
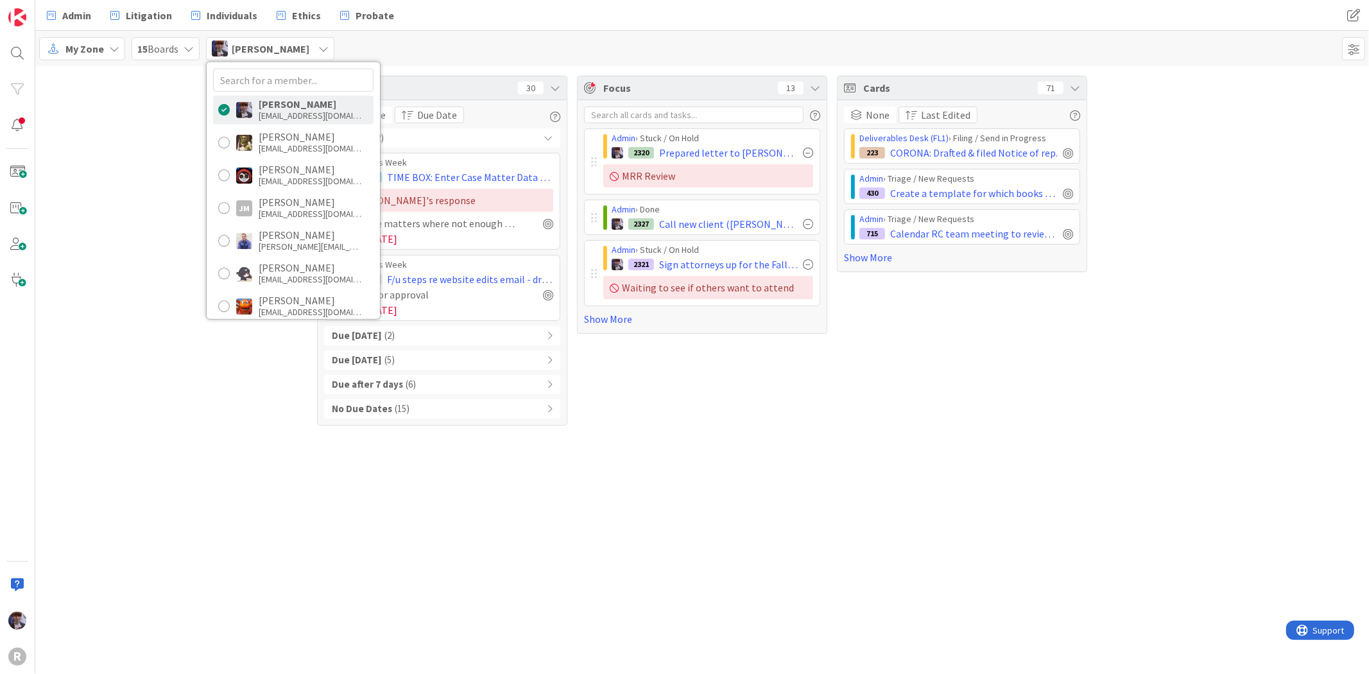
click at [73, 164] on div "Tasks 30 Due Date Due Date Overdue ( 2 ) Admin › This Week 1577 TIME BOX: Enter…" at bounding box center [702, 250] width 1334 height 369
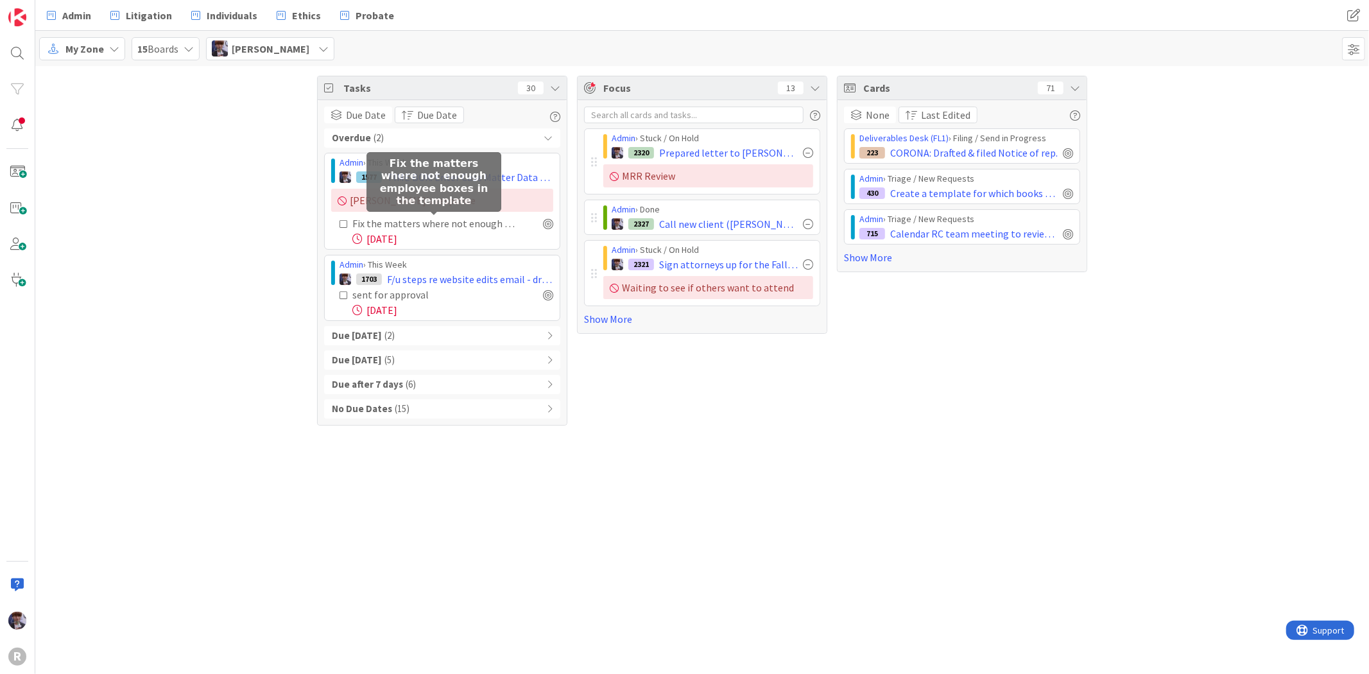
click at [393, 225] on div "Fix the matters where not enough employee boxes in the template" at bounding box center [433, 223] width 162 height 15
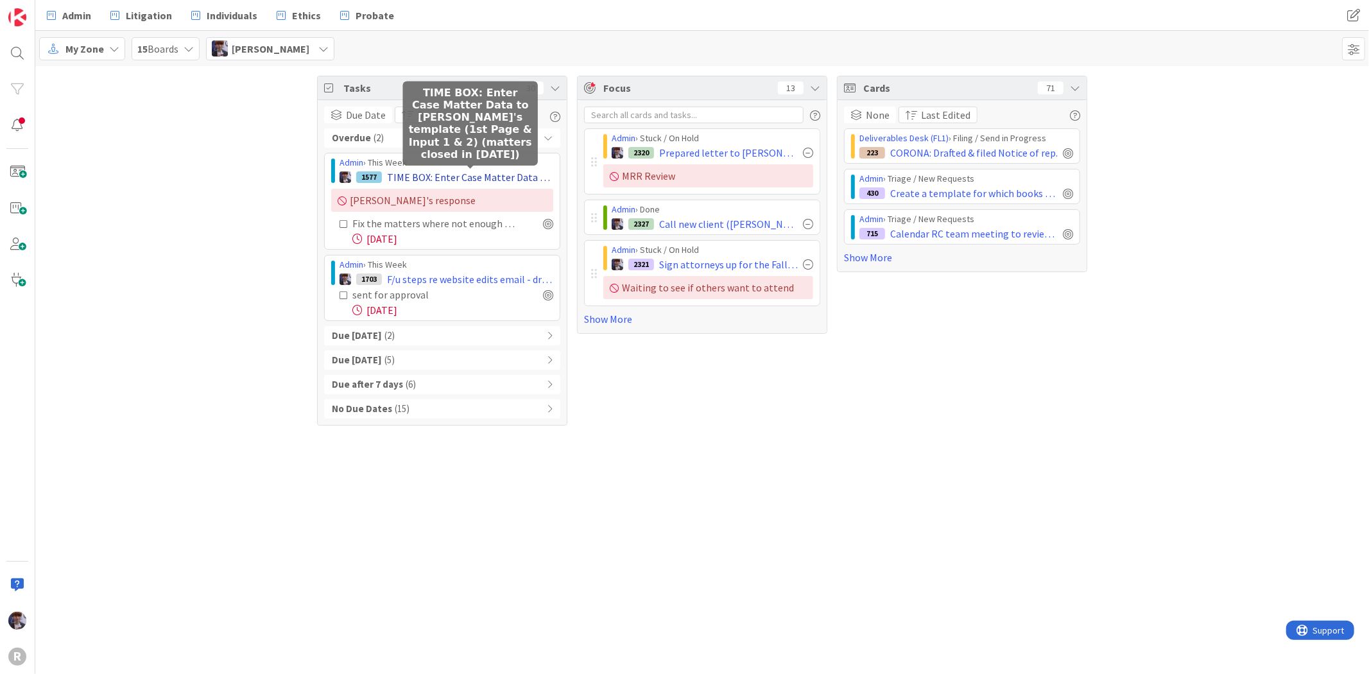
click at [435, 175] on span "TIME BOX: Enter Case Matter Data to [PERSON_NAME]'s template (1st Page & Input …" at bounding box center [470, 176] width 166 height 15
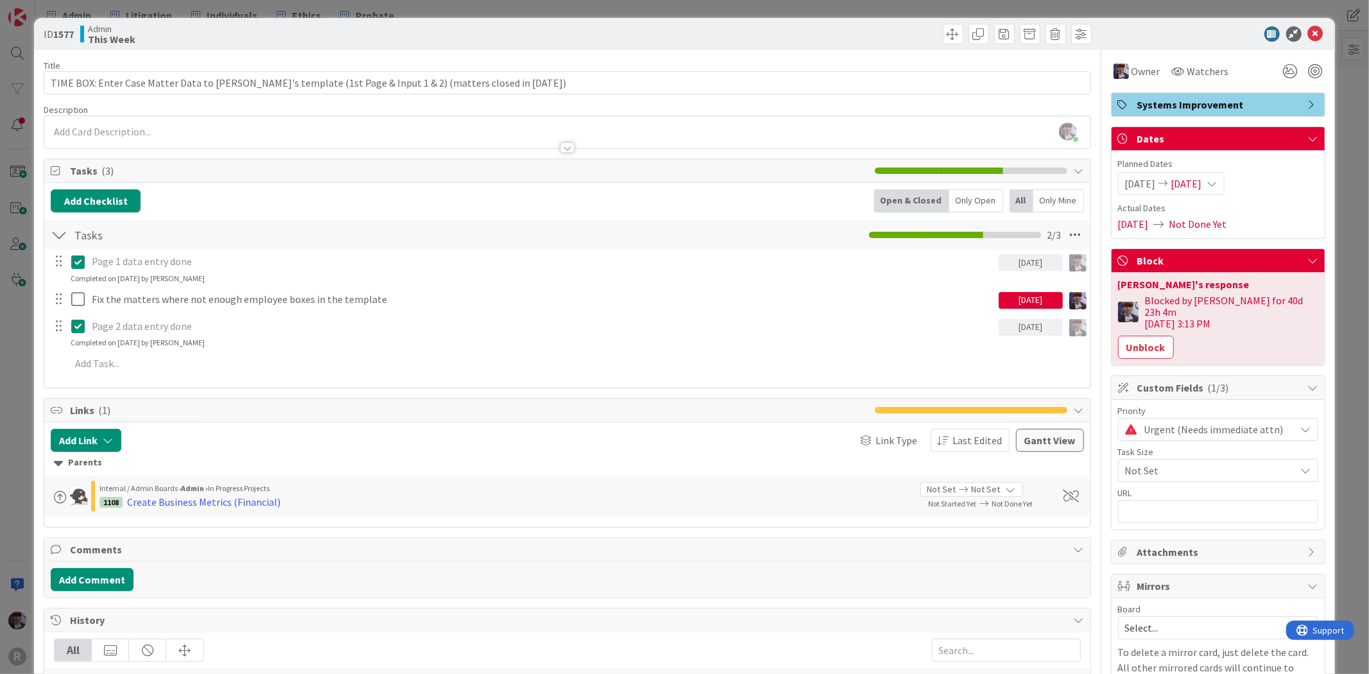
click at [1351, 97] on div "ID 1577 Admin This Week Title 101 / 128 TIME BOX: Enter Case Matter Data to [PE…" at bounding box center [684, 337] width 1369 height 674
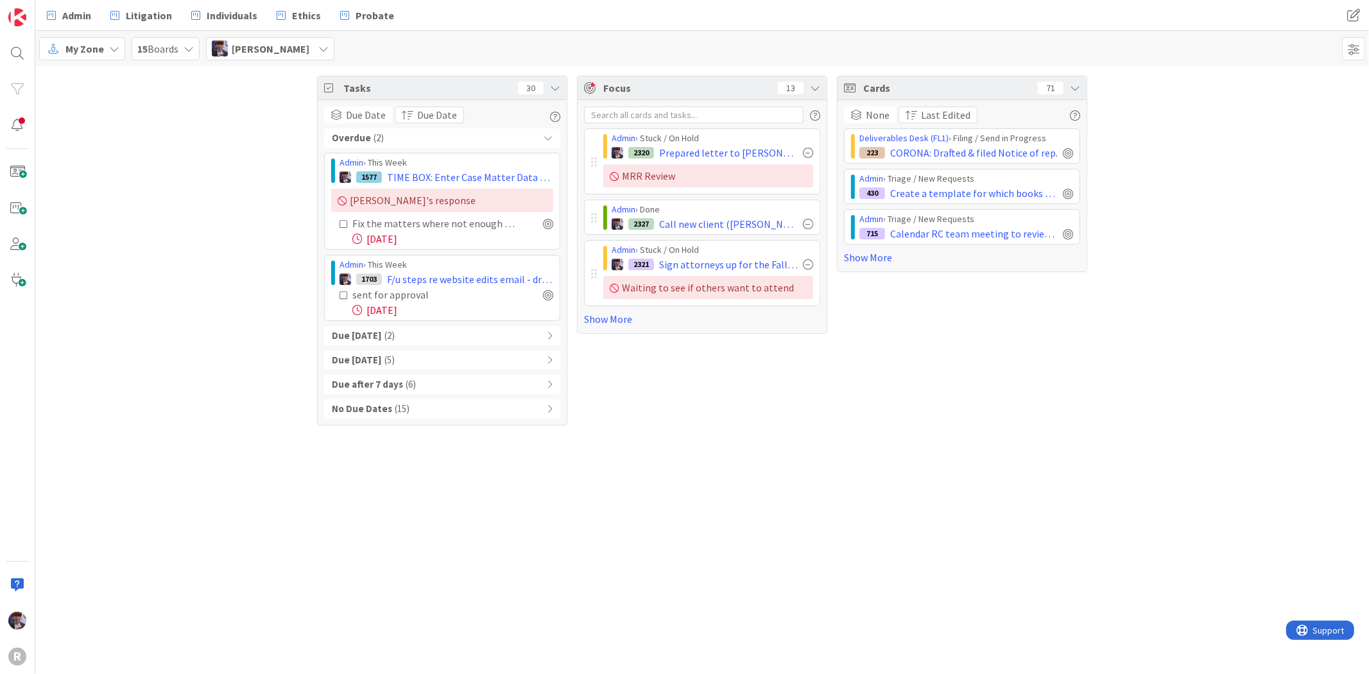
click at [424, 334] on div "Due [DATE] ( 2 )" at bounding box center [442, 335] width 236 height 19
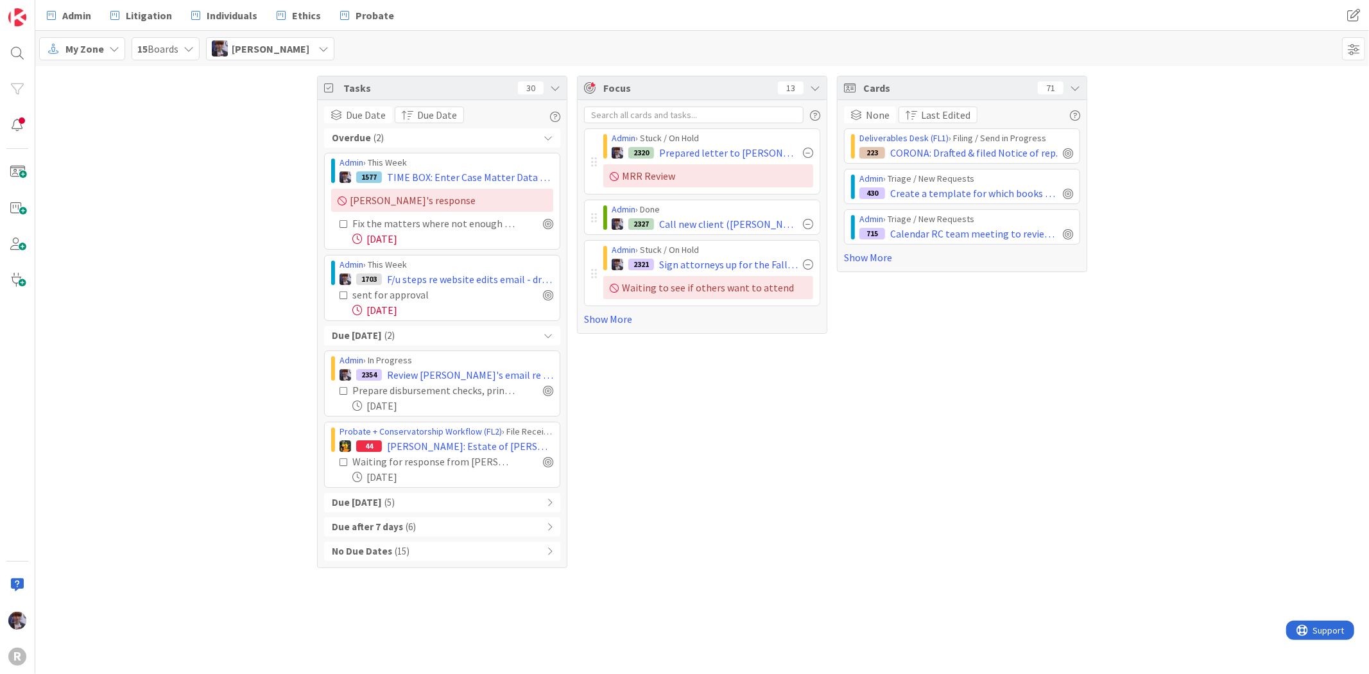
click at [408, 505] on div "Due [DATE] ( 5 )" at bounding box center [442, 502] width 236 height 19
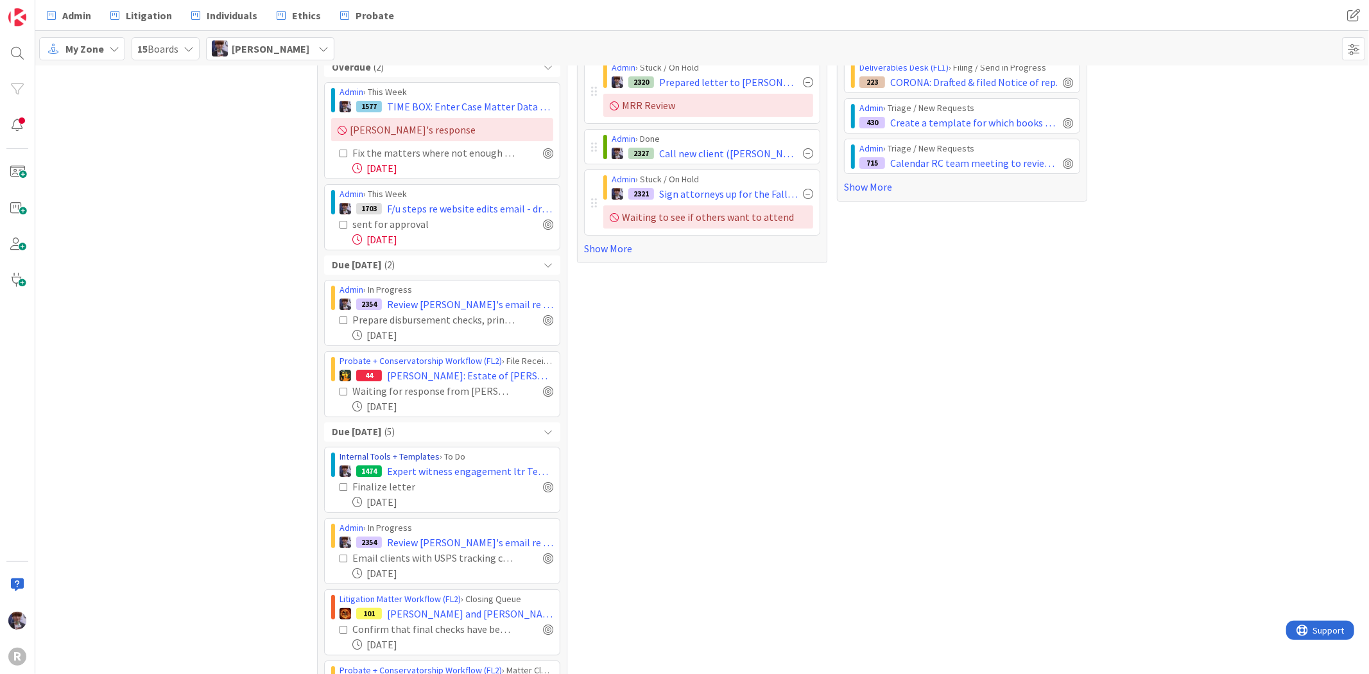
scroll to position [71, 0]
click at [209, 424] on div "Tasks 30 Due Date Due Date Overdue ( 2 ) Admin › This Week 1577 TIME BOX: Enter…" at bounding box center [702, 429] width 1334 height 868
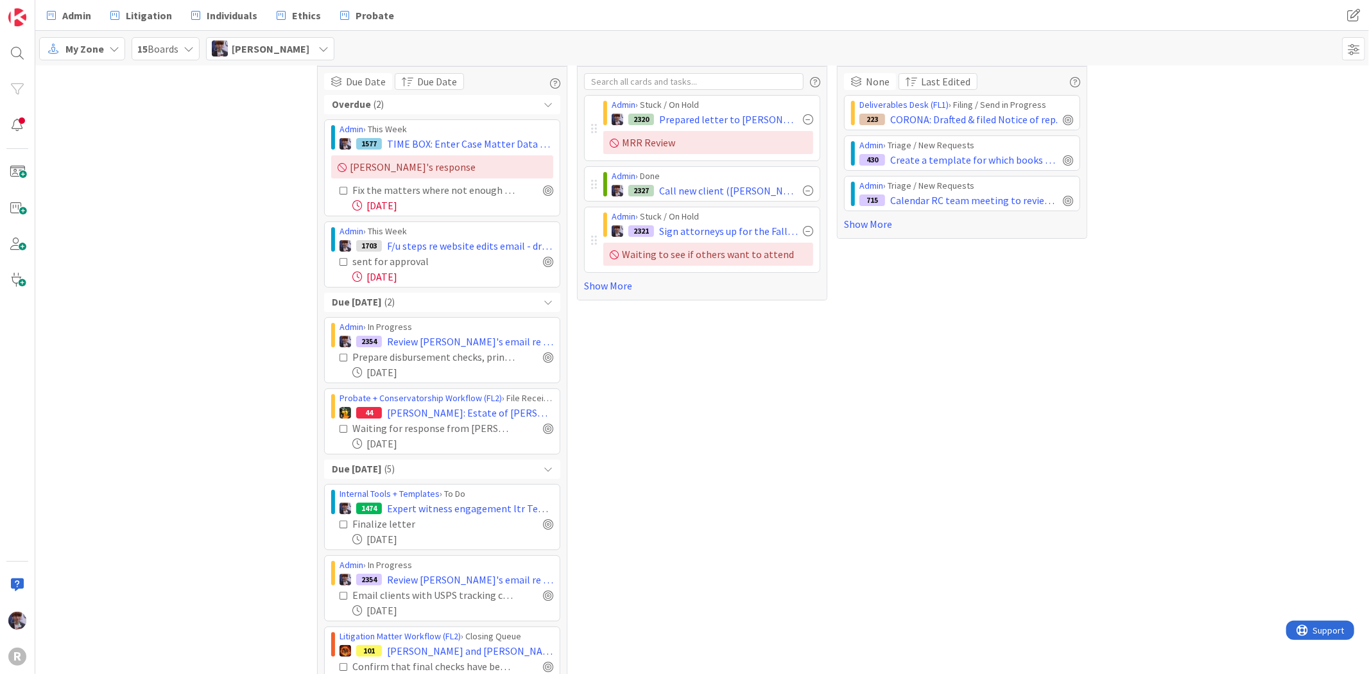
scroll to position [0, 0]
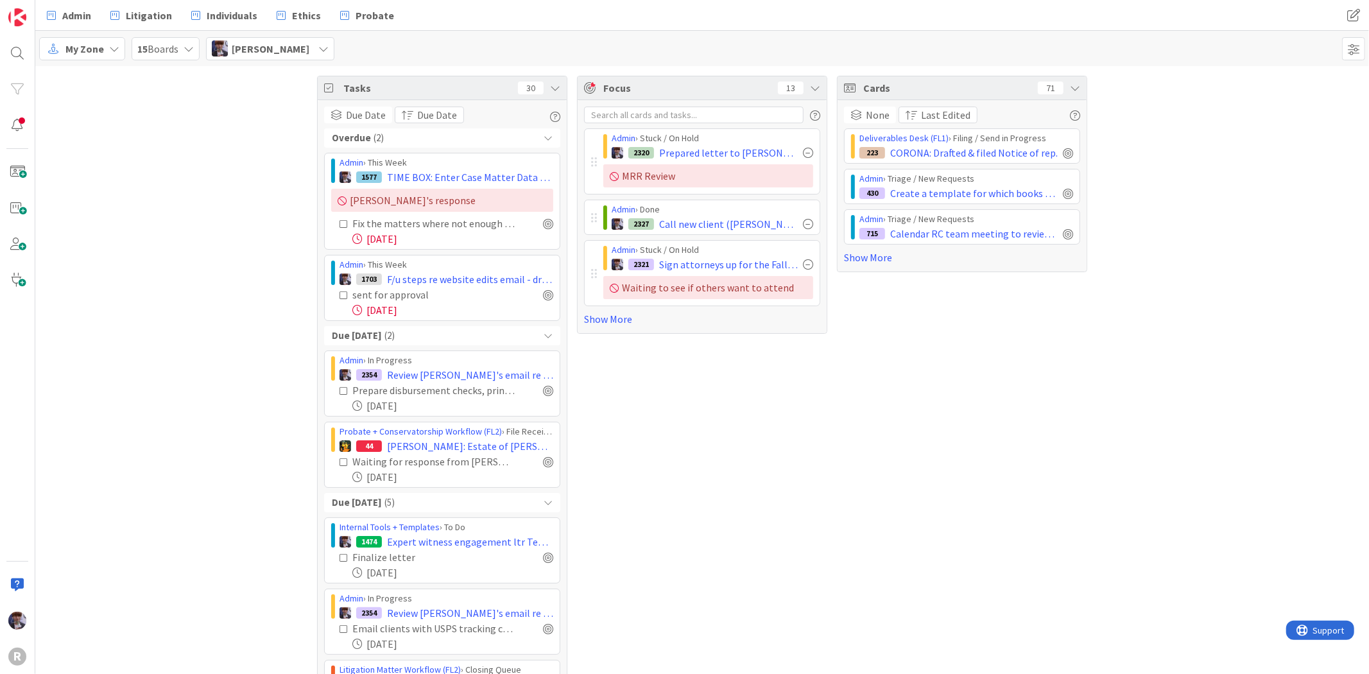
click at [844, 331] on div "Cards 71 None Last Edited Deliverables Desk (FL1) › Filing / Send in Progress 2…" at bounding box center [962, 500] width 250 height 849
click at [534, 136] on div "Overdue ( 2 )" at bounding box center [442, 137] width 236 height 19
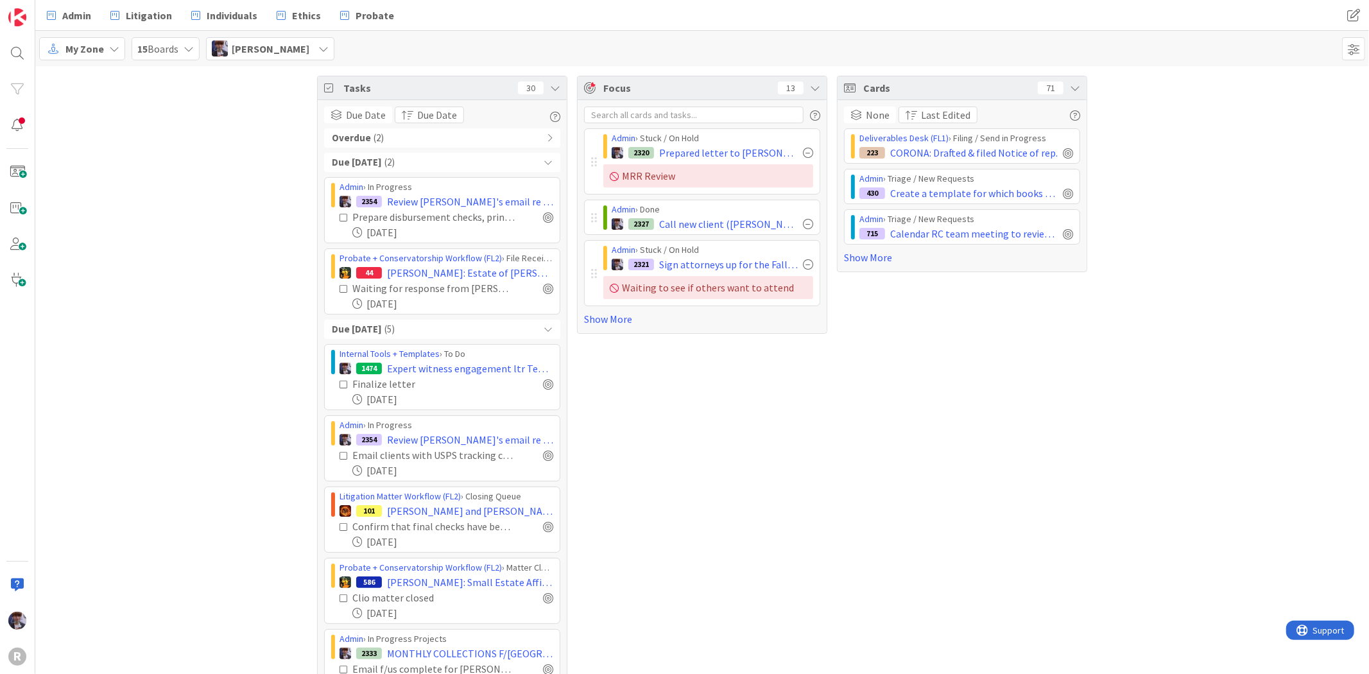
click at [553, 88] on icon at bounding box center [555, 88] width 10 height 10
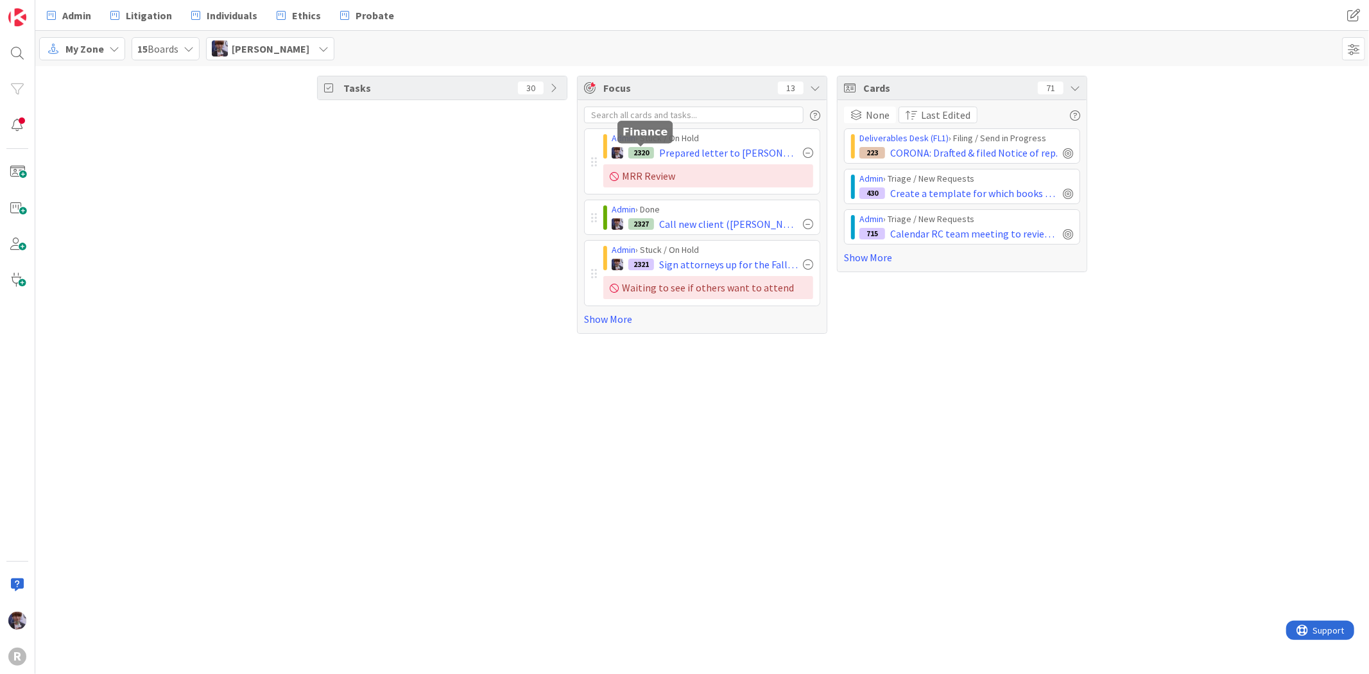
click at [522, 206] on div "Tasks 30" at bounding box center [442, 205] width 250 height 258
click at [67, 17] on span "Admin" at bounding box center [76, 15] width 29 height 15
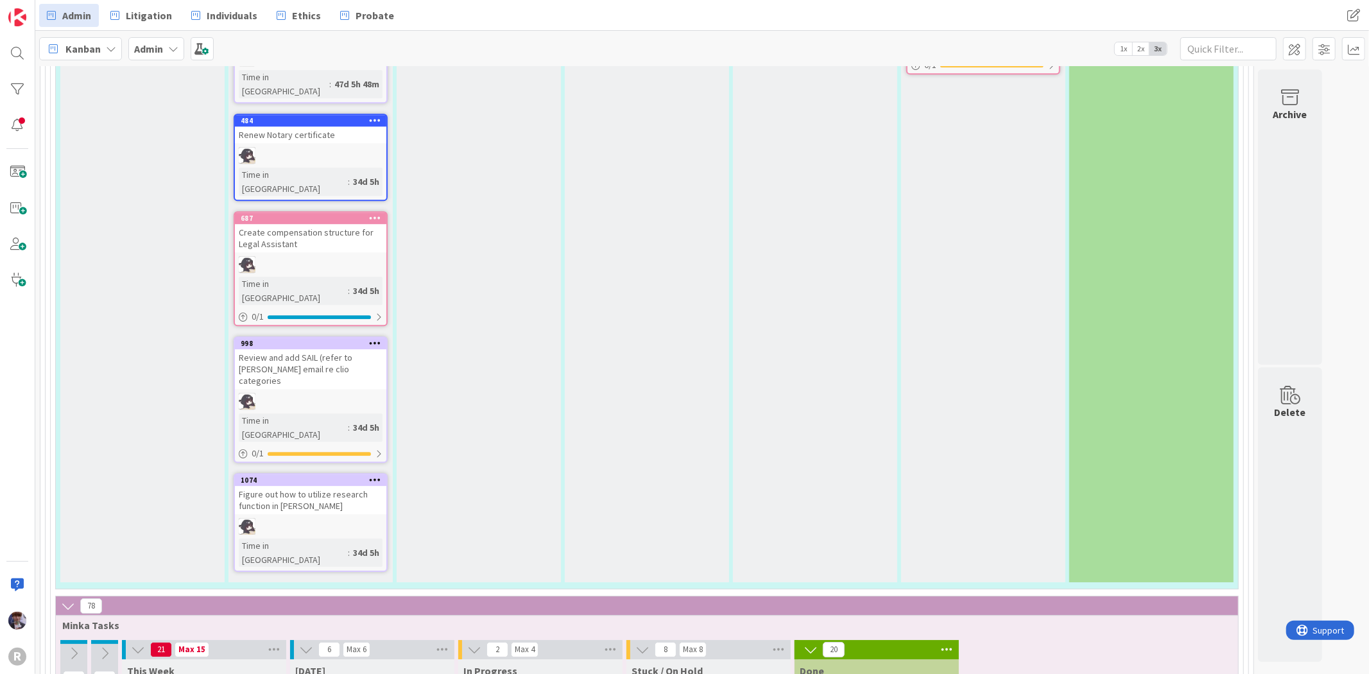
scroll to position [3138, 0]
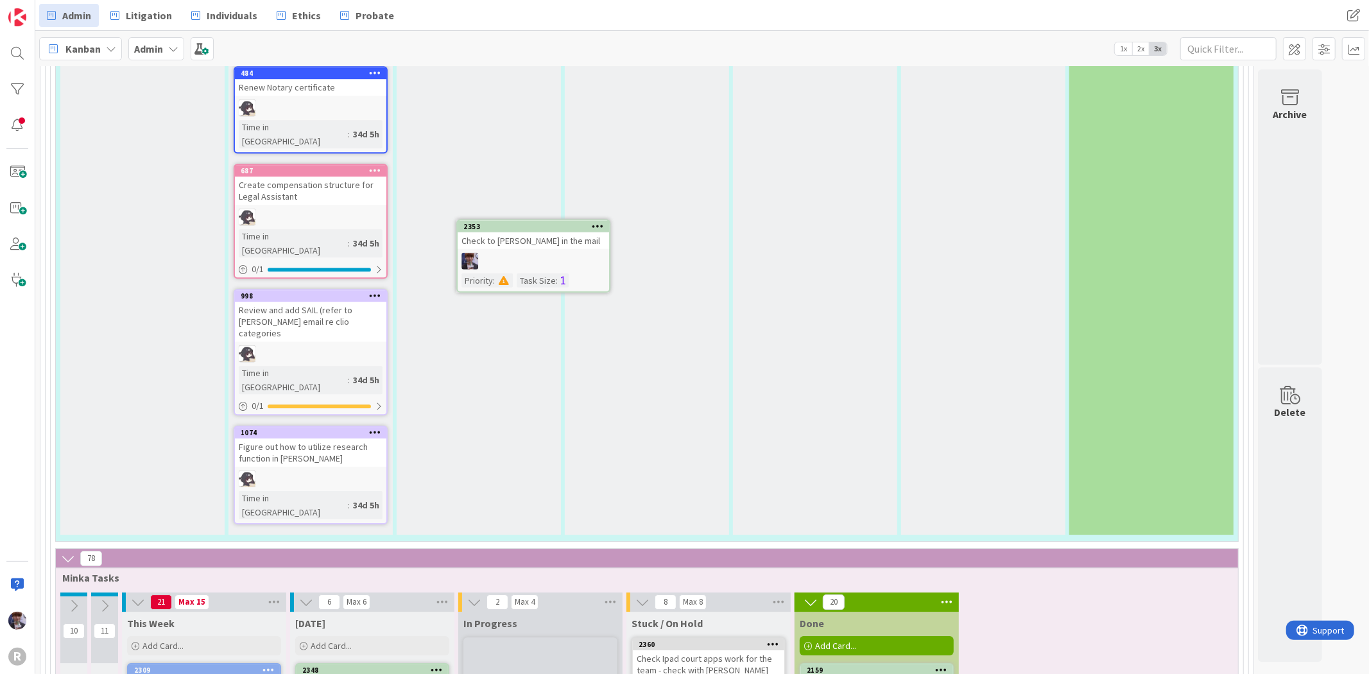
scroll to position [3184, 0]
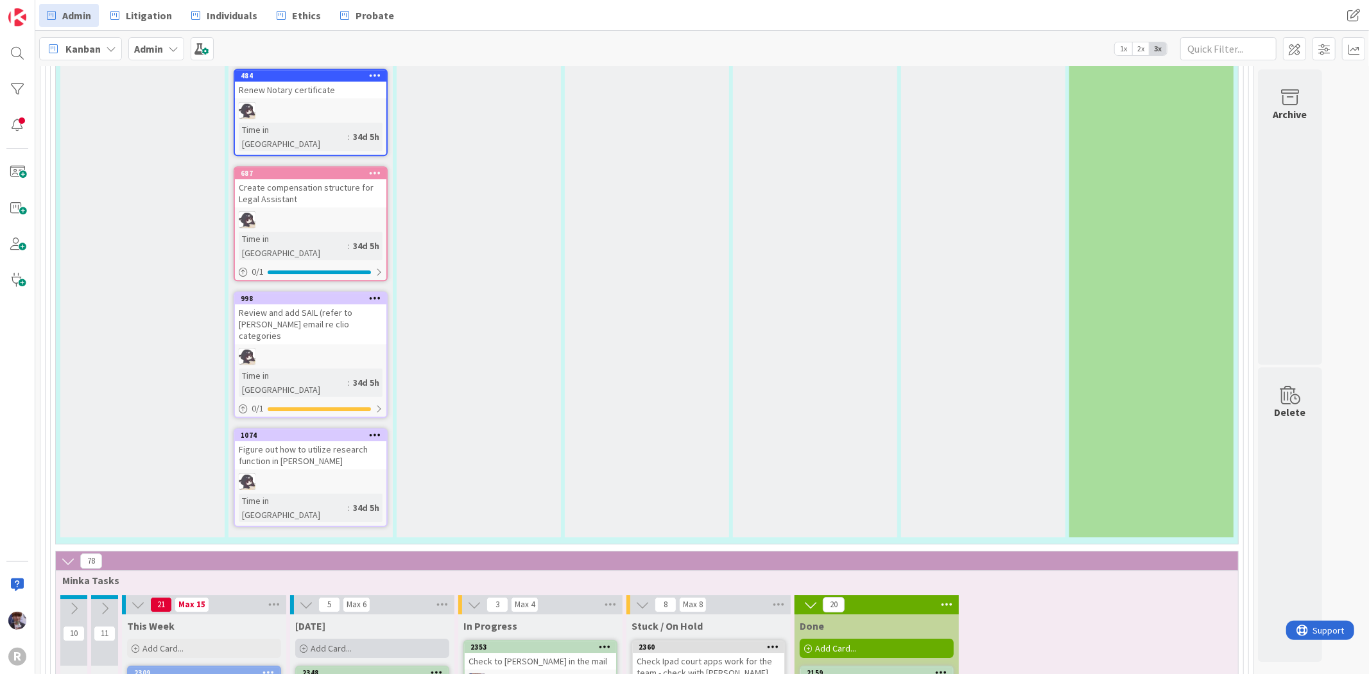
click at [409, 639] on div "Add Card..." at bounding box center [372, 648] width 154 height 19
type textarea "x"
type textarea "S"
type textarea "x"
type textarea "So"
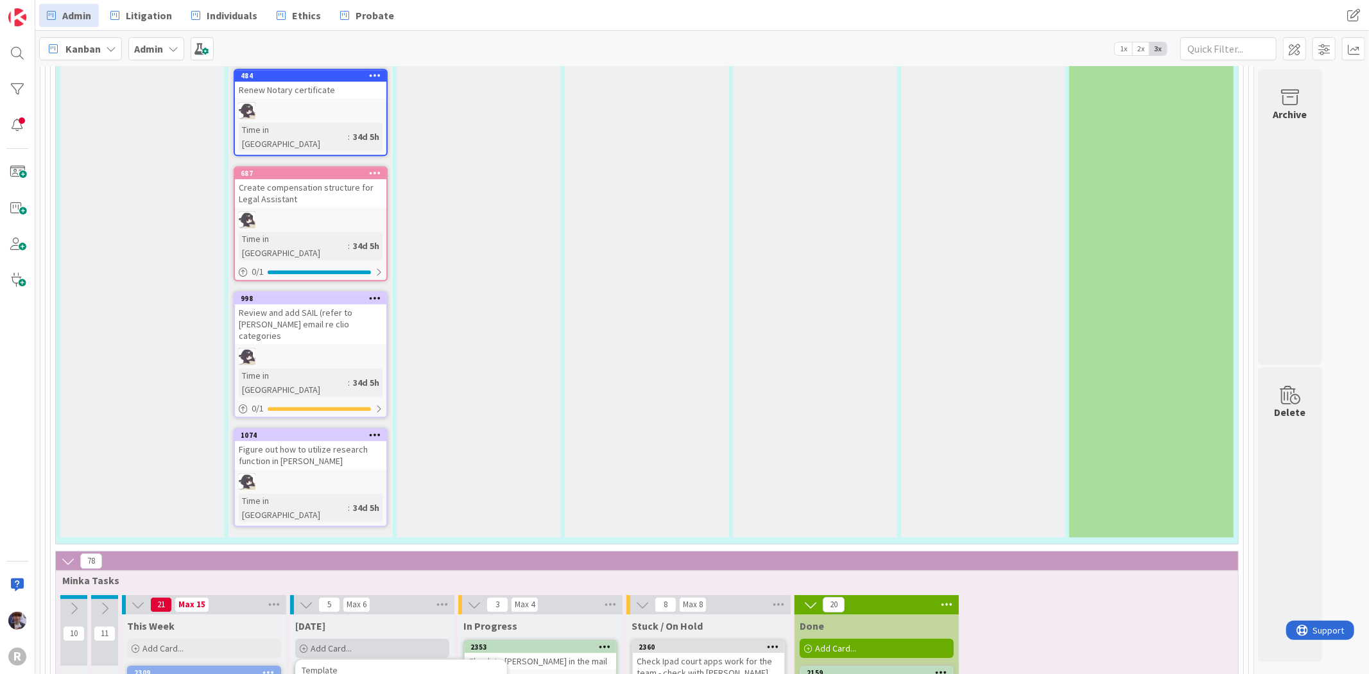
type textarea "x"
type textarea "Sowi"
type textarea "x"
type textarea "Sowin"
type textarea "x"
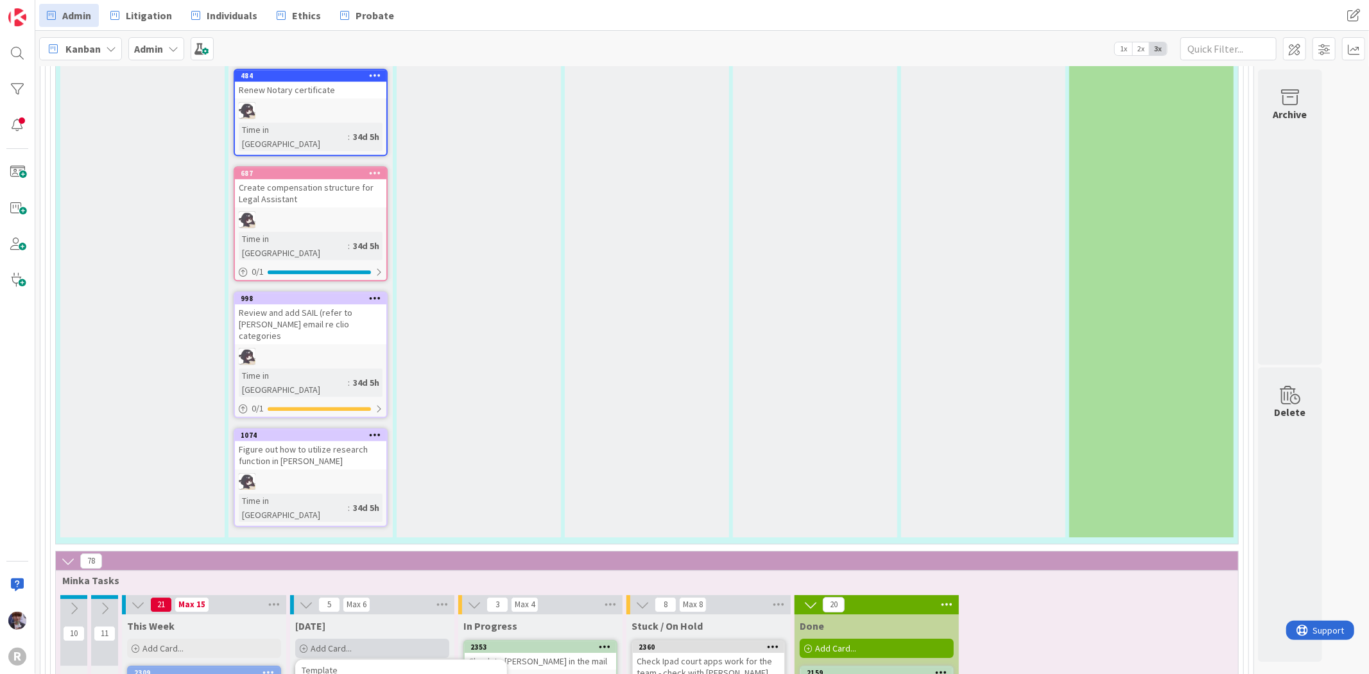
type textarea "Sowinsk"
type textarea "x"
type textarea "[PERSON_NAME]"
type textarea "x"
type textarea "[PERSON_NAME]"
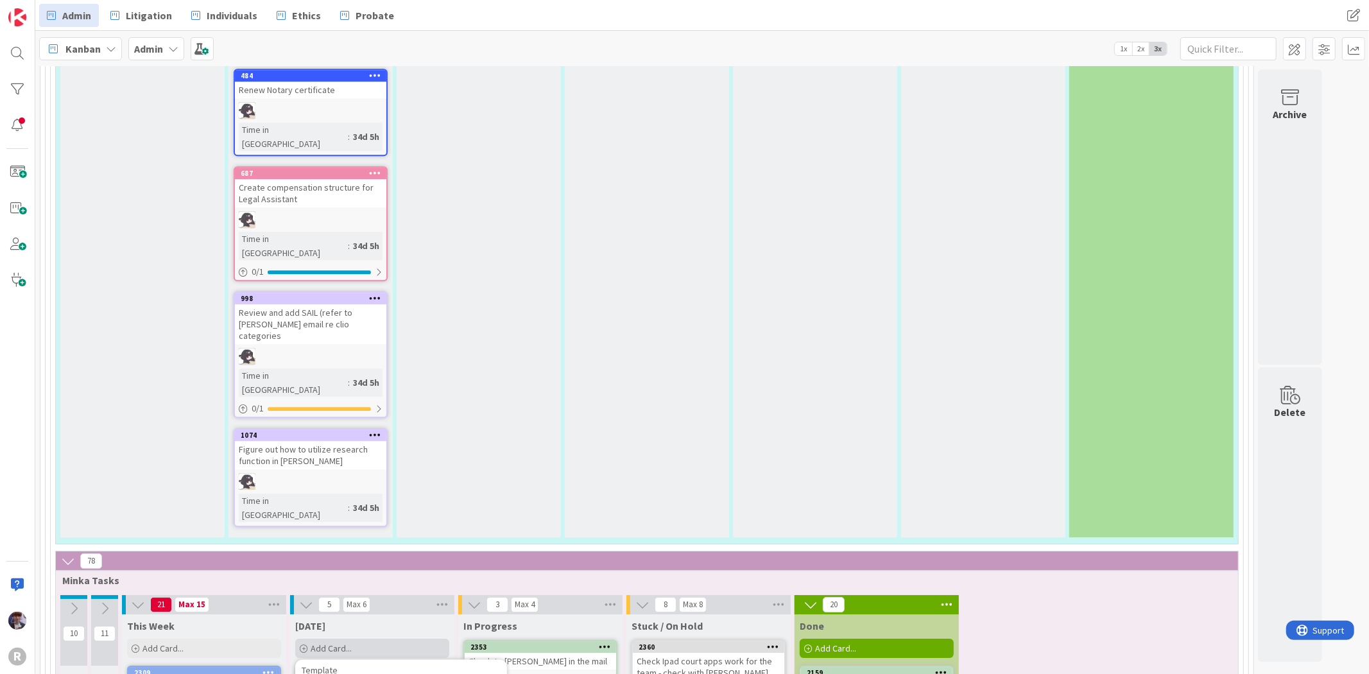
type textarea "x"
type textarea "[PERSON_NAME] p"
type textarea "x"
type textarea "[PERSON_NAME] pa"
type textarea "x"
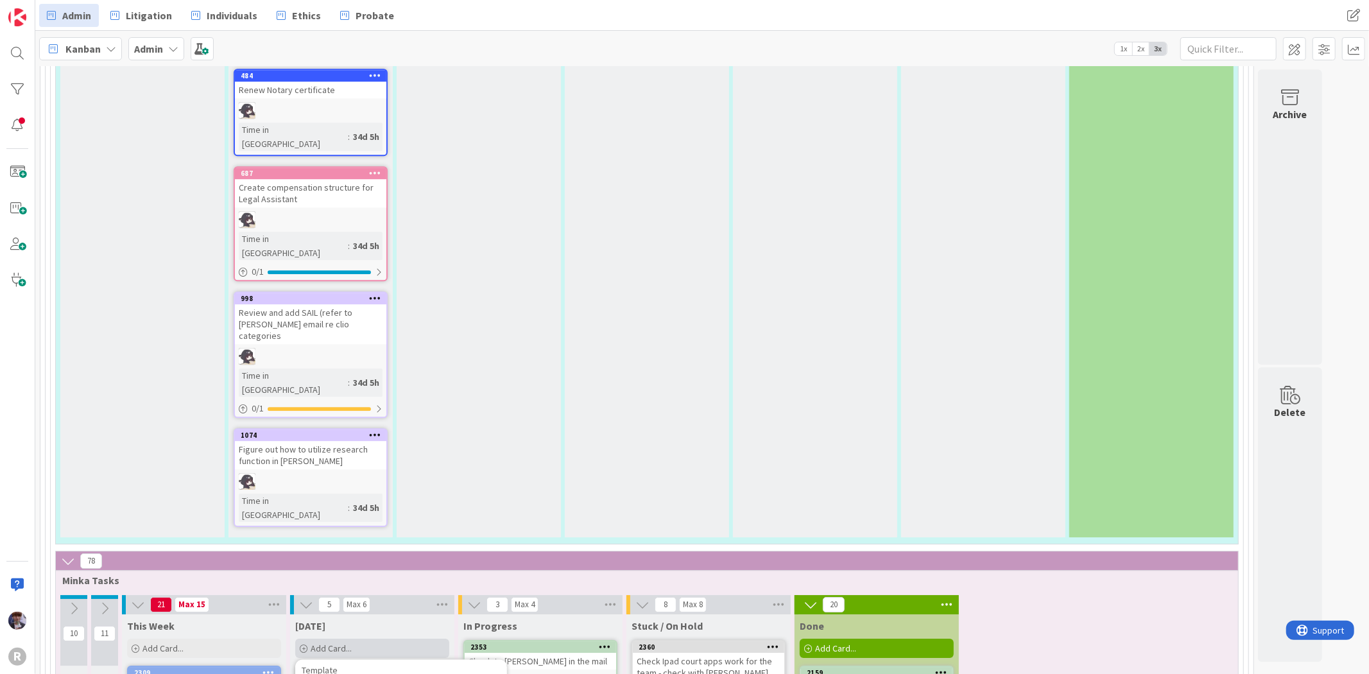
type textarea "[PERSON_NAME] p"
type textarea "x"
type textarea "[PERSON_NAME]"
type textarea "x"
type textarea "[PERSON_NAME]"
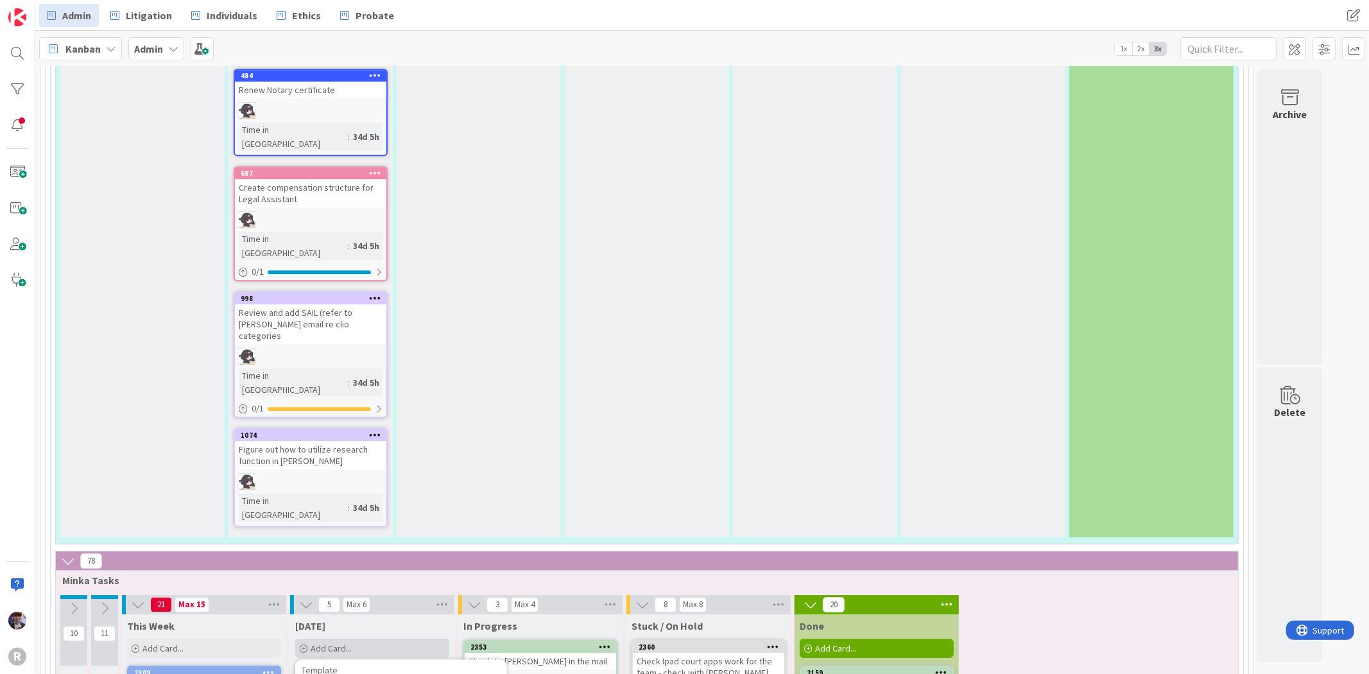
type textarea "x"
type textarea "Sowinsk"
type textarea "x"
type textarea "Sowins"
type textarea "x"
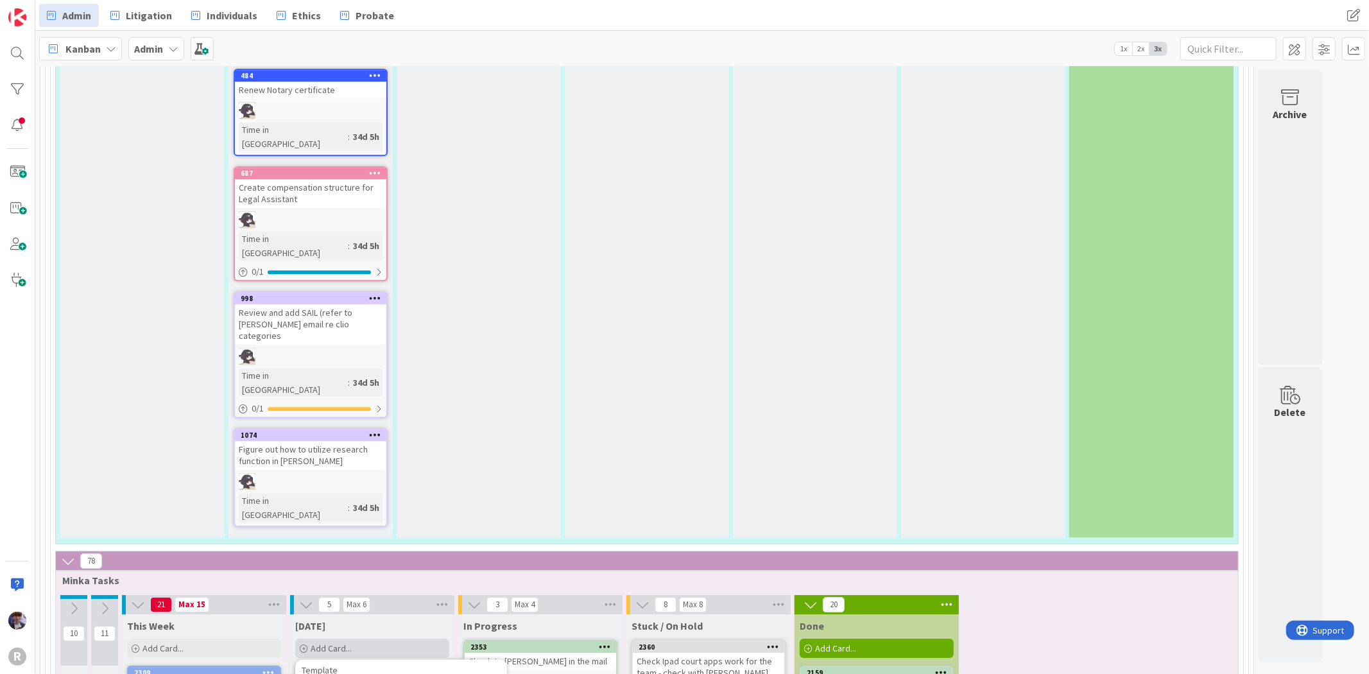
type textarea "Sowin"
type textarea "x"
type textarea "Sowi"
type textarea "x"
type textarea "Sow"
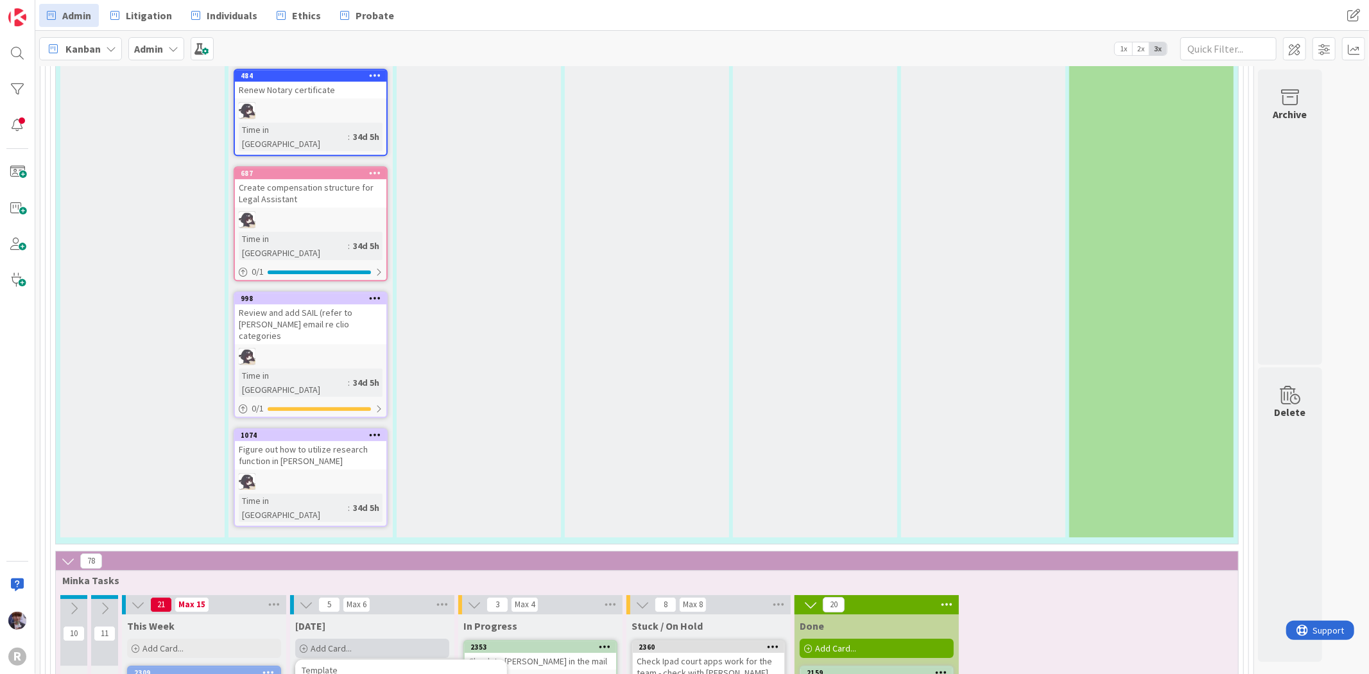
type textarea "x"
type textarea "So"
type textarea "x"
type textarea "S"
type textarea "x"
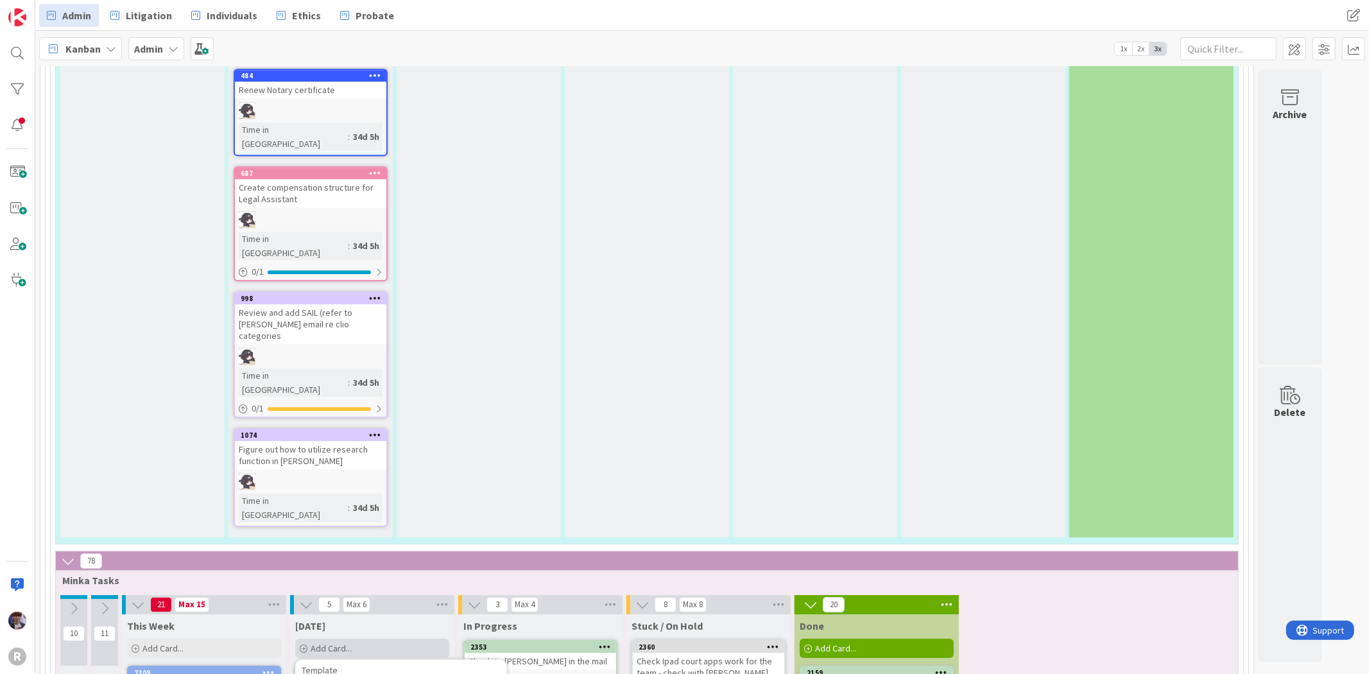
type textarea "T"
type textarea "x"
type textarea "Tak"
type textarea "x"
type textarea "Take"
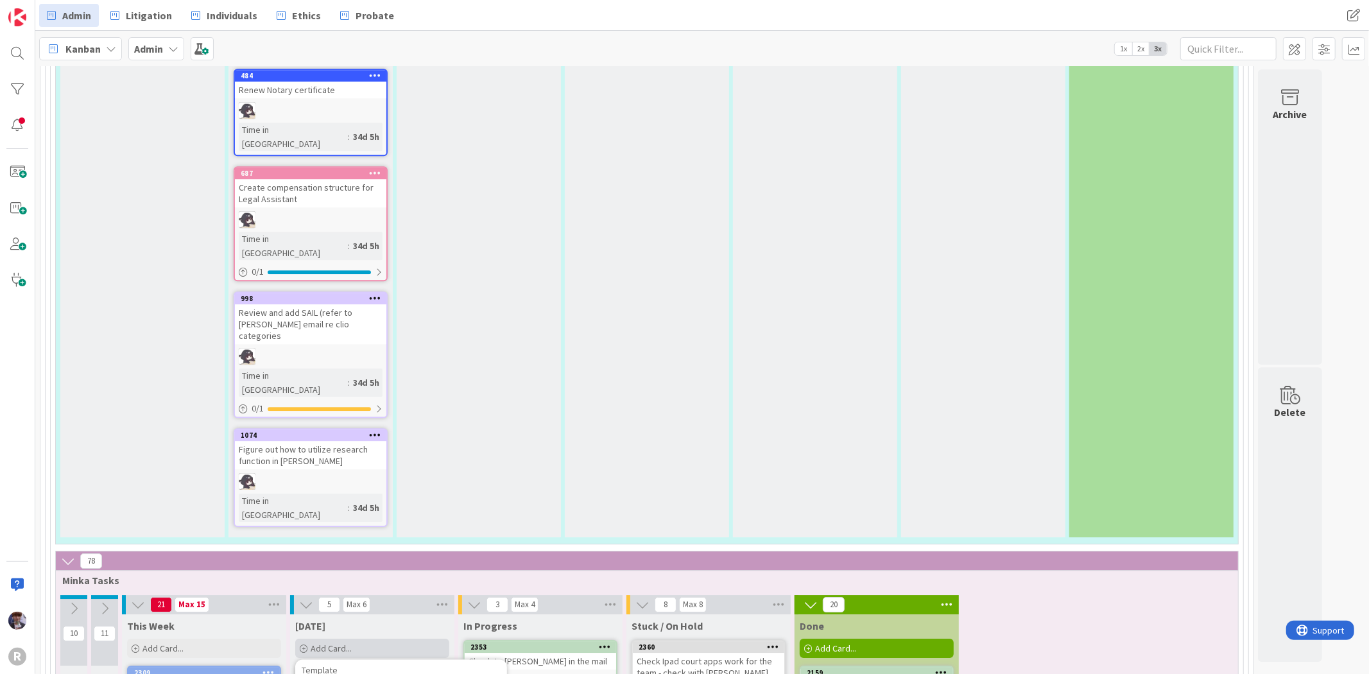
type textarea "x"
type textarea "Take"
type textarea "x"
type textarea "Take S"
type textarea "x"
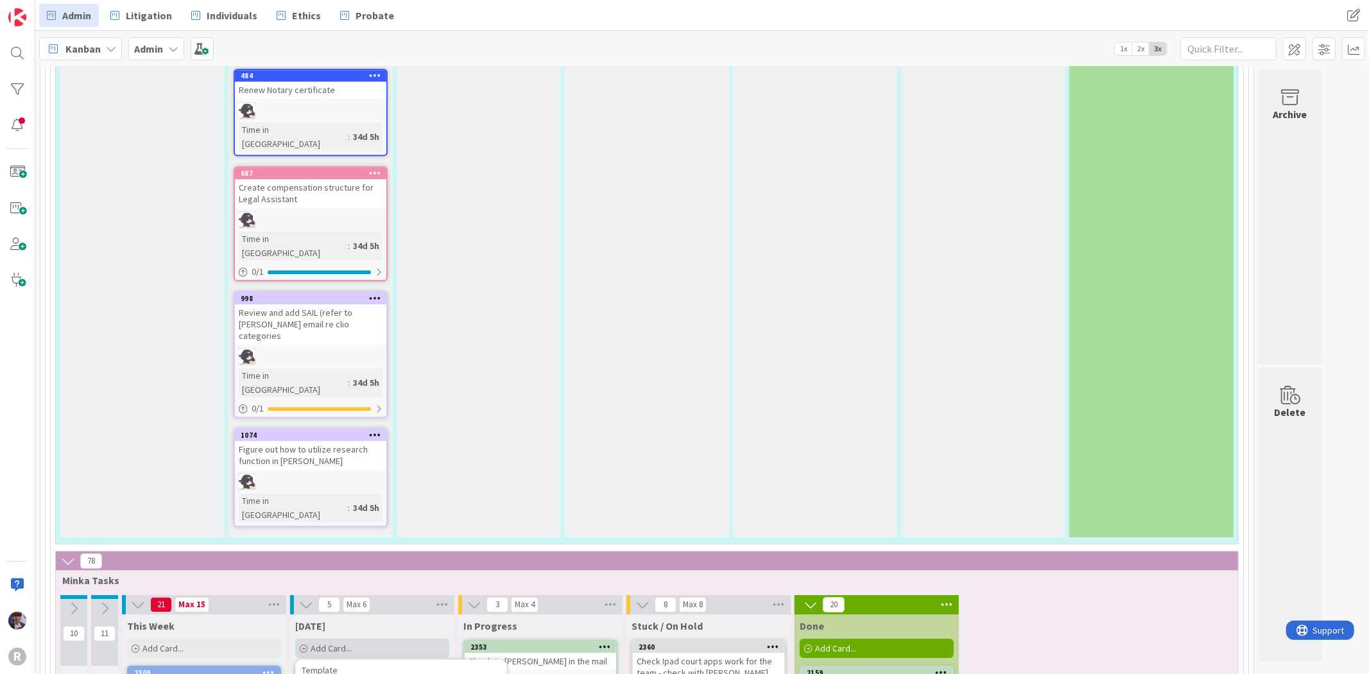
type textarea "Take So"
type textarea "x"
type textarea "Take Sow"
type textarea "x"
type textarea "Take Sowi"
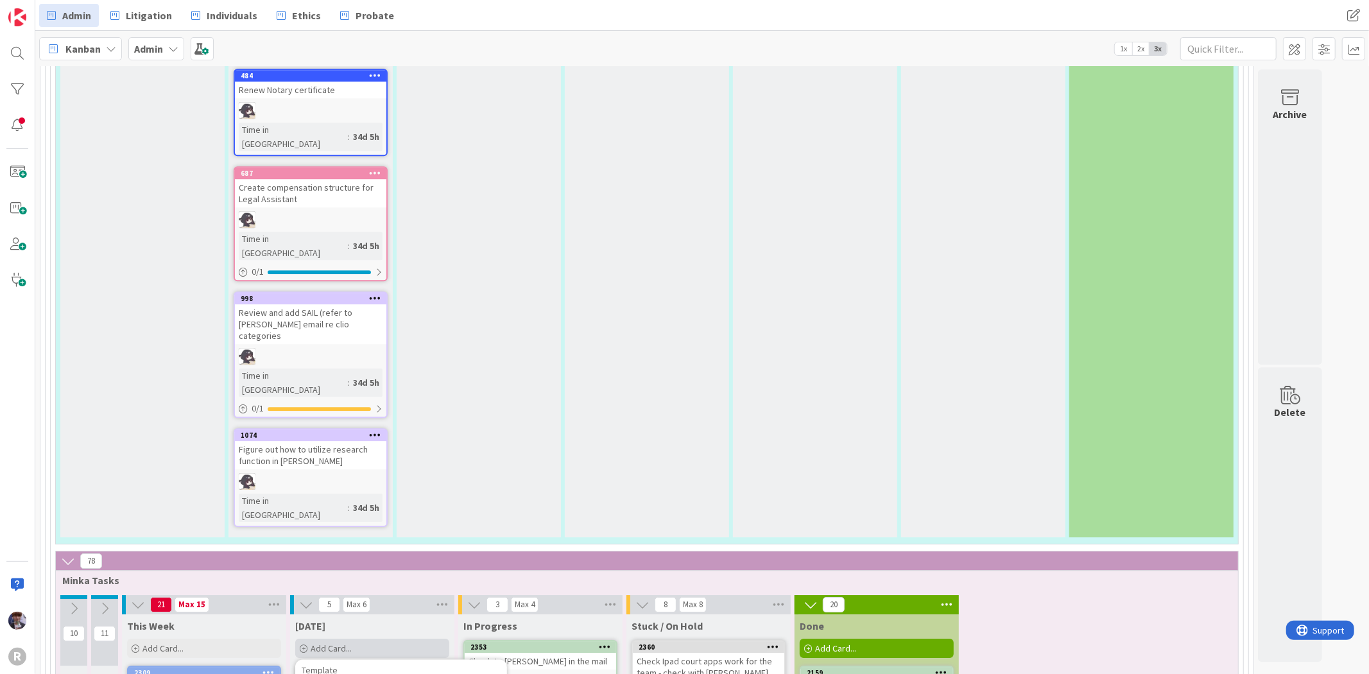
type textarea "x"
type textarea "Take Sowin"
type textarea "x"
type textarea "Take Sowins"
type textarea "x"
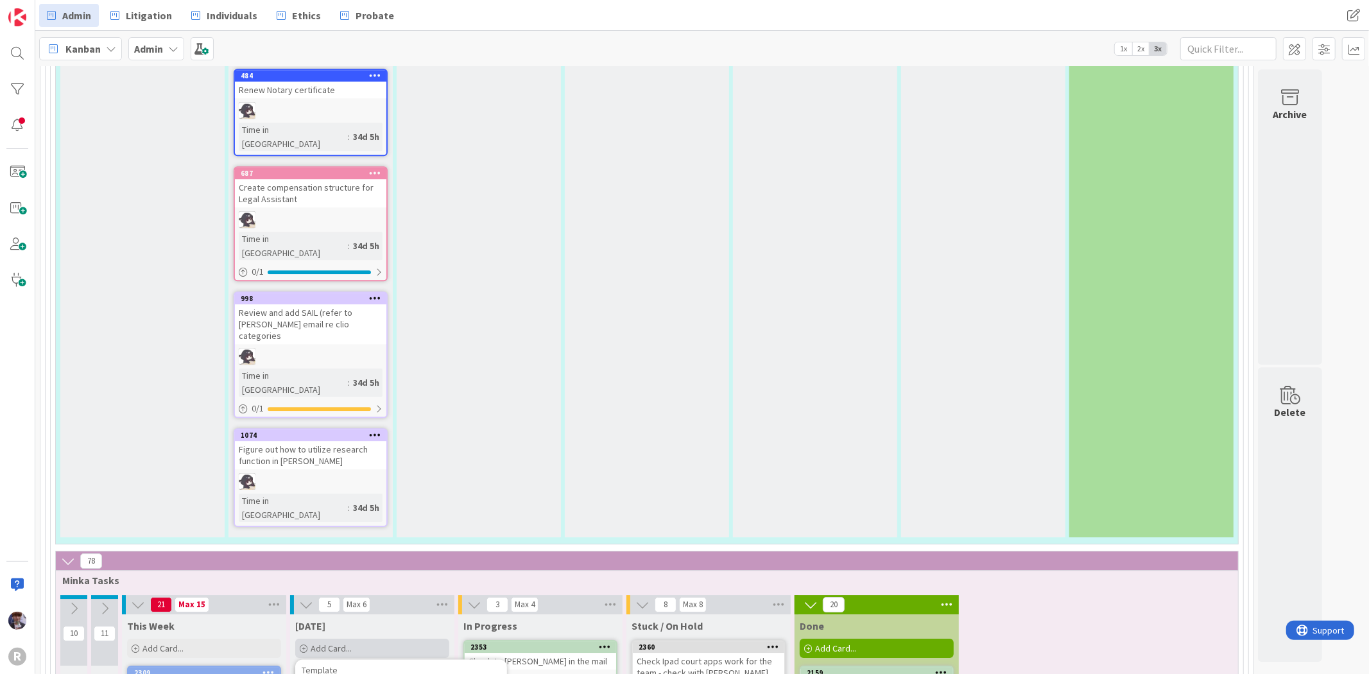
type textarea "Take Sowinsk"
type textarea "x"
type textarea "[PERSON_NAME]"
type textarea "x"
type textarea "[PERSON_NAME]"
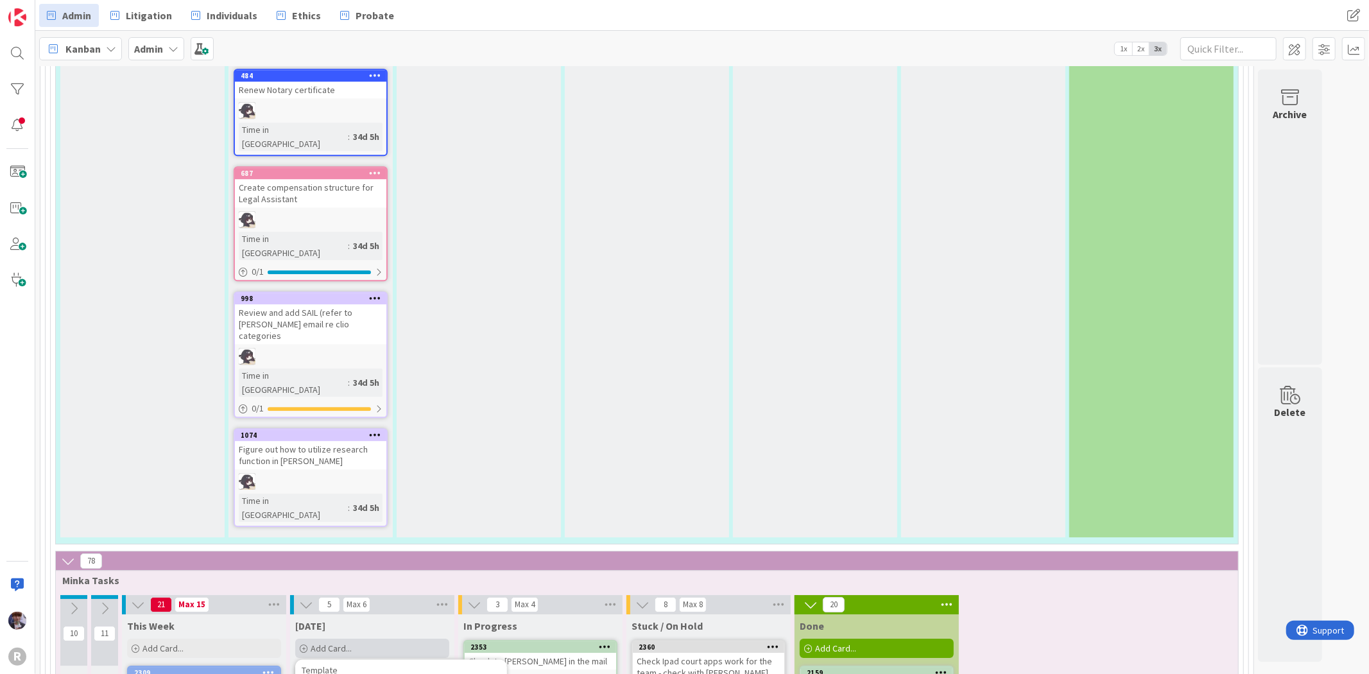
type textarea "x"
type textarea "Take [PERSON_NAME] p"
type textarea "x"
type textarea "Take [PERSON_NAME] pa"
type textarea "x"
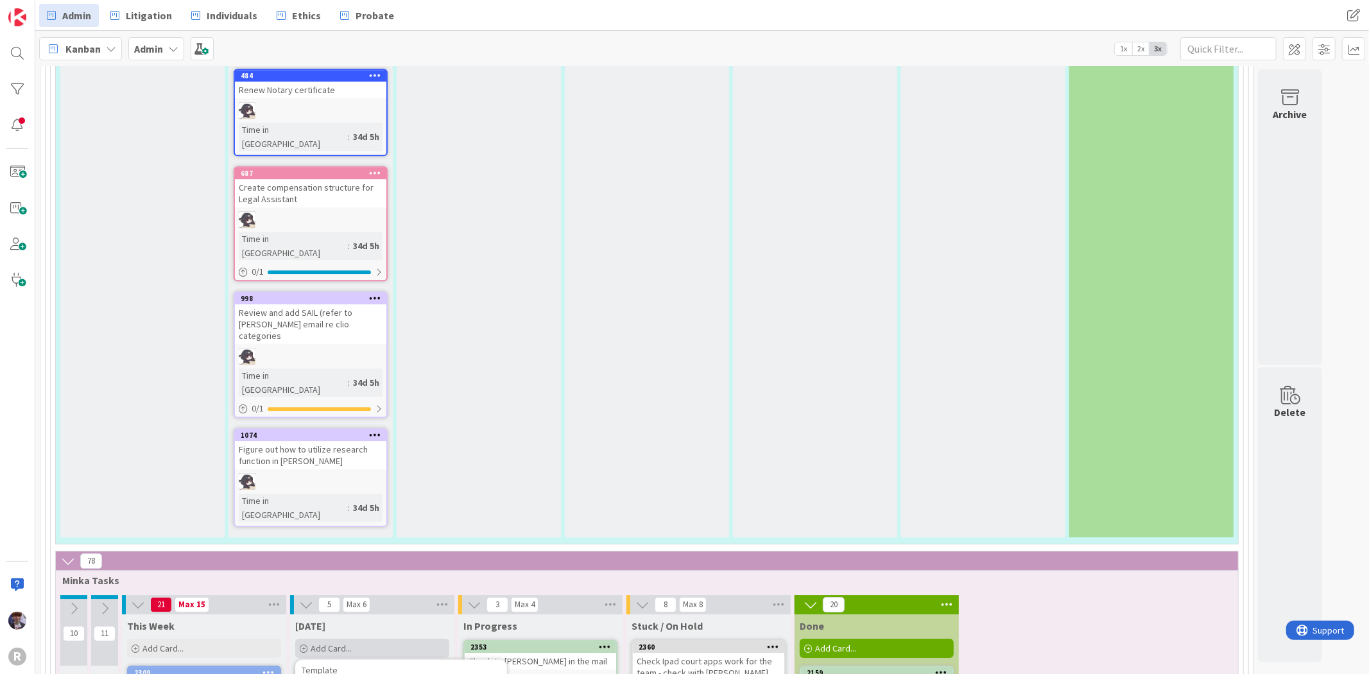
type textarea "Take [PERSON_NAME] pay"
type textarea "x"
type textarea "Take [PERSON_NAME] paym"
type textarea "x"
type textarea "Take [PERSON_NAME] payme"
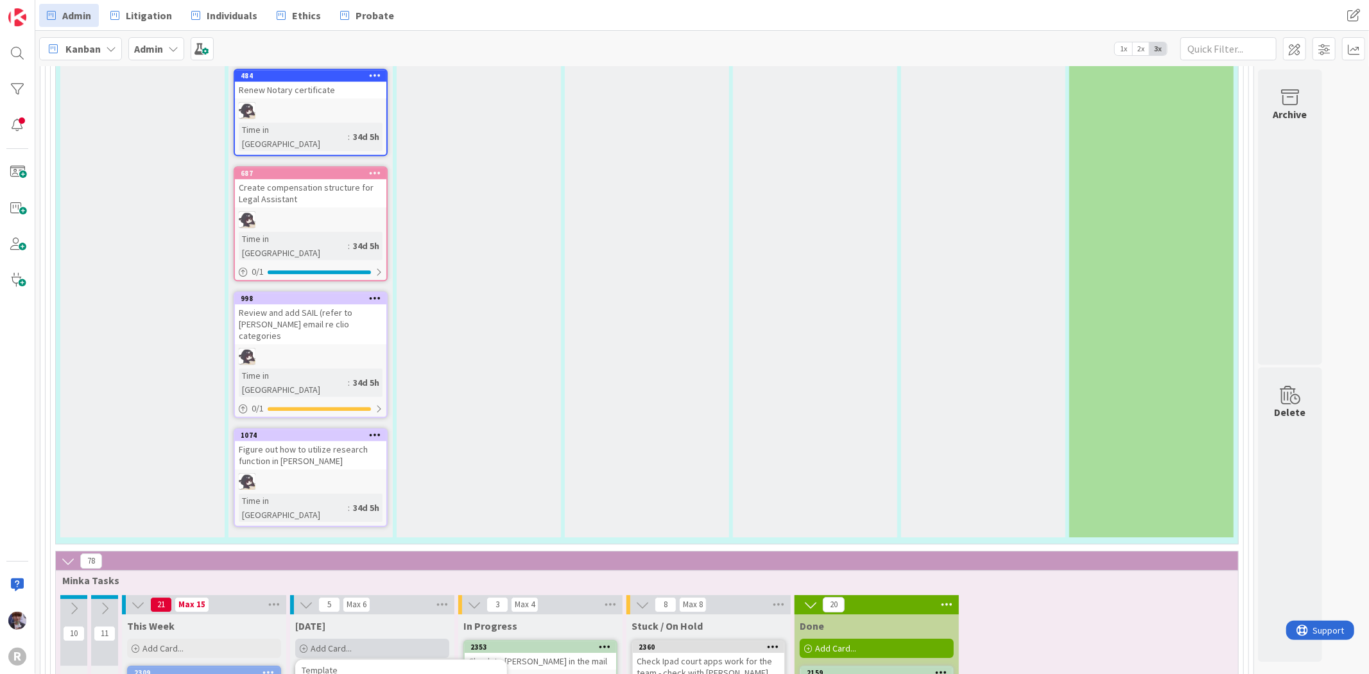
type textarea "x"
type textarea "Take [PERSON_NAME] payment"
type textarea "x"
type textarea "Take [PERSON_NAME] payment"
type textarea "x"
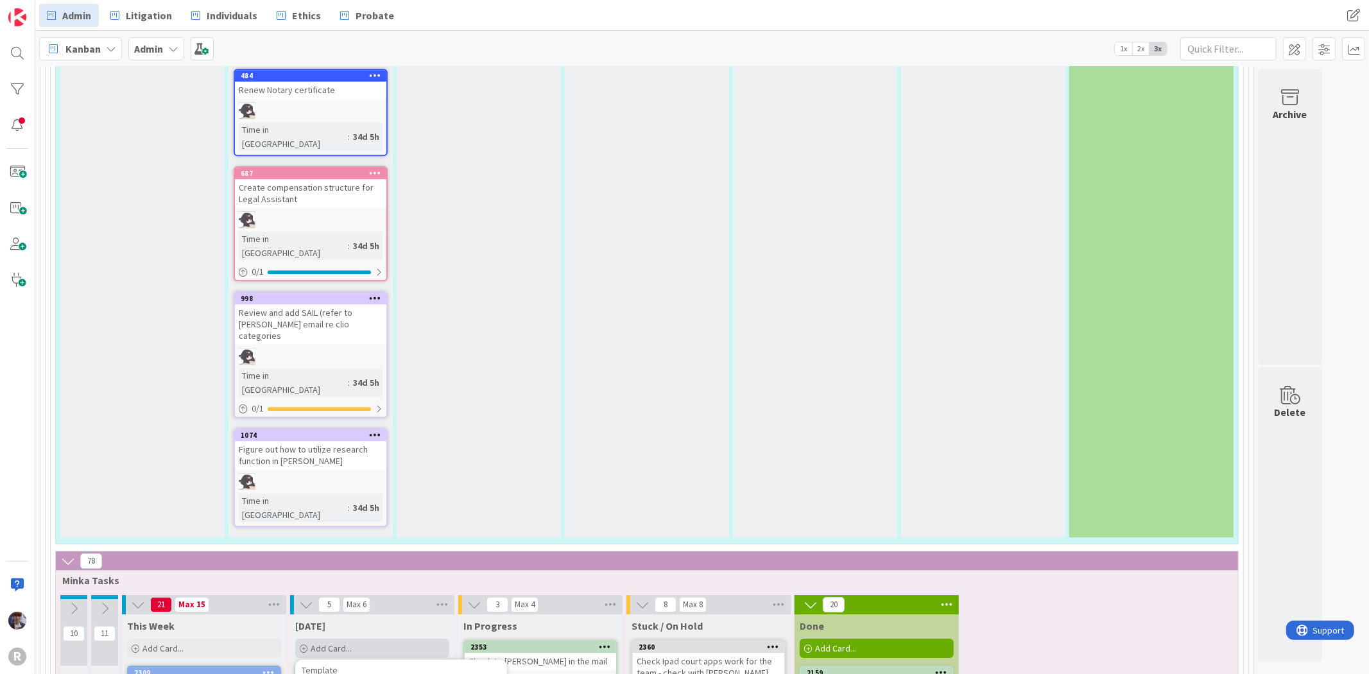
type textarea "Take [PERSON_NAME] payment &"
type textarea "x"
type textarea "Take [PERSON_NAME] payment &"
type textarea "x"
type textarea "Take [PERSON_NAME] payment & o"
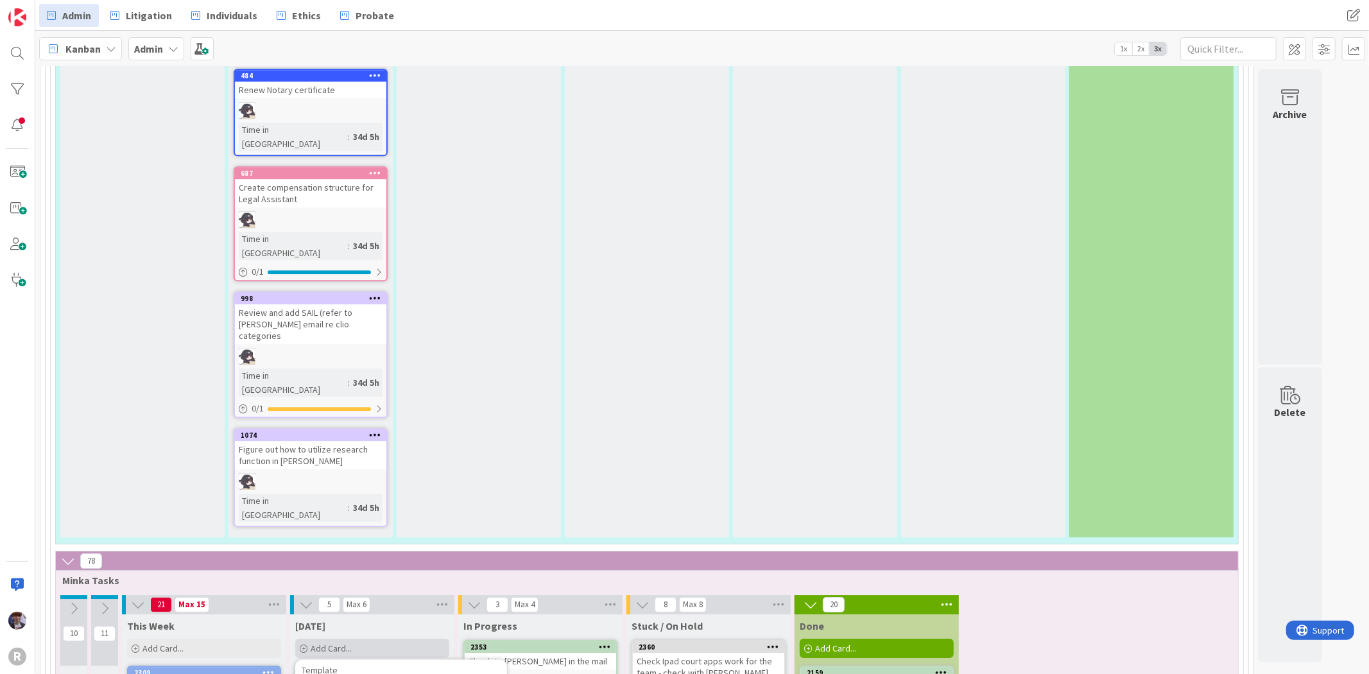
type textarea "x"
type textarea "Take [PERSON_NAME] payment & op"
type textarea "x"
type textarea "Take [PERSON_NAME] payment & open"
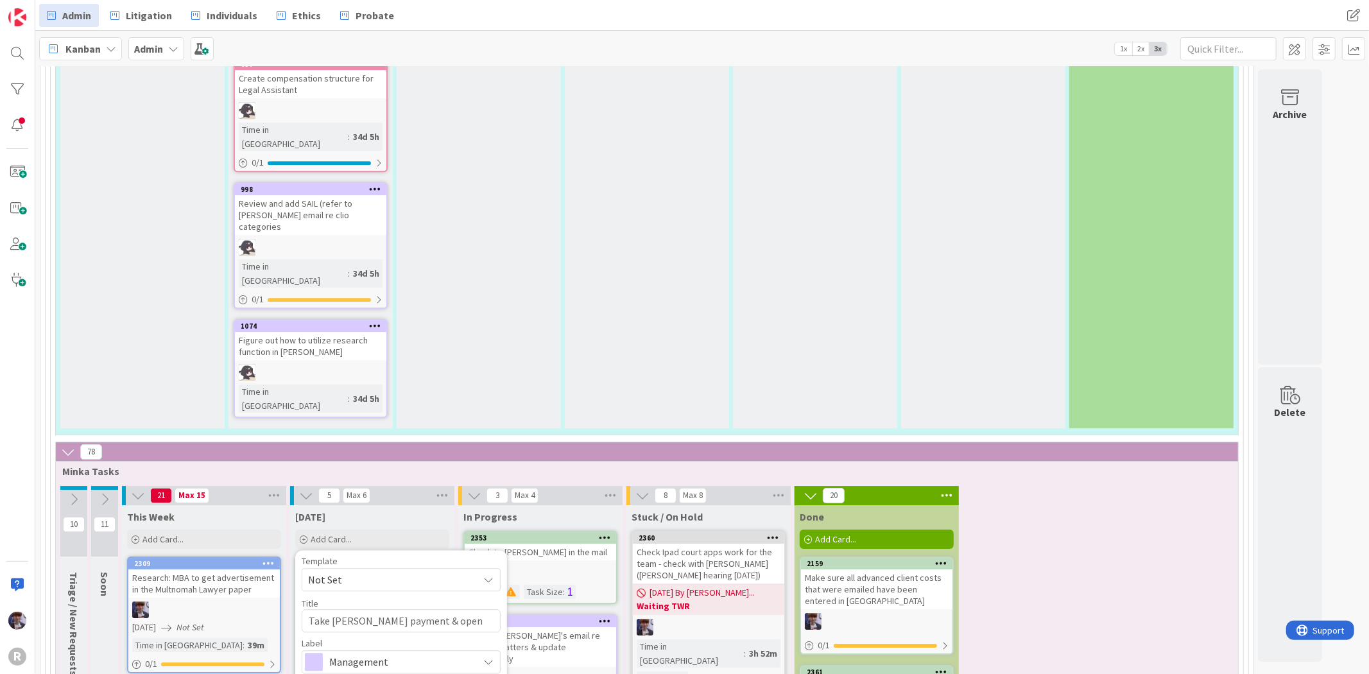
scroll to position [3326, 0]
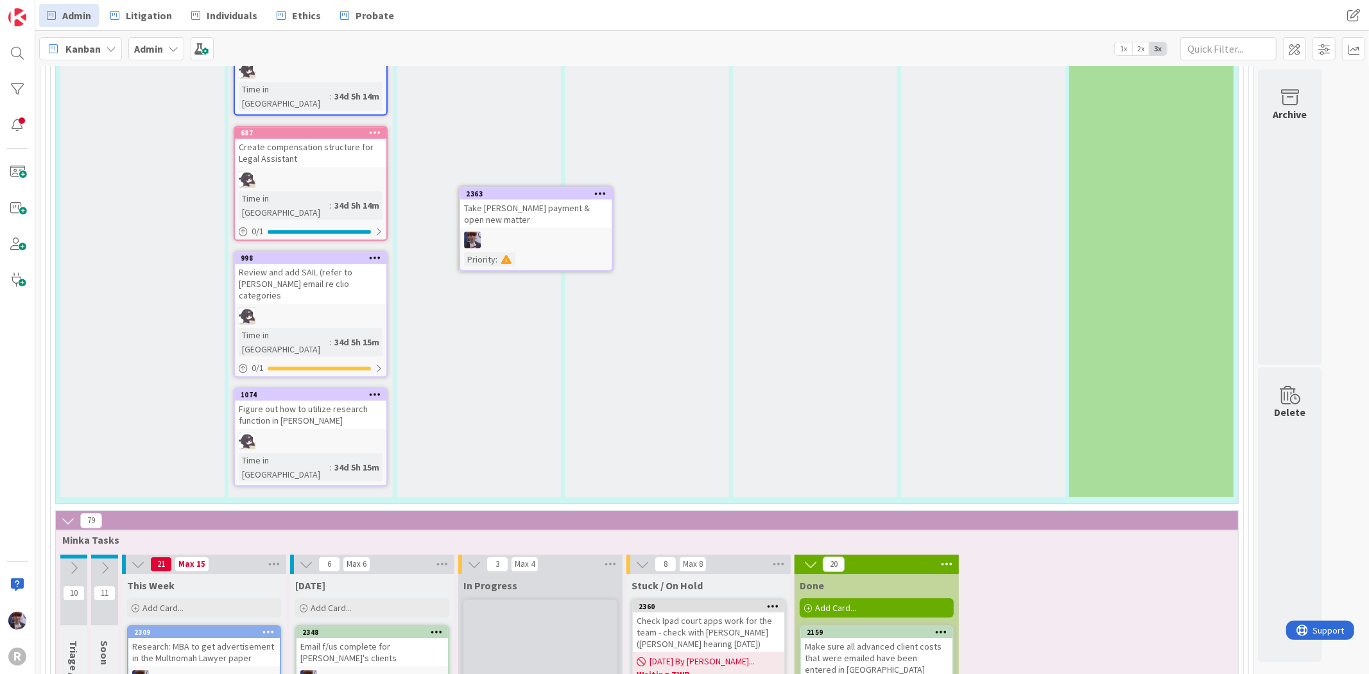
scroll to position [3220, 0]
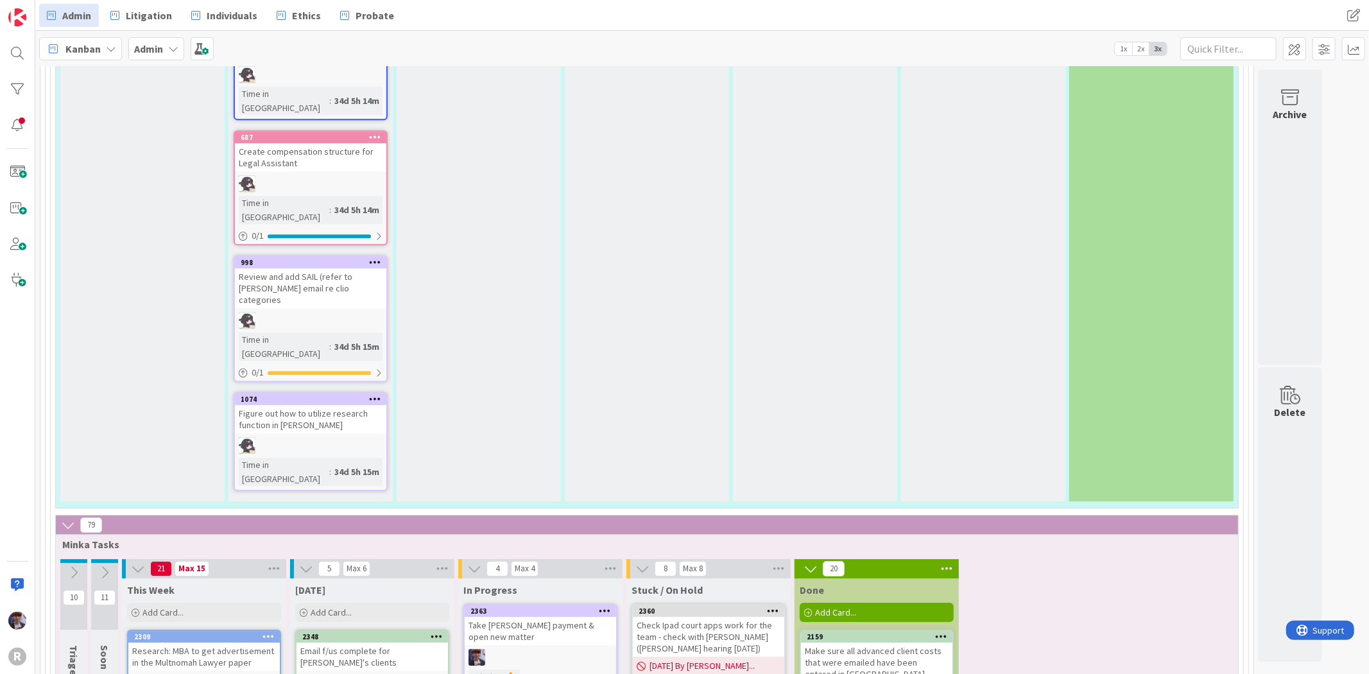
click at [397, 27] on div "Admin Litigation Individuals Ethics Probate Admin Litigation Individuals Ethics…" at bounding box center [702, 15] width 1334 height 31
click at [374, 15] on span "Probate" at bounding box center [375, 15] width 39 height 15
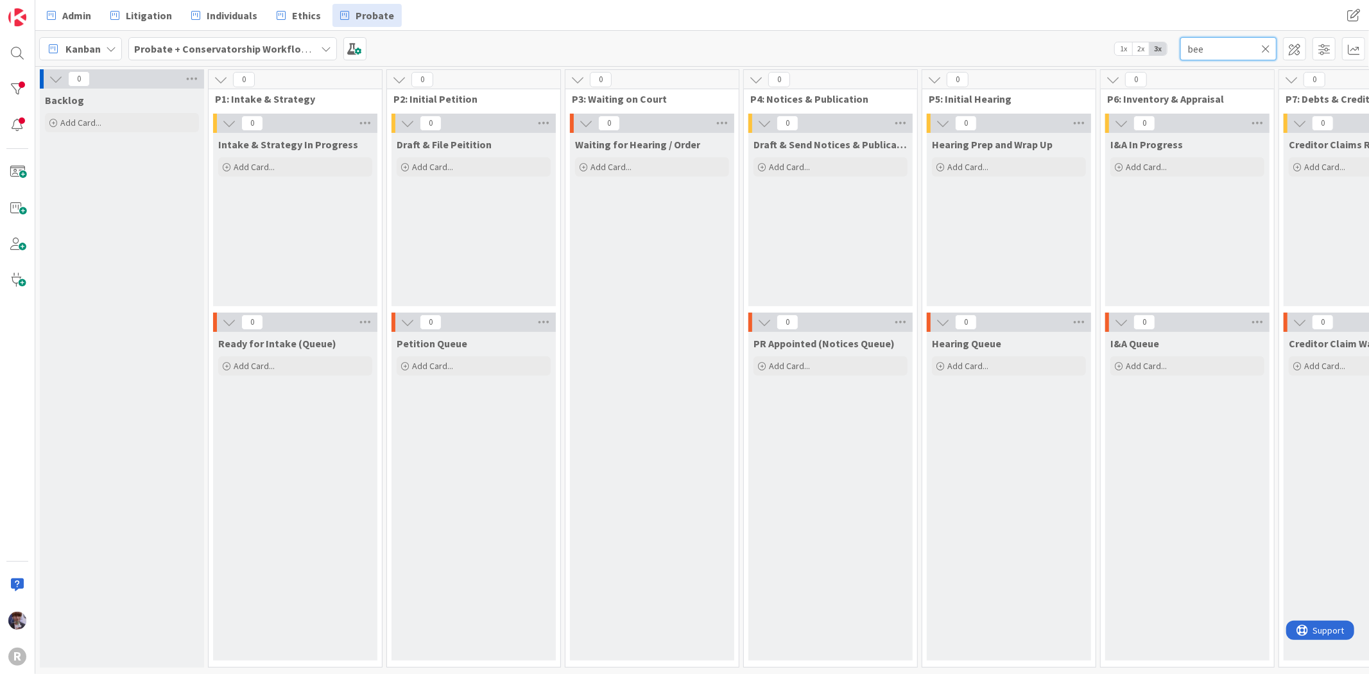
drag, startPoint x: 1249, startPoint y: 47, endPoint x: 1184, endPoint y: 51, distance: 65.0
click at [1184, 51] on input "bee" at bounding box center [1228, 48] width 96 height 23
click at [1025, 46] on div "Kanban Probate + Conservatorship Workflow (FL2) 1x 2x 3x" at bounding box center [702, 48] width 1334 height 35
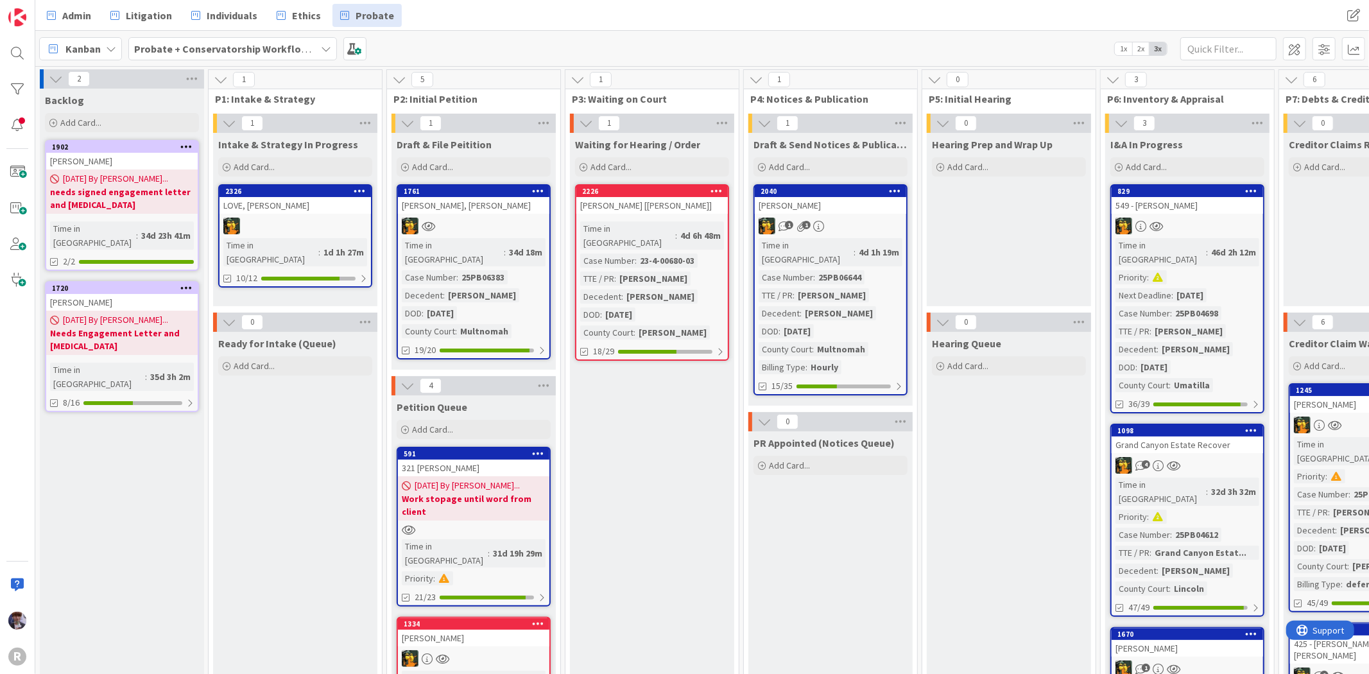
click at [968, 29] on div "Admin Litigation Individuals Ethics Probate Admin Litigation Individuals Ethics…" at bounding box center [702, 15] width 1334 height 31
click at [604, 17] on div "Admin Litigation Individuals Ethics Probate" at bounding box center [452, 15] width 827 height 23
click at [124, 124] on div "Add Card..." at bounding box center [122, 122] width 154 height 19
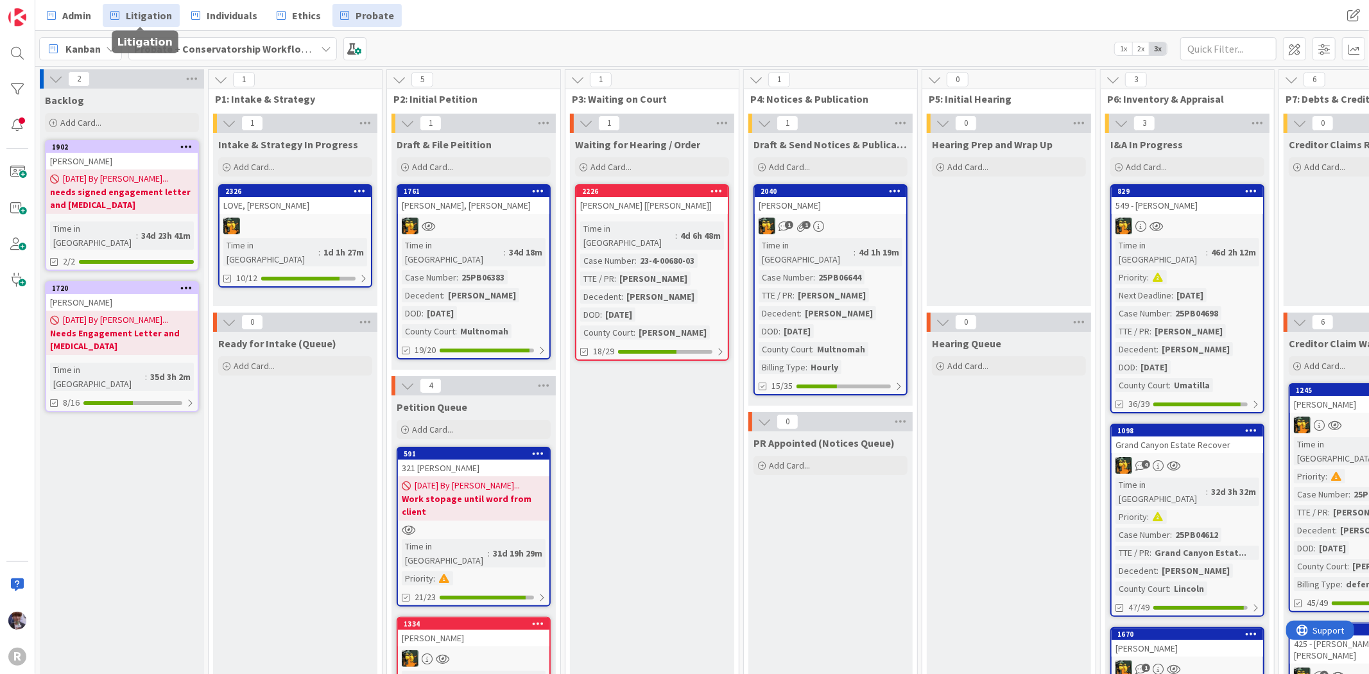
click at [135, 17] on span "Litigation" at bounding box center [149, 15] width 46 height 15
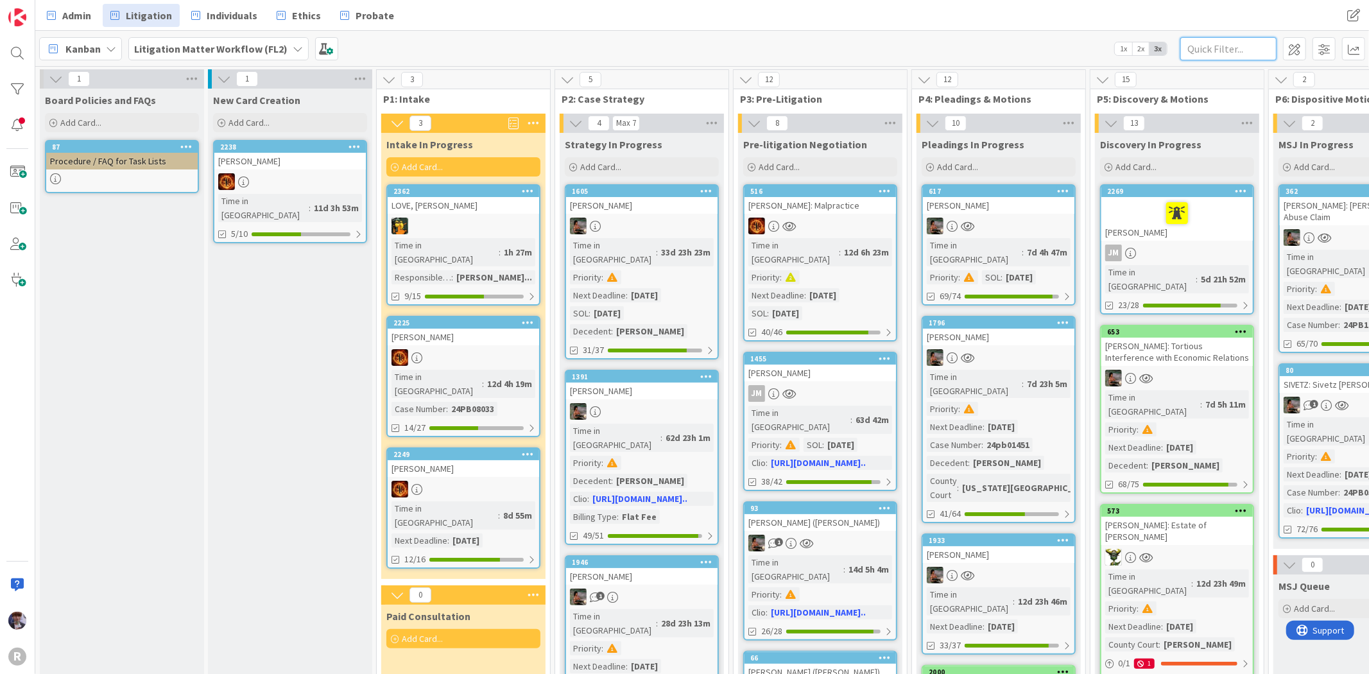
click at [1227, 39] on input "text" at bounding box center [1228, 48] width 96 height 23
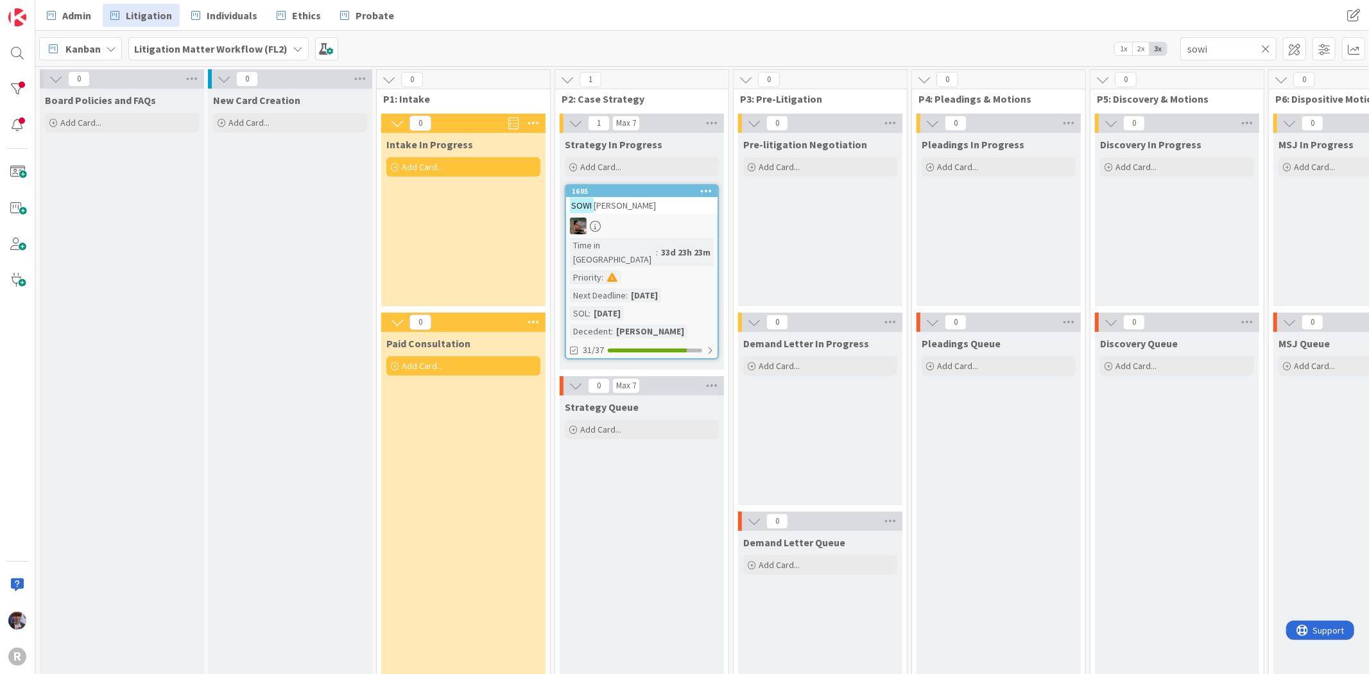
click at [636, 211] on div "[PERSON_NAME]" at bounding box center [641, 205] width 151 height 17
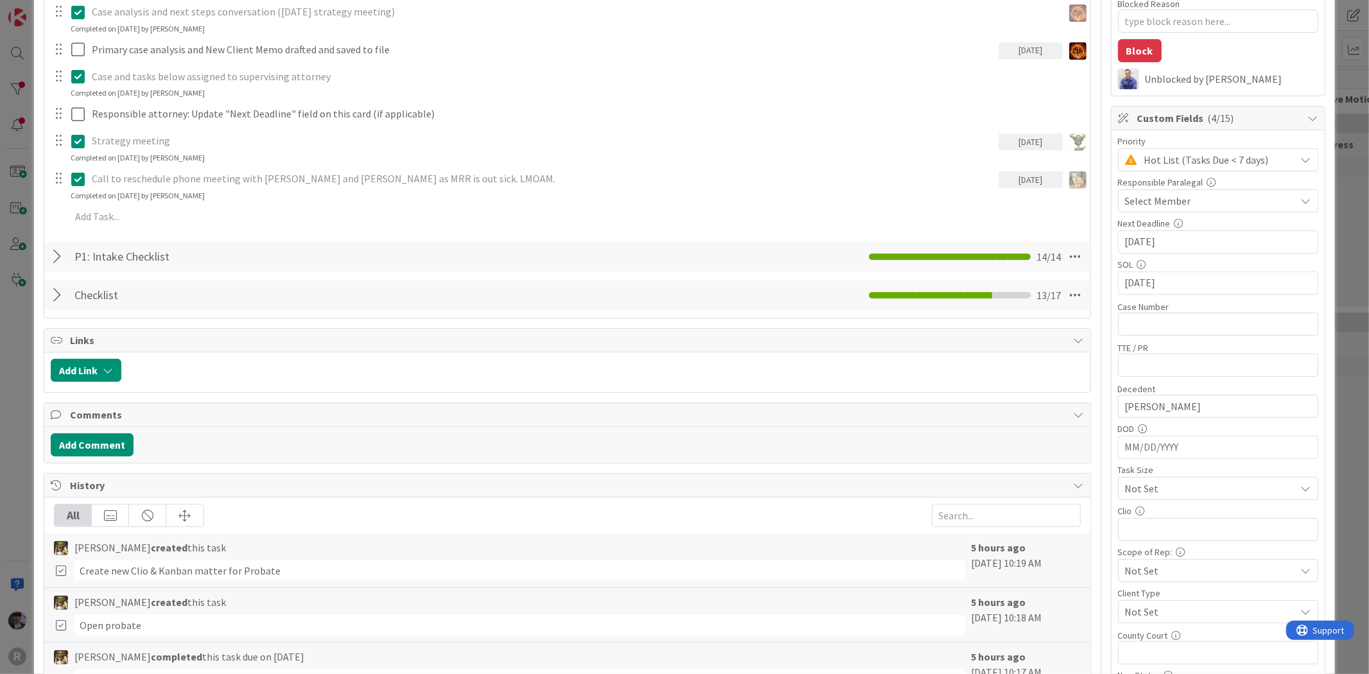
scroll to position [285, 0]
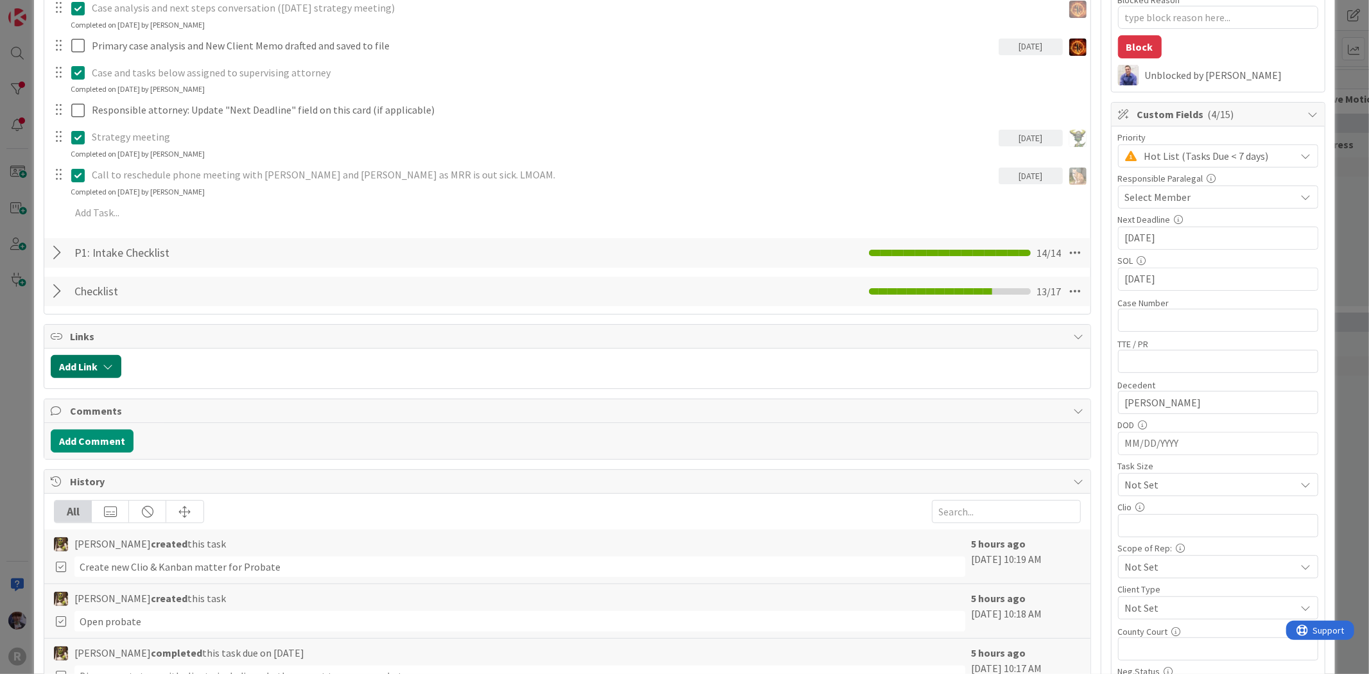
click at [101, 368] on button "Add Link" at bounding box center [86, 366] width 71 height 23
click at [125, 413] on div "New" at bounding box center [102, 417] width 89 height 22
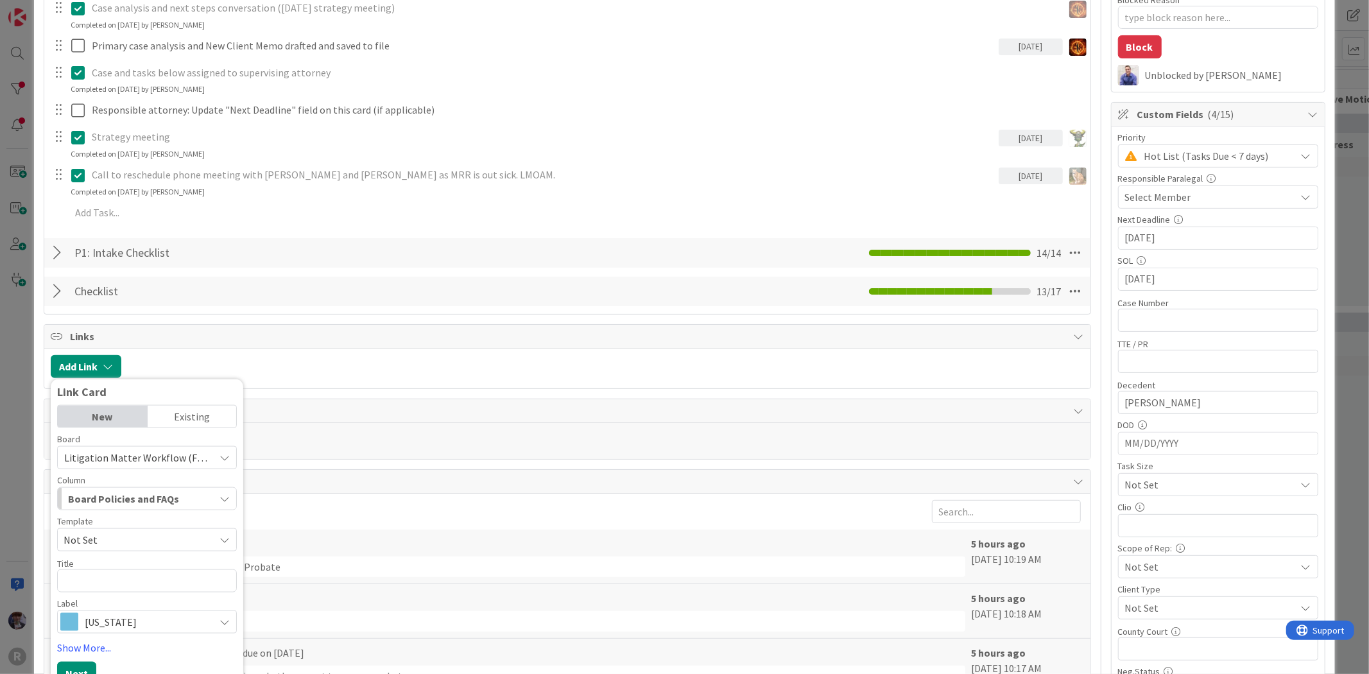
click at [110, 456] on span "Litigation Matter Workflow (FL2)" at bounding box center [137, 457] width 146 height 13
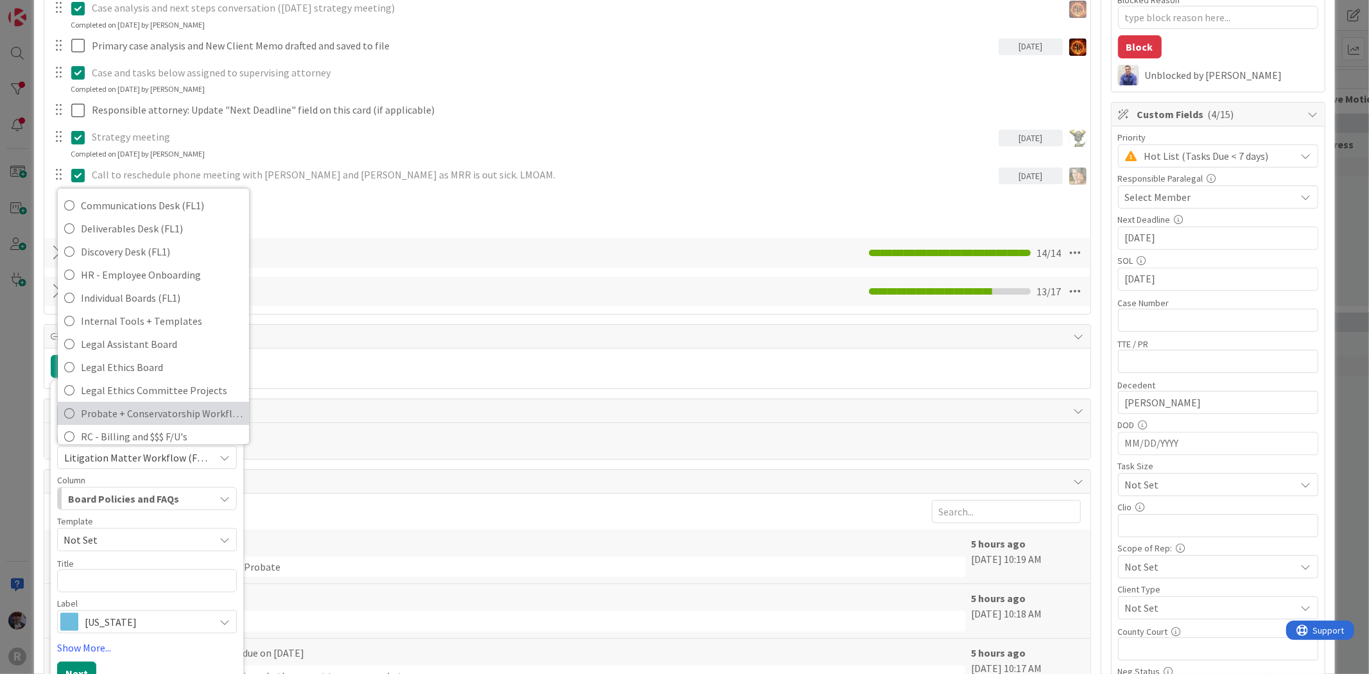
scroll to position [108, 0]
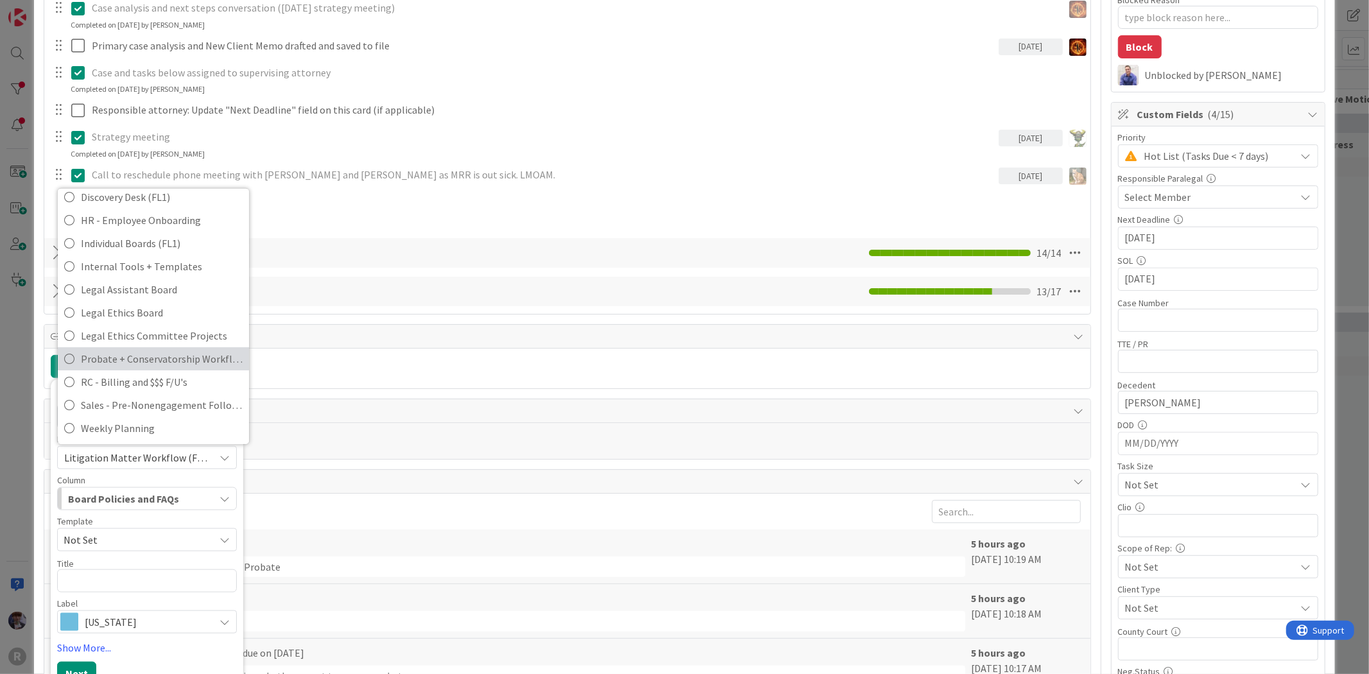
click at [116, 361] on span "Probate + Conservatorship Workflow (FL2)" at bounding box center [162, 358] width 162 height 19
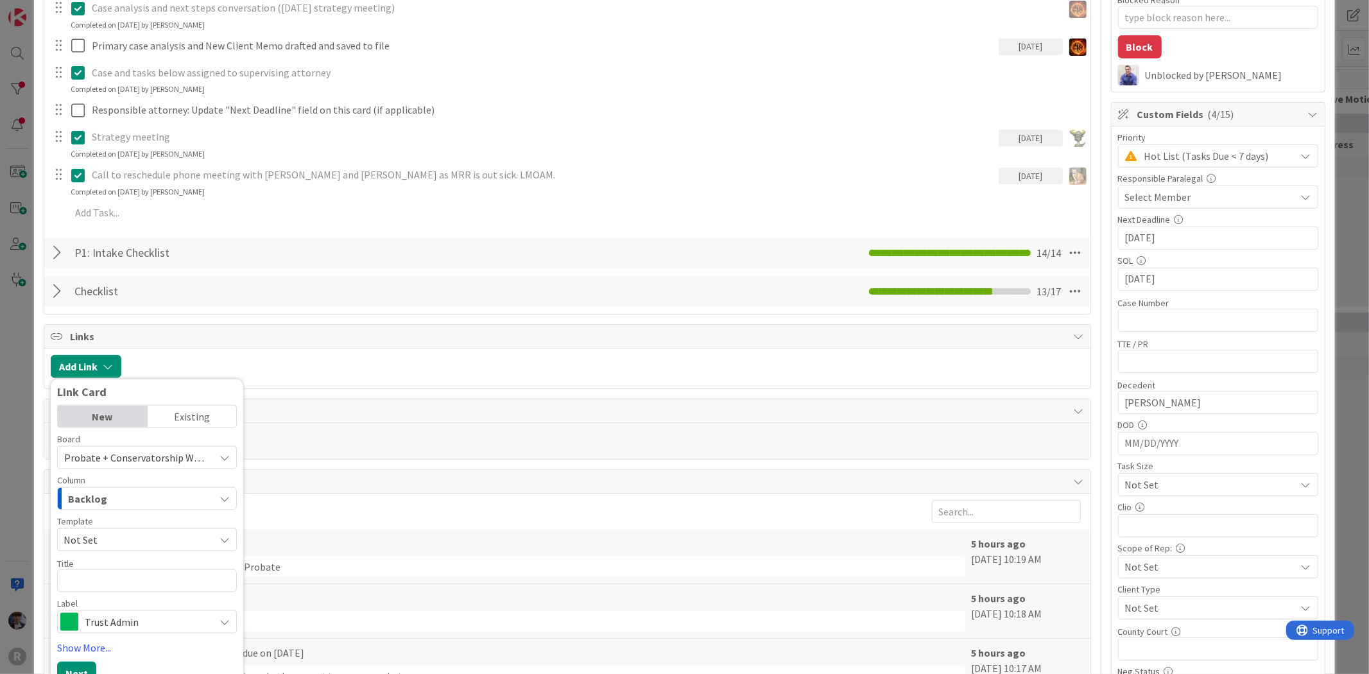
click at [111, 498] on div "Backlog" at bounding box center [140, 499] width 150 height 21
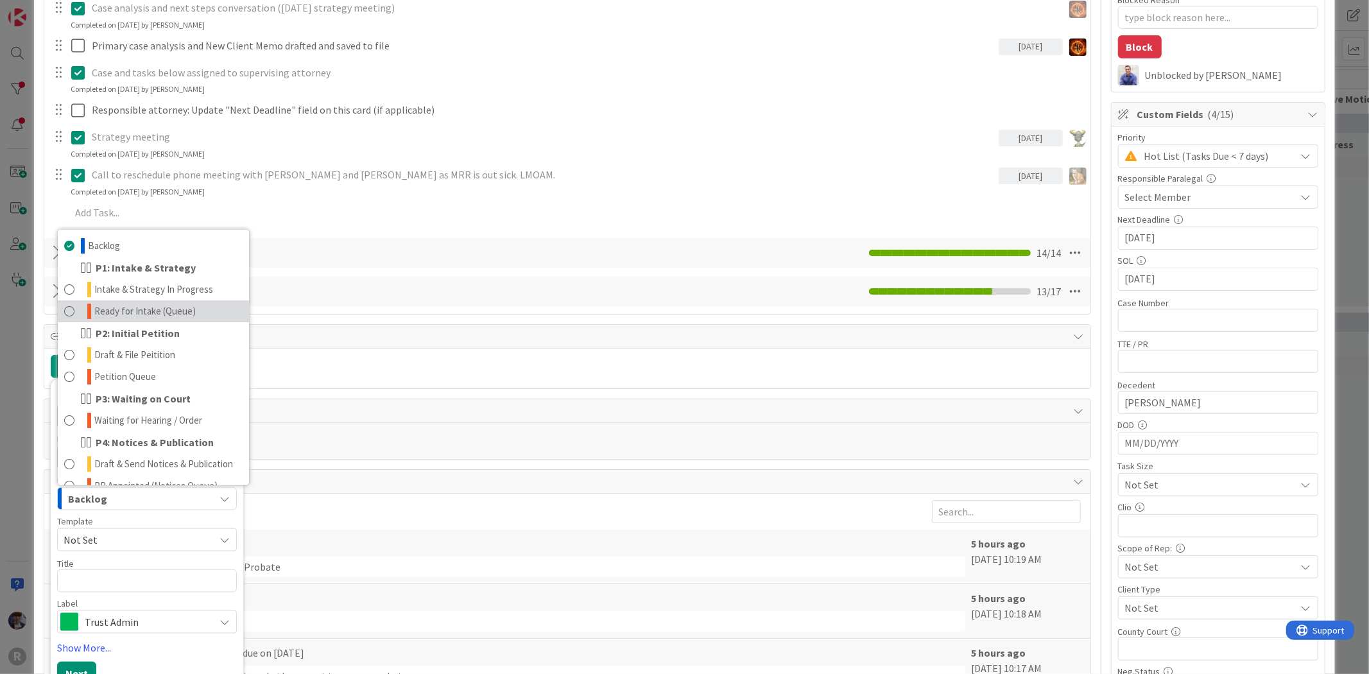
click at [135, 306] on span "Ready for Intake (Queue)" at bounding box center [144, 311] width 101 height 15
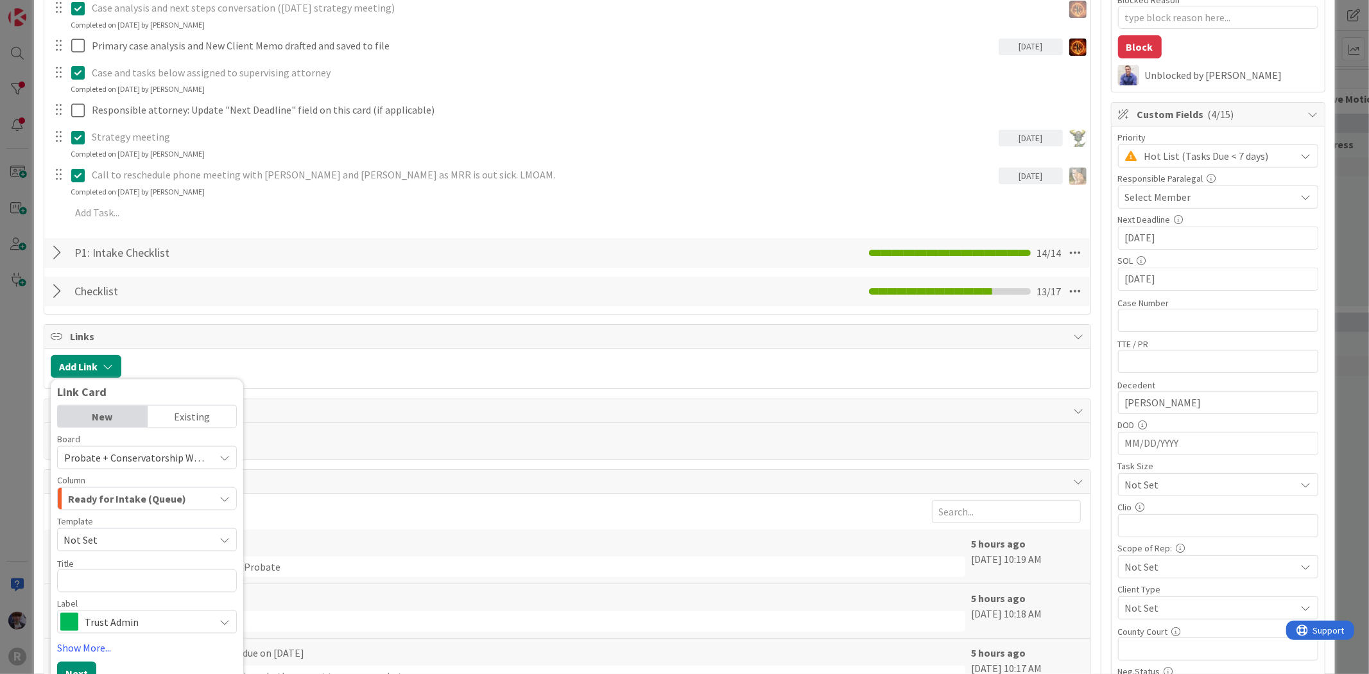
click at [95, 551] on div "Board Probate + Conservatorship Workflow (FL2) Litigation Matter Workflow (FL2)…" at bounding box center [147, 534] width 180 height 199
click at [100, 536] on span "Not Set" at bounding box center [134, 540] width 141 height 17
click at [100, 549] on span "Not Set" at bounding box center [147, 539] width 180 height 23
click at [110, 567] on div "Title 0 / 128" at bounding box center [147, 564] width 180 height 12
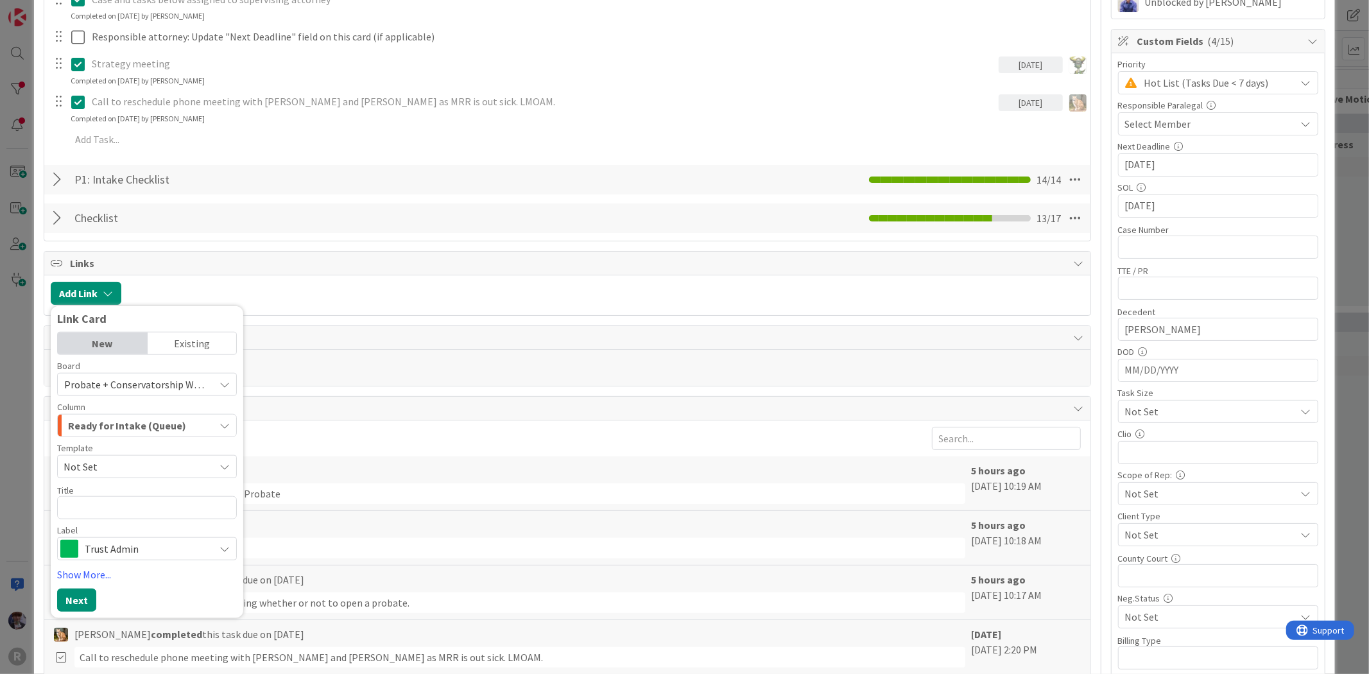
scroll to position [428, 0]
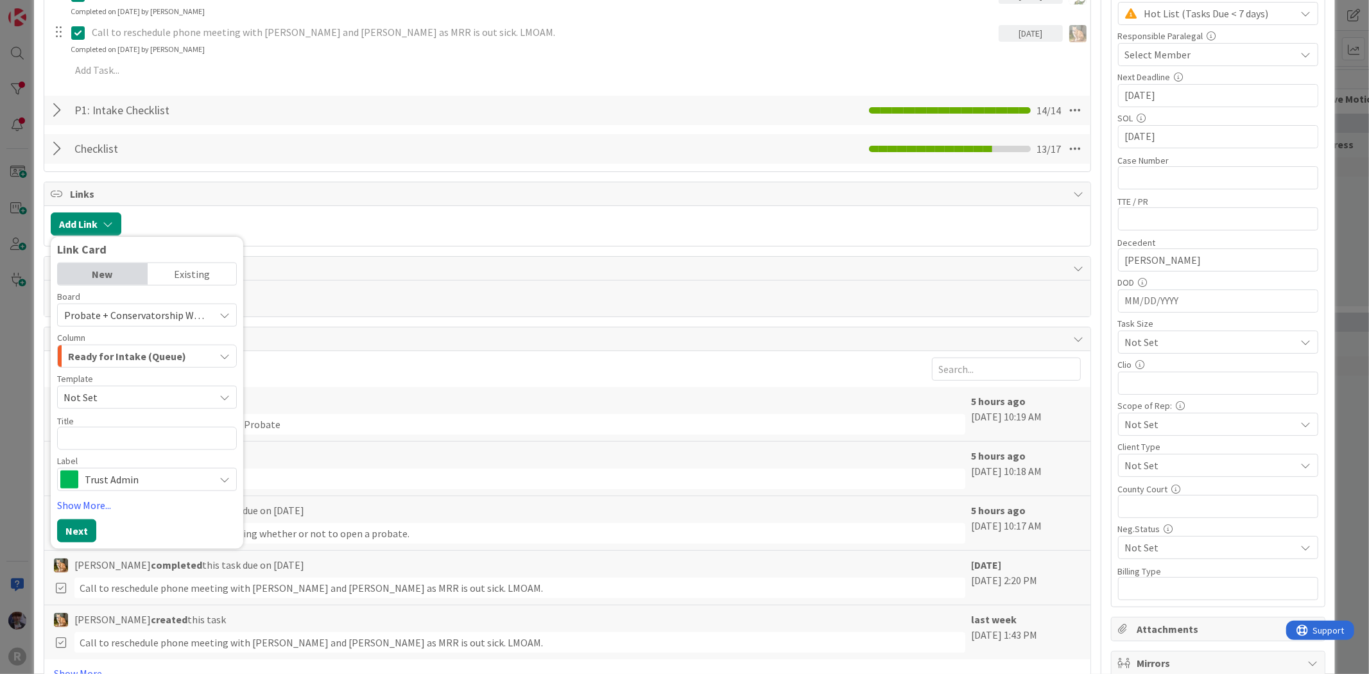
click at [160, 479] on span "Trust Admin" at bounding box center [146, 480] width 123 height 18
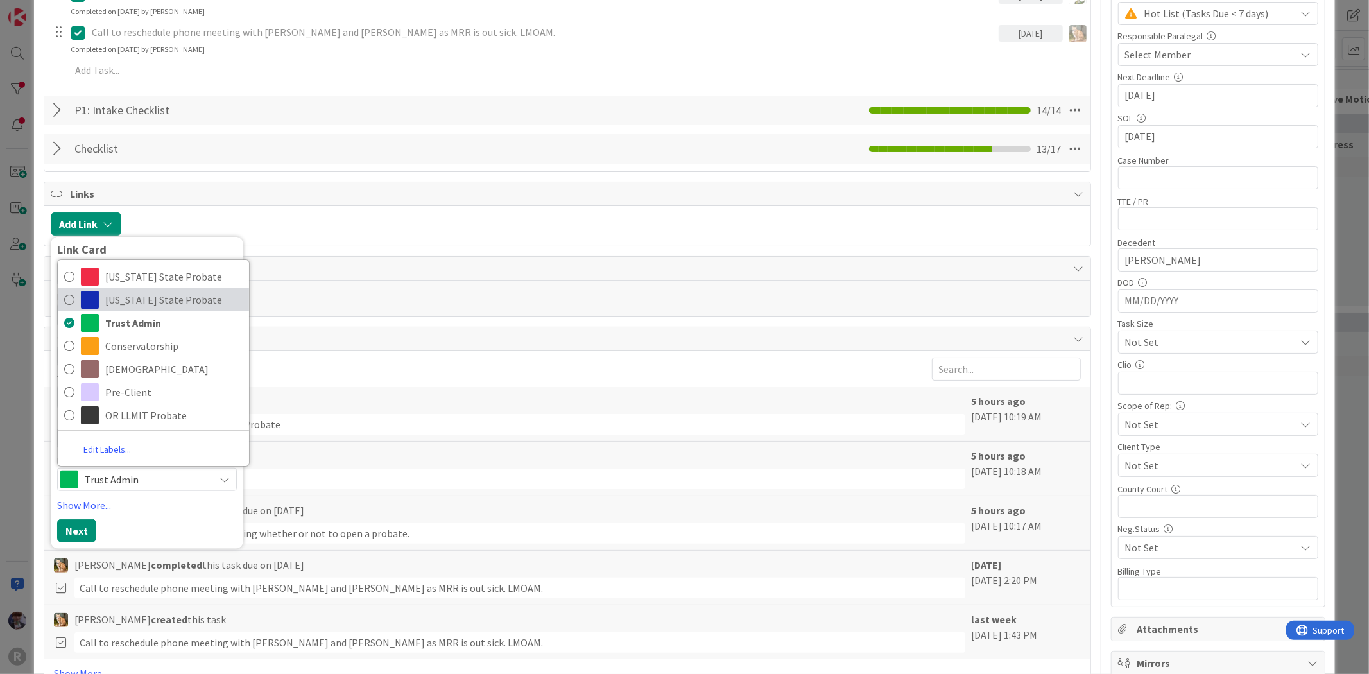
click at [189, 302] on span "[US_STATE] State Probate" at bounding box center [173, 299] width 137 height 19
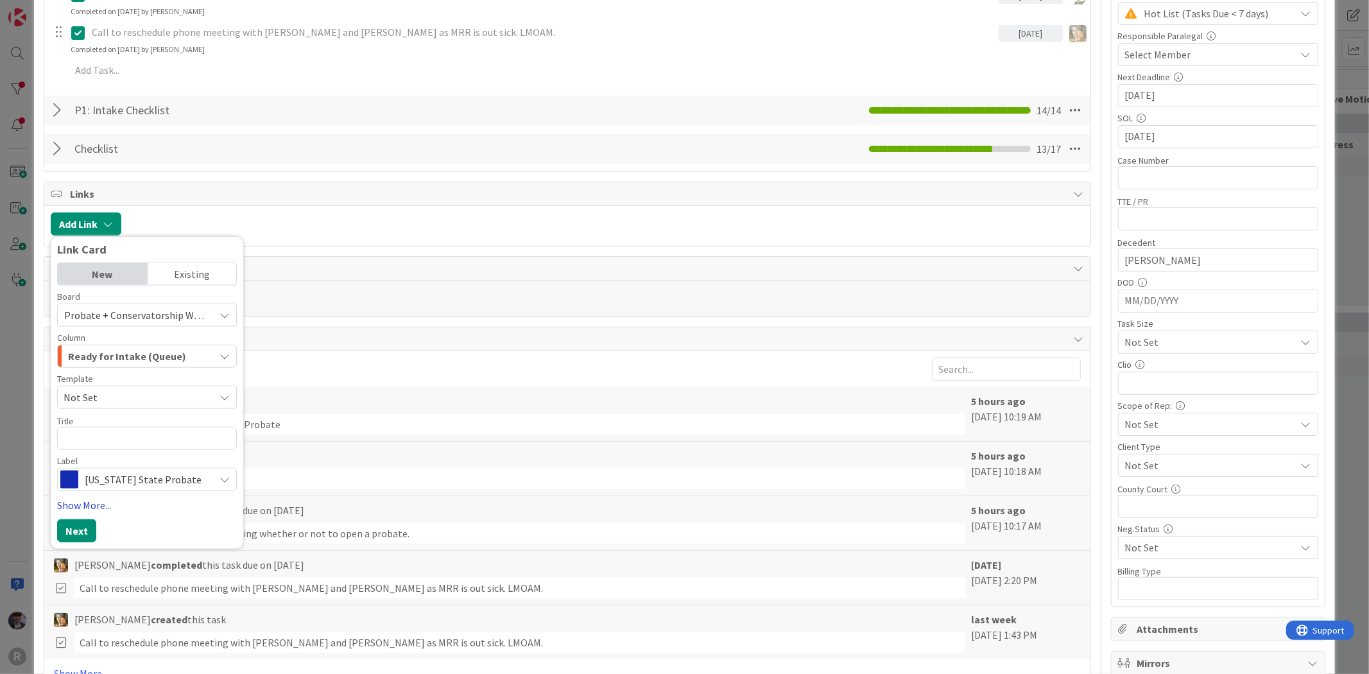
click at [94, 511] on link "Show More..." at bounding box center [147, 504] width 180 height 15
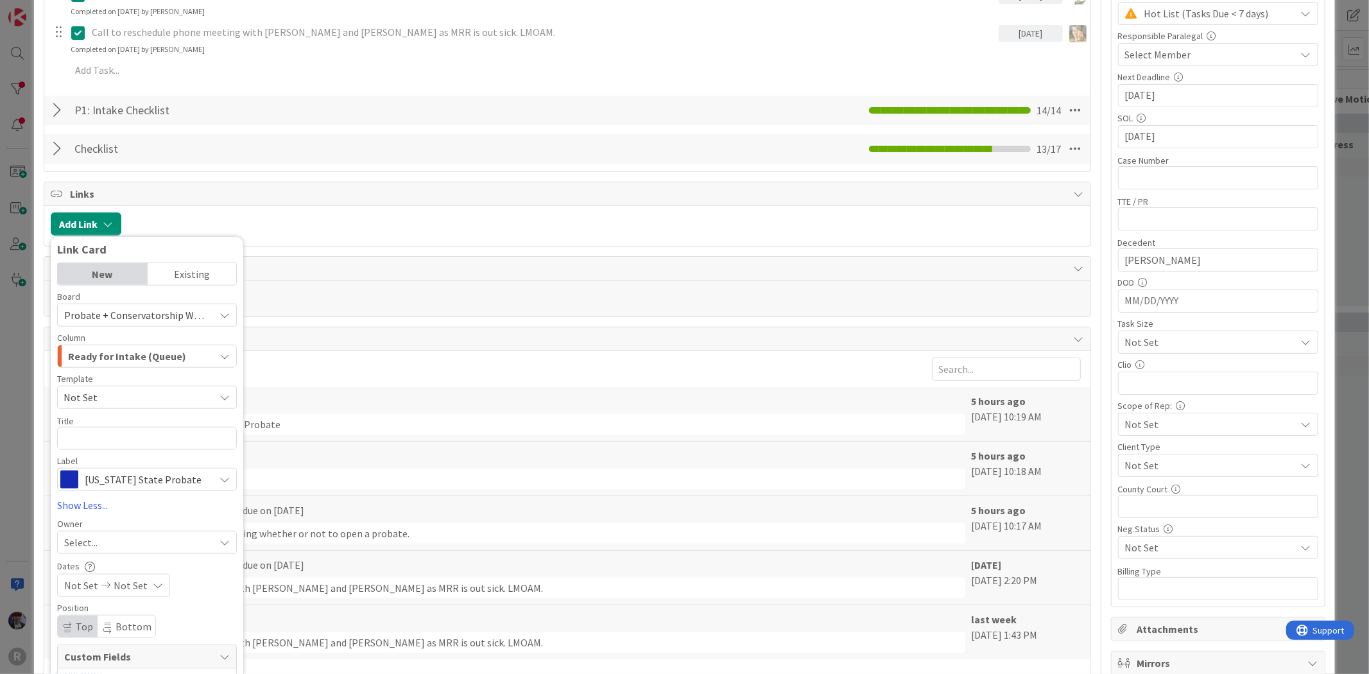
click at [108, 540] on div "Select..." at bounding box center [139, 542] width 150 height 15
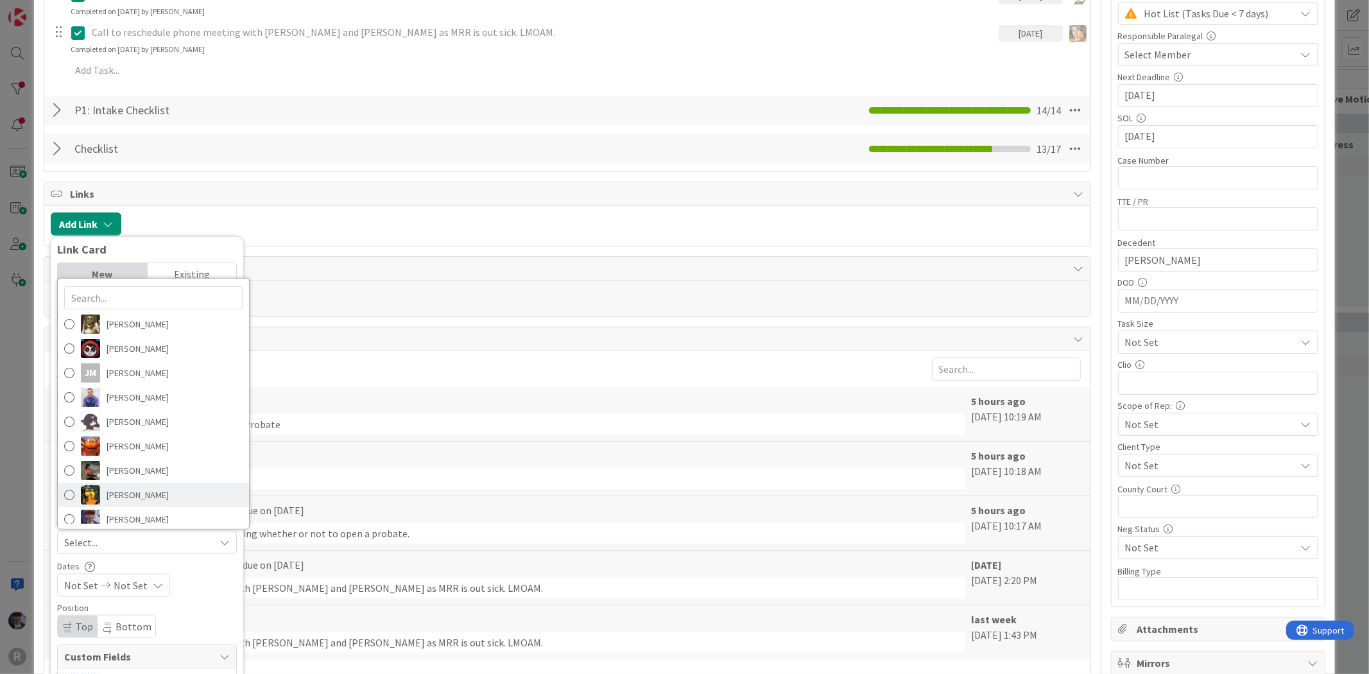
click at [137, 493] on span "[PERSON_NAME]" at bounding box center [138, 494] width 62 height 19
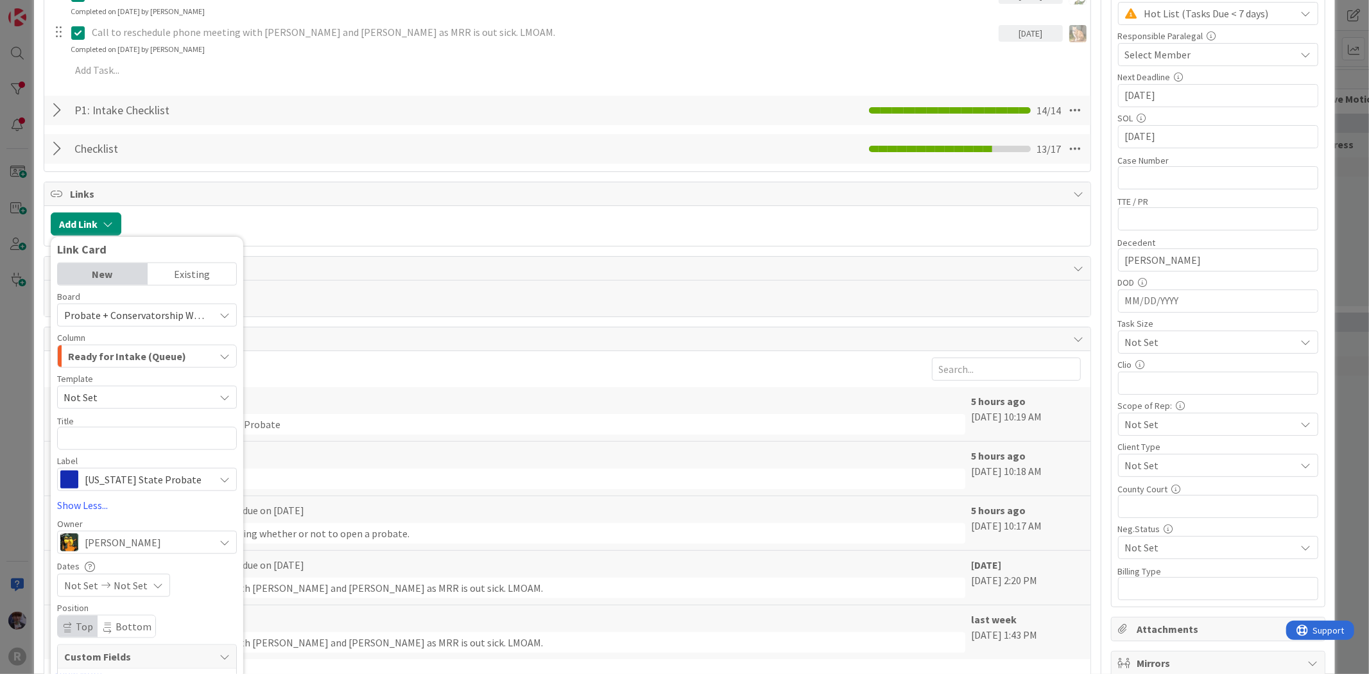
scroll to position [570, 0]
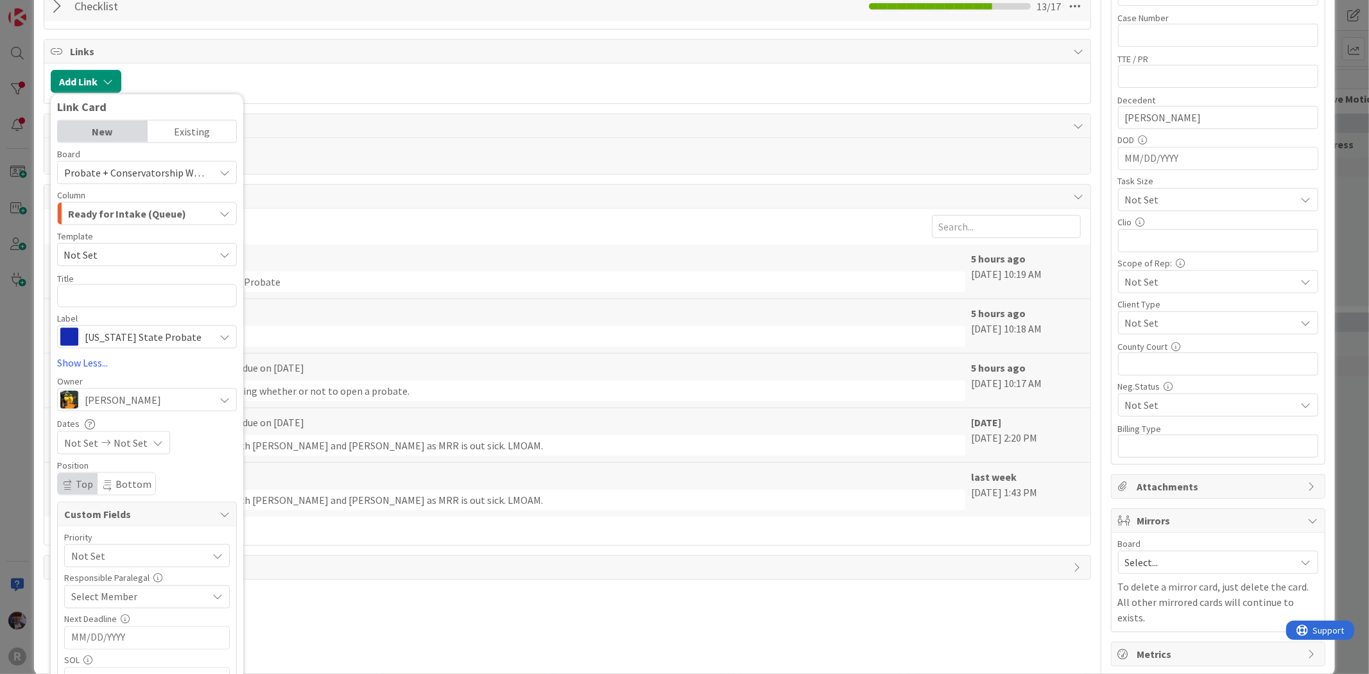
click at [133, 562] on span "Not Set" at bounding box center [136, 556] width 130 height 18
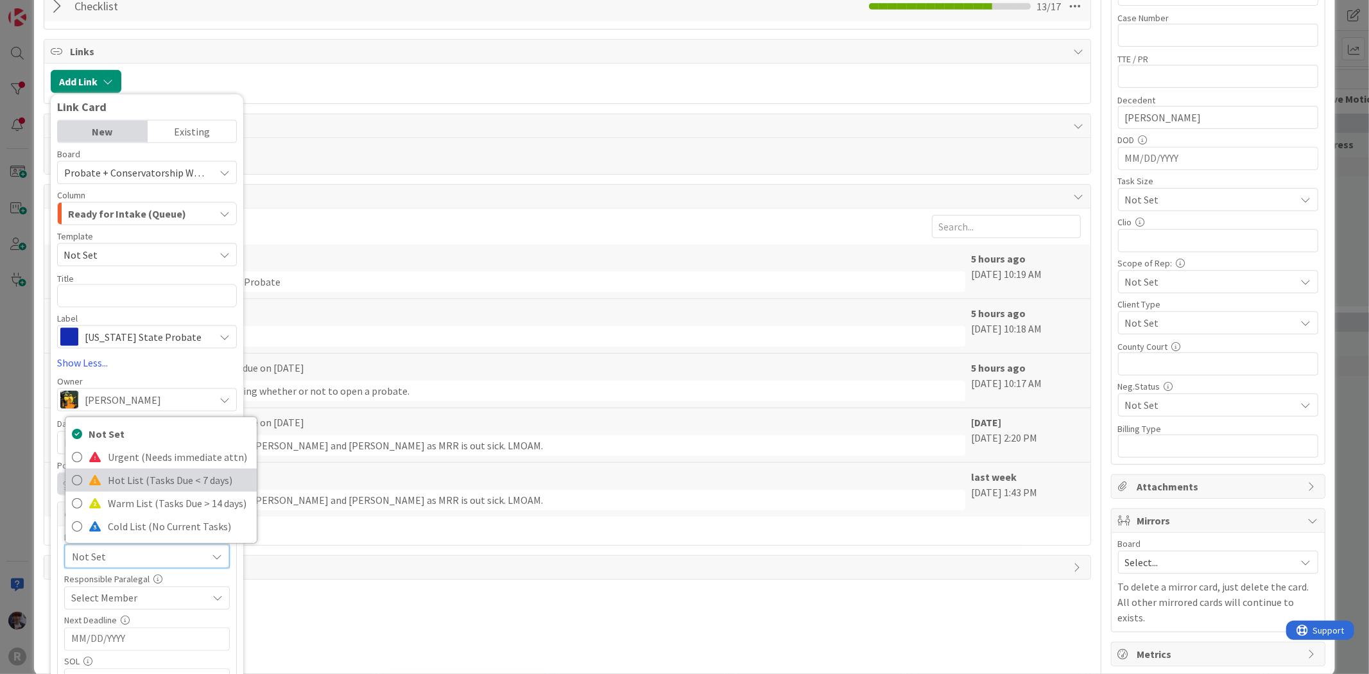
click at [139, 487] on span "Hot List (Tasks Due < 7 days)" at bounding box center [179, 480] width 143 height 19
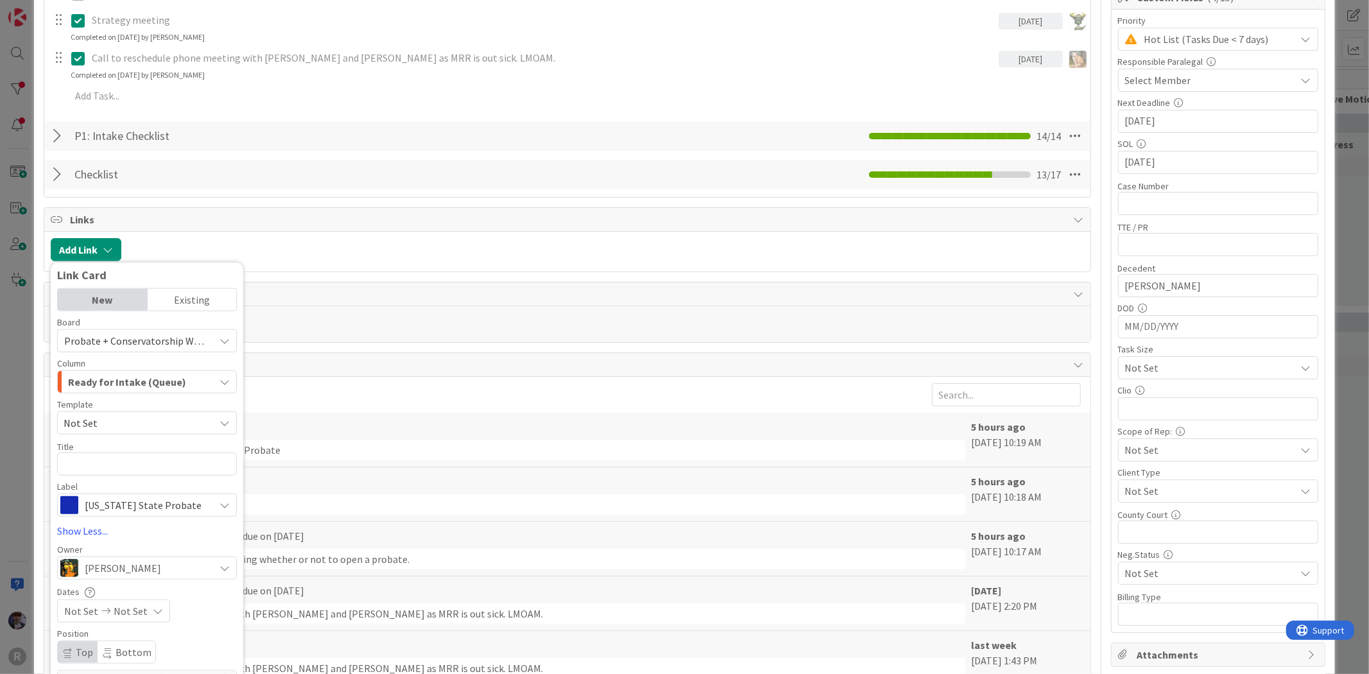
scroll to position [356, 0]
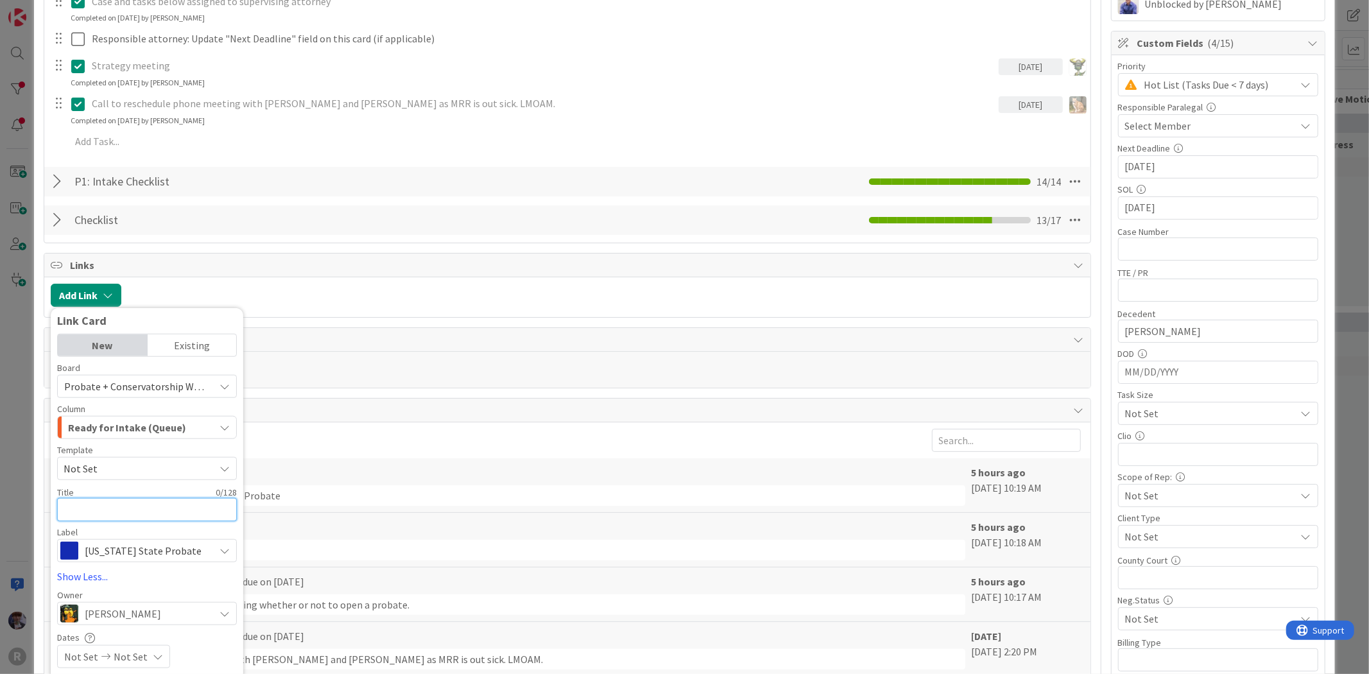
click at [122, 509] on textarea at bounding box center [147, 509] width 180 height 23
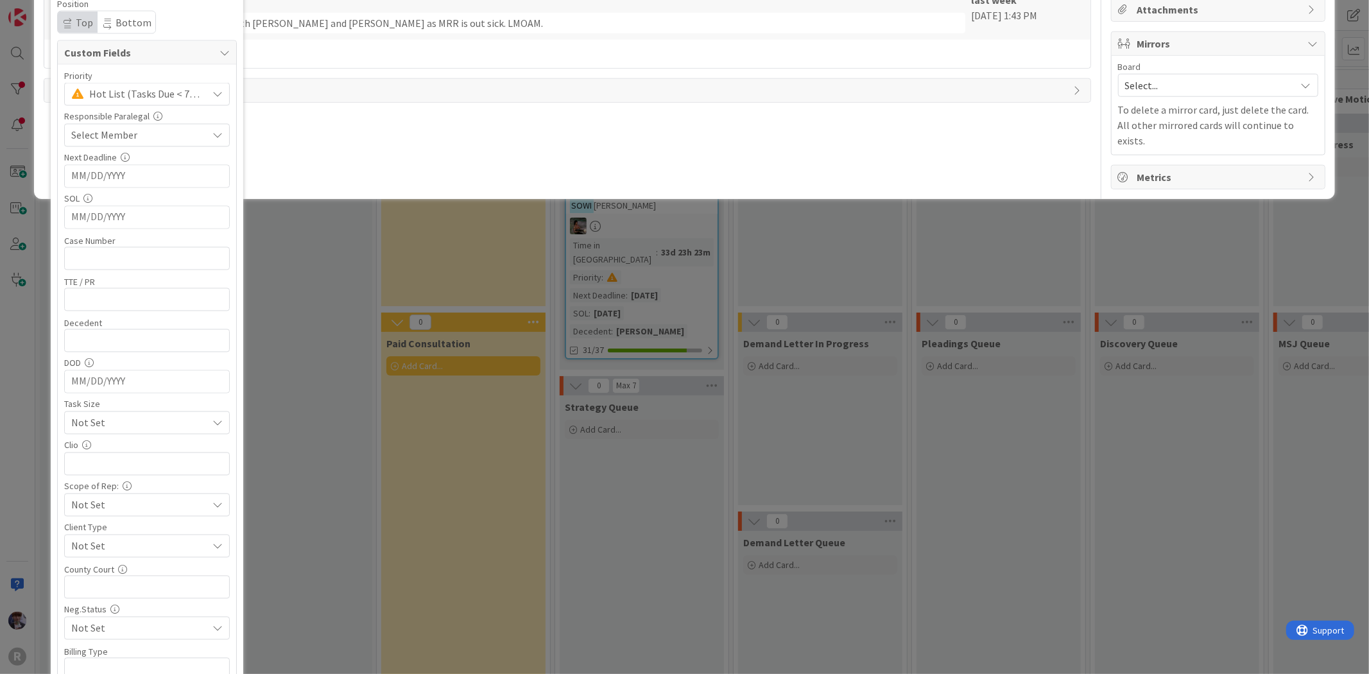
scroll to position [1069, 0]
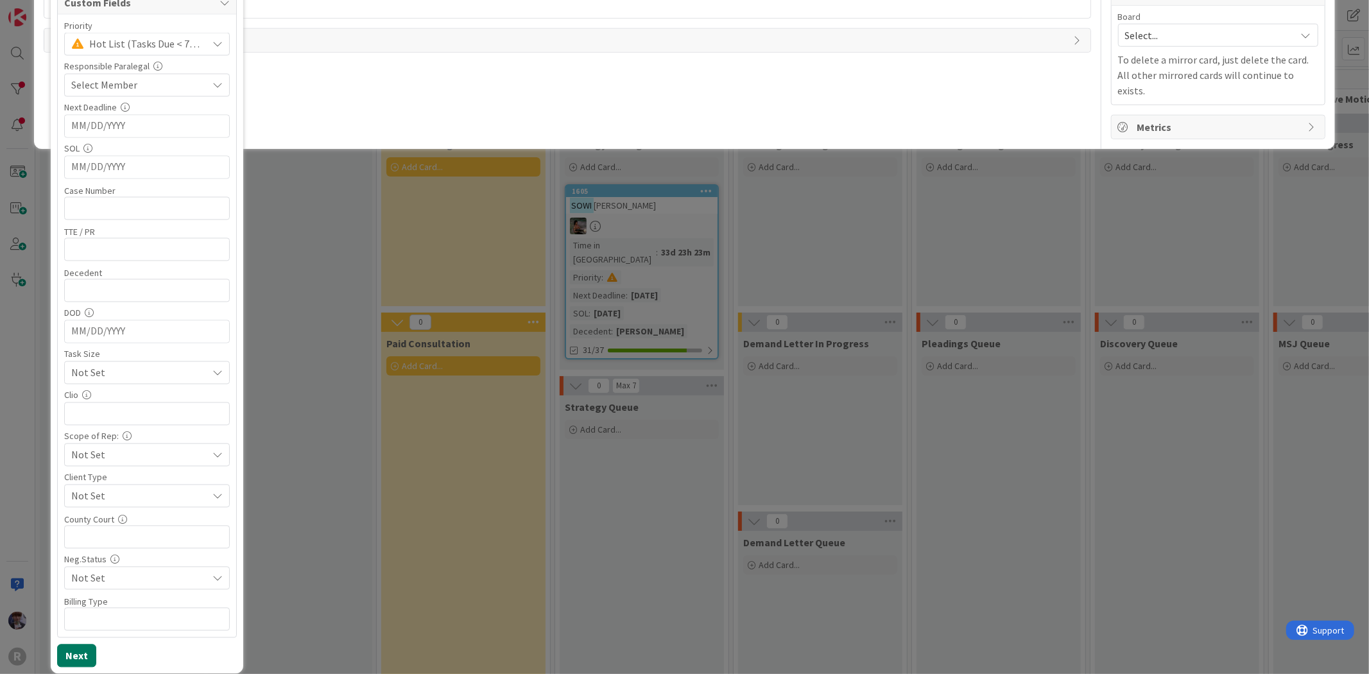
click at [80, 653] on button "Next" at bounding box center [76, 655] width 39 height 23
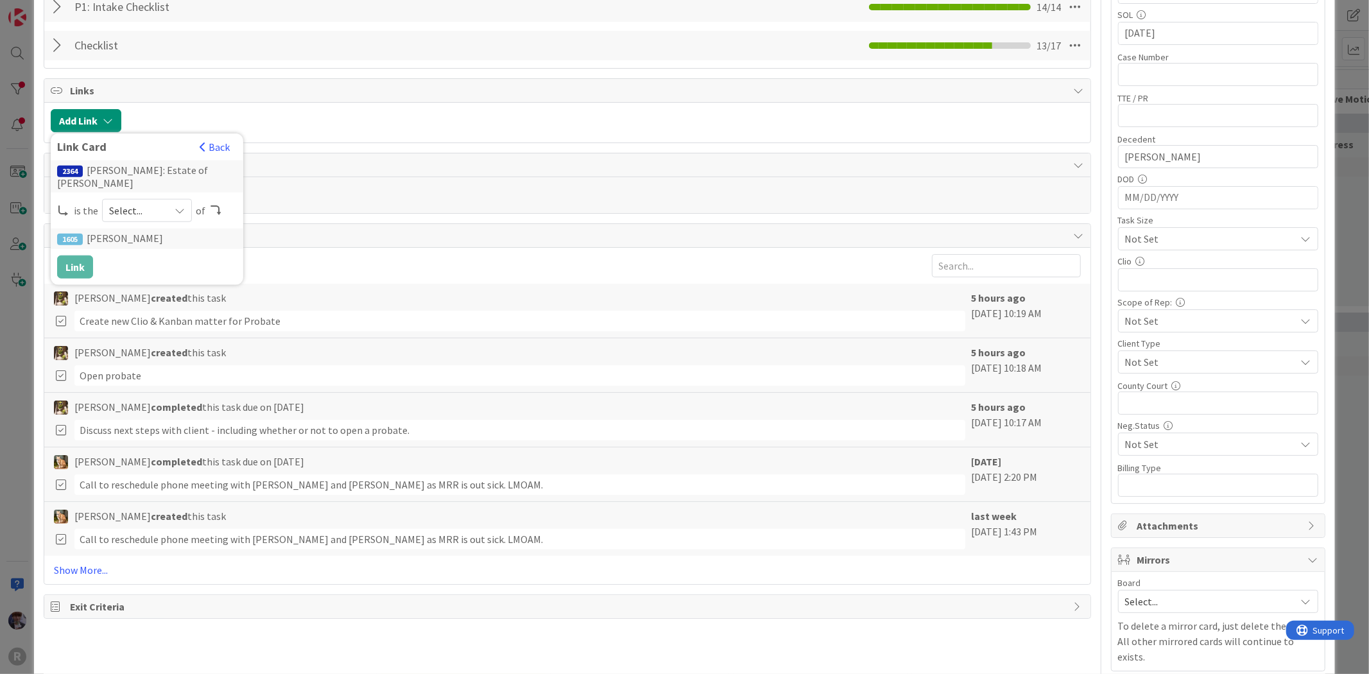
scroll to position [505, 0]
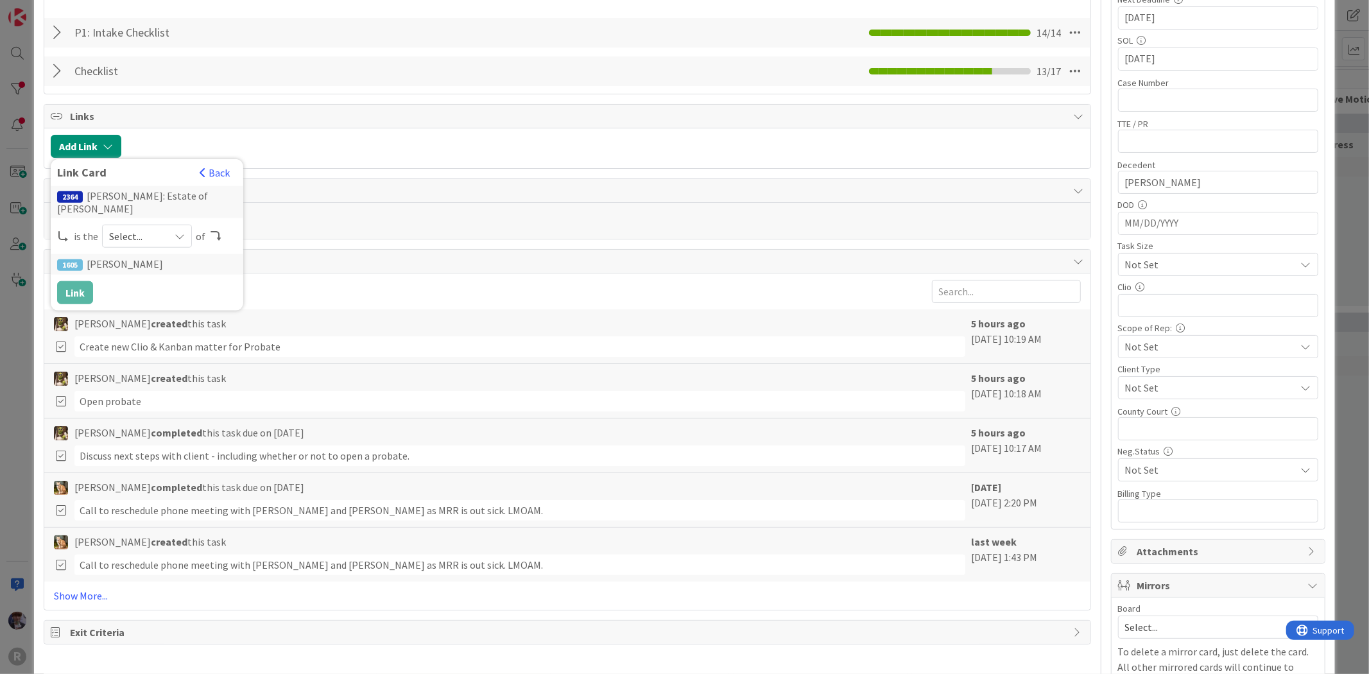
click at [170, 239] on div "Select..." at bounding box center [147, 236] width 90 height 23
click at [173, 287] on span "child" at bounding box center [215, 288] width 145 height 19
click at [82, 290] on button "Link" at bounding box center [75, 292] width 36 height 23
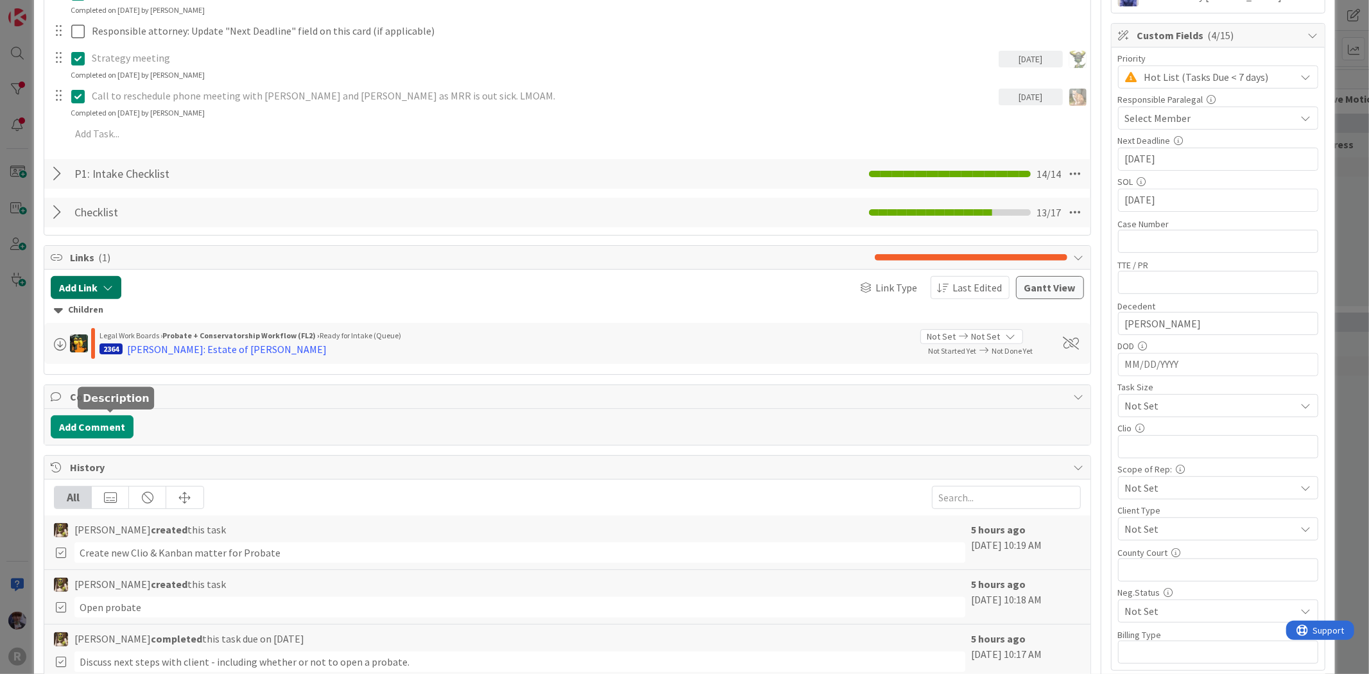
scroll to position [220, 0]
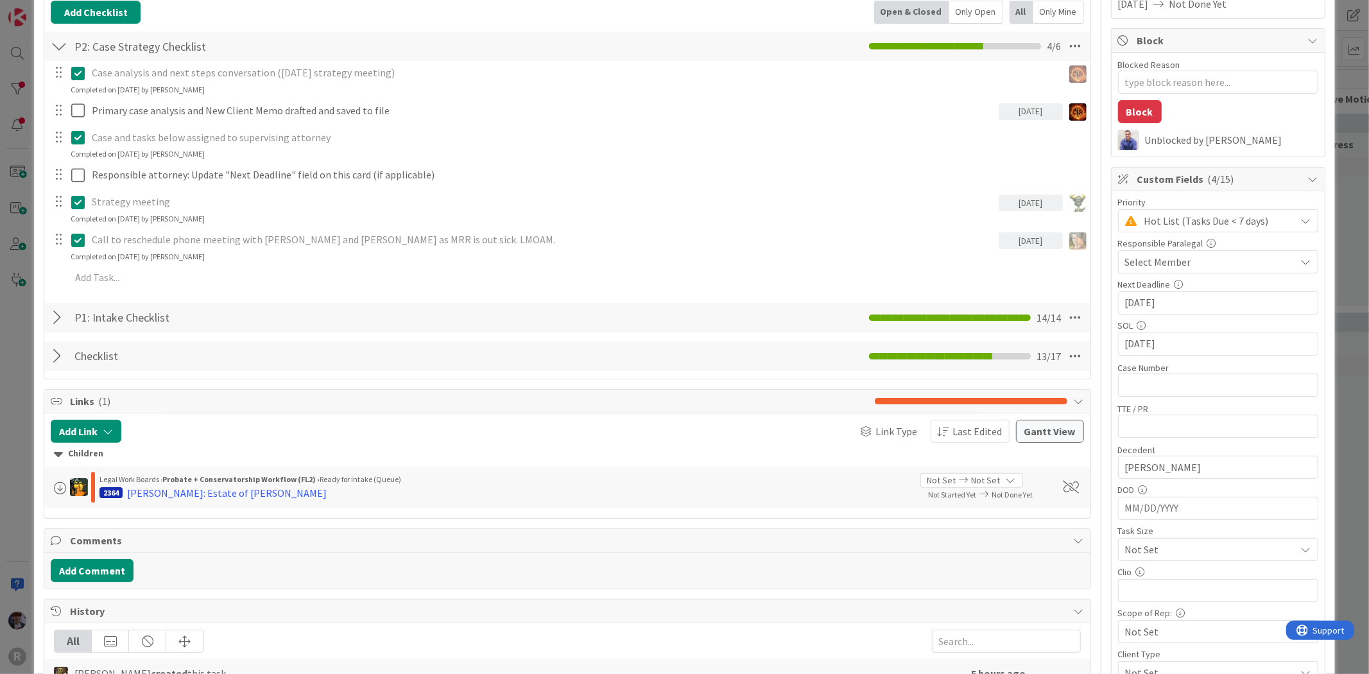
click at [33, 467] on div "ID 1605 Litigation Matter Workflow (FL2) Strategy In Progress Title 15 / 128 [P…" at bounding box center [684, 337] width 1369 height 674
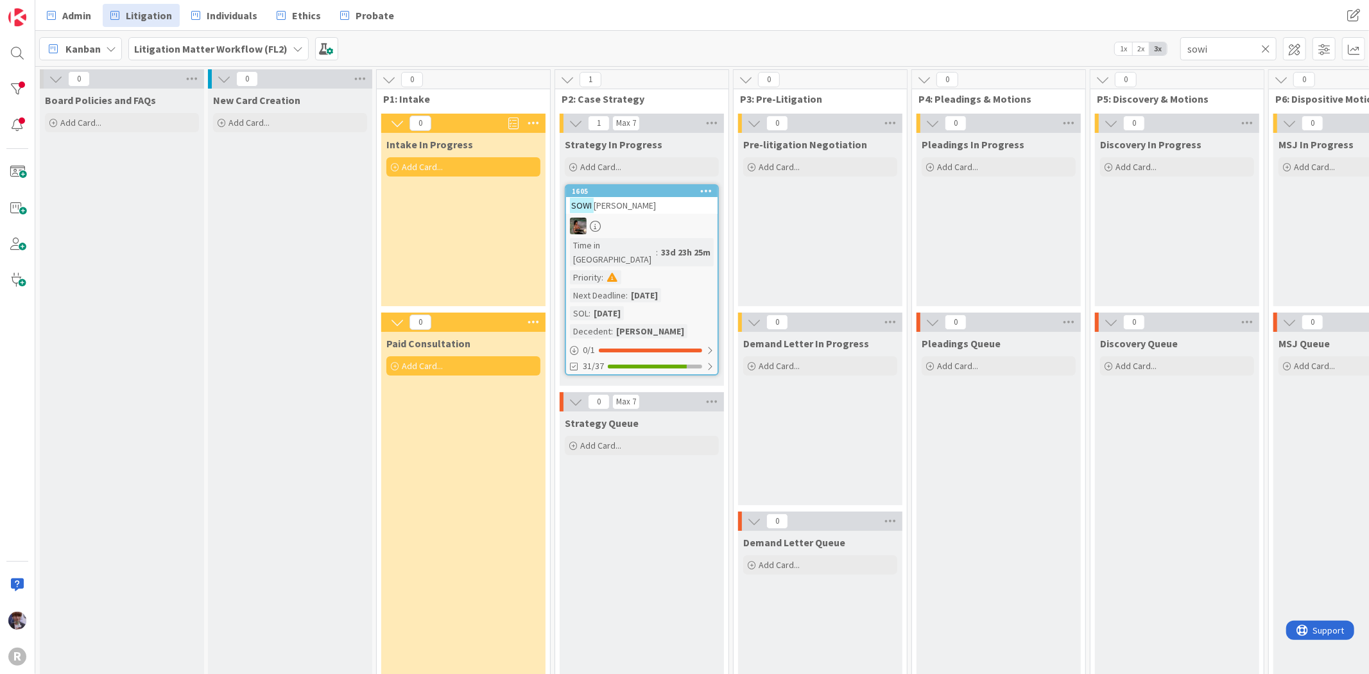
click at [186, 54] on b "Litigation Matter Workflow (FL2)" at bounding box center [210, 48] width 153 height 13
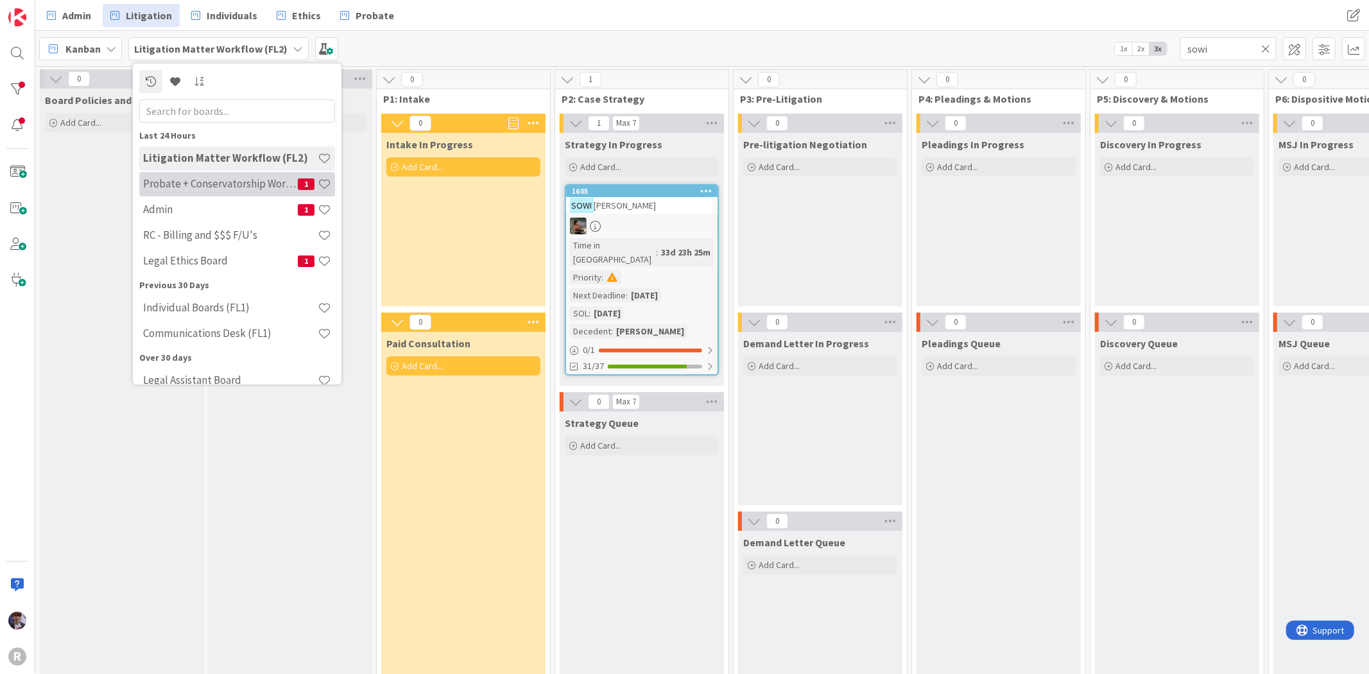
click at [176, 187] on h4 "Probate + Conservatorship Workflow (FL2)" at bounding box center [220, 183] width 155 height 13
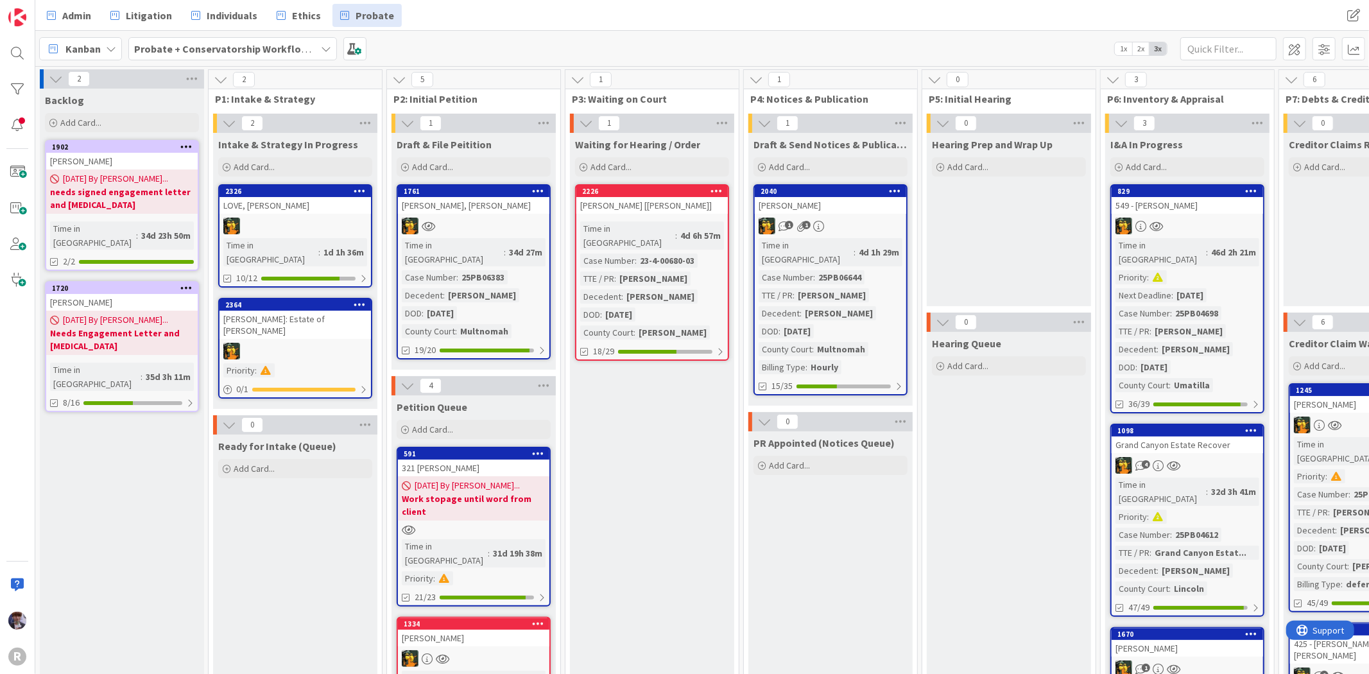
click at [326, 311] on div "[PERSON_NAME]: Estate of [PERSON_NAME]" at bounding box center [295, 325] width 151 height 28
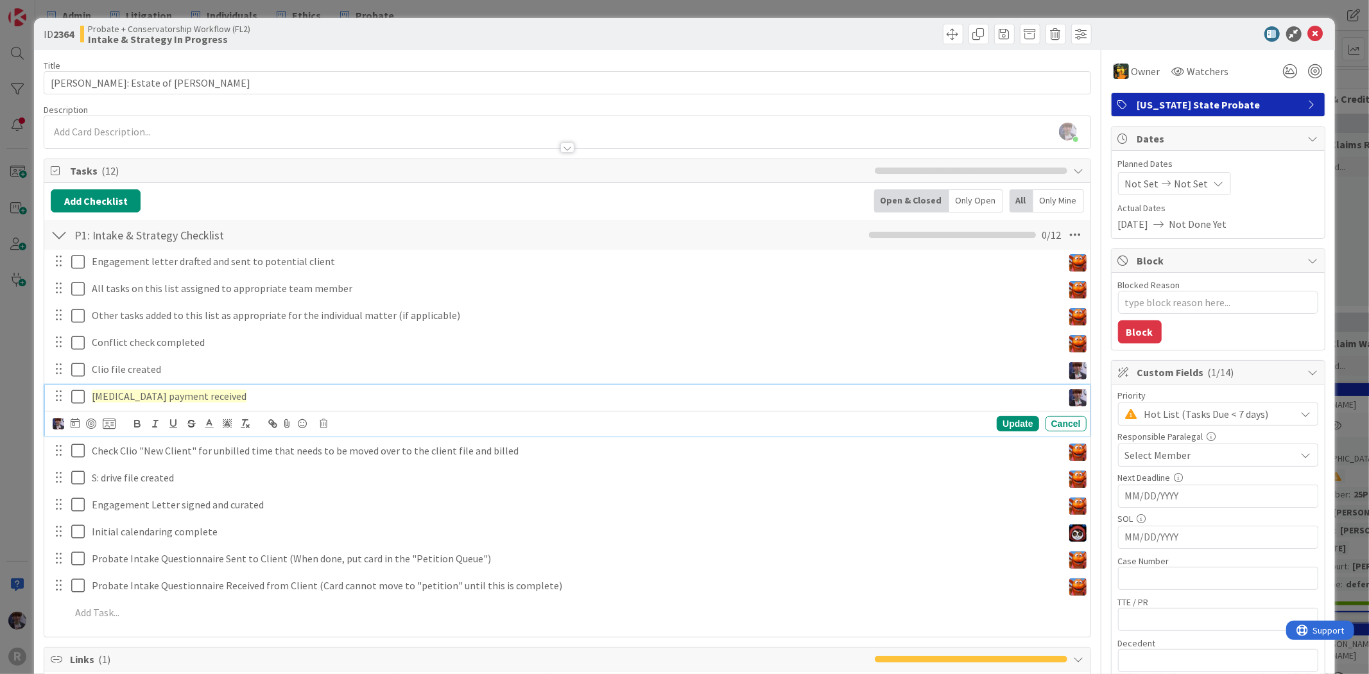
click at [130, 395] on span "[MEDICAL_DATA] payment received" at bounding box center [169, 396] width 155 height 13
click at [74, 426] on icon at bounding box center [75, 423] width 9 height 10
click at [155, 561] on td "12" at bounding box center [147, 555] width 25 height 24
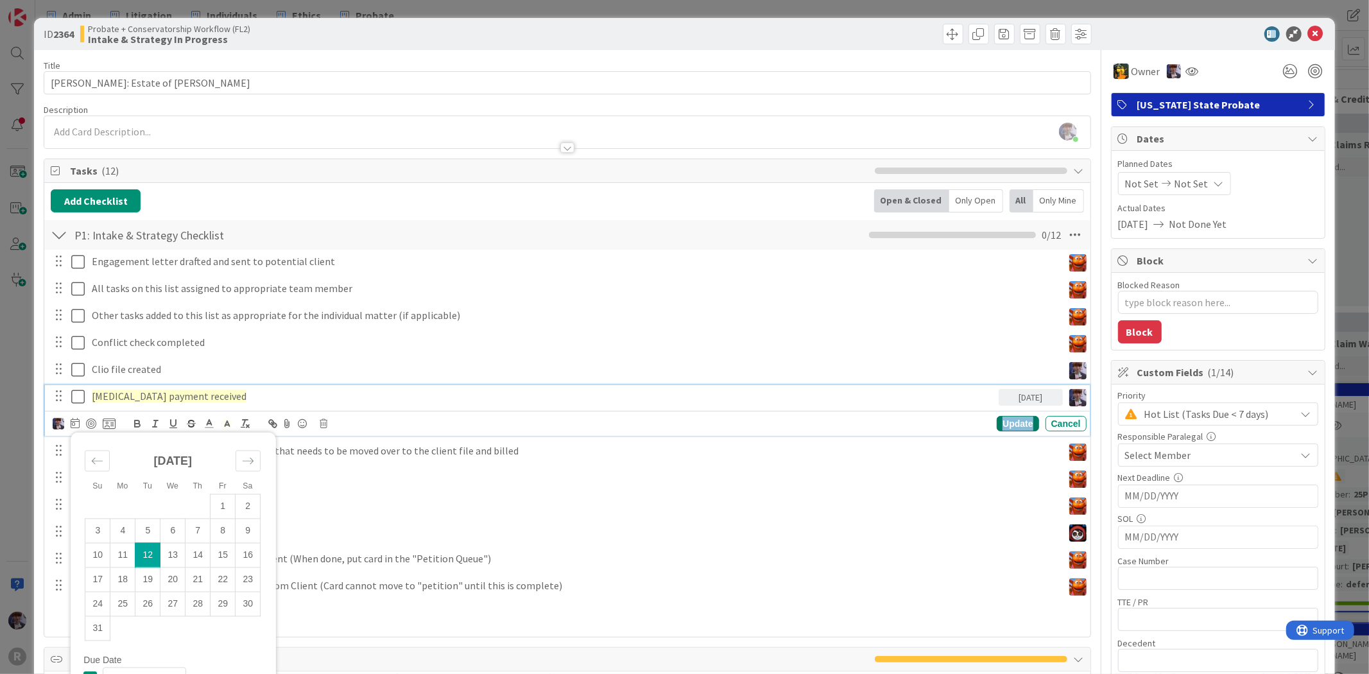
click at [999, 425] on div "Update" at bounding box center [1018, 423] width 42 height 15
click at [241, 388] on div "[MEDICAL_DATA] payment received" at bounding box center [543, 396] width 912 height 22
click at [1014, 421] on div "Update" at bounding box center [1018, 423] width 42 height 15
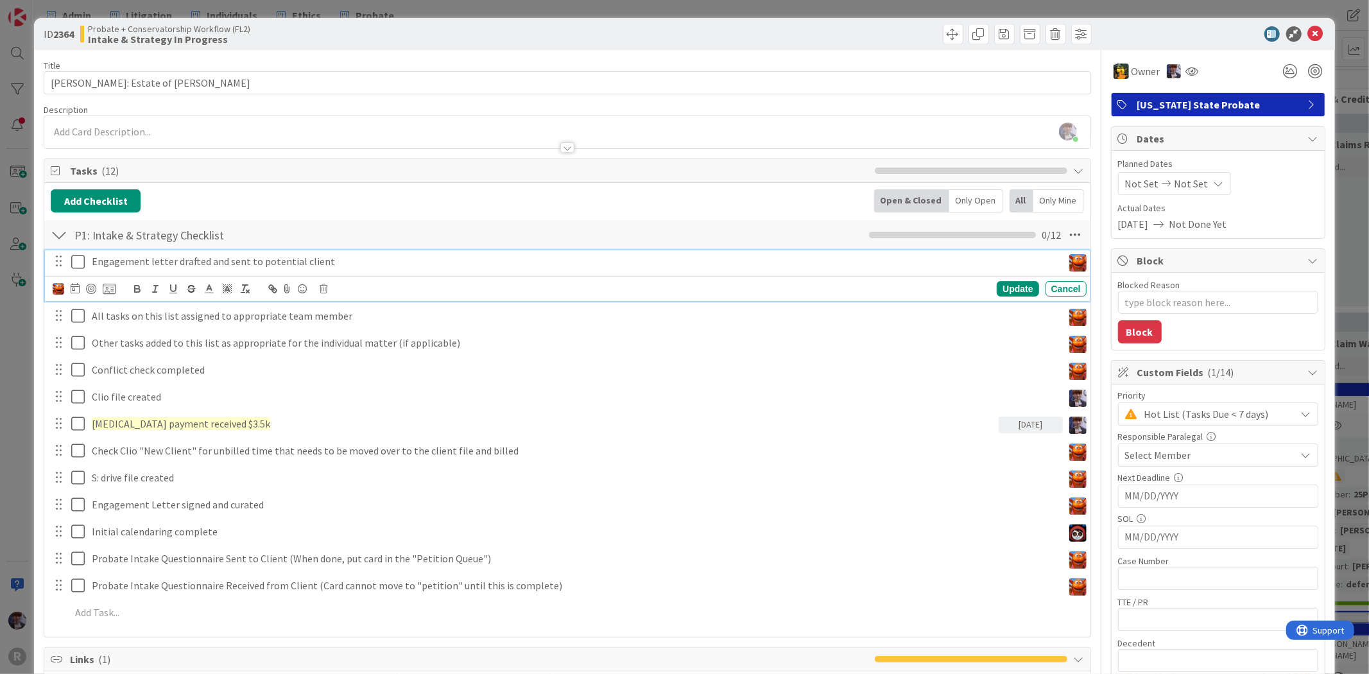
click at [158, 264] on p "Engagement letter drafted and sent to potential client" at bounding box center [575, 261] width 966 height 15
click at [324, 290] on icon at bounding box center [324, 288] width 8 height 9
click at [372, 341] on div "Delete" at bounding box center [357, 342] width 48 height 23
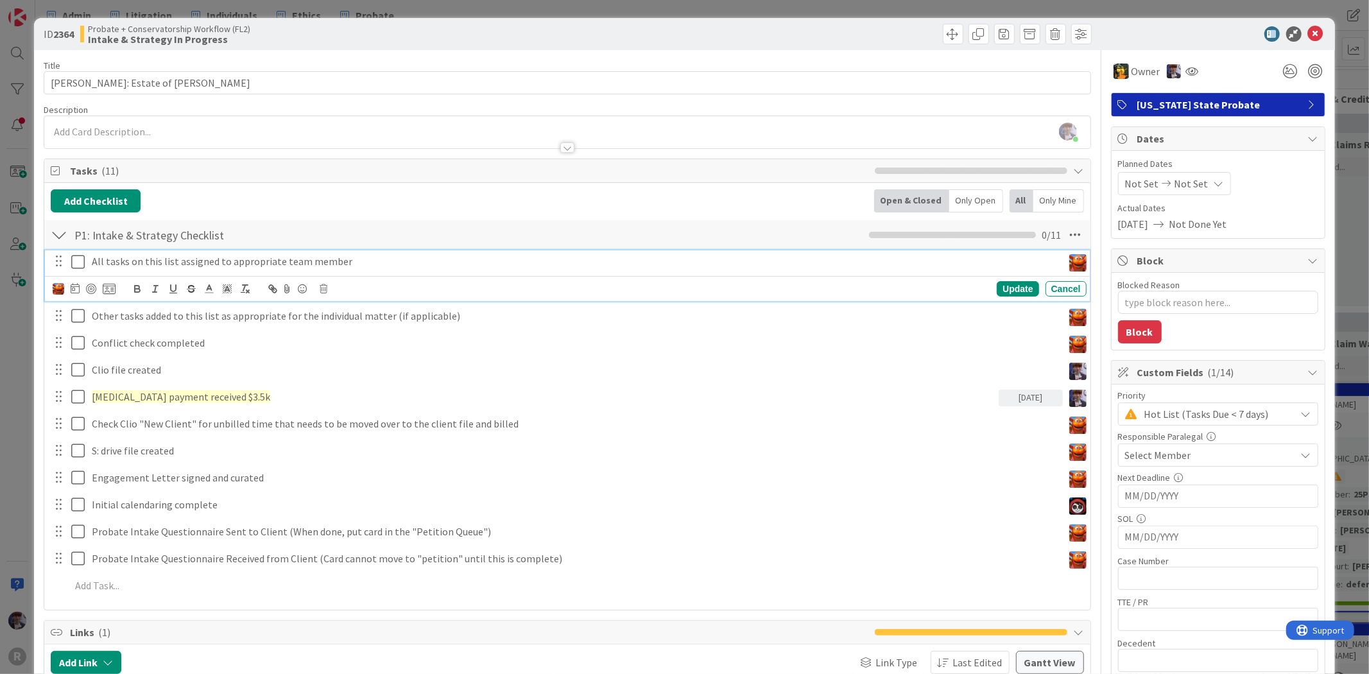
click at [199, 268] on p "All tasks on this list assigned to appropriate team member" at bounding box center [575, 261] width 966 height 15
click at [56, 287] on img at bounding box center [59, 289] width 12 height 12
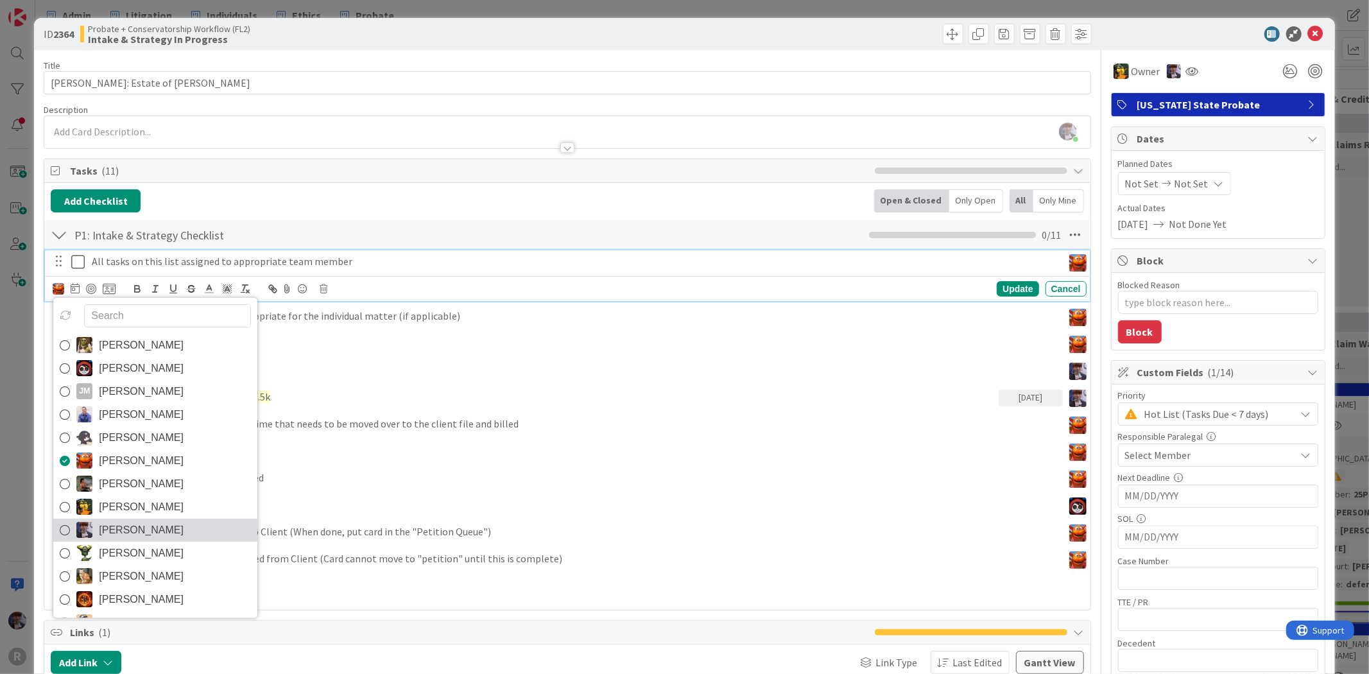
click at [144, 530] on span "[PERSON_NAME]" at bounding box center [141, 530] width 85 height 19
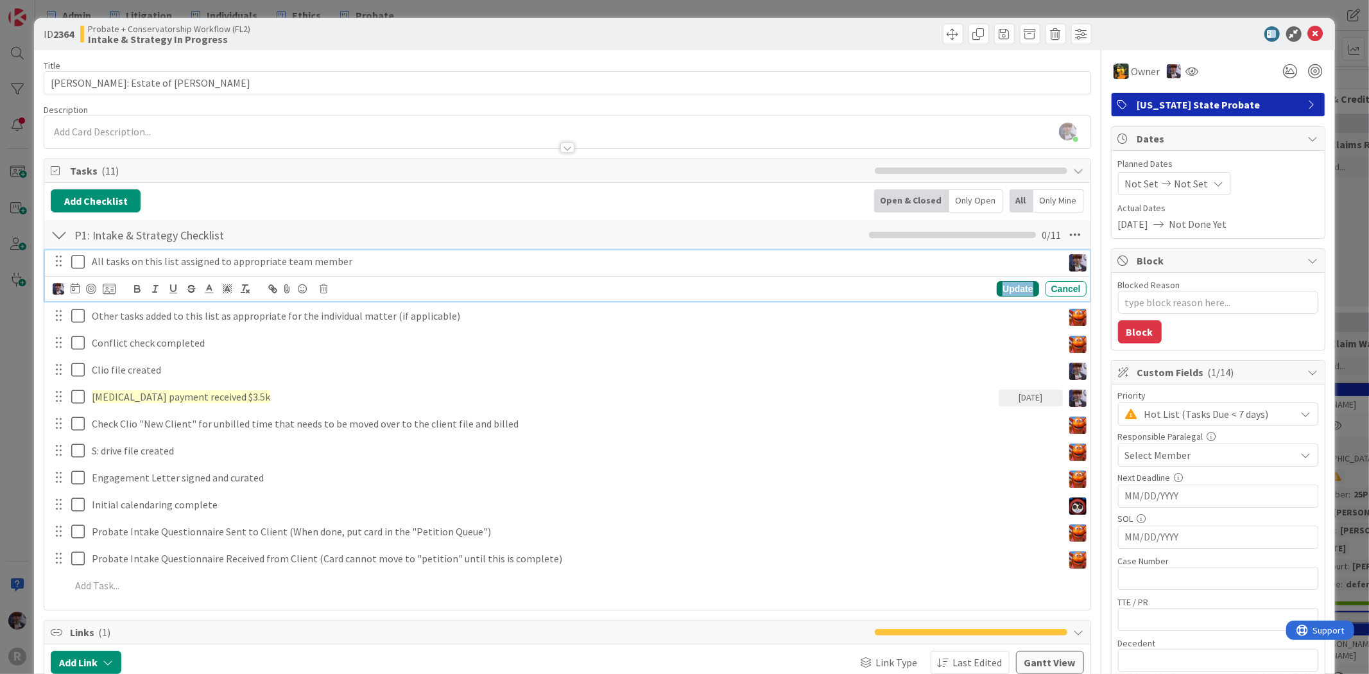
click at [1005, 291] on div "Update" at bounding box center [1018, 288] width 42 height 15
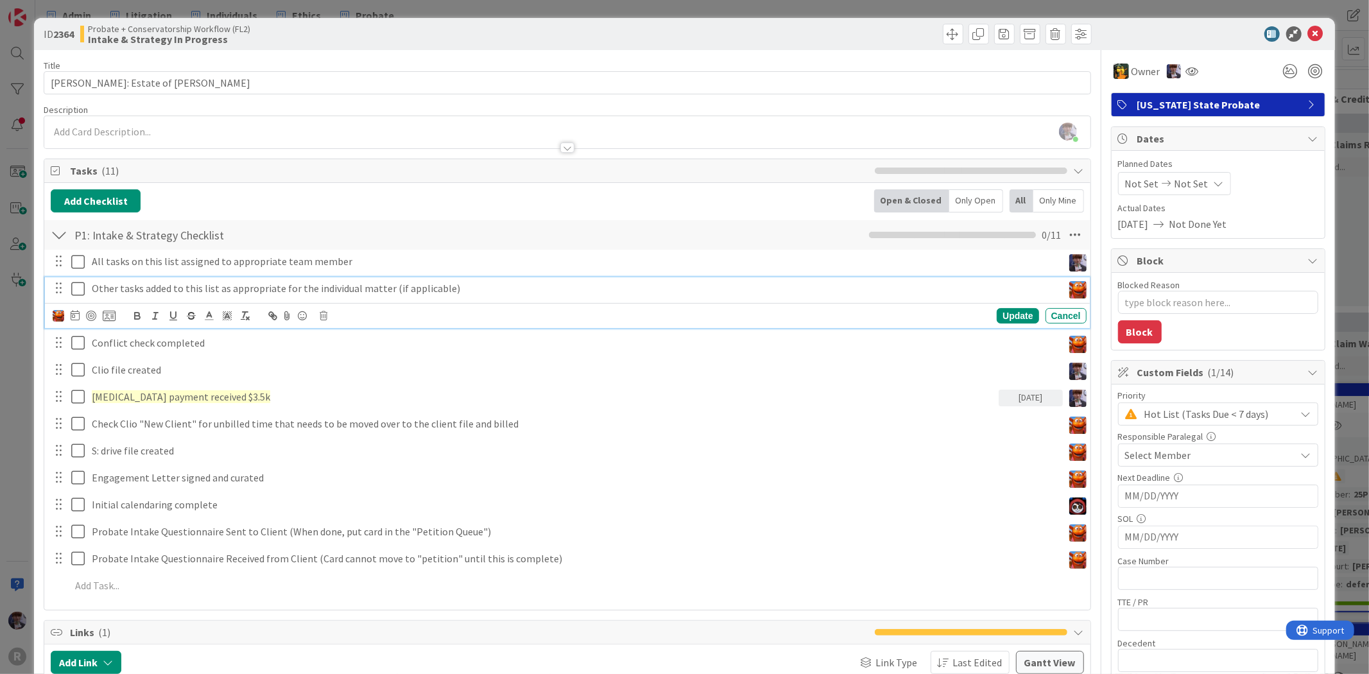
click at [140, 287] on p "Other tasks added to this list as appropriate for the individual matter (if app…" at bounding box center [575, 288] width 966 height 15
click at [323, 313] on icon at bounding box center [324, 315] width 8 height 9
click at [351, 368] on div "Delete" at bounding box center [357, 369] width 48 height 23
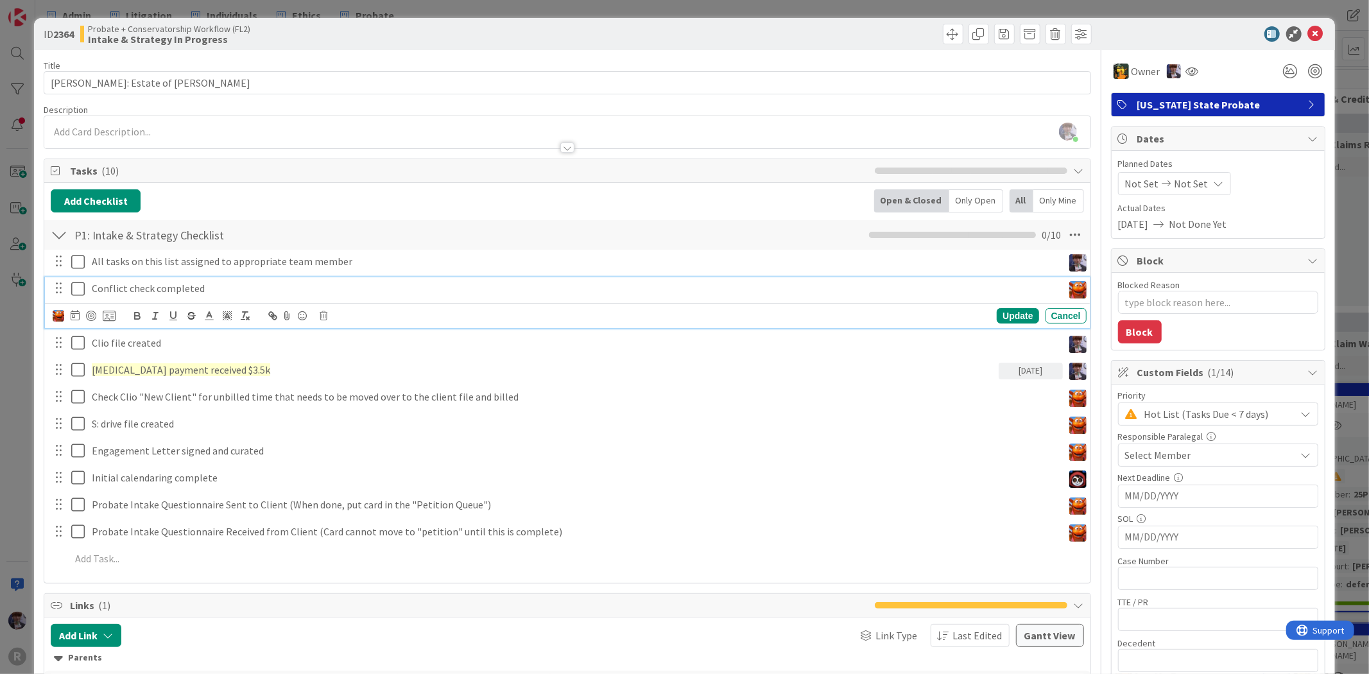
click at [154, 290] on p "Conflict check completed" at bounding box center [575, 288] width 966 height 15
click at [324, 316] on icon at bounding box center [324, 315] width 8 height 9
click at [366, 368] on div "Delete" at bounding box center [357, 369] width 48 height 23
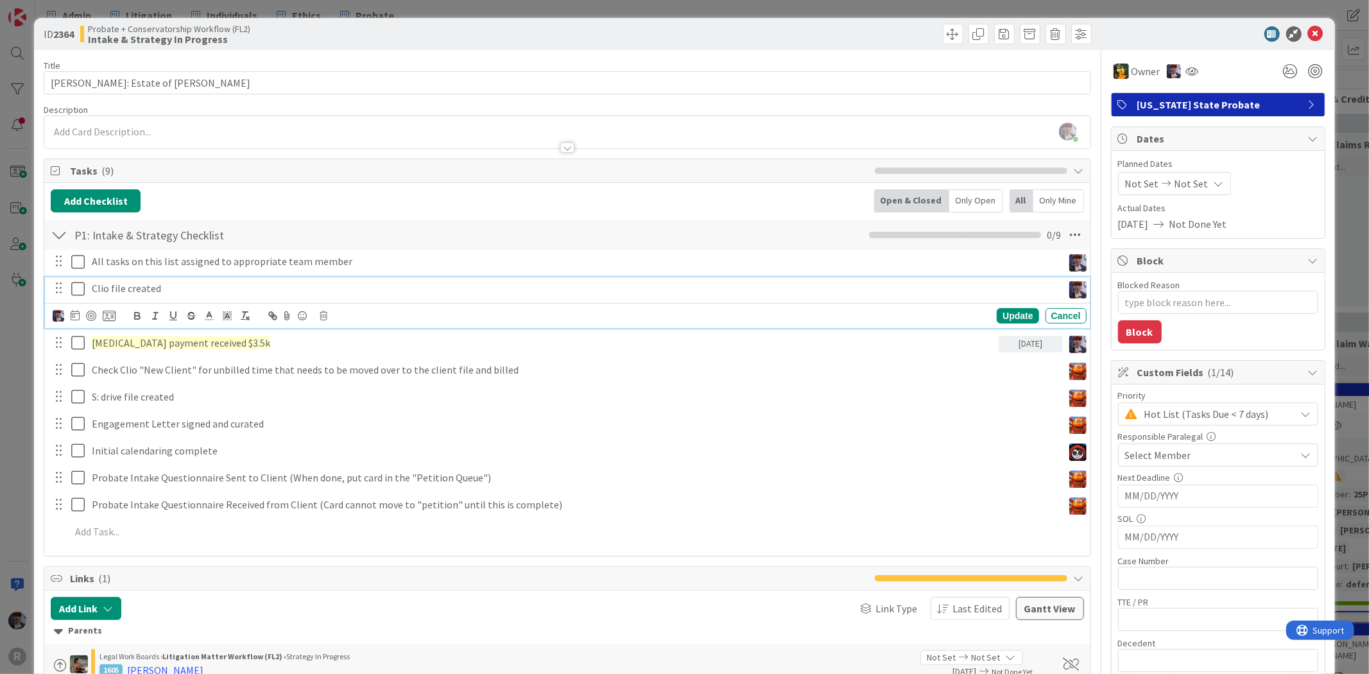
click at [156, 288] on p "Clio file created" at bounding box center [575, 288] width 966 height 15
click at [78, 288] on icon at bounding box center [80, 288] width 19 height 15
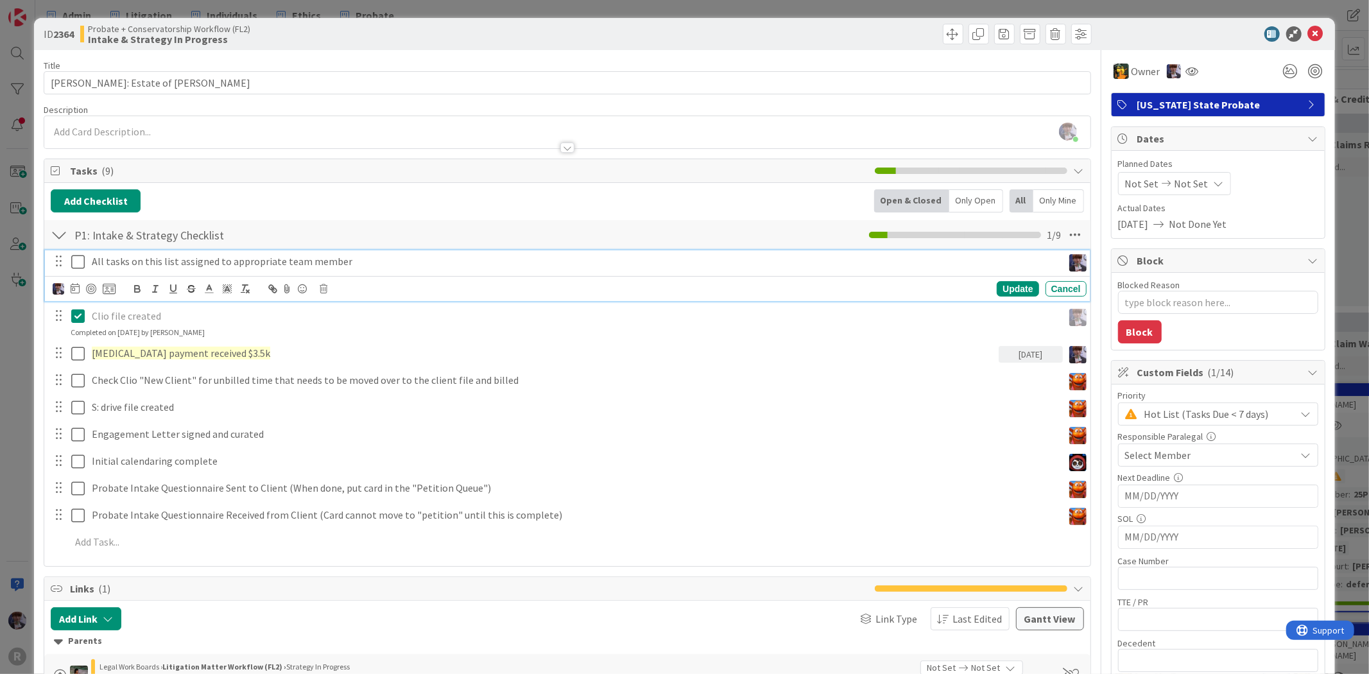
click at [74, 259] on icon at bounding box center [80, 261] width 19 height 15
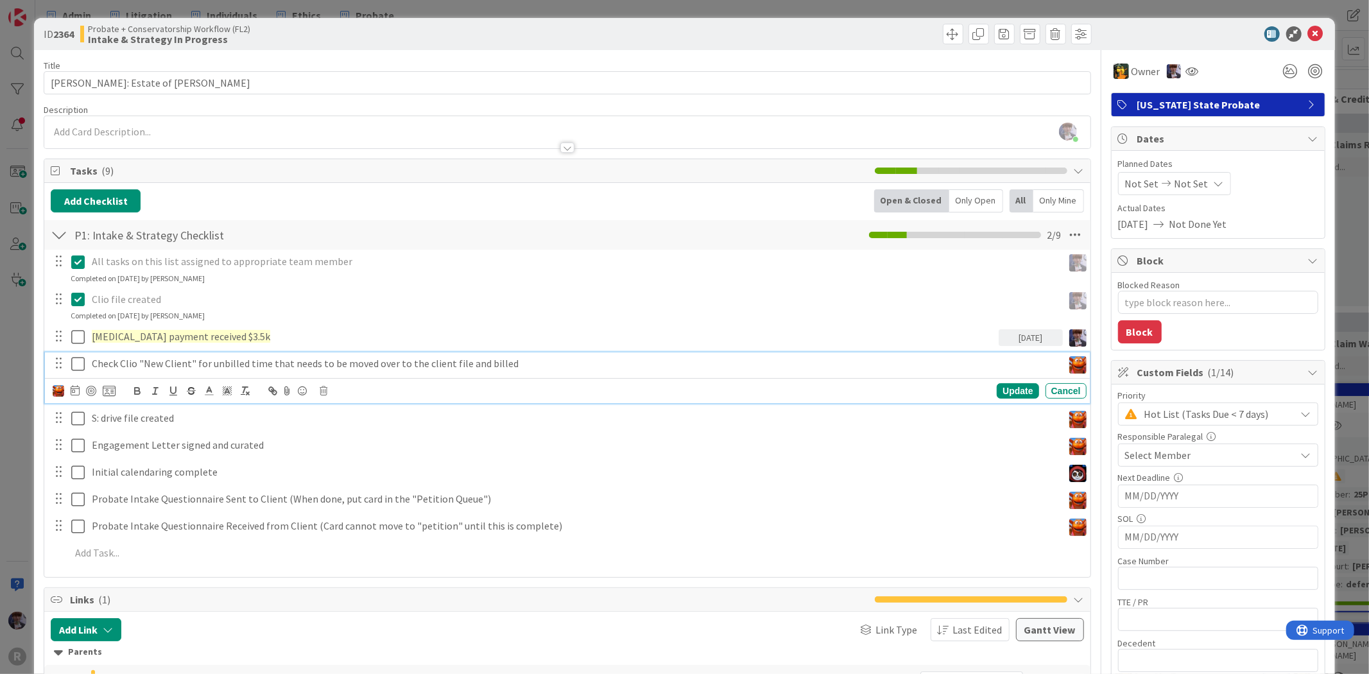
click at [136, 360] on p "Check Clio "New Client" for unbilled time that needs to be moved over to the cl…" at bounding box center [575, 363] width 966 height 15
click at [326, 387] on icon at bounding box center [324, 390] width 8 height 9
click at [358, 440] on div "Delete" at bounding box center [357, 445] width 48 height 23
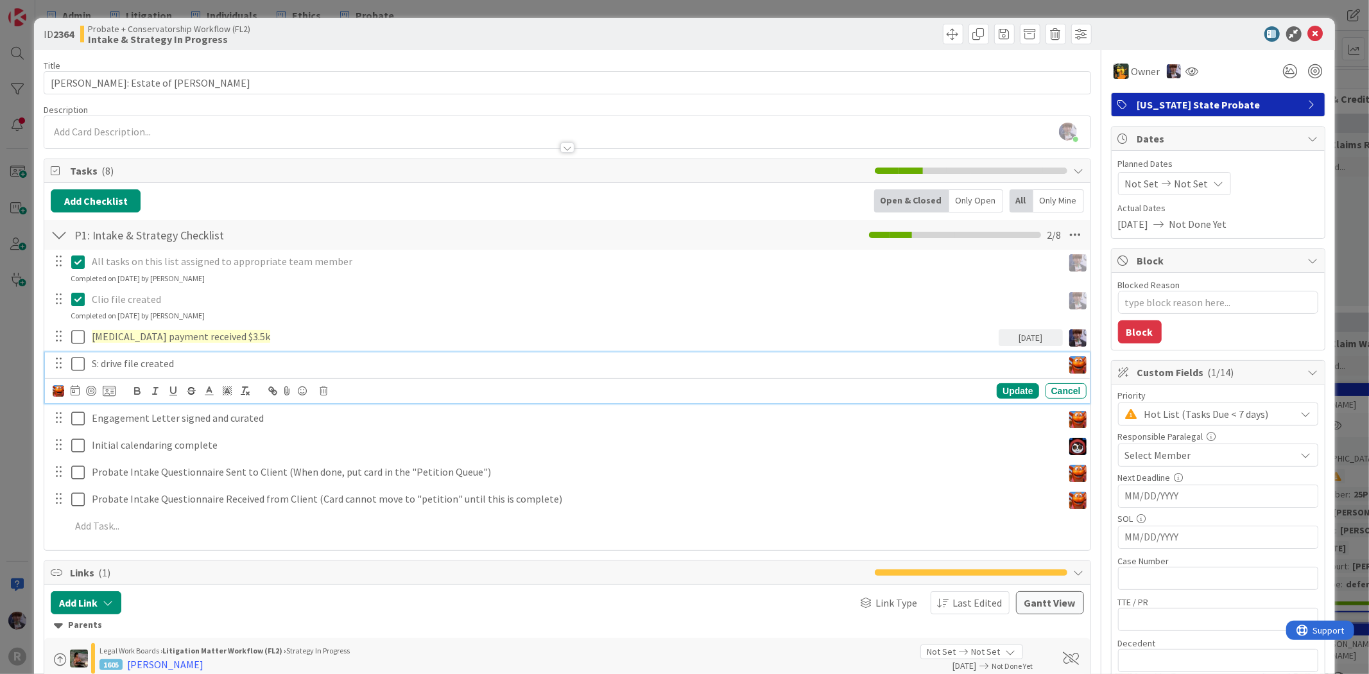
click at [169, 365] on p "S: drive file created" at bounding box center [575, 363] width 966 height 15
click at [191, 370] on p "S: drive file created" at bounding box center [575, 363] width 966 height 15
click at [322, 395] on icon at bounding box center [324, 390] width 8 height 9
click at [356, 451] on div "Delete" at bounding box center [357, 445] width 48 height 23
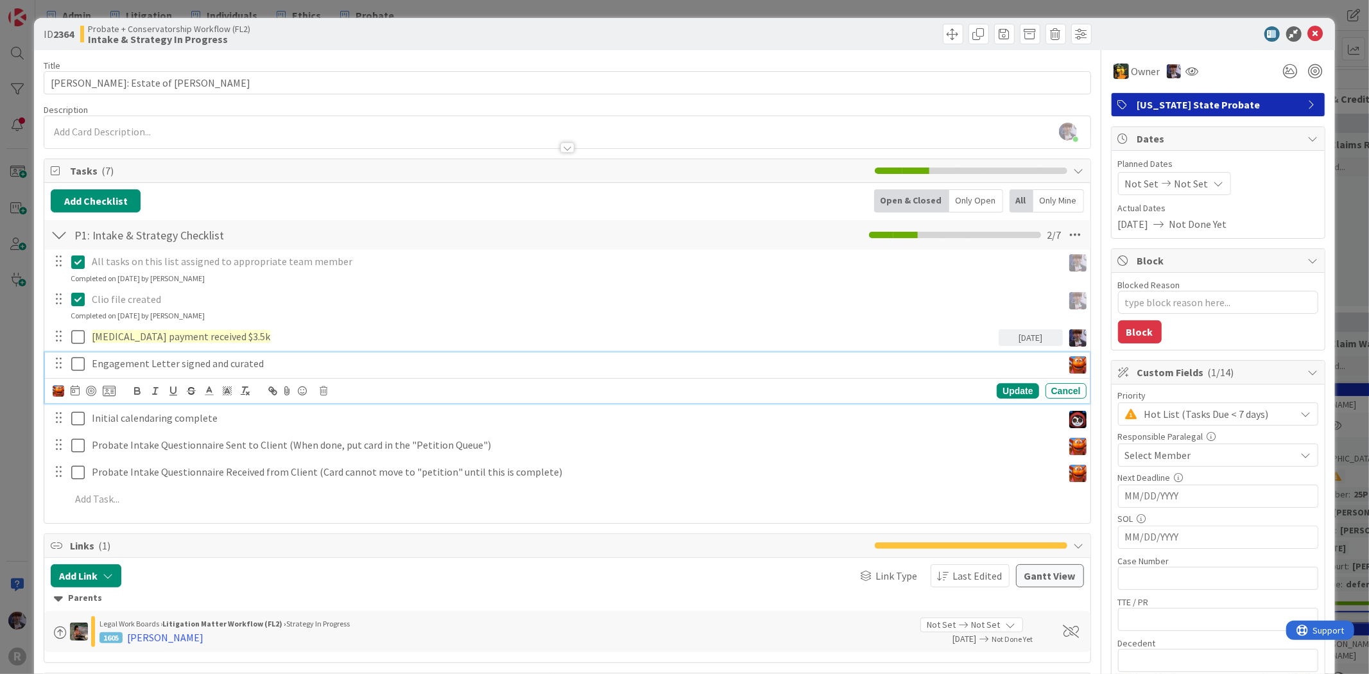
click at [204, 366] on p "Engagement Letter signed and curated" at bounding box center [575, 363] width 966 height 15
click at [323, 390] on icon at bounding box center [324, 390] width 8 height 9
click at [349, 452] on div "Delete" at bounding box center [357, 445] width 48 height 23
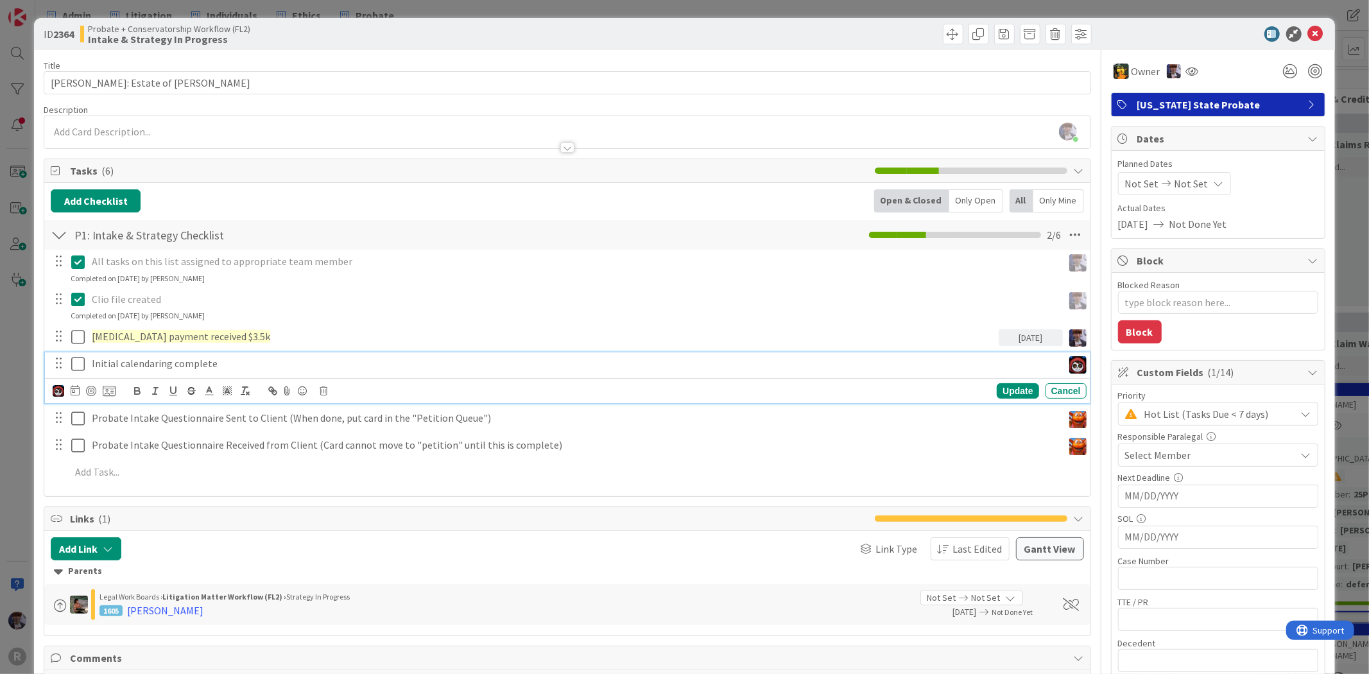
click at [221, 363] on p "Initial calendaring complete" at bounding box center [575, 363] width 966 height 15
click at [71, 393] on icon at bounding box center [75, 390] width 9 height 10
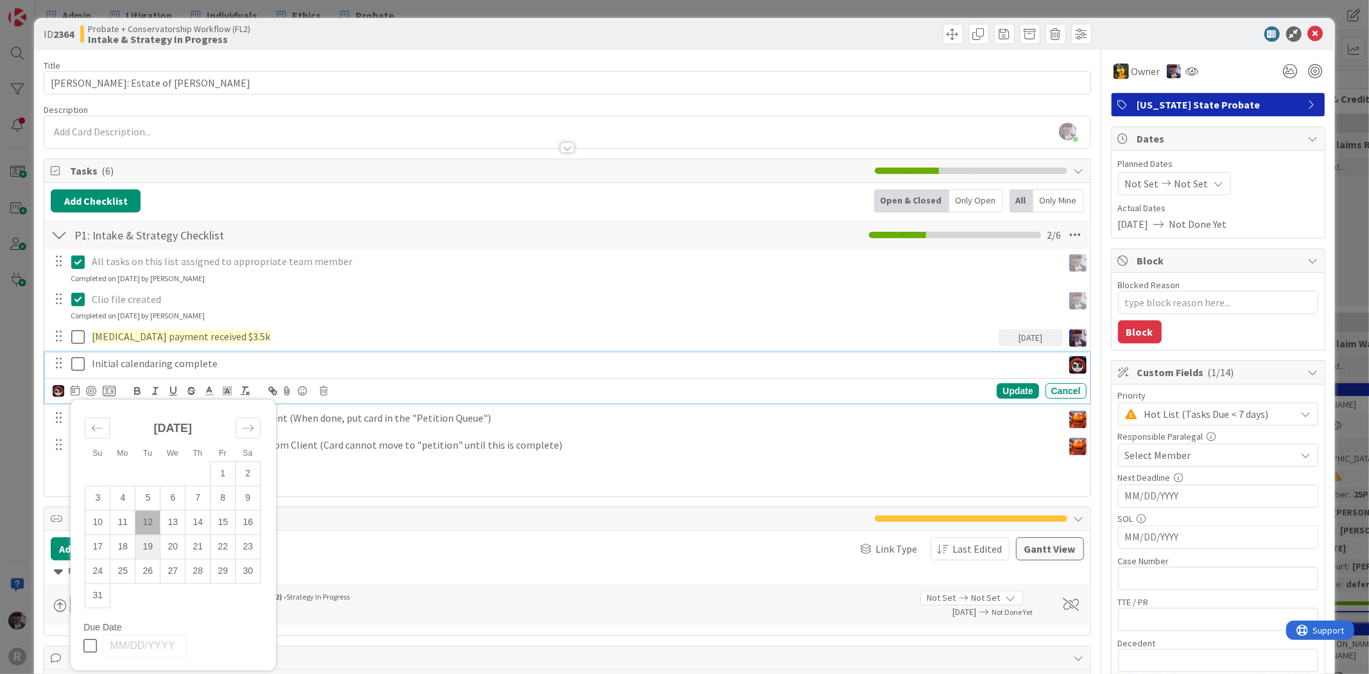
click at [150, 540] on td "19" at bounding box center [147, 547] width 25 height 24
click at [1009, 386] on div "Update" at bounding box center [1018, 390] width 42 height 15
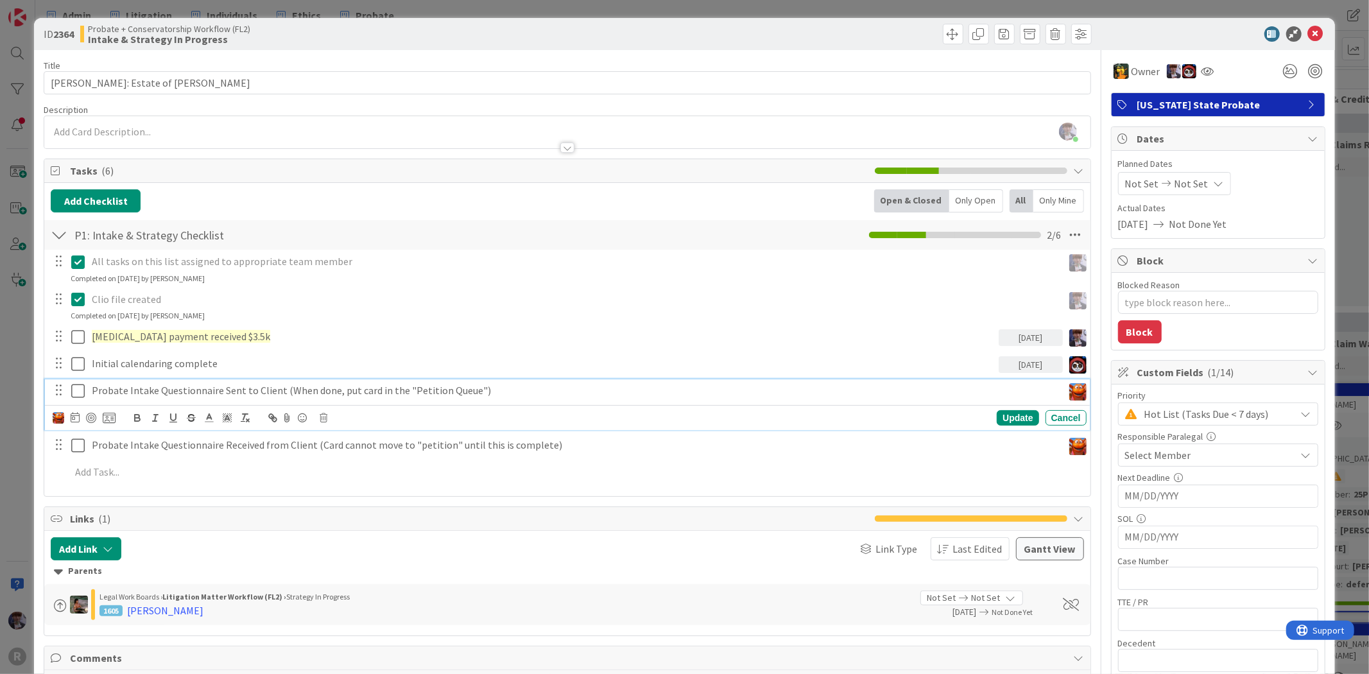
click at [254, 384] on p "Probate Intake Questionnaire Sent to Client (When done, put card in the "Petiti…" at bounding box center [575, 390] width 966 height 15
click at [21, 403] on div "ID 2364 Probate + Conservatorship Workflow (FL2) Intake & Strategy In Progress …" at bounding box center [684, 337] width 1369 height 674
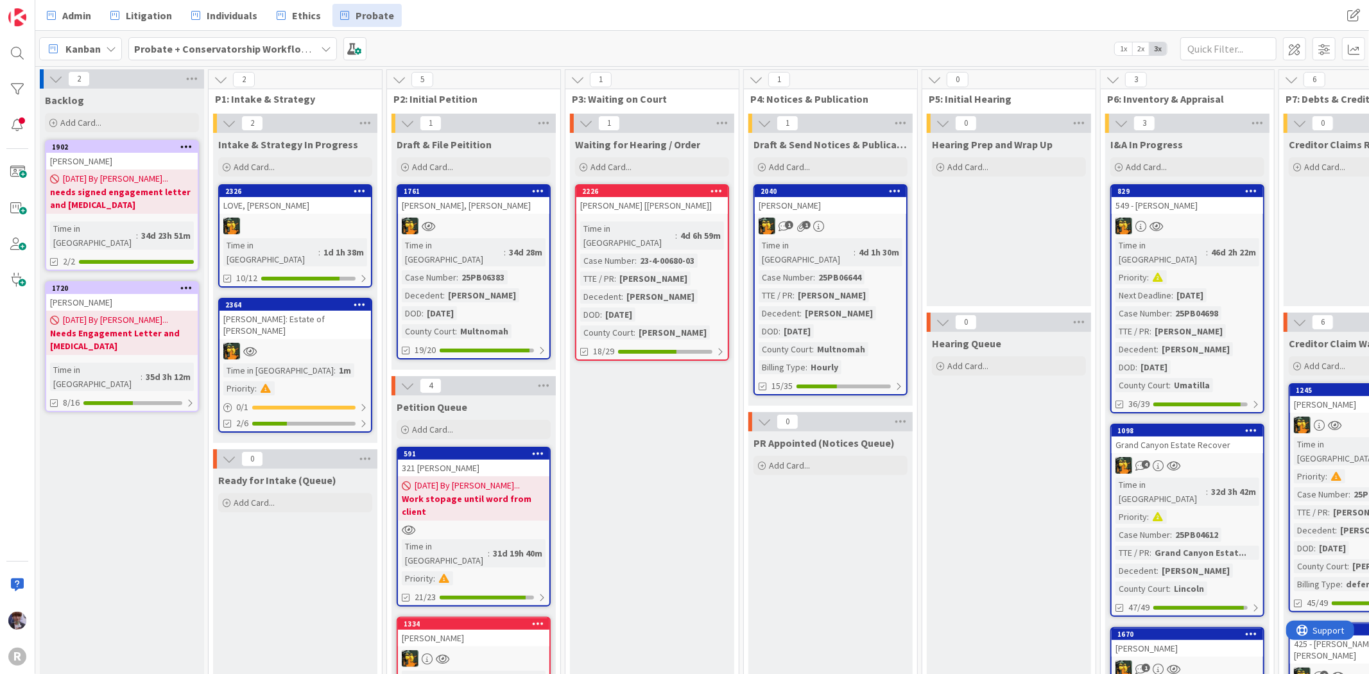
click at [310, 311] on div "[PERSON_NAME]: Estate of [PERSON_NAME]" at bounding box center [295, 325] width 151 height 28
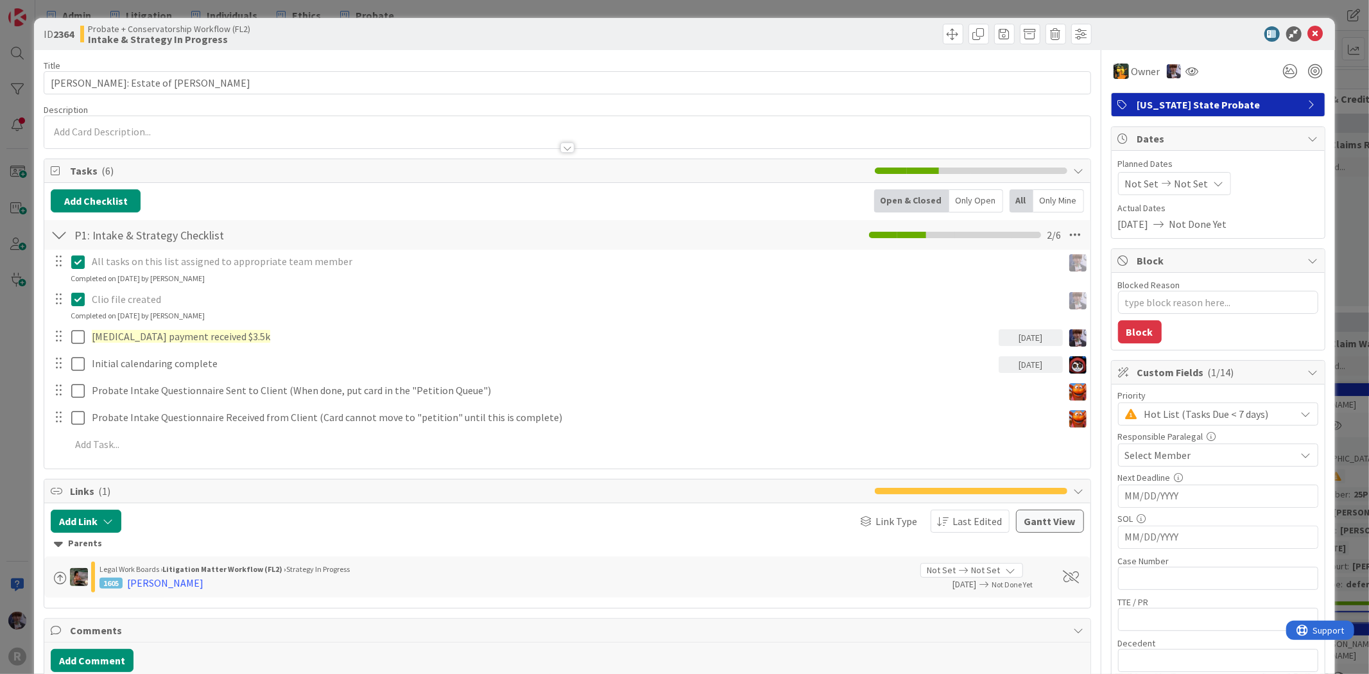
click at [229, 377] on div "All tasks on this list assigned to appropriate team member Update Cancel Comple…" at bounding box center [567, 355] width 1033 height 211
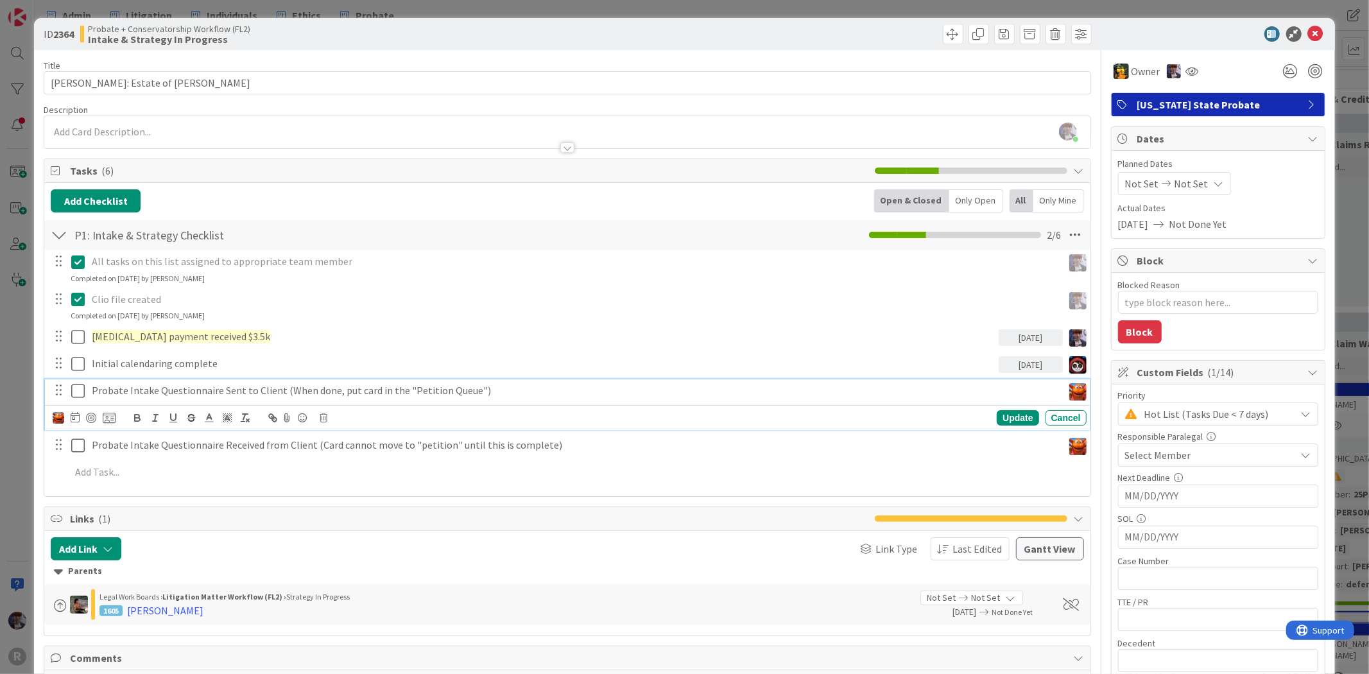
click at [242, 390] on p "Probate Intake Questionnaire Sent to Client (When done, put card in the "Petiti…" at bounding box center [575, 390] width 966 height 15
click at [21, 434] on div "ID 2364 Probate + Conservatorship Workflow (FL2) Intake & Strategy In Progress …" at bounding box center [684, 337] width 1369 height 674
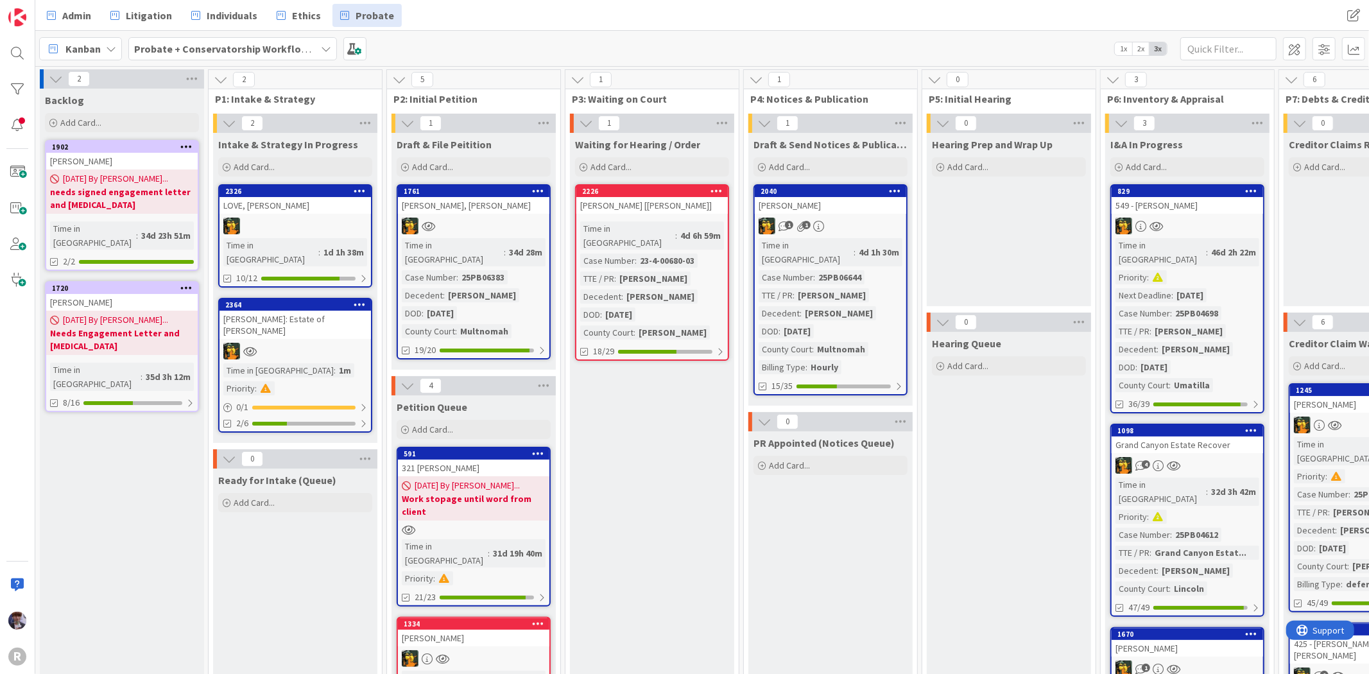
click at [322, 207] on div "LOVE, [PERSON_NAME]" at bounding box center [295, 205] width 151 height 17
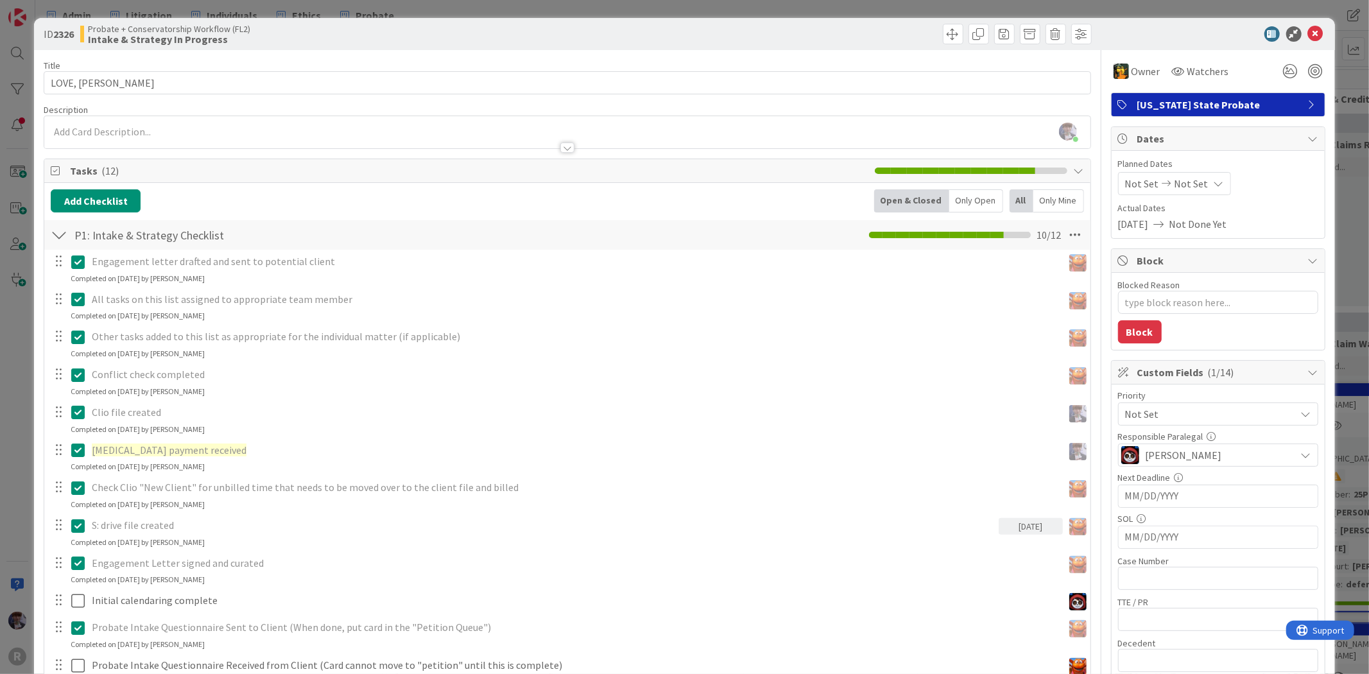
click at [18, 424] on div "ID 2326 Probate + Conservatorship Workflow (FL2) Intake & Strategy In Progress …" at bounding box center [684, 337] width 1369 height 674
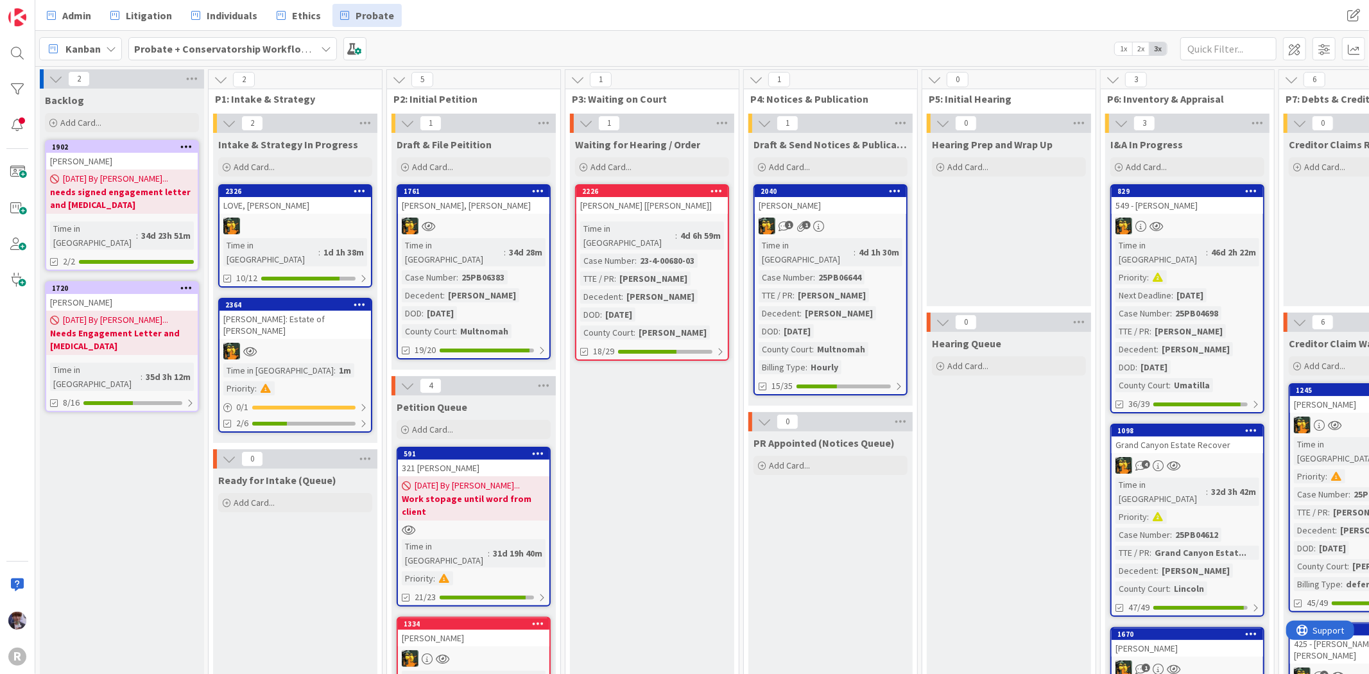
click at [292, 208] on div "LOVE, [PERSON_NAME]" at bounding box center [295, 205] width 151 height 17
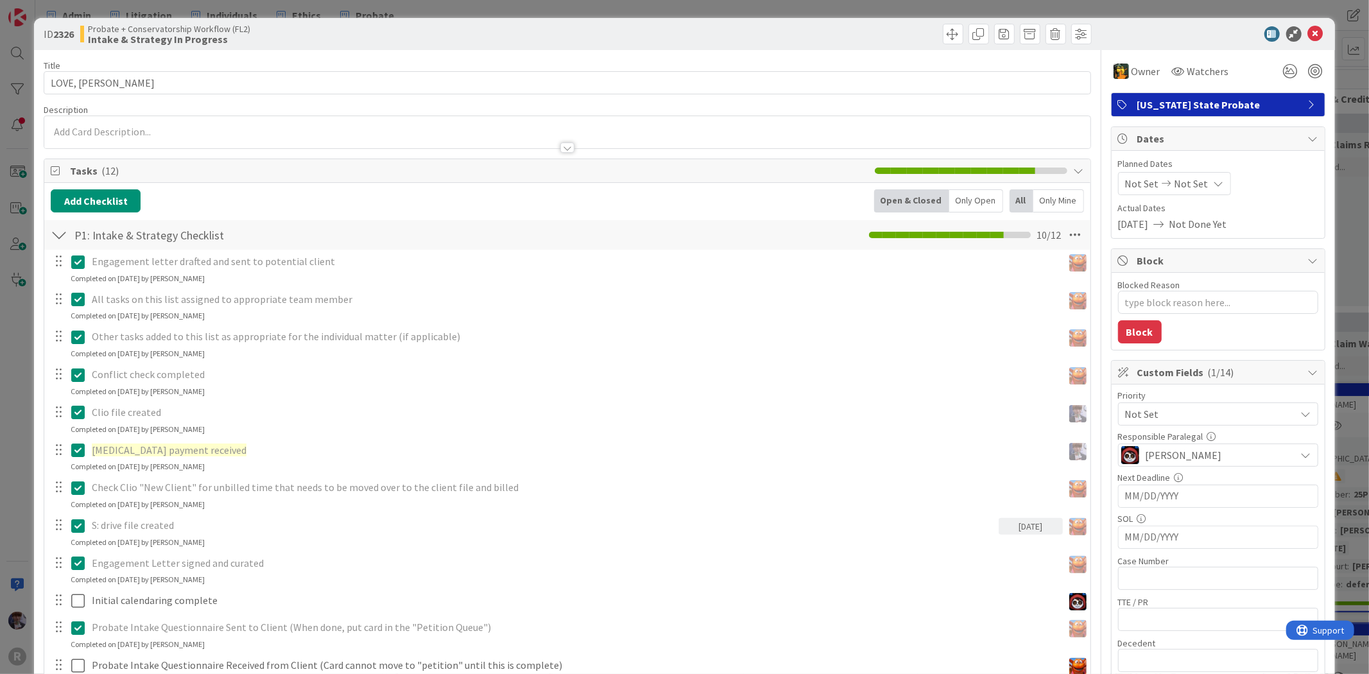
click at [1190, 407] on span "Not Set" at bounding box center [1207, 414] width 164 height 18
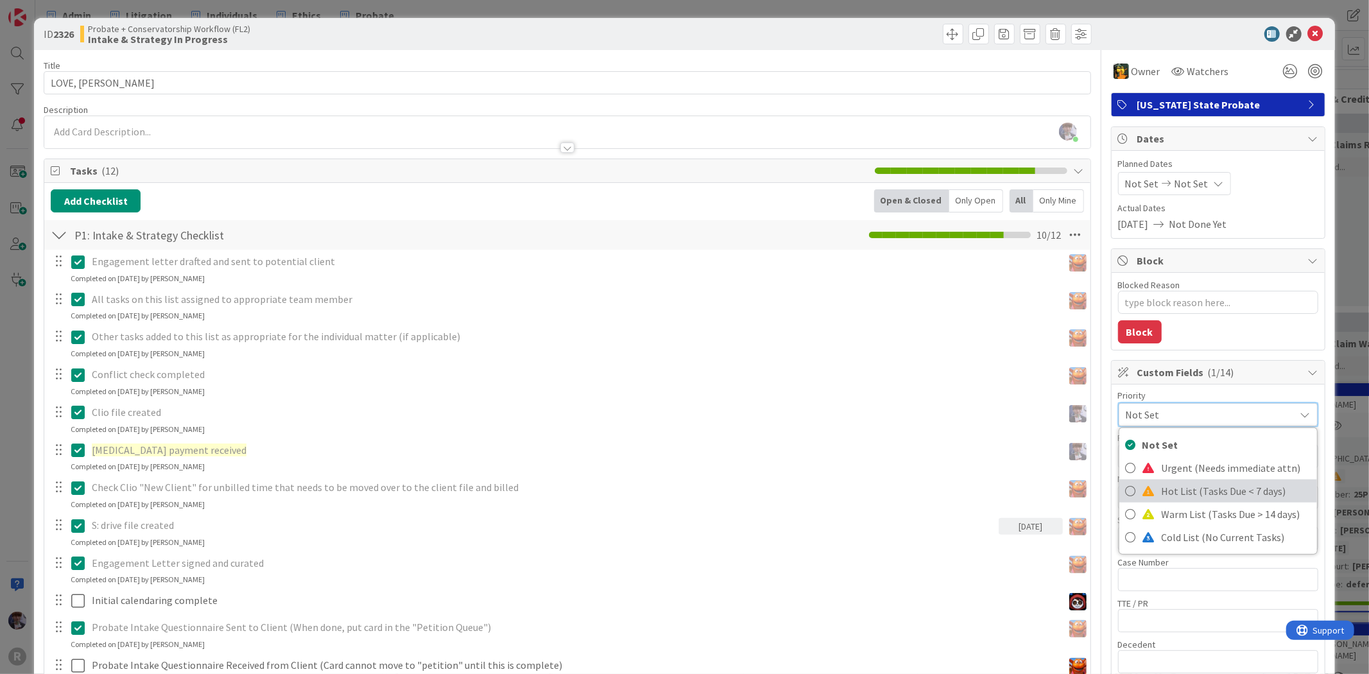
click at [1162, 489] on span "Hot List (Tasks Due < 7 days)" at bounding box center [1236, 490] width 149 height 19
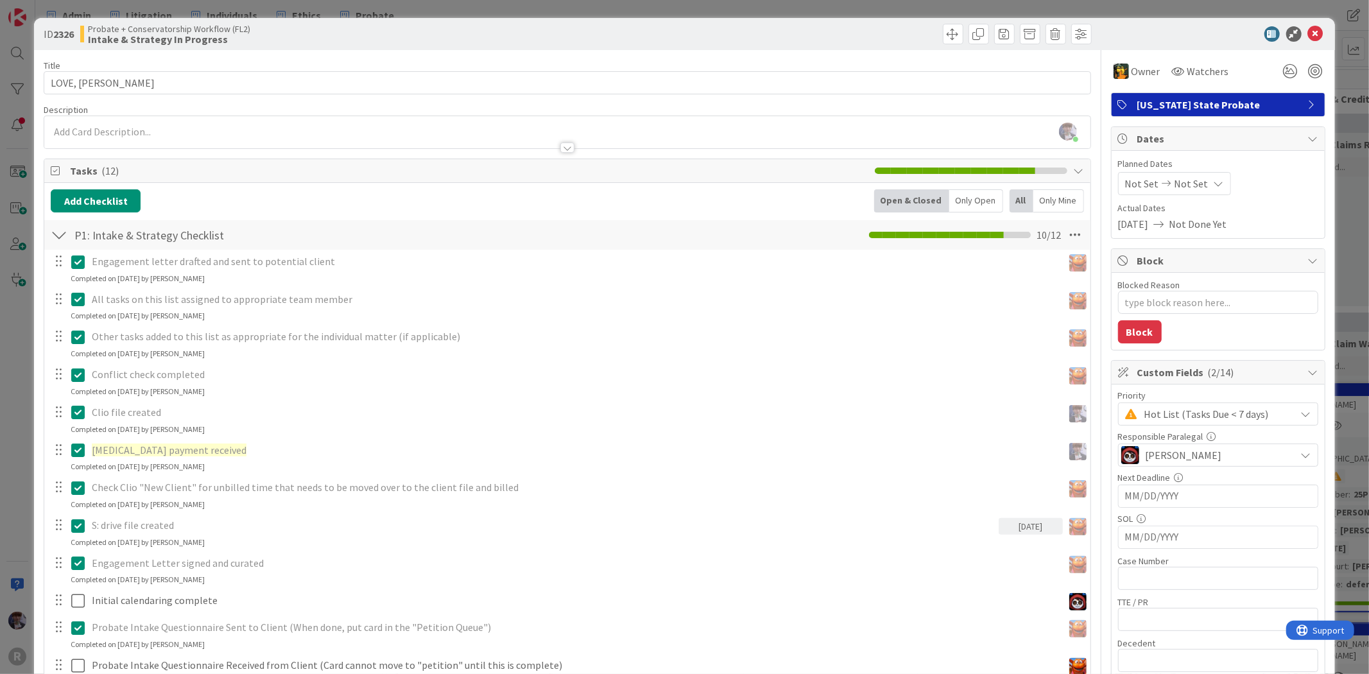
click at [1335, 238] on div "ID 2326 Probate + Conservatorship Workflow (FL2) Intake & Strategy In Progress …" at bounding box center [684, 337] width 1369 height 674
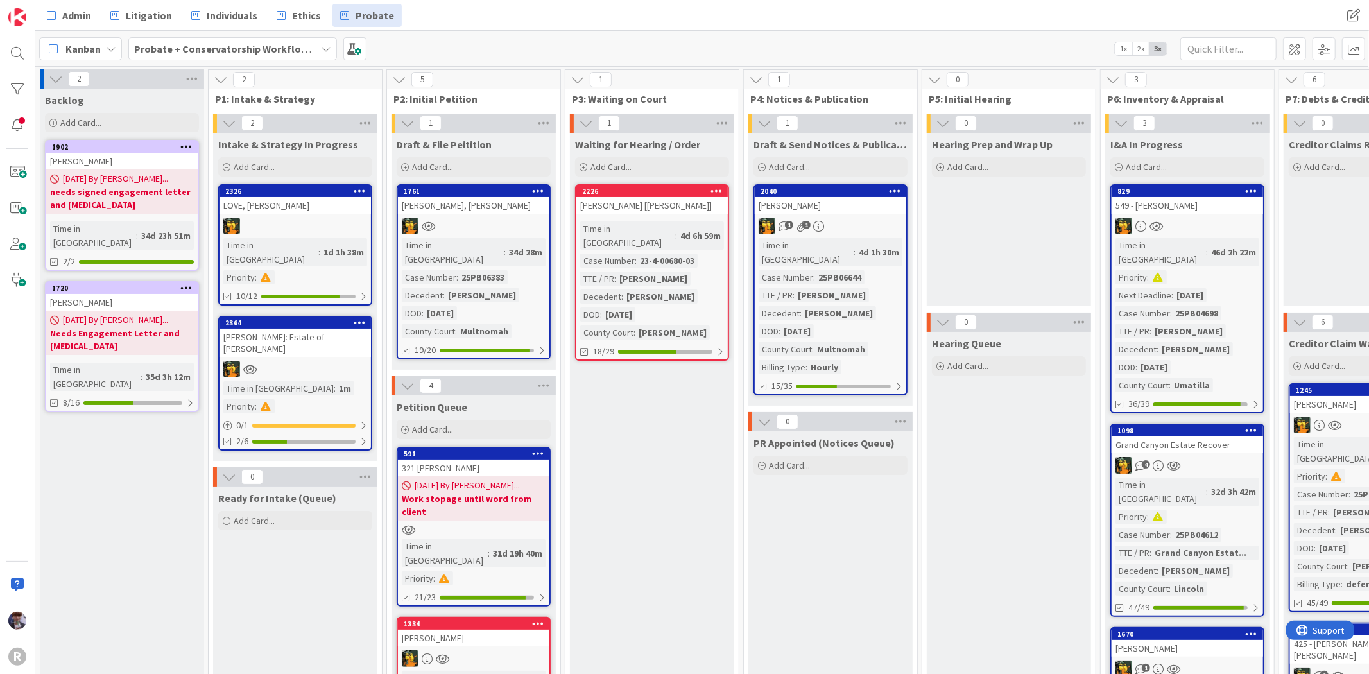
click at [504, 209] on div "[PERSON_NAME], [PERSON_NAME]" at bounding box center [473, 205] width 151 height 17
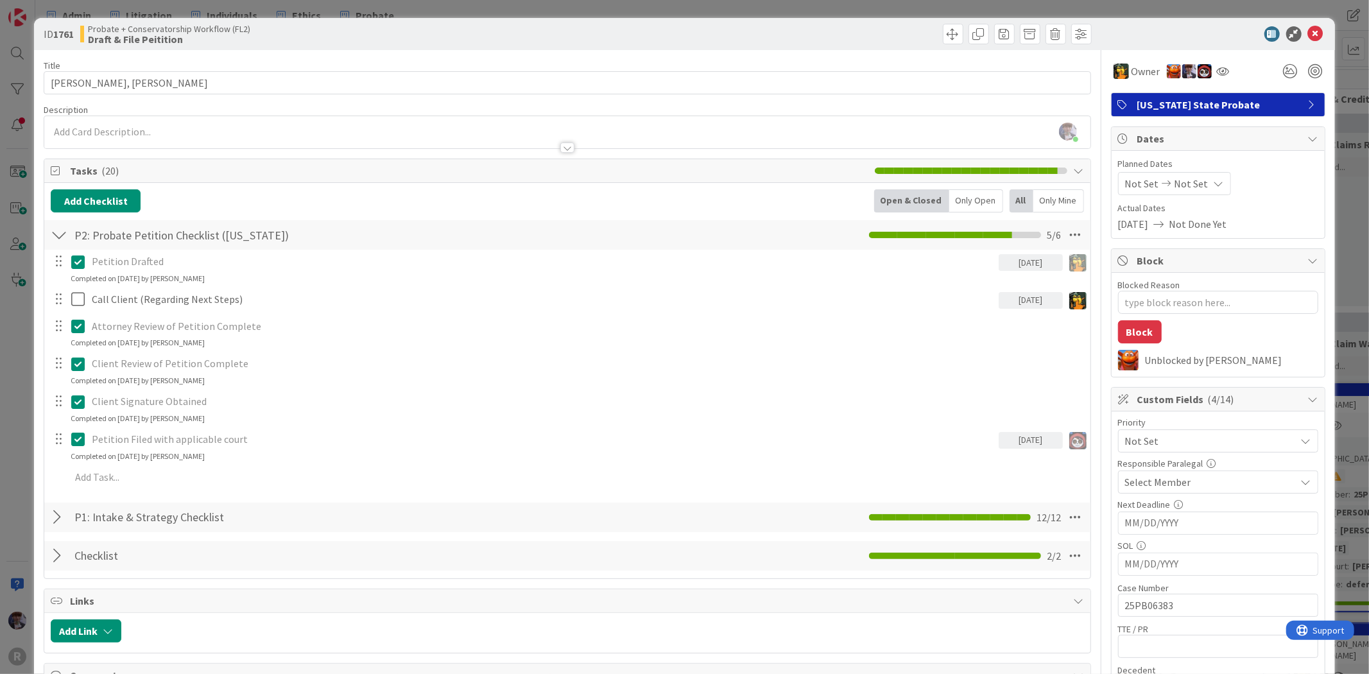
click at [22, 356] on div "ID 1761 Probate + Conservatorship Workflow (FL2) Draft & File Peitition Title 1…" at bounding box center [684, 337] width 1369 height 674
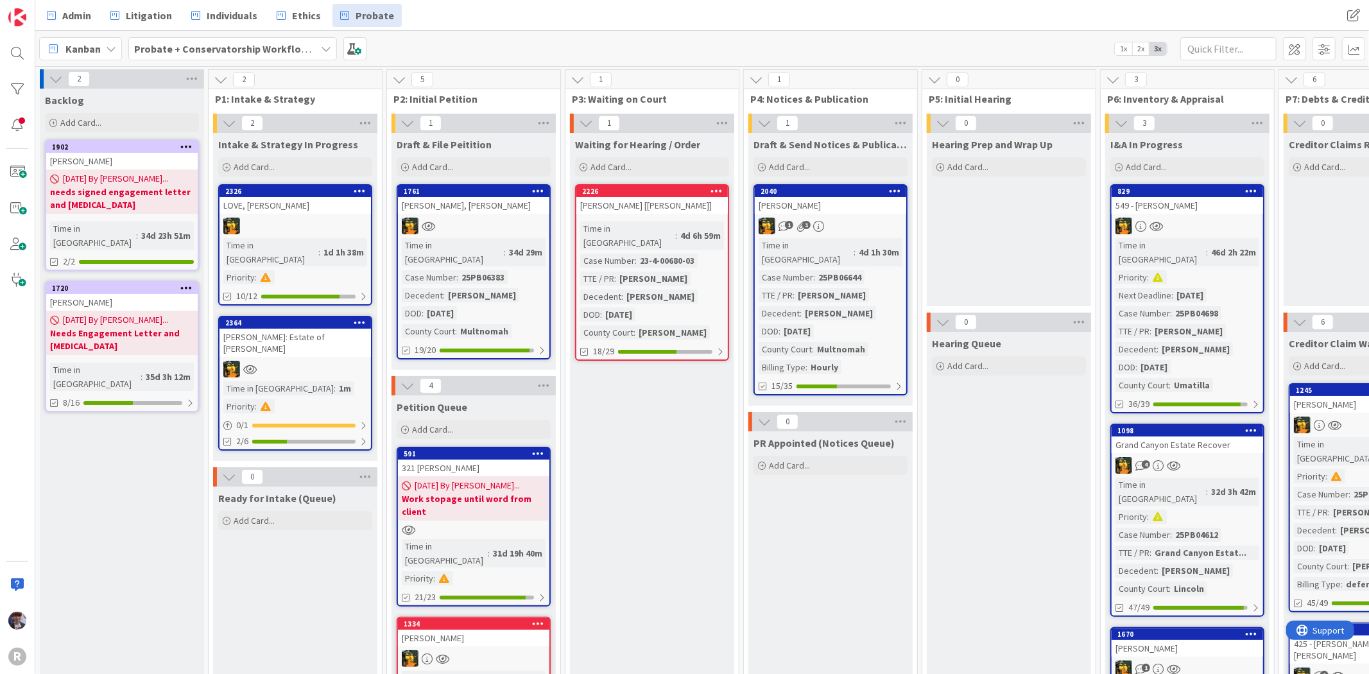
click at [281, 329] on div "[PERSON_NAME]: Estate of [PERSON_NAME]" at bounding box center [295, 343] width 151 height 28
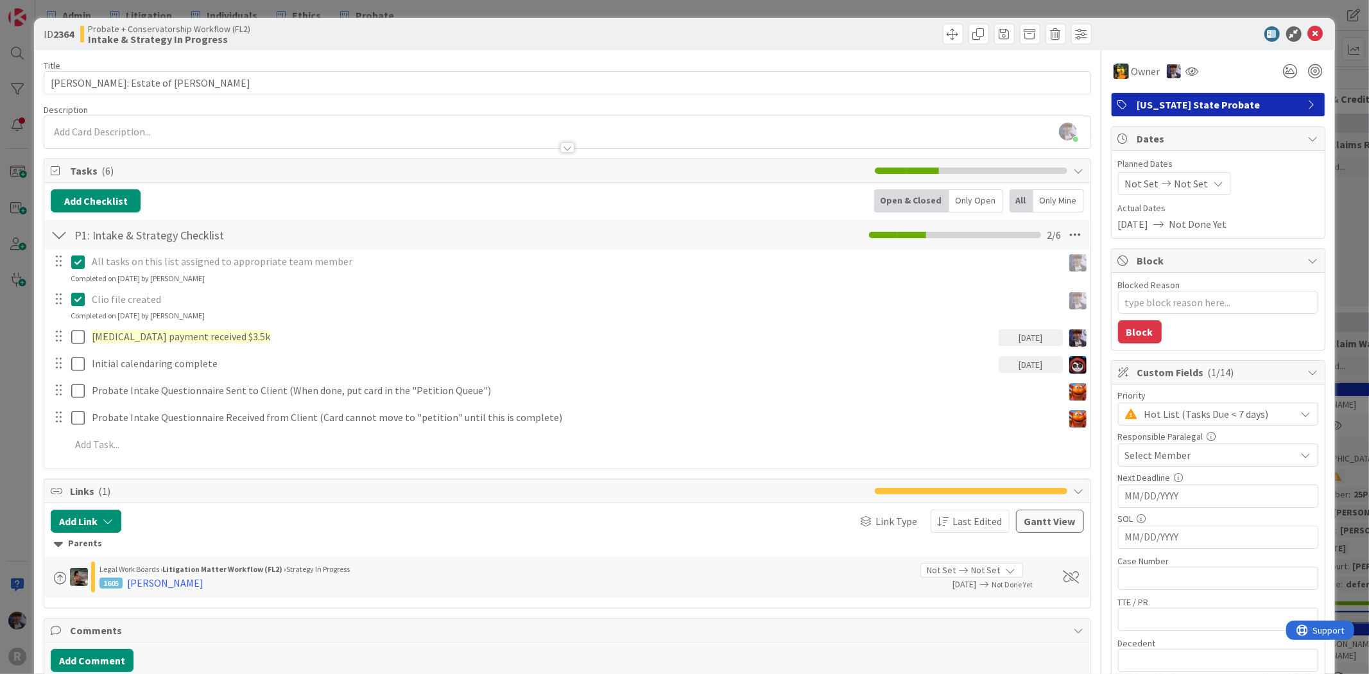
click at [15, 324] on div "ID 2364 Probate + Conservatorship Workflow (FL2) Intake & Strategy In Progress …" at bounding box center [684, 337] width 1369 height 674
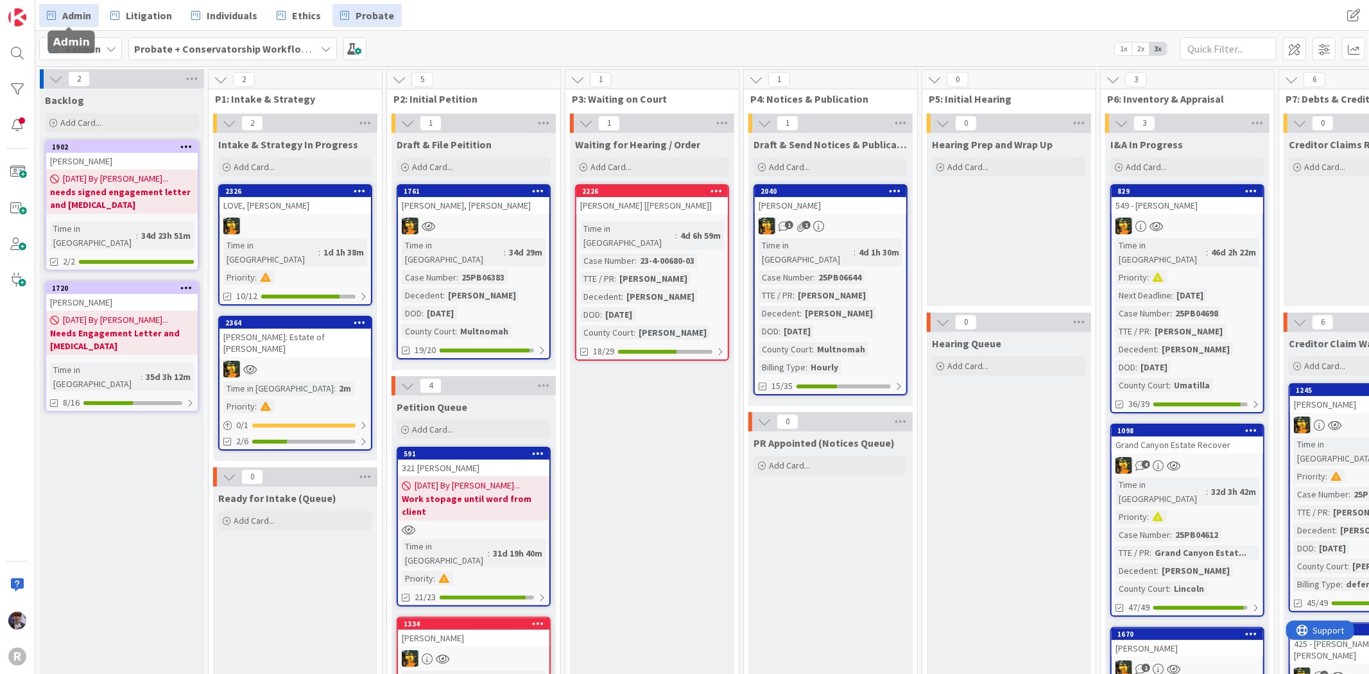
click at [92, 10] on link "Admin" at bounding box center [69, 15] width 60 height 23
